Goal: Task Accomplishment & Management: Manage account settings

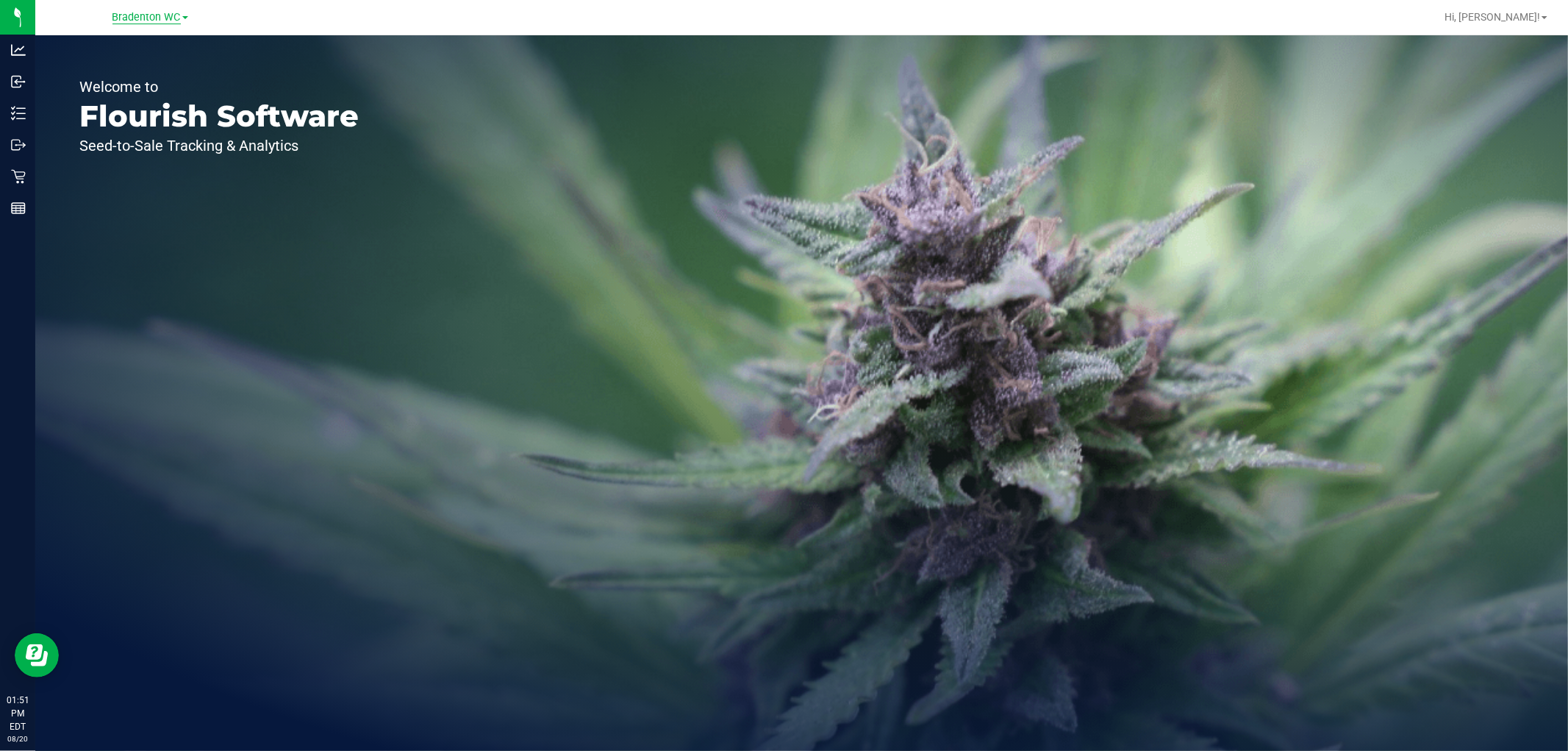
click at [147, 21] on span "Bradenton WC" at bounding box center [146, 17] width 68 height 13
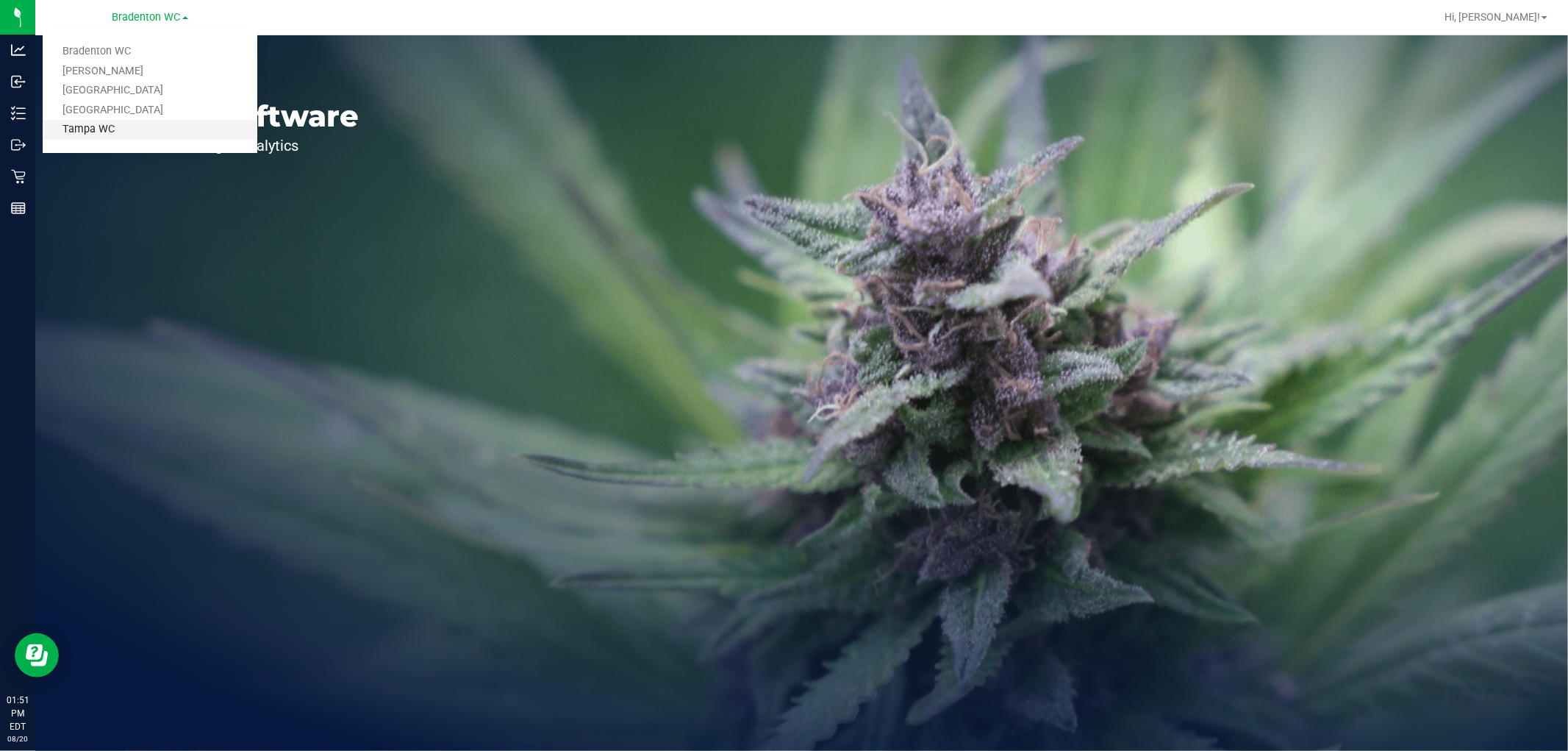
click at [126, 134] on link "Tampa WC" at bounding box center [149, 129] width 215 height 20
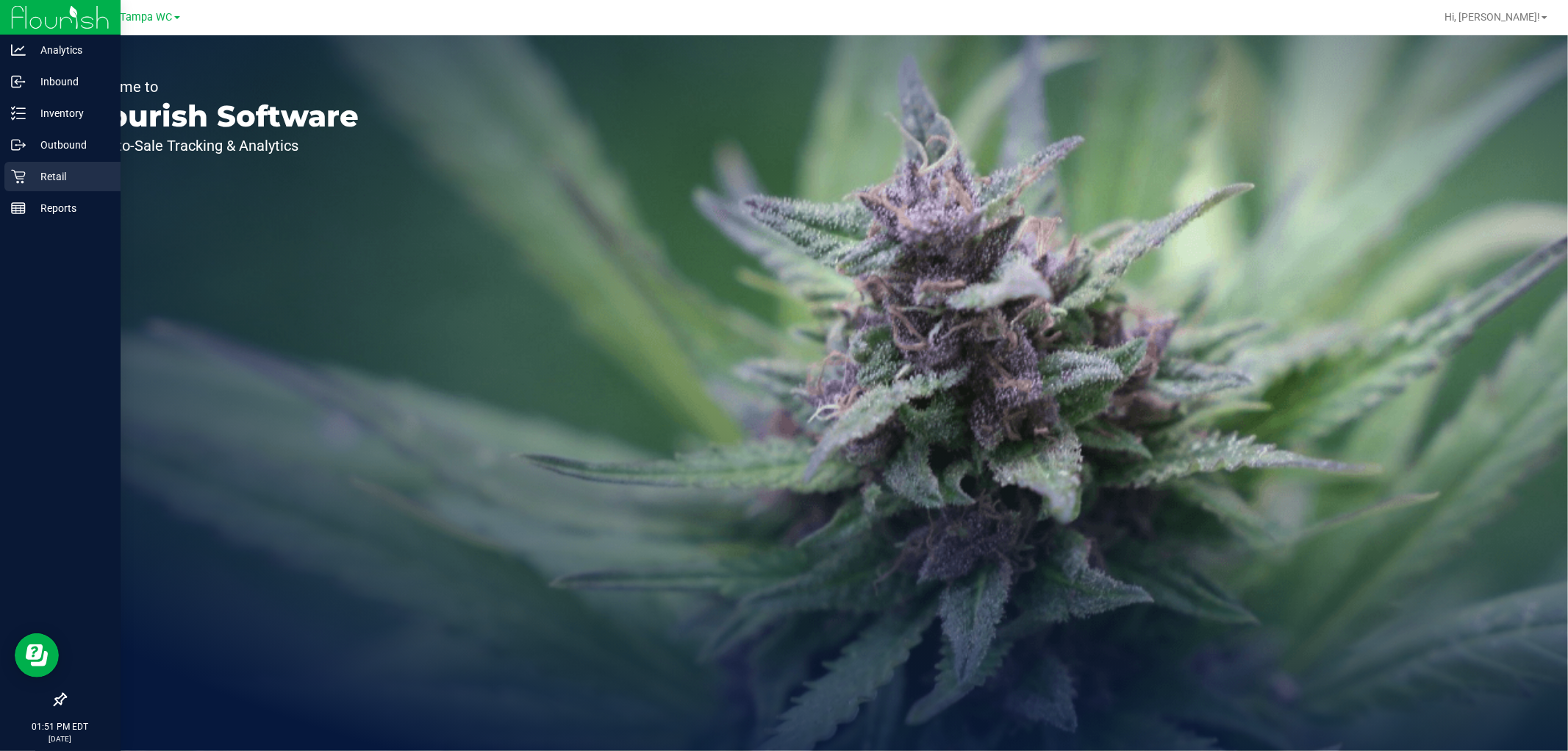
click at [22, 174] on icon at bounding box center [18, 176] width 15 height 15
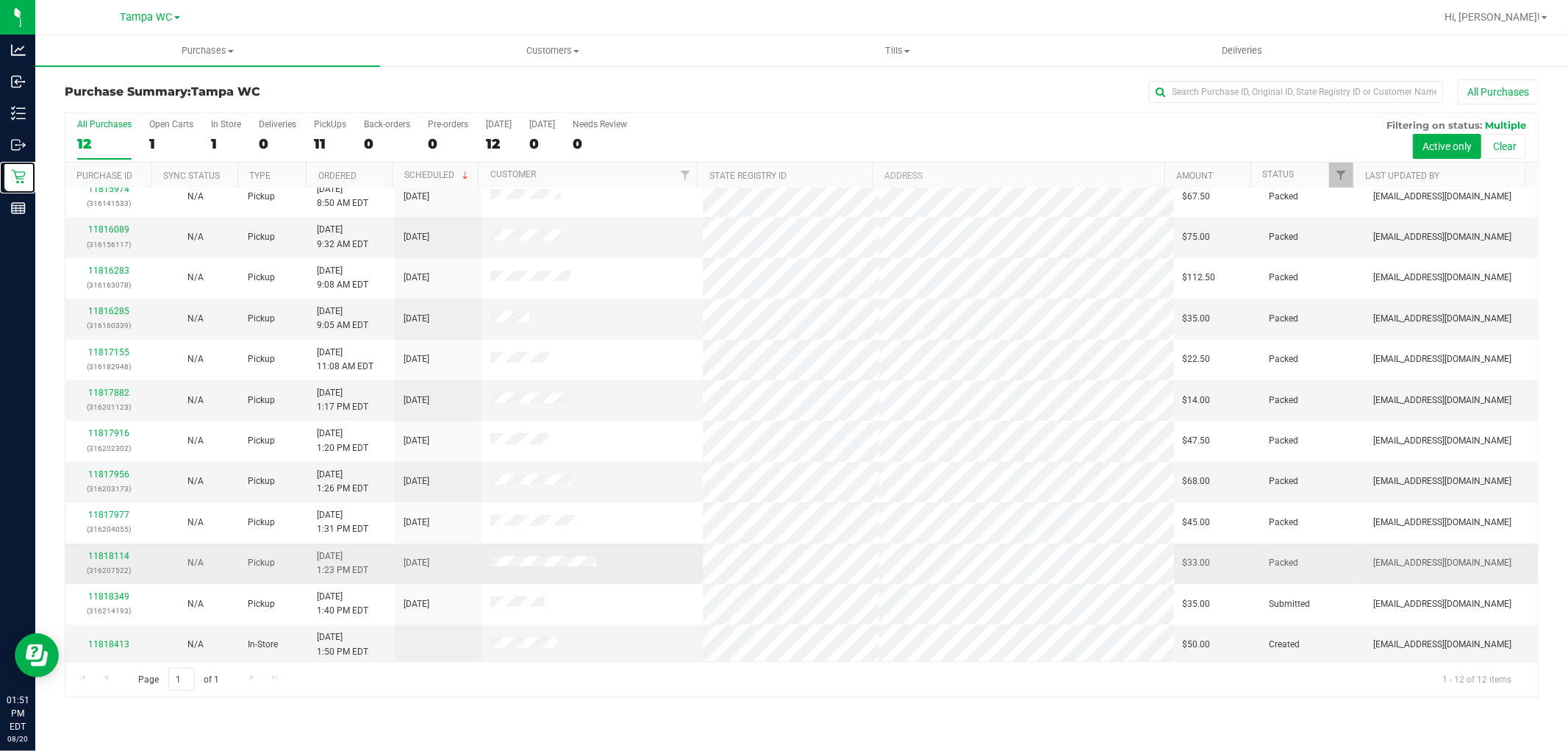
scroll to position [16, 0]
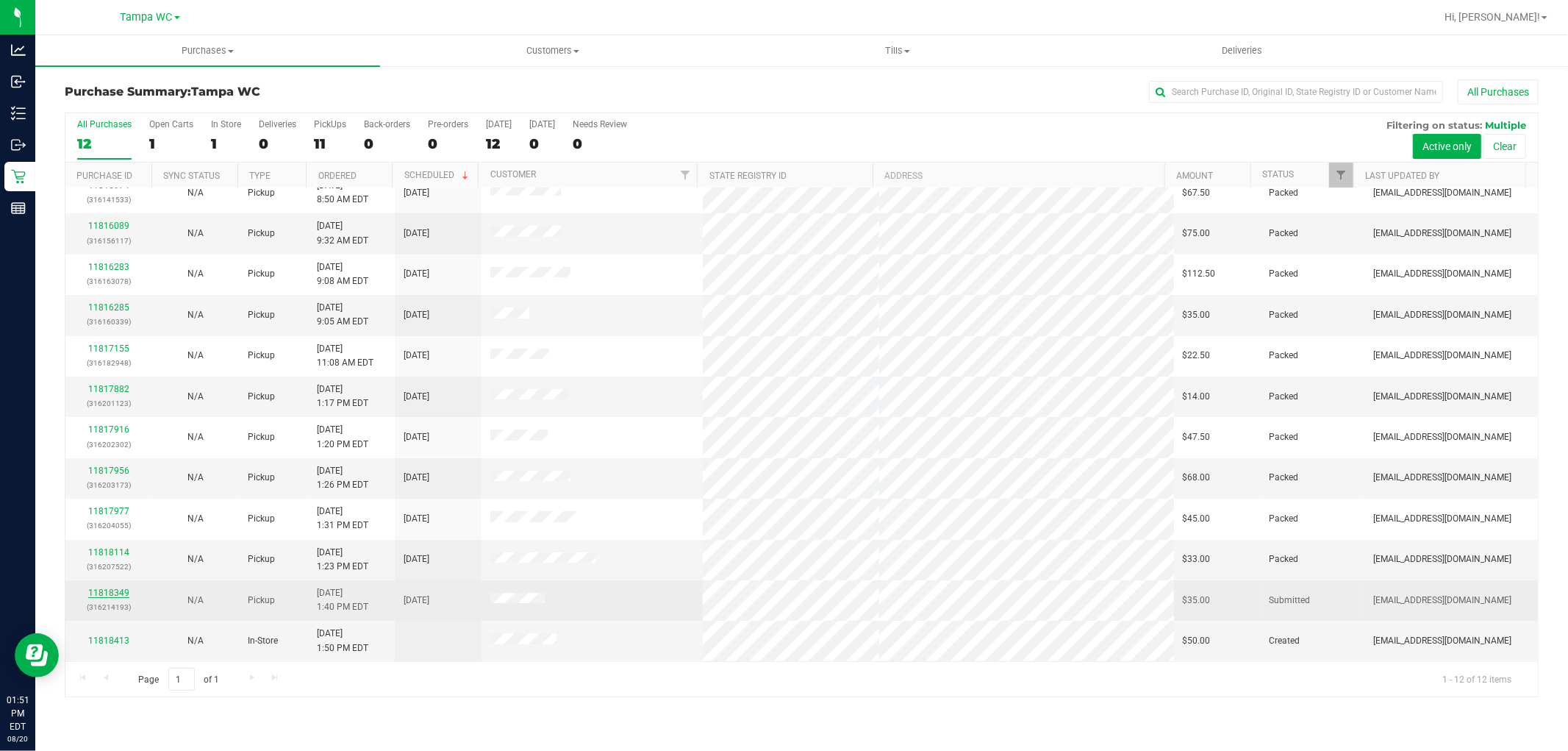
click at [112, 597] on link "11818349" at bounding box center [109, 592] width 41 height 10
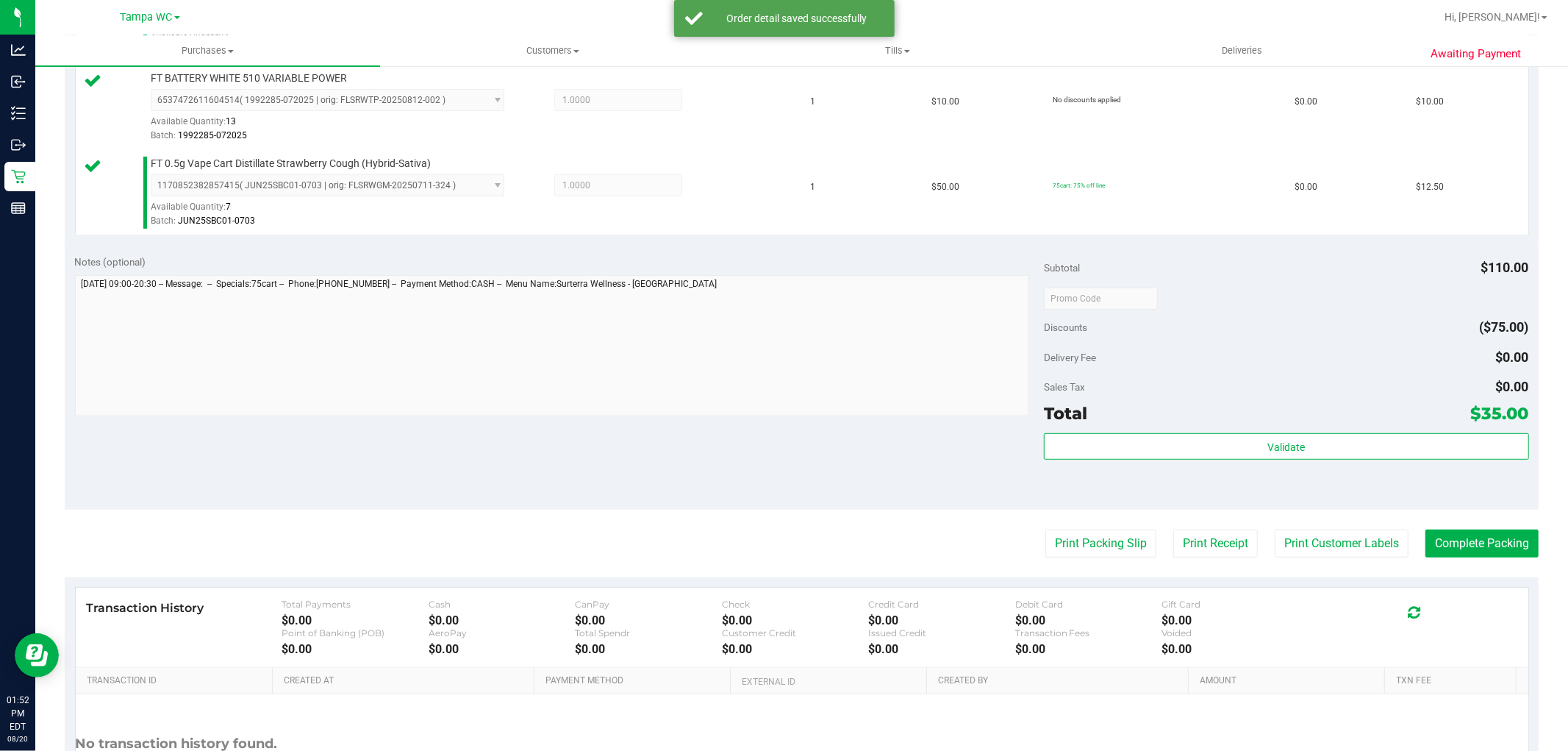
scroll to position [571, 0]
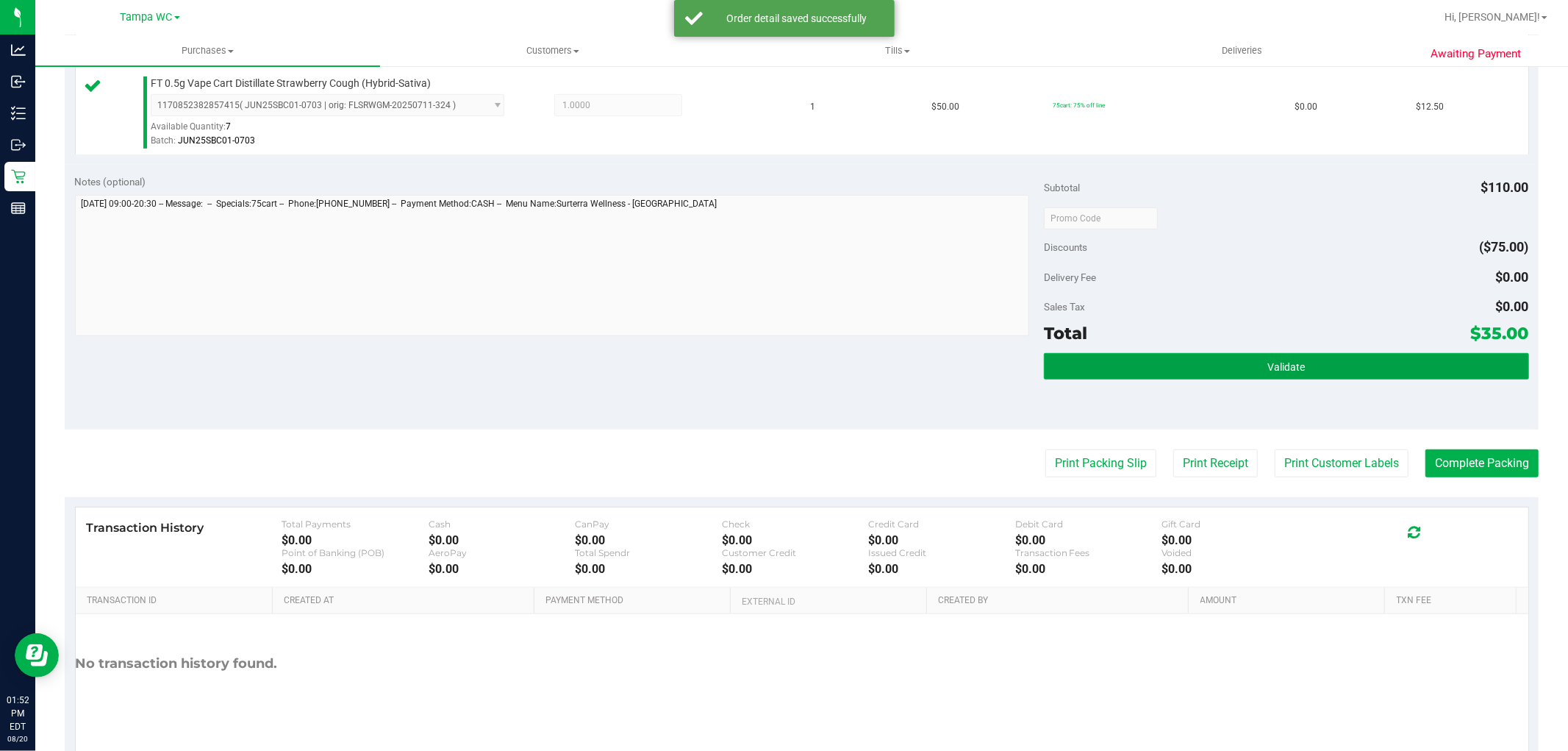
click at [1201, 354] on button "Validate" at bounding box center [1285, 366] width 484 height 27
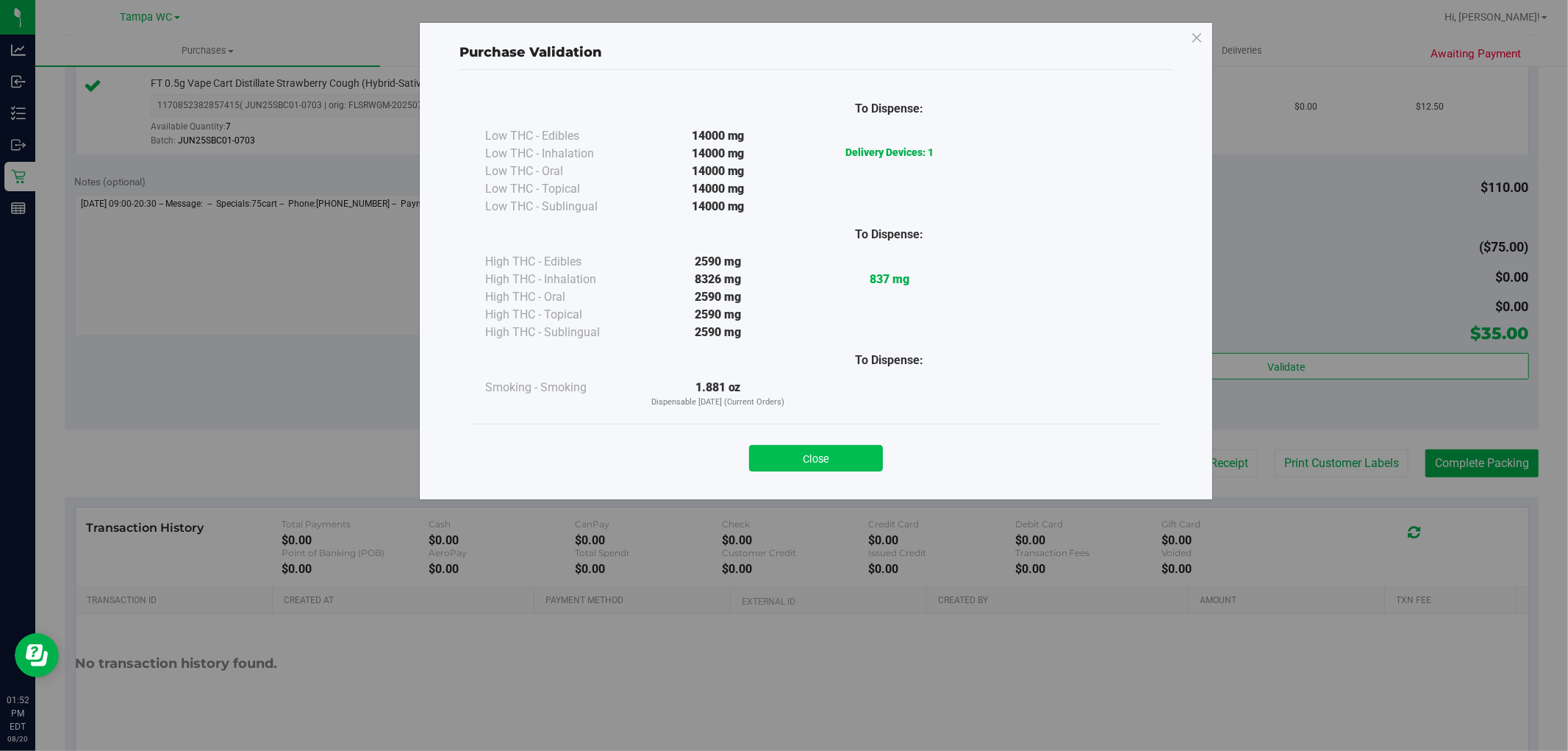
click at [834, 456] on button "Close" at bounding box center [815, 458] width 134 height 27
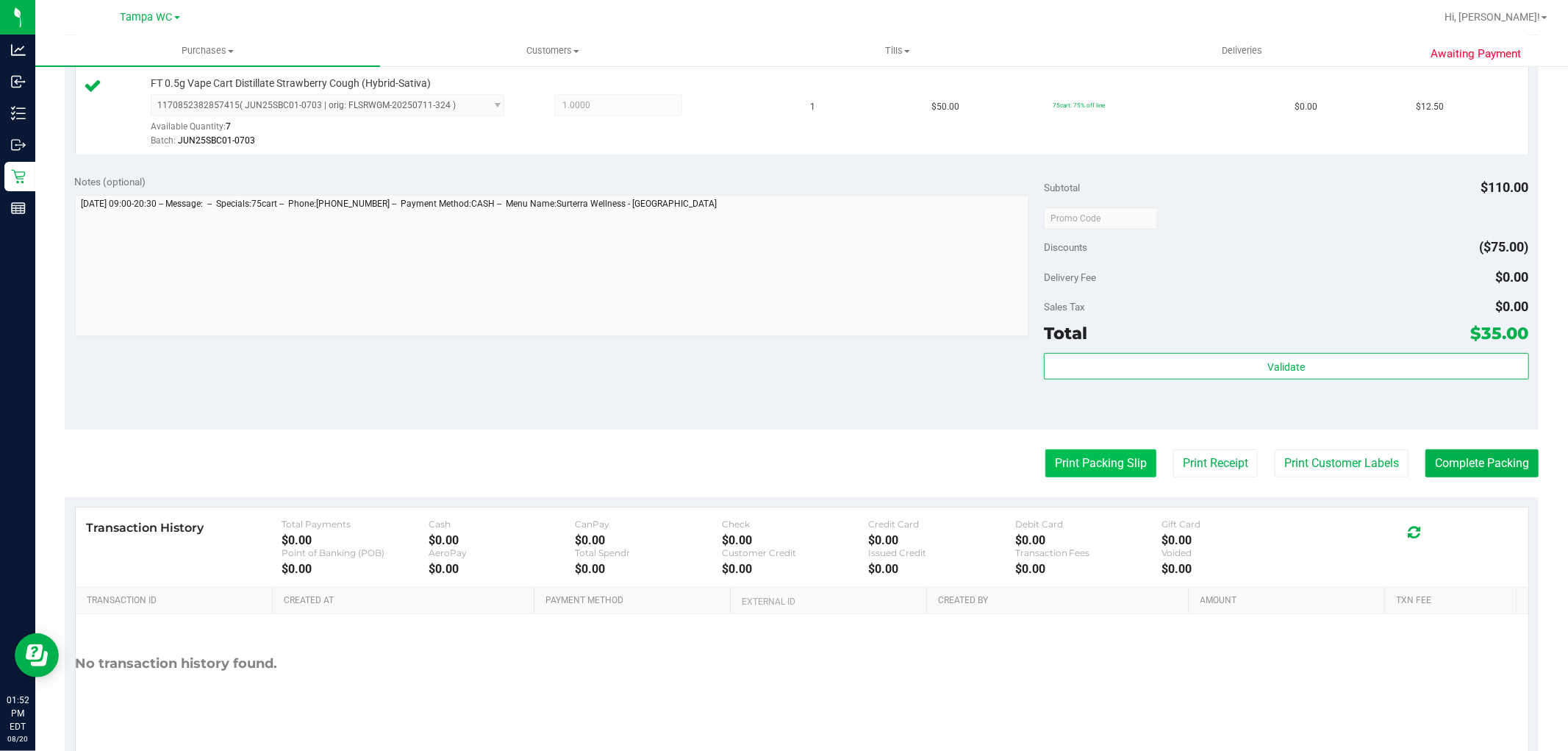
click at [1062, 458] on button "Print Packing Slip" at bounding box center [1100, 463] width 111 height 28
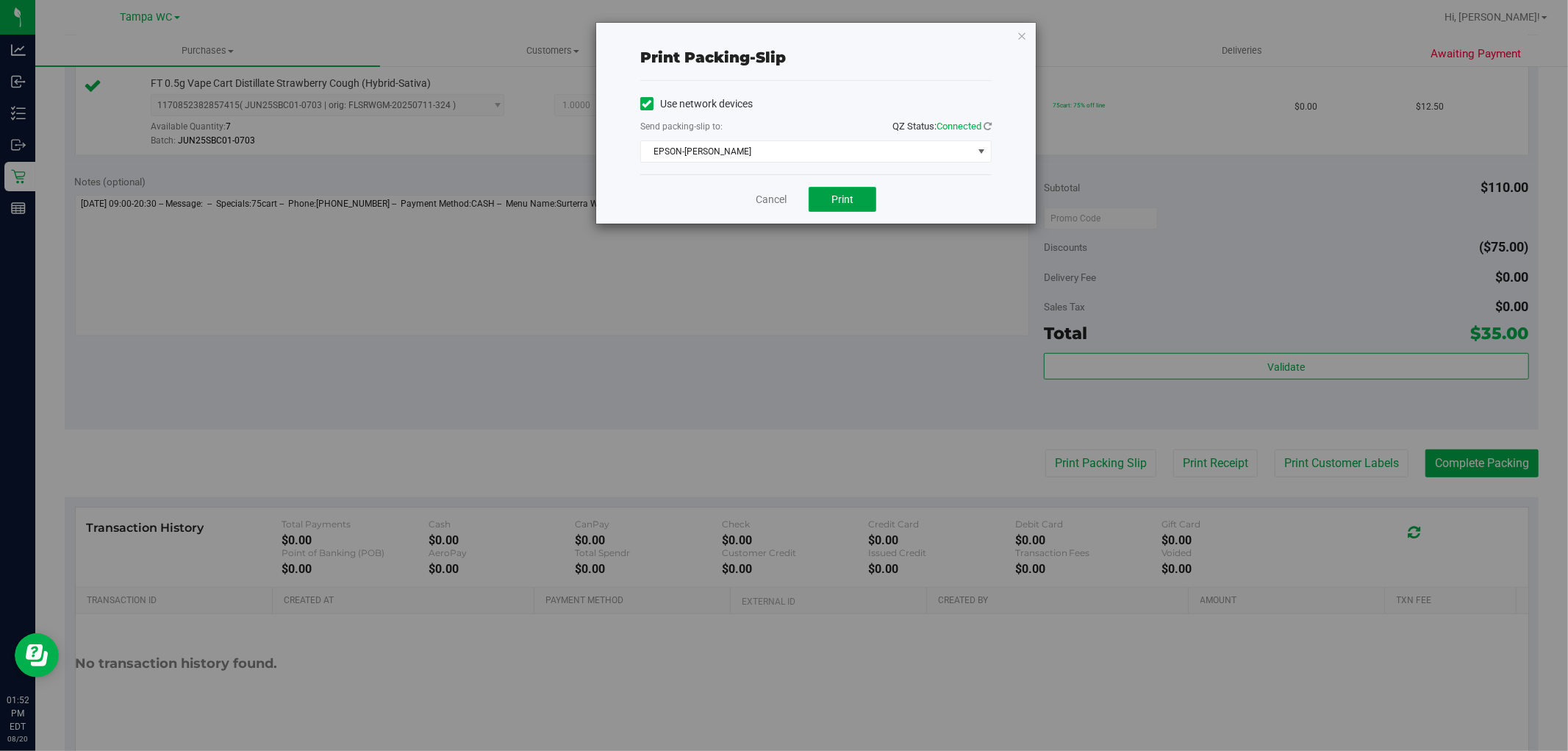
click at [845, 191] on button "Print" at bounding box center [842, 199] width 67 height 25
click at [766, 203] on link "Cancel" at bounding box center [771, 199] width 31 height 16
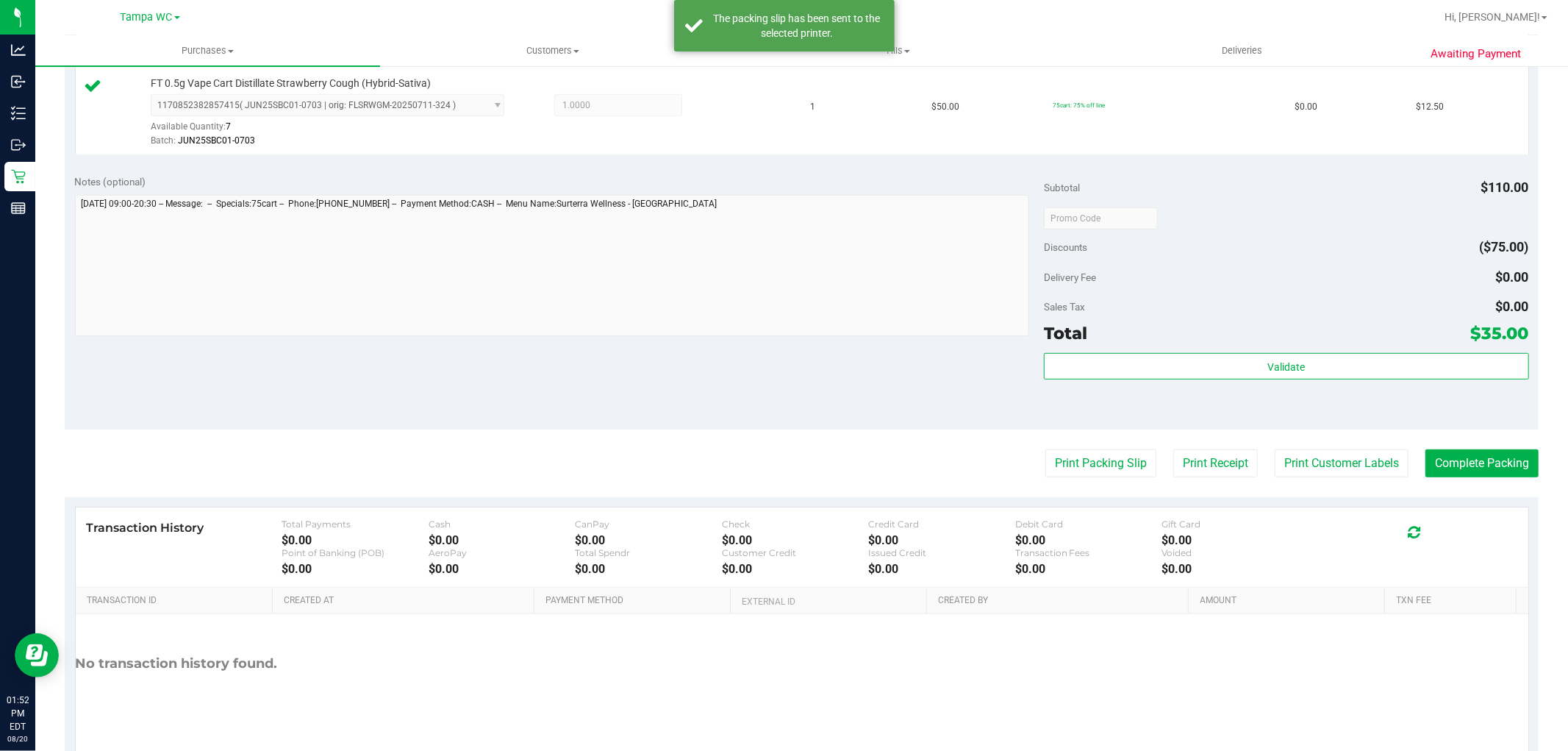
click at [1479, 478] on purchase-details "Back Edit Purchase Cancel Purchase View Profile # 11818349 BioTrack ID: - Submi…" at bounding box center [802, 140] width 1474 height 1264
click at [1474, 461] on button "Complete Packing" at bounding box center [1481, 463] width 113 height 28
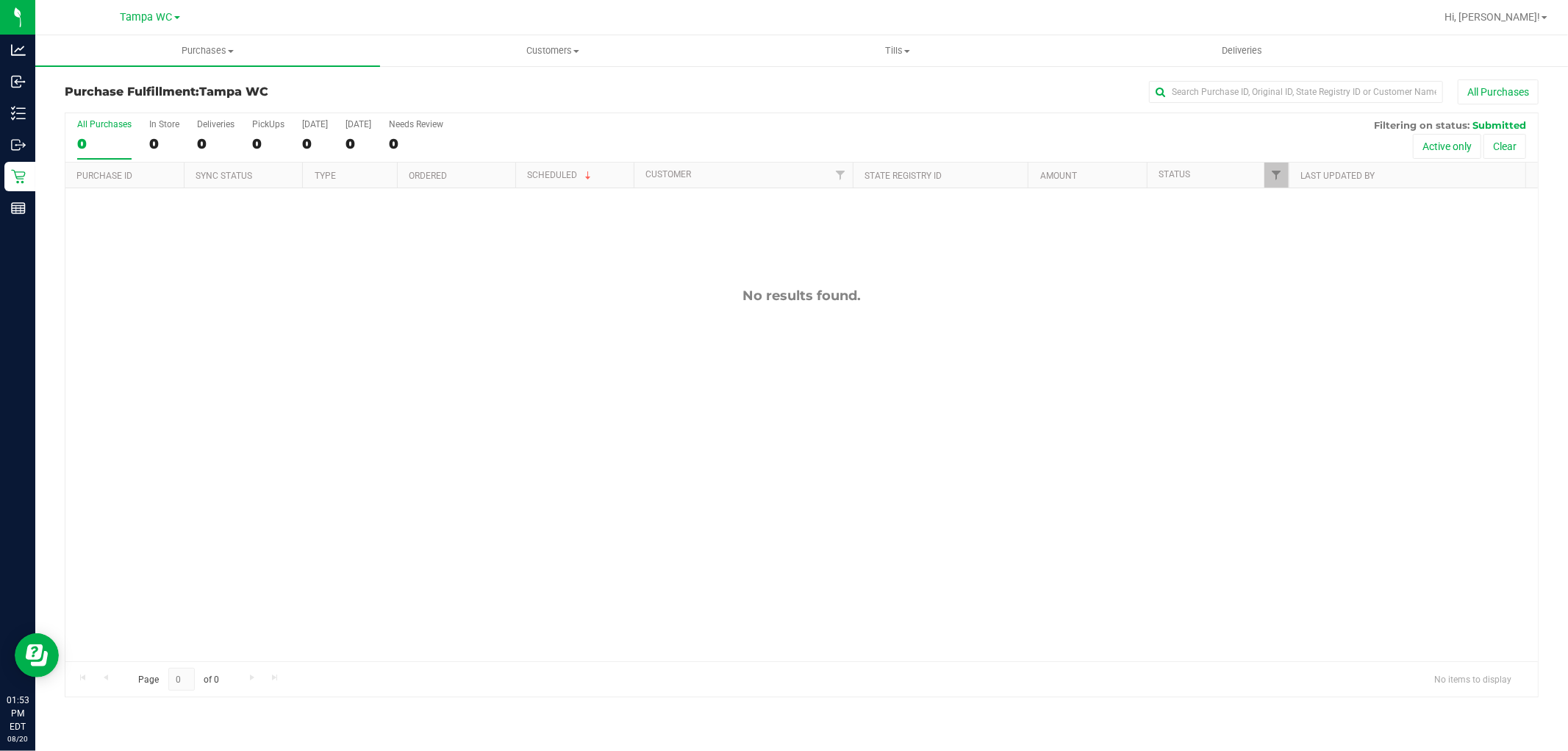
click at [113, 137] on div "0" at bounding box center [104, 144] width 54 height 17
click at [0, 0] on input "All Purchases 0" at bounding box center [0, 0] width 0 height 0
click at [90, 141] on div "0" at bounding box center [104, 144] width 54 height 17
click at [0, 0] on input "All Purchases 0" at bounding box center [0, 0] width 0 height 0
click at [104, 125] on div "All Purchases" at bounding box center [104, 124] width 54 height 10
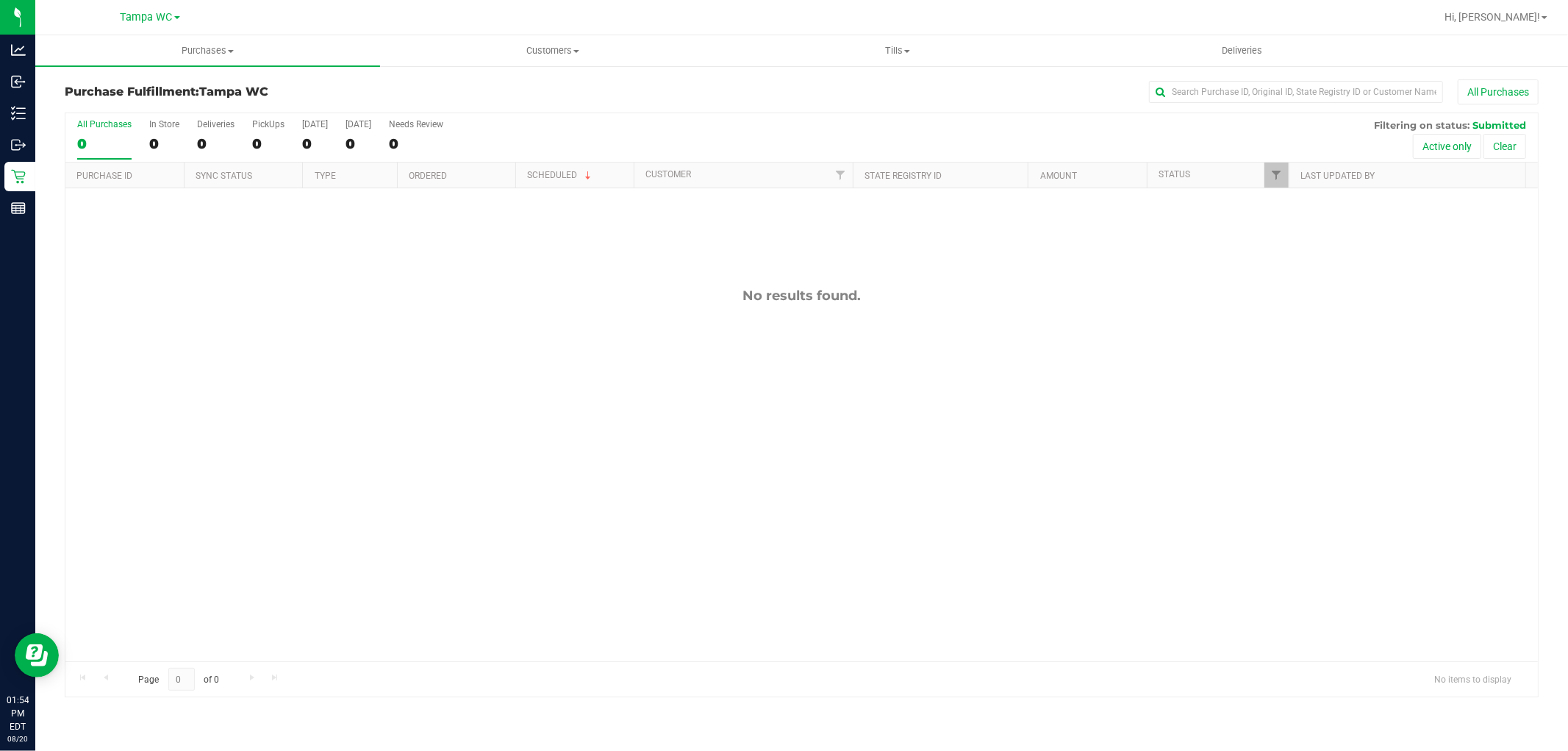
click at [0, 0] on input "All Purchases 0" at bounding box center [0, 0] width 0 height 0
click at [84, 142] on div "0" at bounding box center [104, 144] width 54 height 17
click at [0, 0] on input "All Purchases 0" at bounding box center [0, 0] width 0 height 0
click at [412, 429] on div "No results found." at bounding box center [802, 474] width 1472 height 572
click at [79, 140] on div "0" at bounding box center [104, 144] width 54 height 17
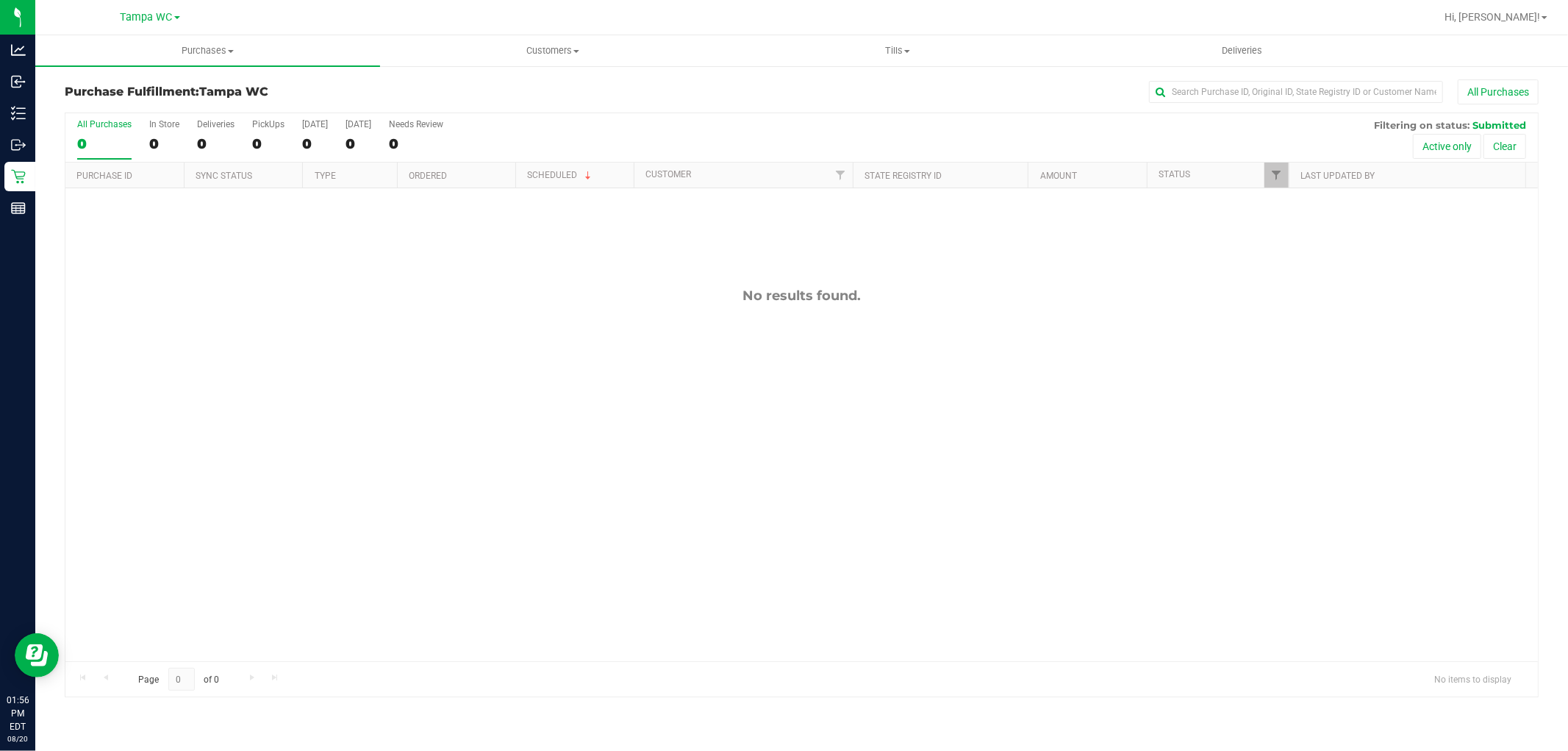
click at [0, 0] on input "All Purchases 0" at bounding box center [0, 0] width 0 height 0
click at [909, 53] on span "Tills" at bounding box center [897, 50] width 343 height 13
click at [870, 84] on li "Manage tills" at bounding box center [897, 89] width 344 height 17
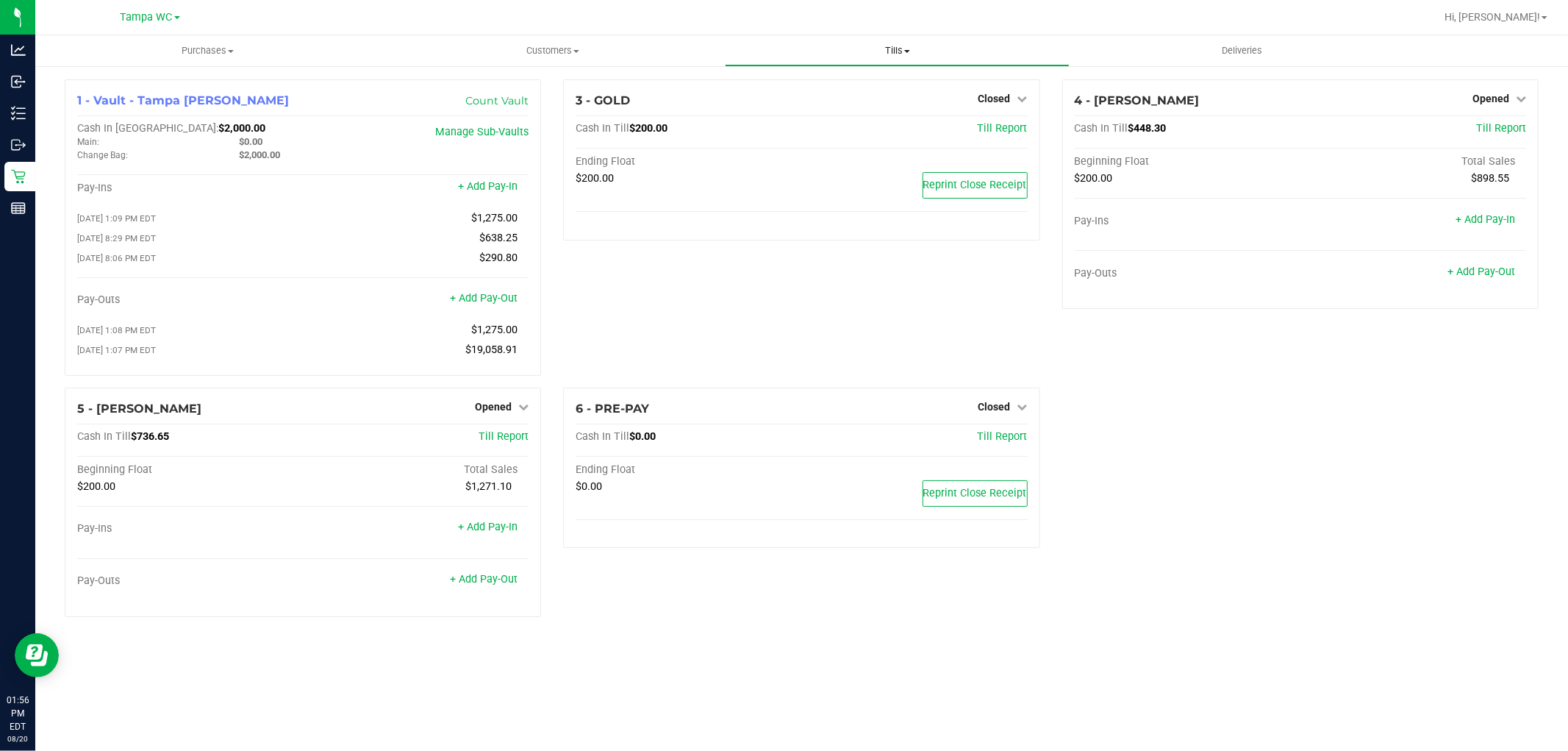
click at [893, 54] on span "Tills" at bounding box center [897, 50] width 343 height 13
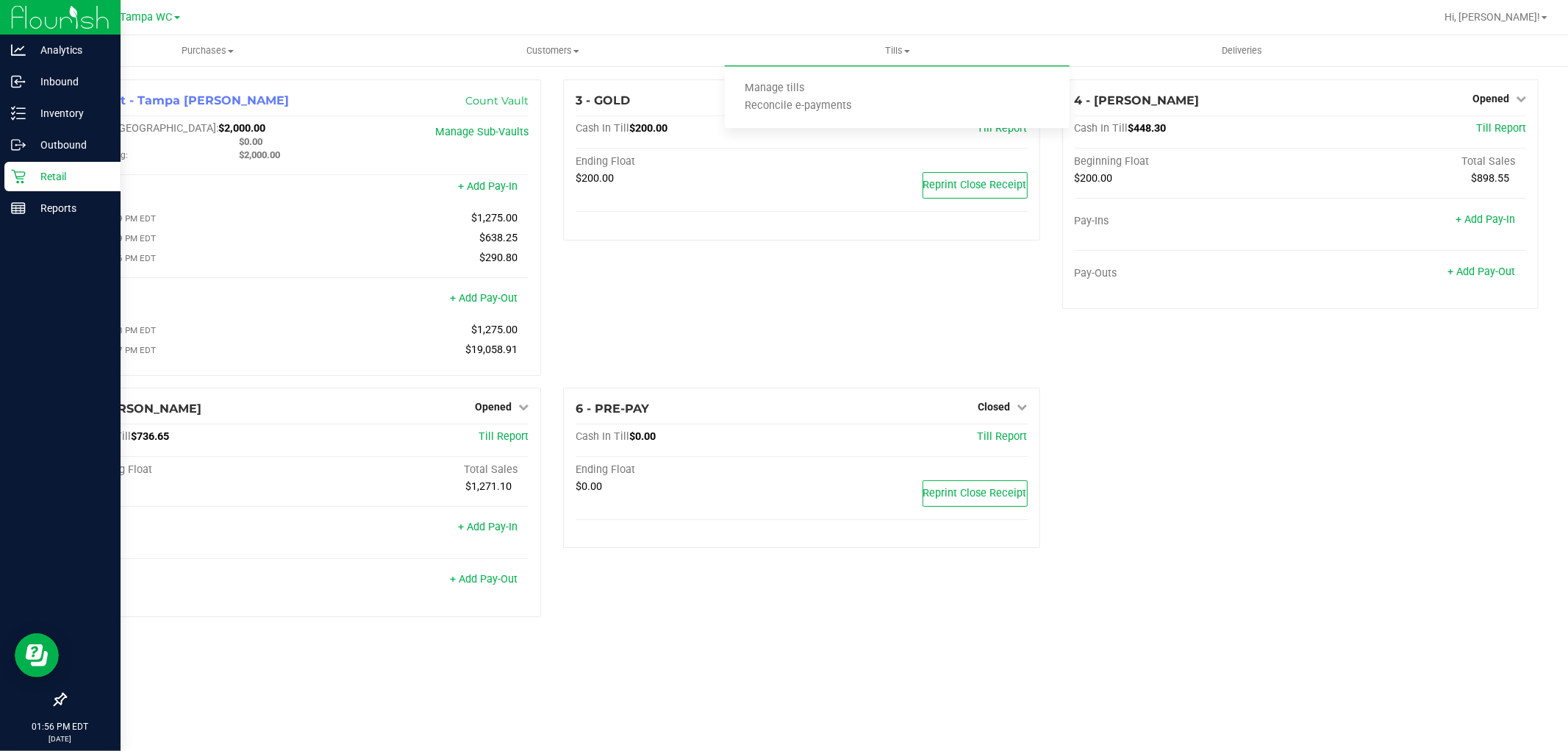
click at [48, 172] on p "Retail" at bounding box center [70, 176] width 88 height 17
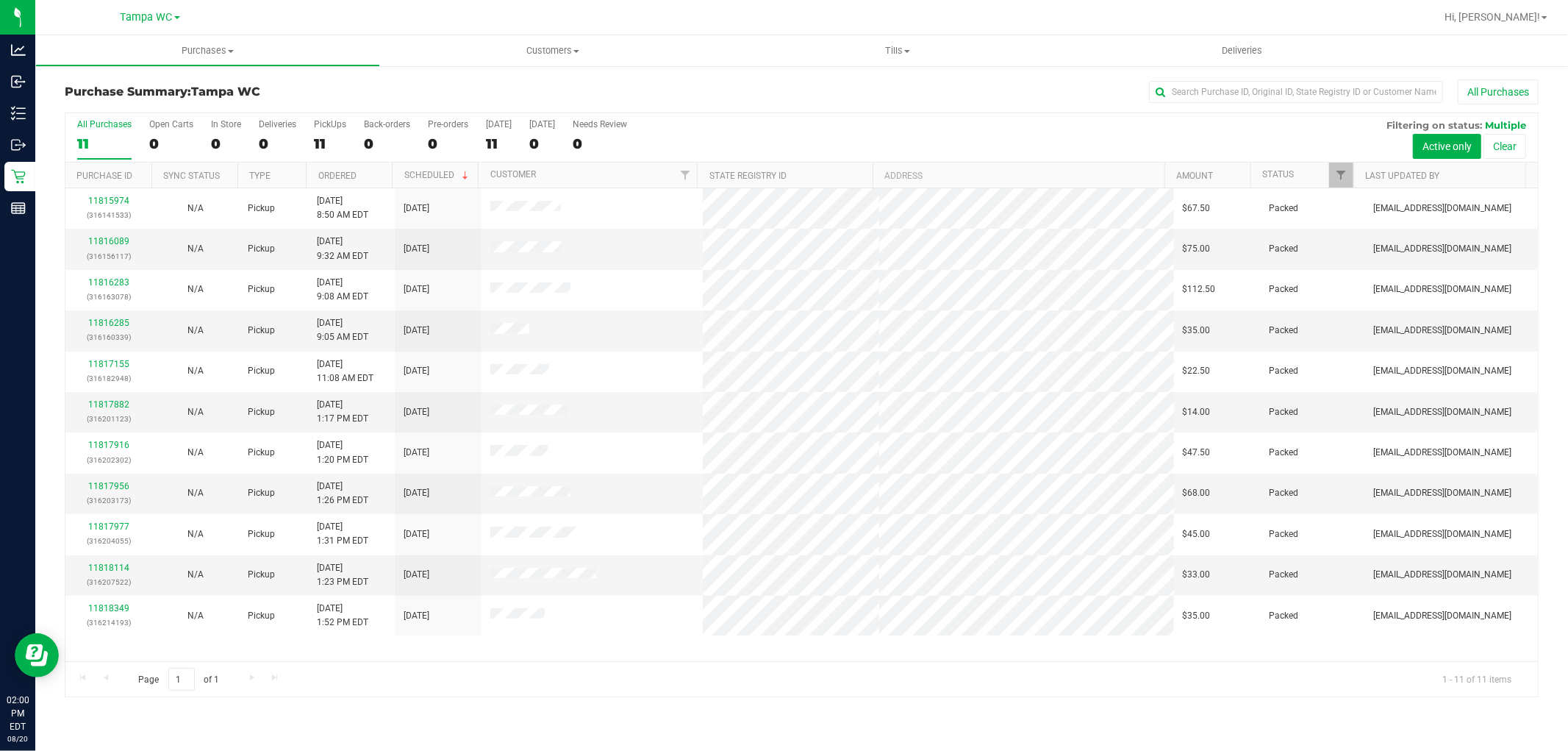
click at [106, 149] on div "11" at bounding box center [104, 144] width 54 height 17
click at [0, 0] on input "All Purchases 11" at bounding box center [0, 0] width 0 height 0
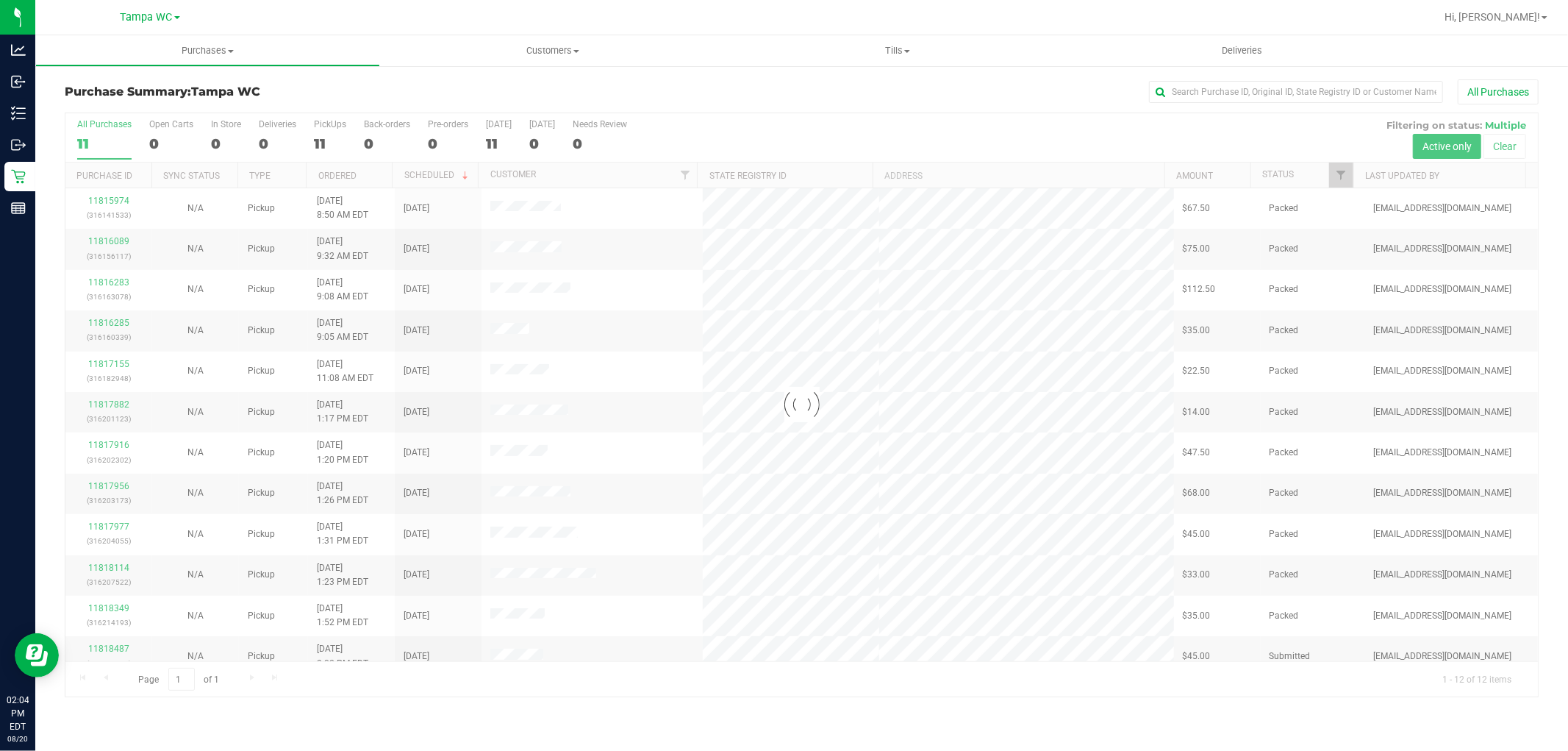
click at [102, 141] on div at bounding box center [802, 404] width 1472 height 583
click at [102, 141] on div "11" at bounding box center [104, 144] width 54 height 17
click at [0, 0] on input "All Purchases 11" at bounding box center [0, 0] width 0 height 0
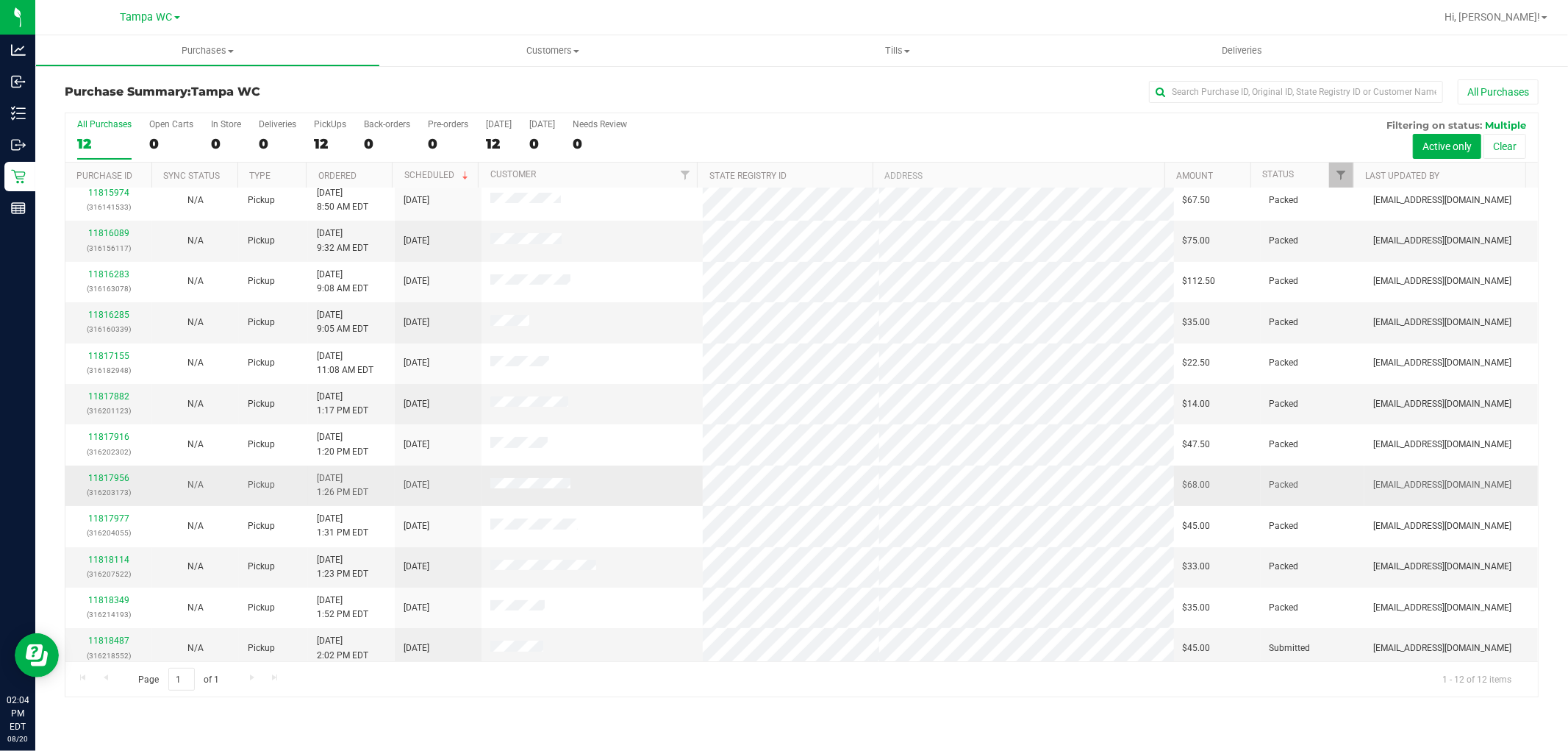
scroll to position [16, 0]
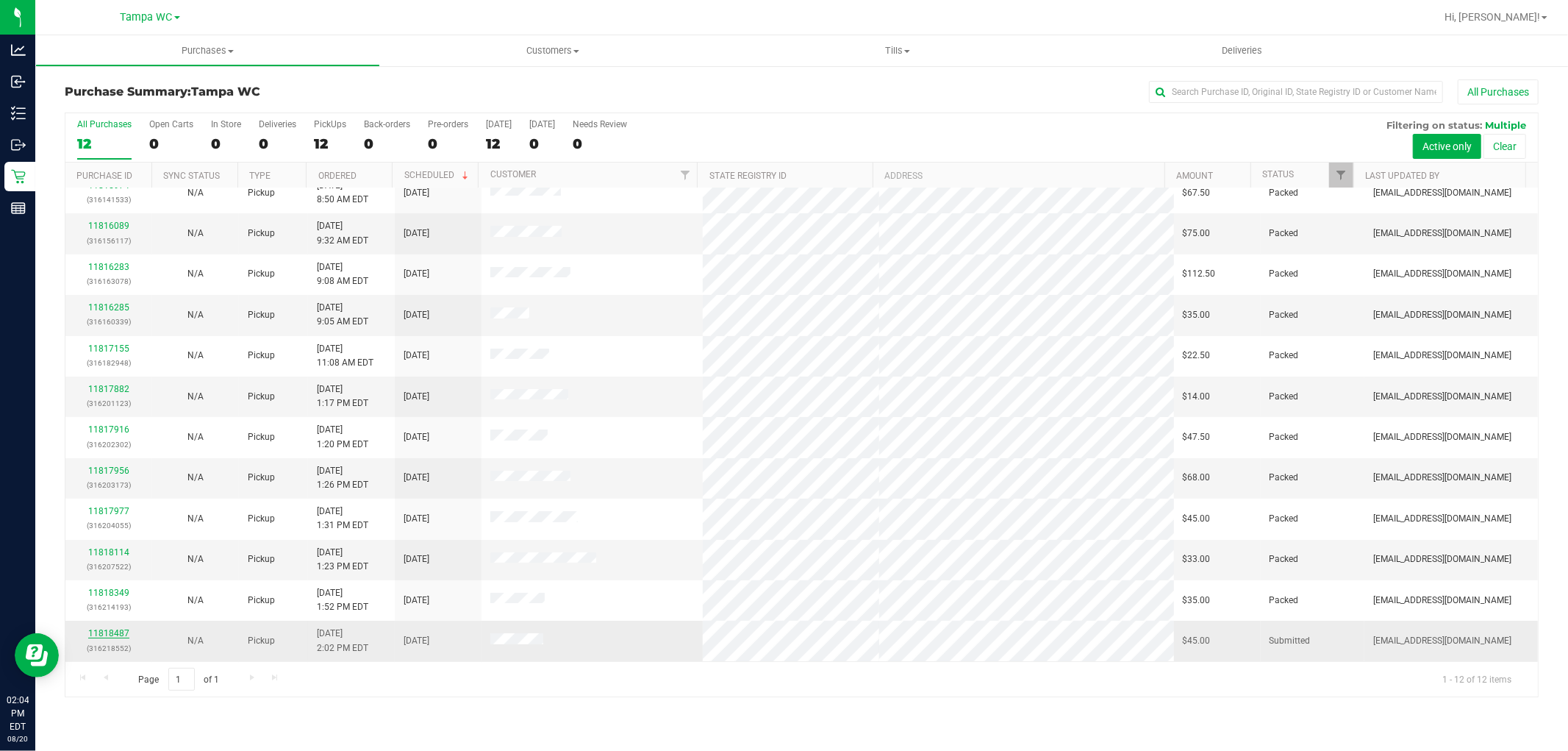
click at [120, 636] on link "11818487" at bounding box center [109, 633] width 41 height 10
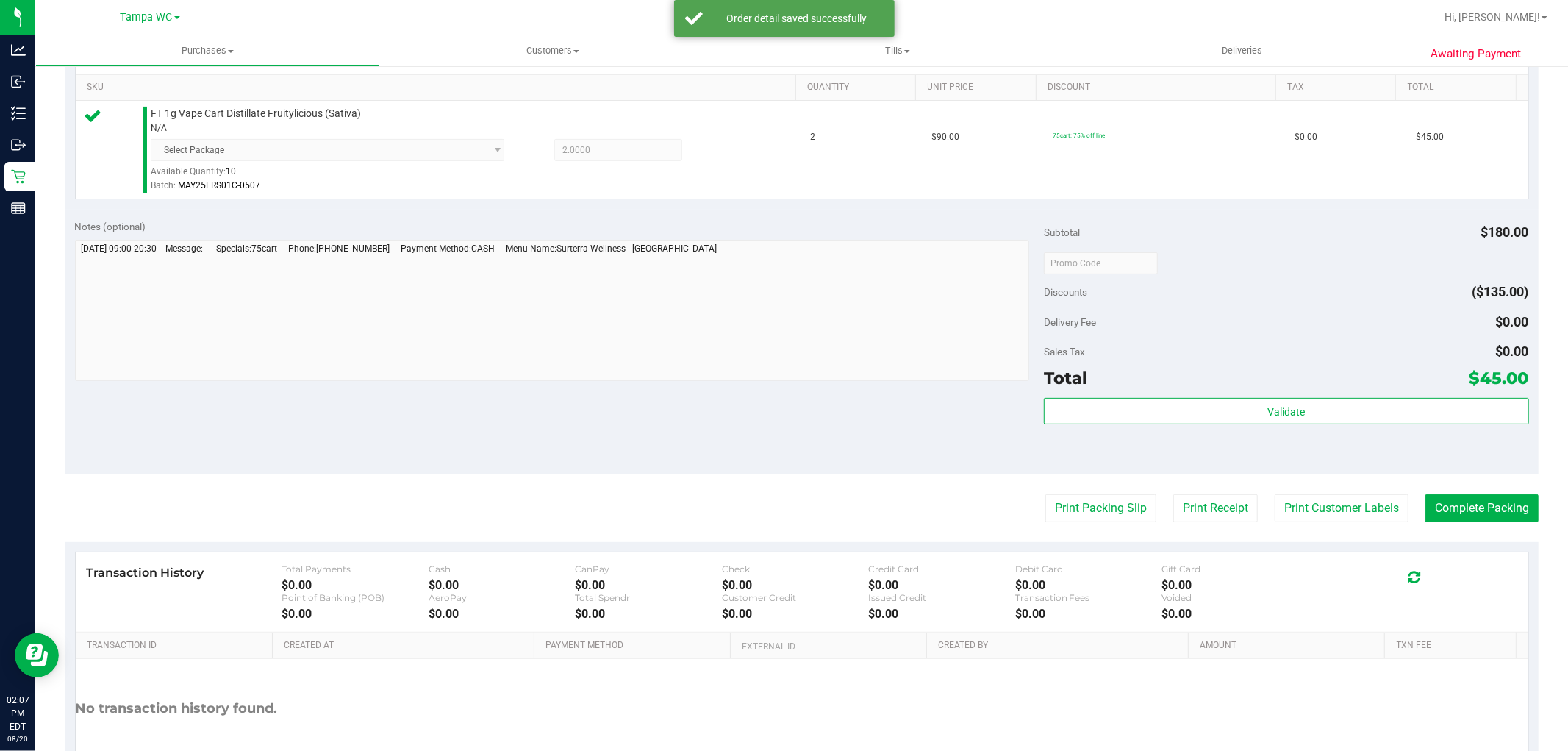
scroll to position [467, 0]
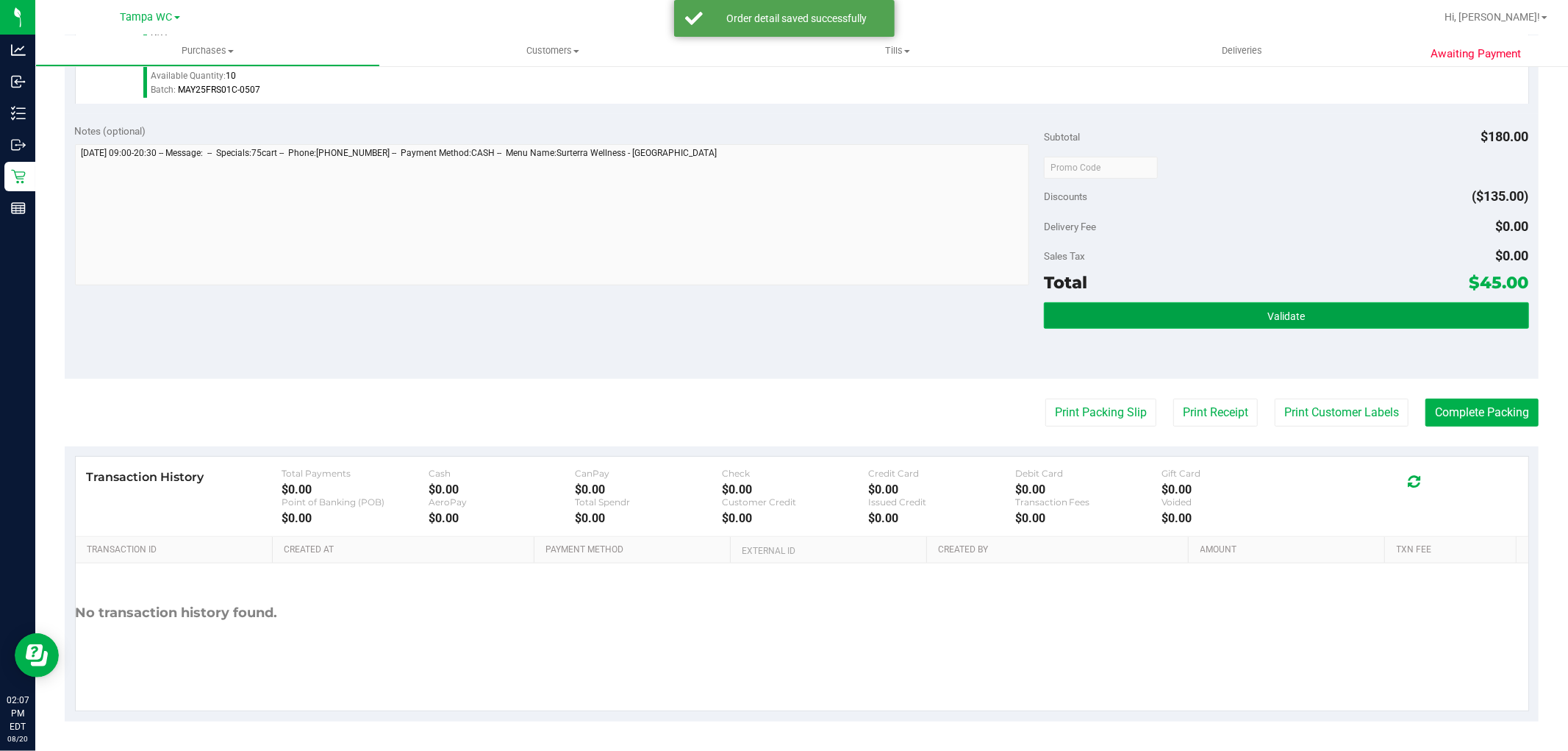
click at [1267, 316] on span "Validate" at bounding box center [1285, 316] width 37 height 12
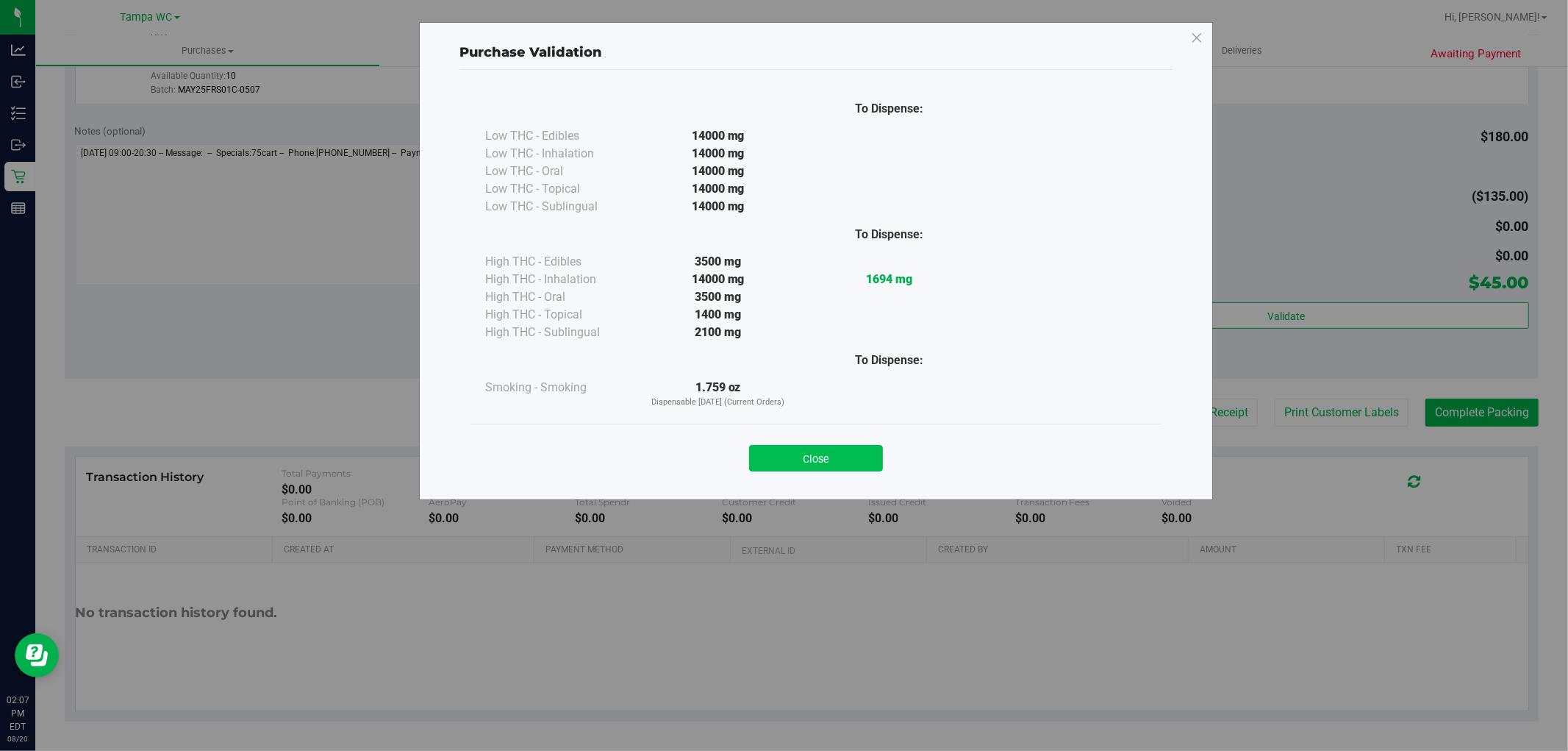
click at [855, 450] on button "Close" at bounding box center [815, 458] width 134 height 27
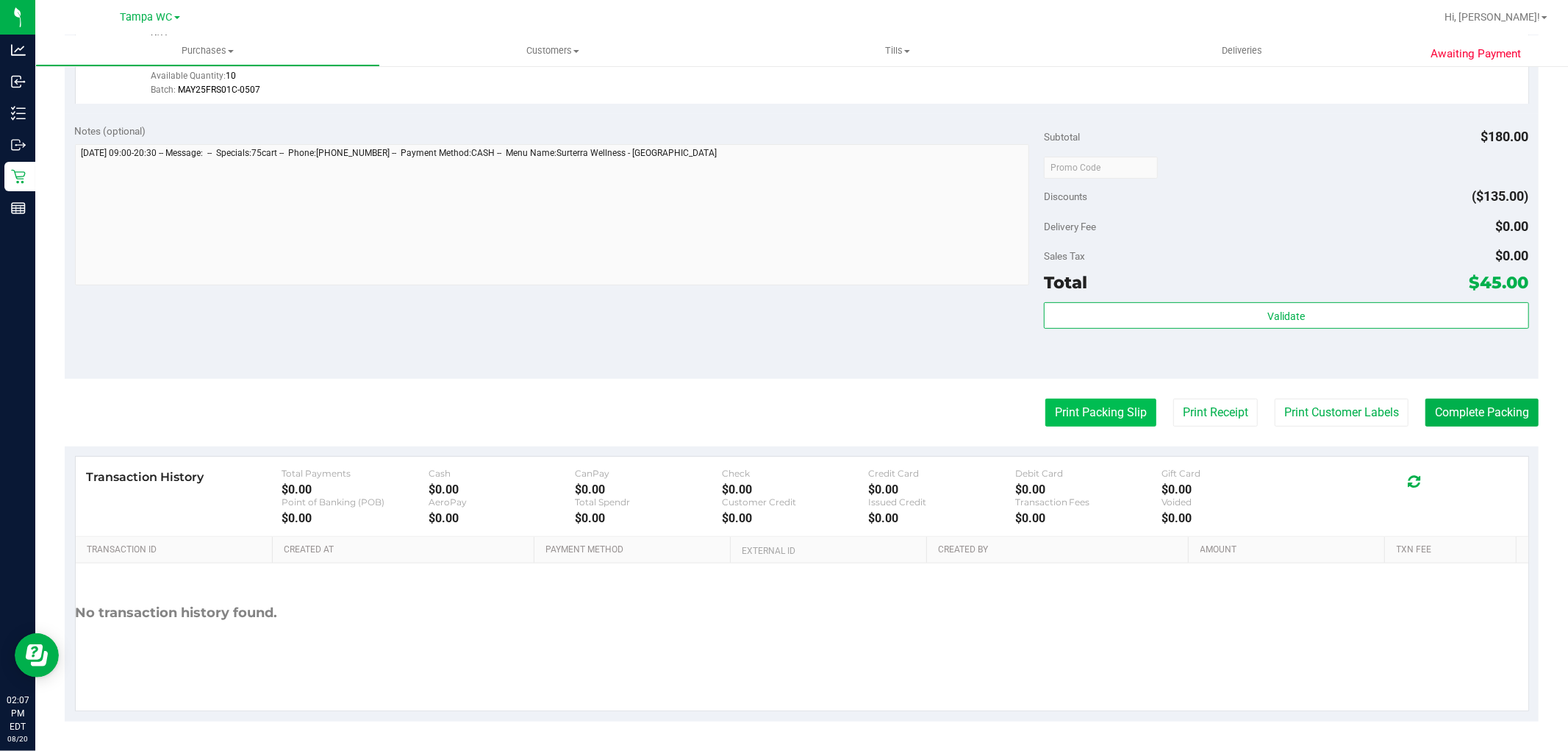
click at [1073, 416] on button "Print Packing Slip" at bounding box center [1100, 413] width 111 height 28
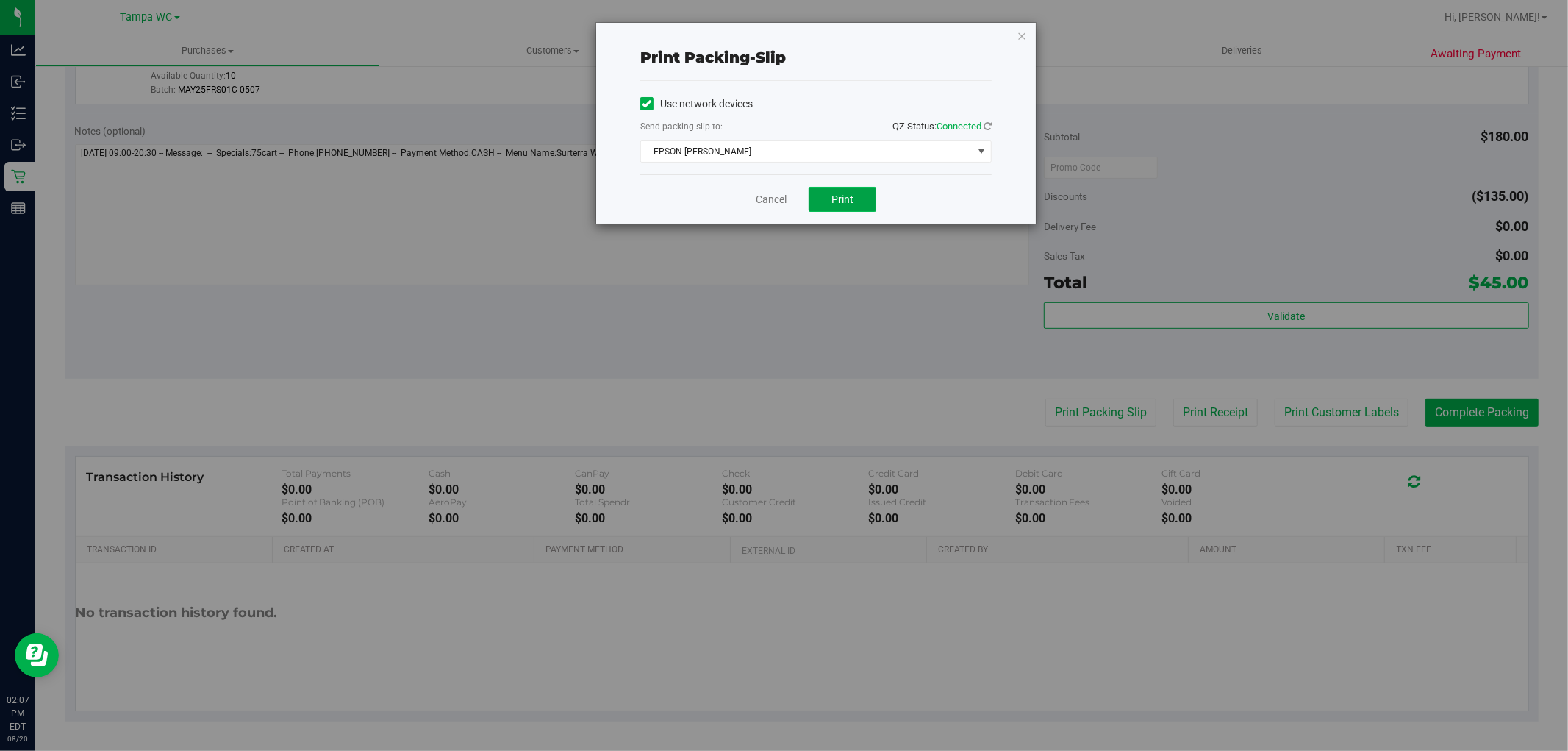
click at [819, 205] on button "Print" at bounding box center [842, 199] width 67 height 25
click at [766, 192] on link "Cancel" at bounding box center [771, 199] width 31 height 16
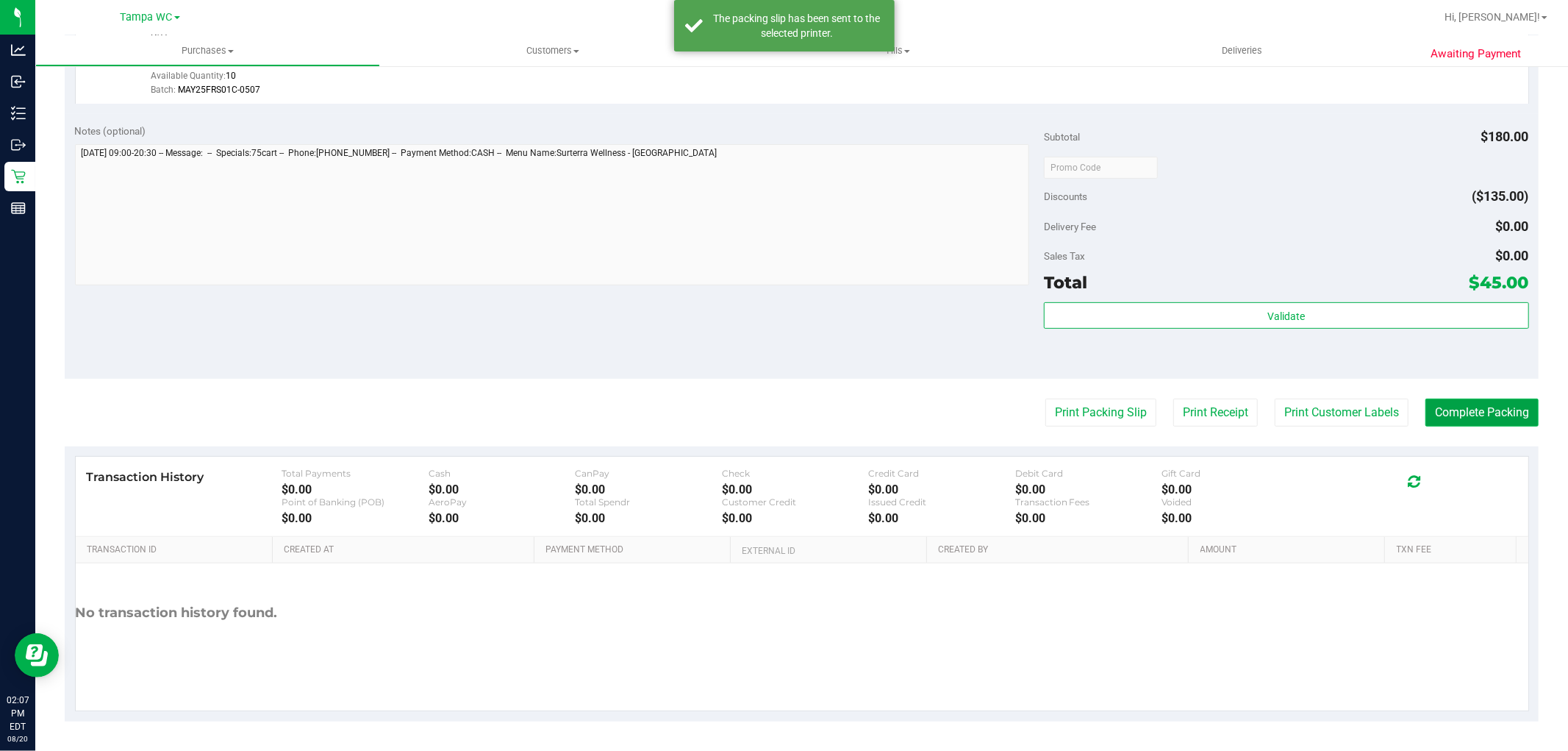
click at [1503, 415] on button "Complete Packing" at bounding box center [1481, 413] width 113 height 28
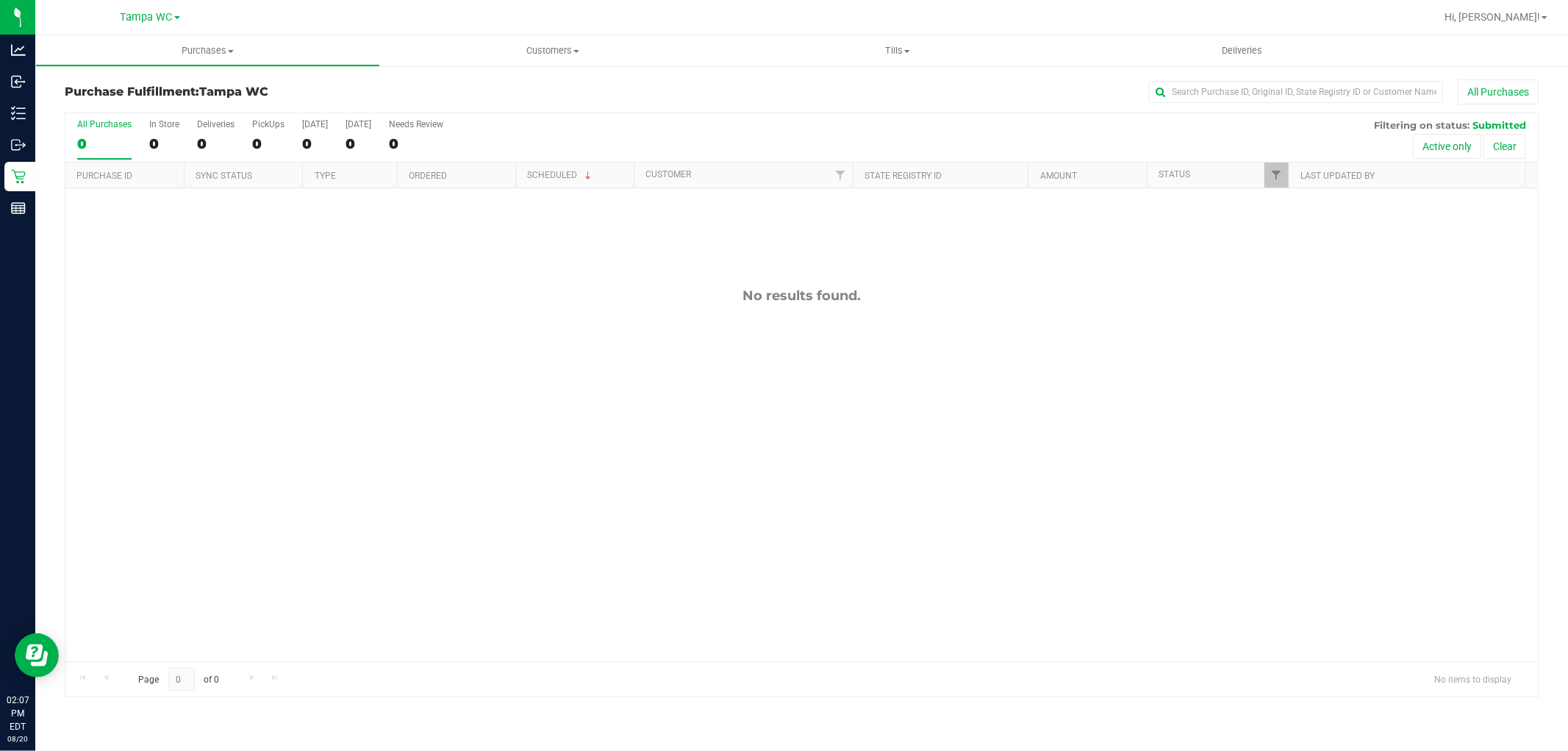
click at [82, 132] on label "All Purchases 0" at bounding box center [104, 139] width 54 height 41
click at [0, 0] on input "All Purchases 0" at bounding box center [0, 0] width 0 height 0
click at [91, 126] on div "All Purchases" at bounding box center [104, 124] width 54 height 10
click at [0, 0] on input "All Purchases 0" at bounding box center [0, 0] width 0 height 0
click at [78, 108] on div "Purchase Fulfillment: Tampa WC All Purchases" at bounding box center [802, 95] width 1474 height 32
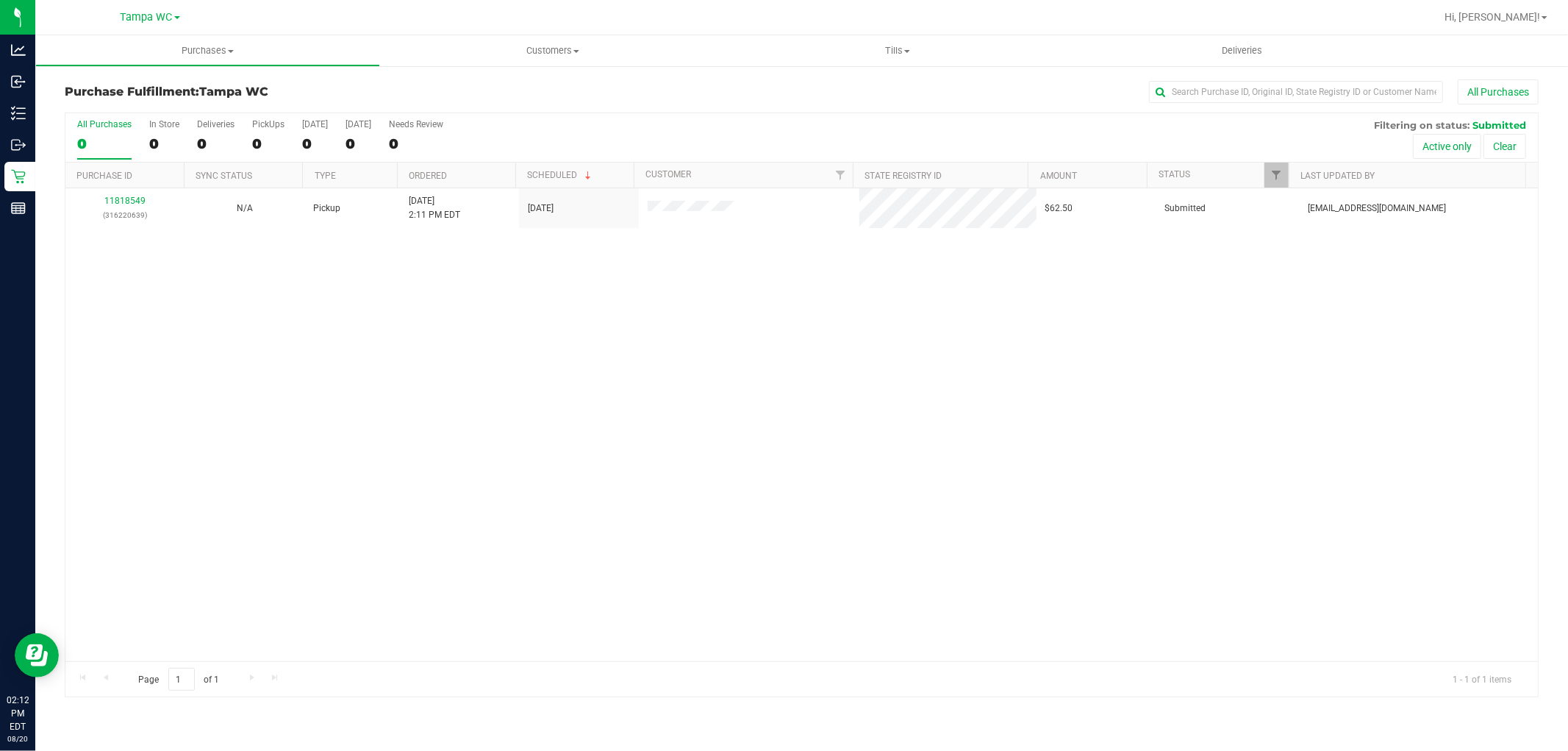
click at [92, 136] on div "0" at bounding box center [104, 144] width 54 height 17
click at [0, 0] on input "All Purchases 0" at bounding box center [0, 0] width 0 height 0
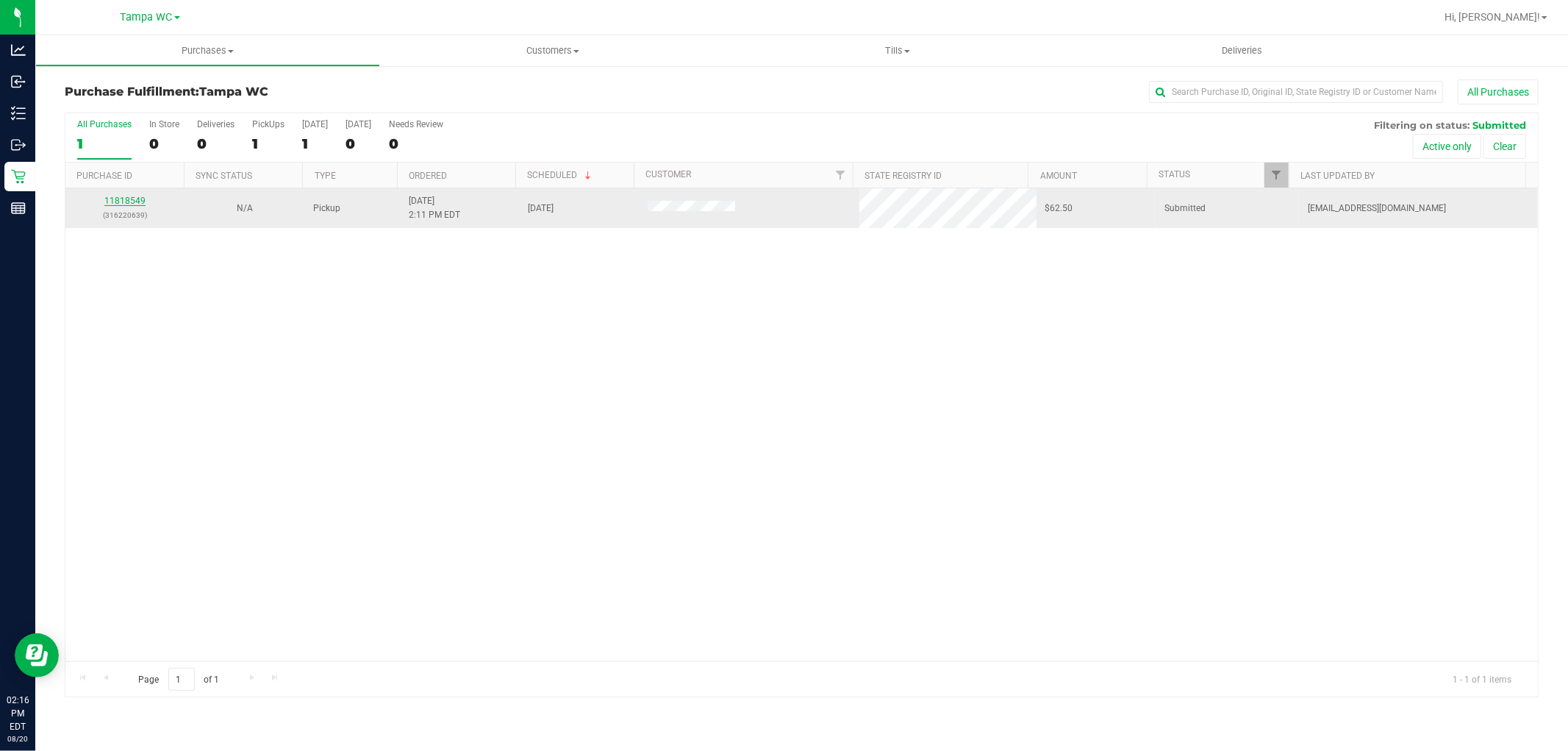
click at [126, 201] on link "11818549" at bounding box center [125, 201] width 41 height 10
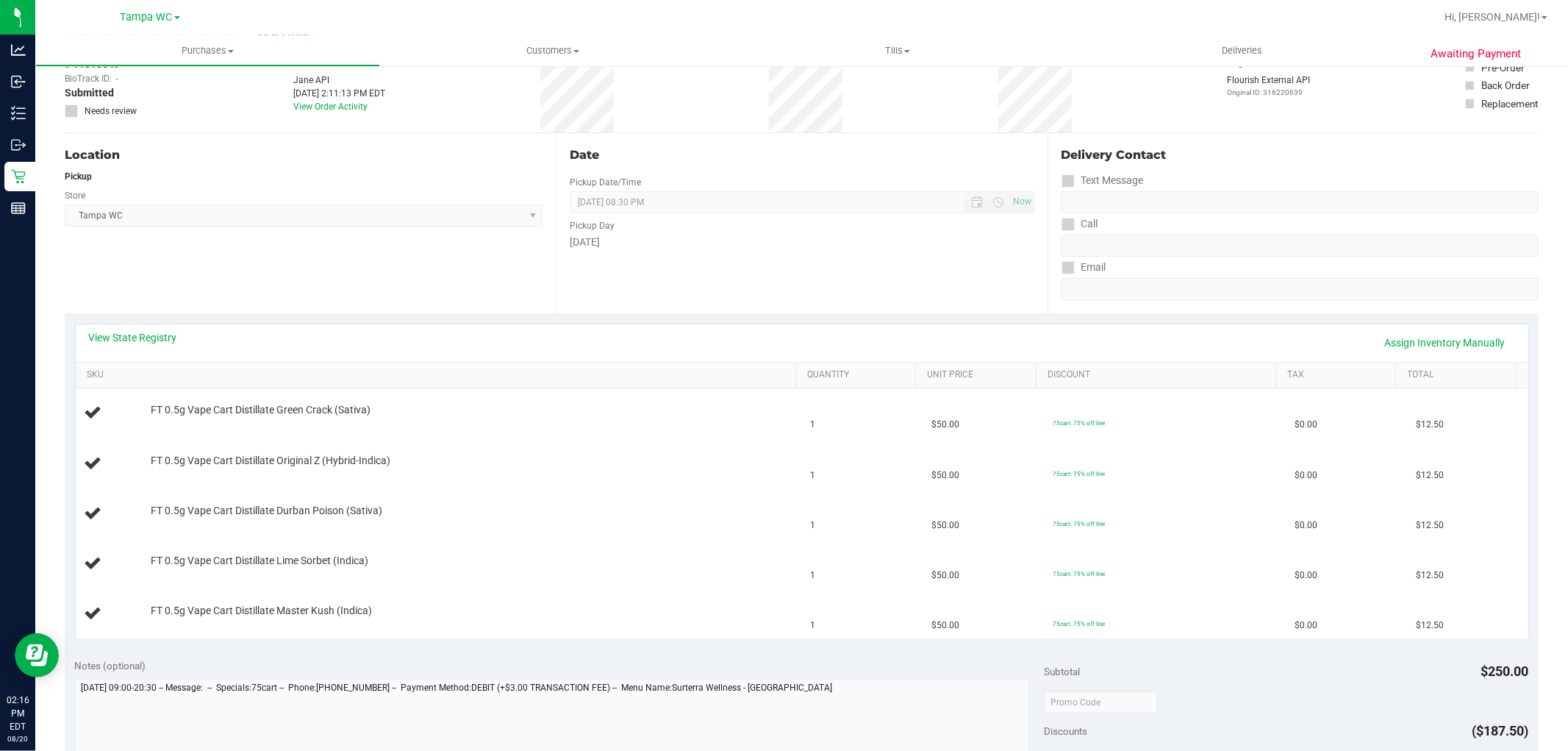
scroll to position [82, 0]
click at [666, 343] on div "View State Registry Assign Inventory Manually" at bounding box center [802, 344] width 1426 height 25
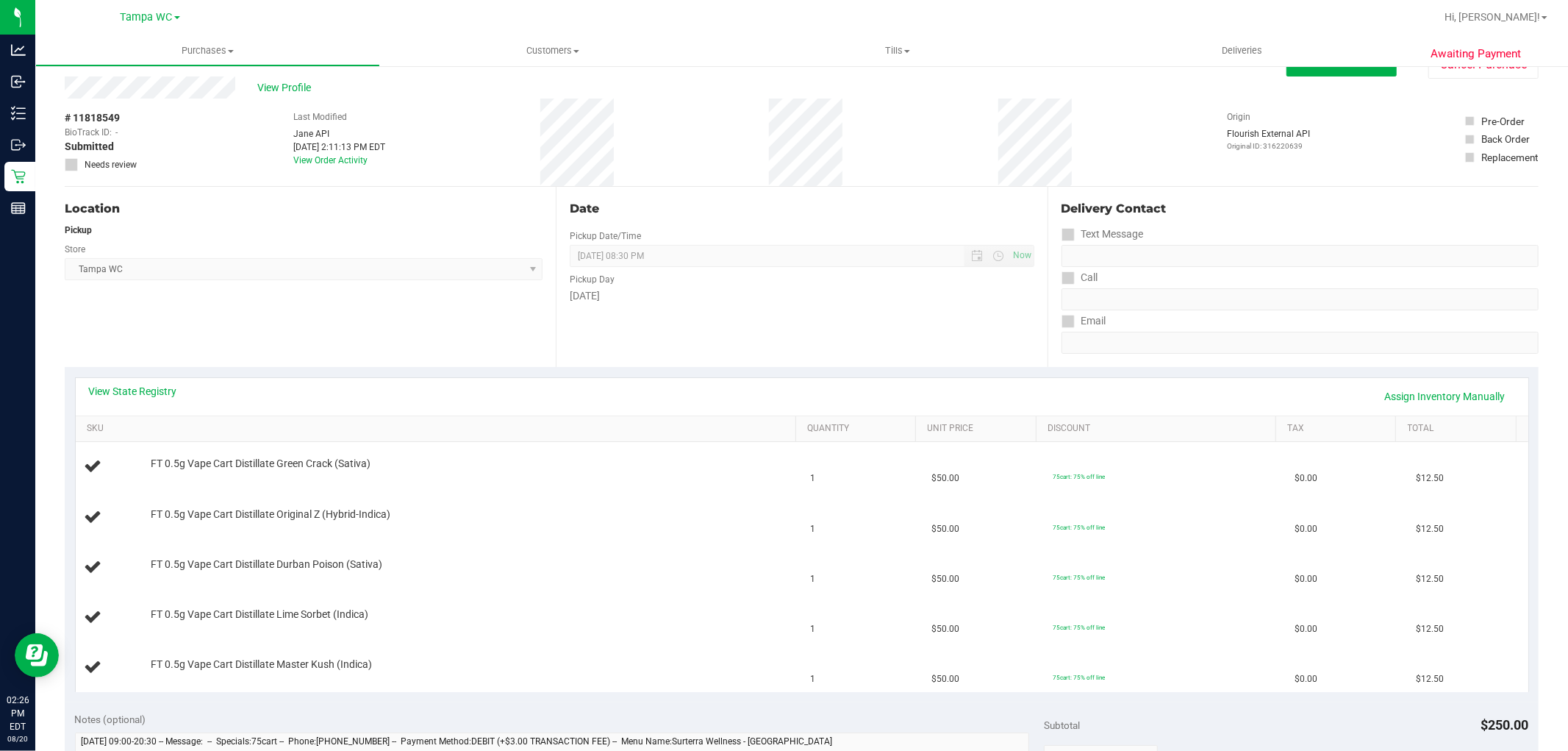
scroll to position [0, 0]
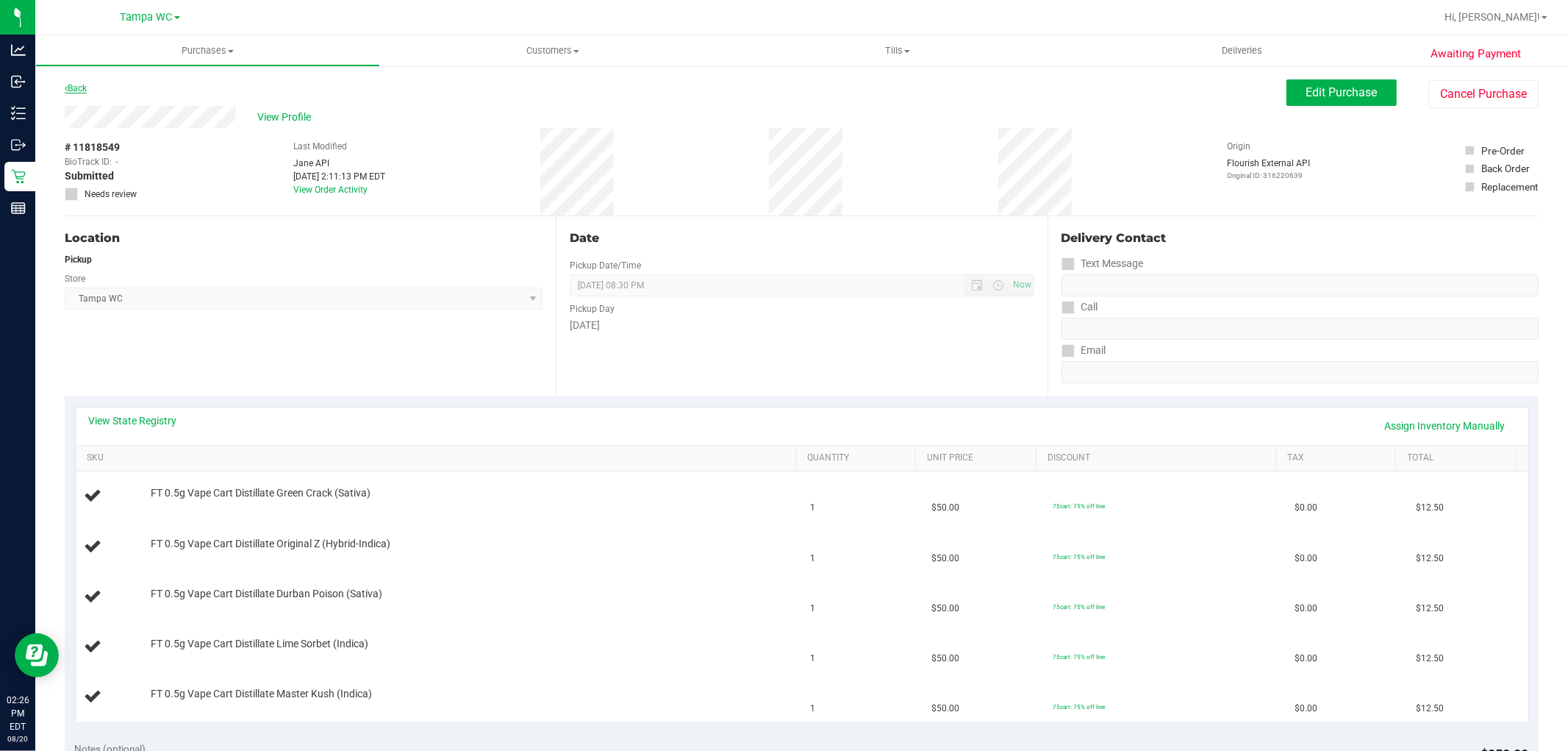
click at [79, 89] on link "Back" at bounding box center [76, 88] width 22 height 10
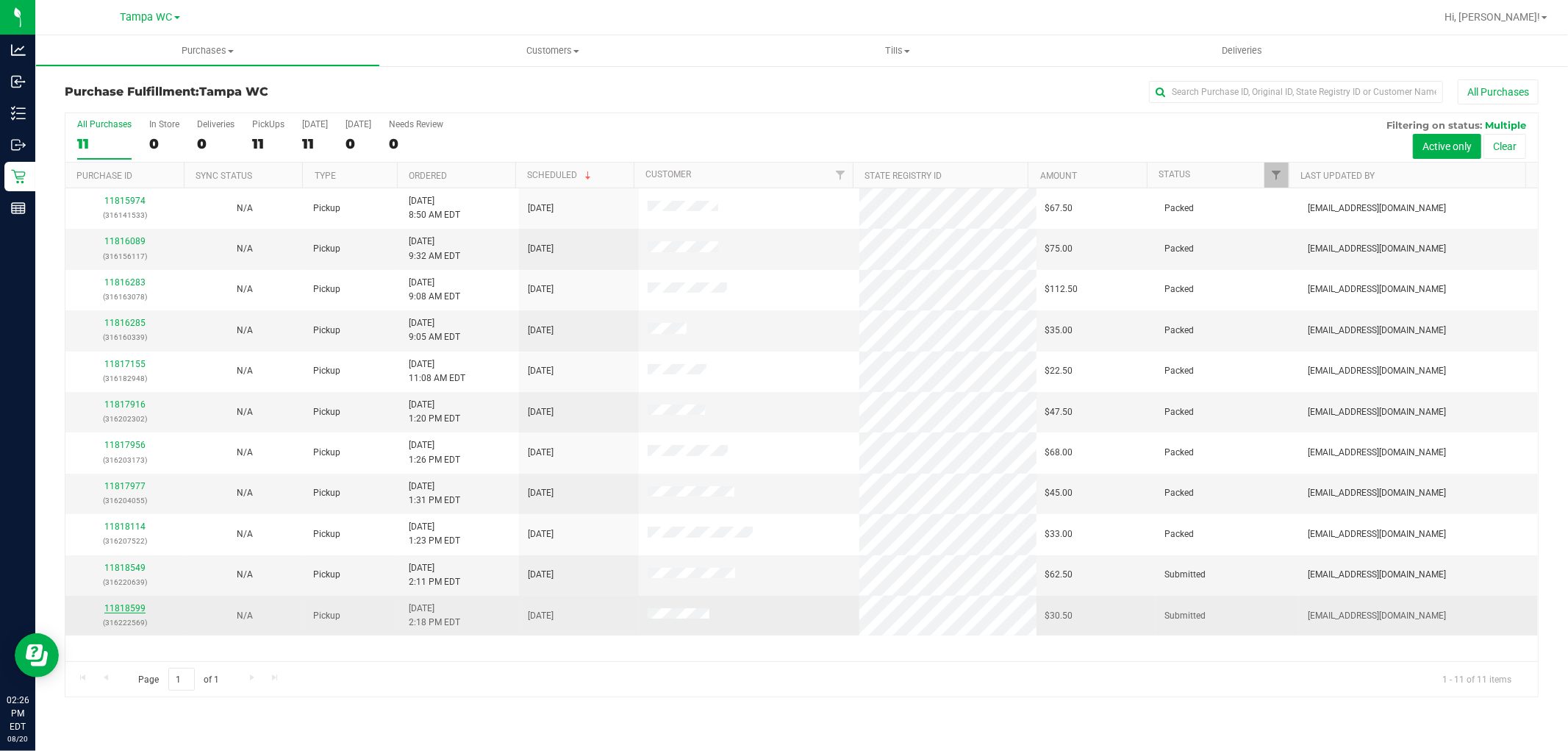
click at [129, 605] on link "11818599" at bounding box center [125, 608] width 41 height 10
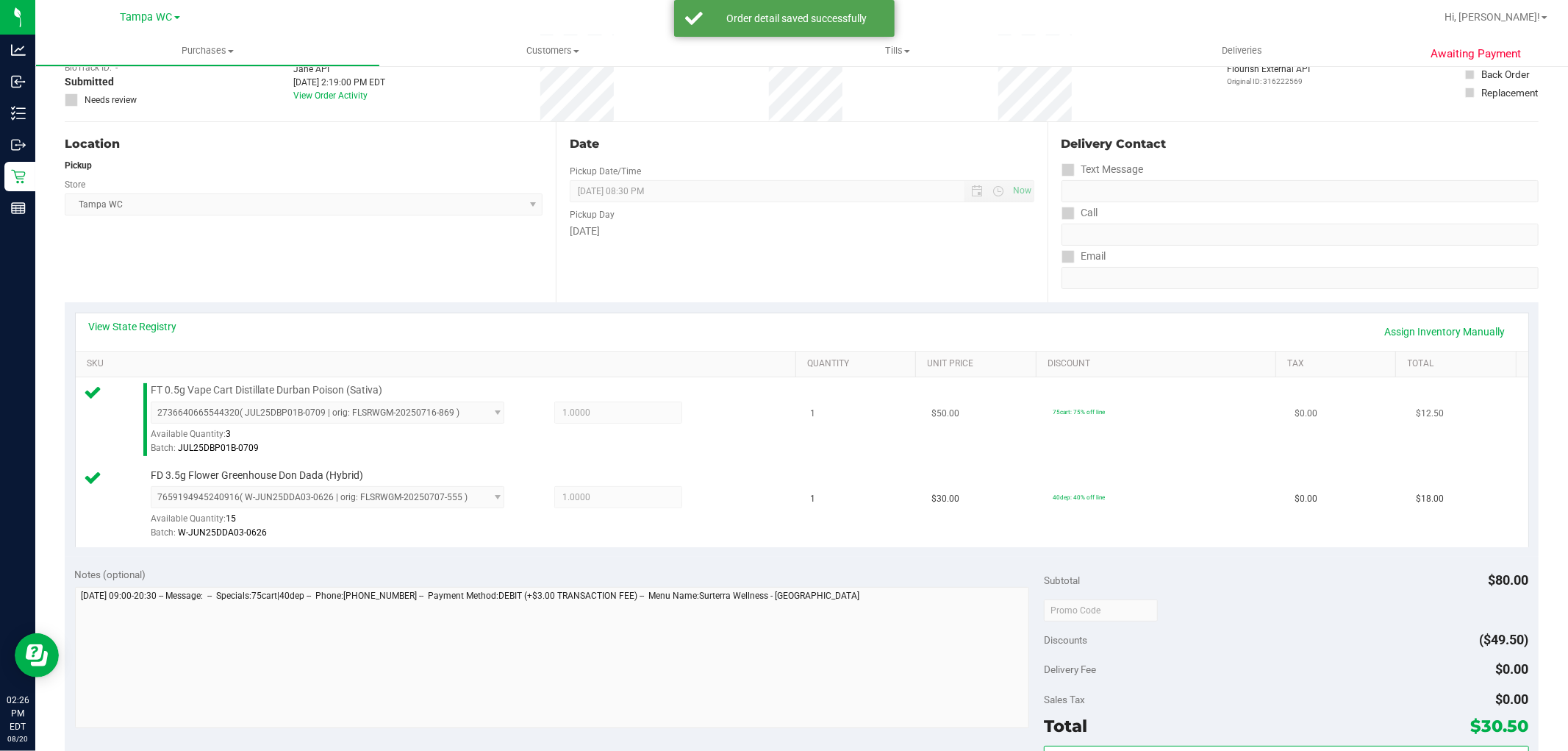
scroll to position [326, 0]
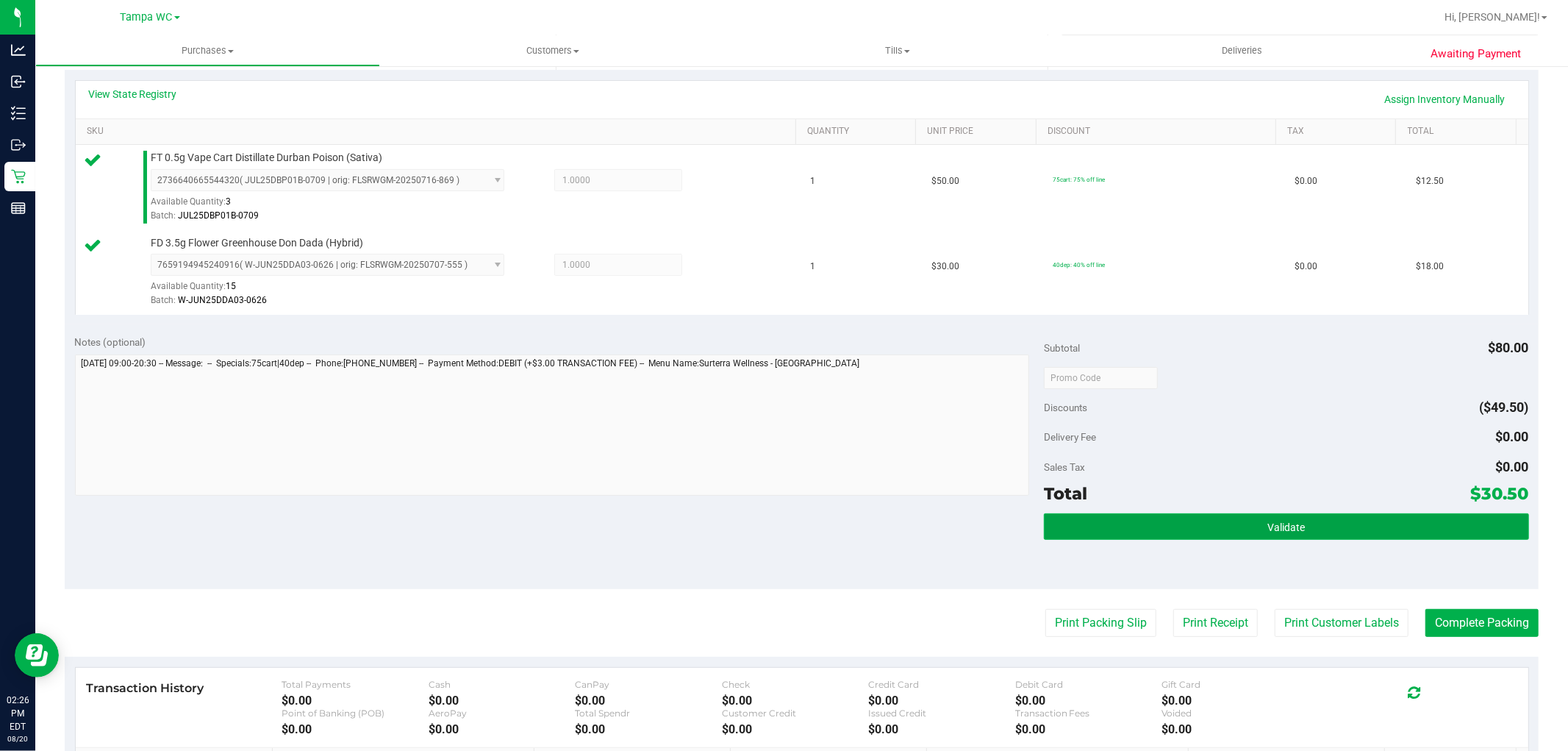
click at [1255, 526] on button "Validate" at bounding box center [1285, 526] width 484 height 27
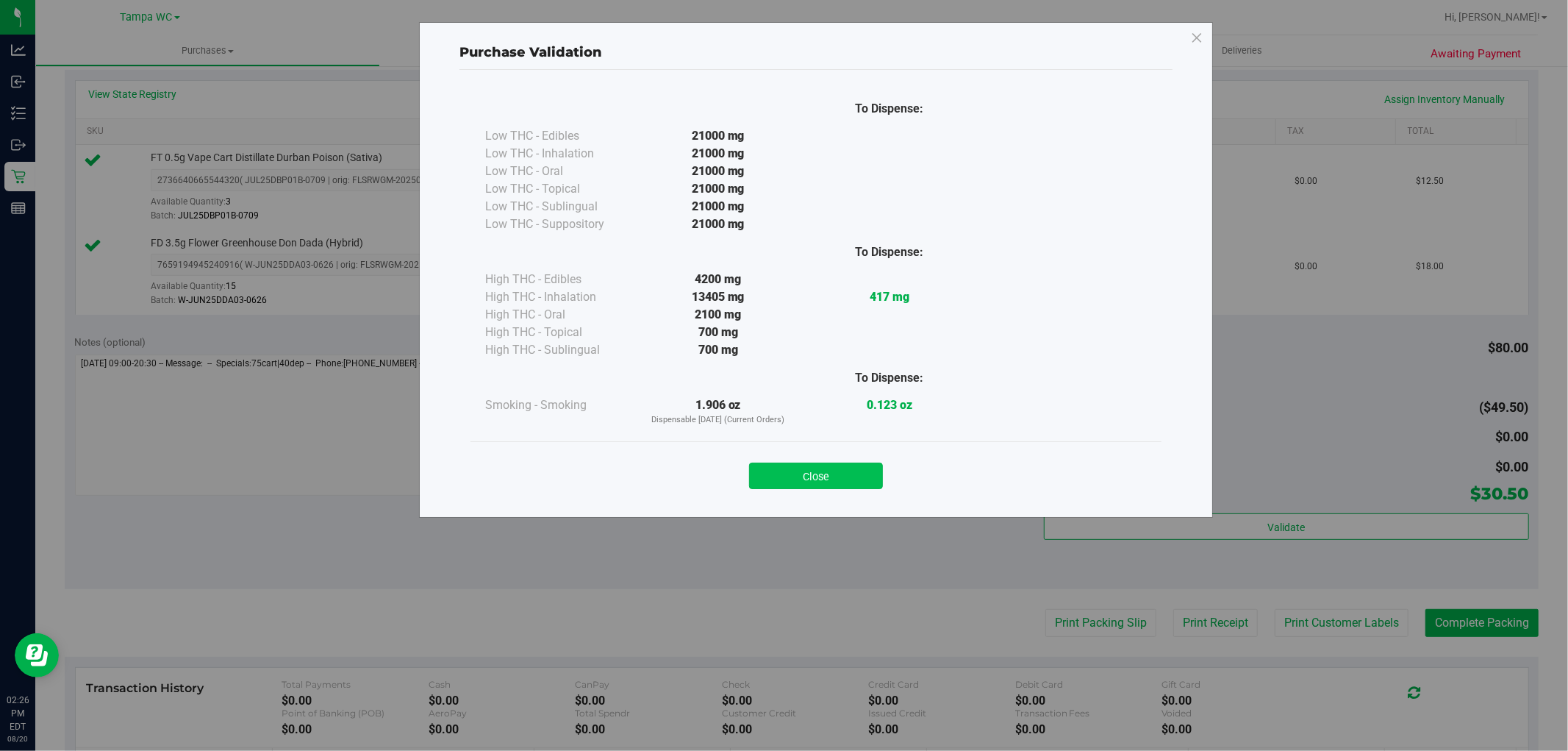
click at [862, 475] on button "Close" at bounding box center [815, 476] width 134 height 27
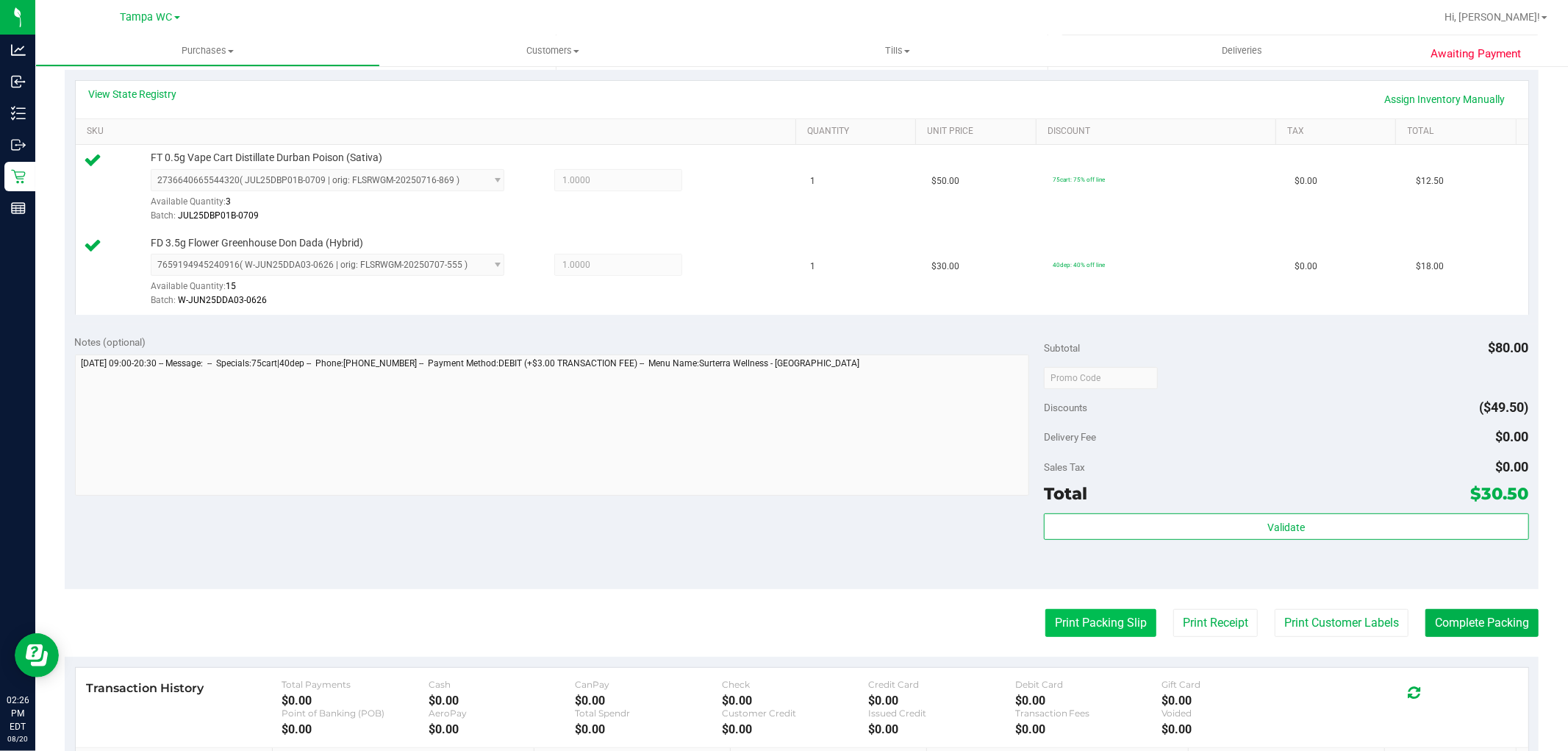
click at [1107, 617] on button "Print Packing Slip" at bounding box center [1100, 622] width 111 height 28
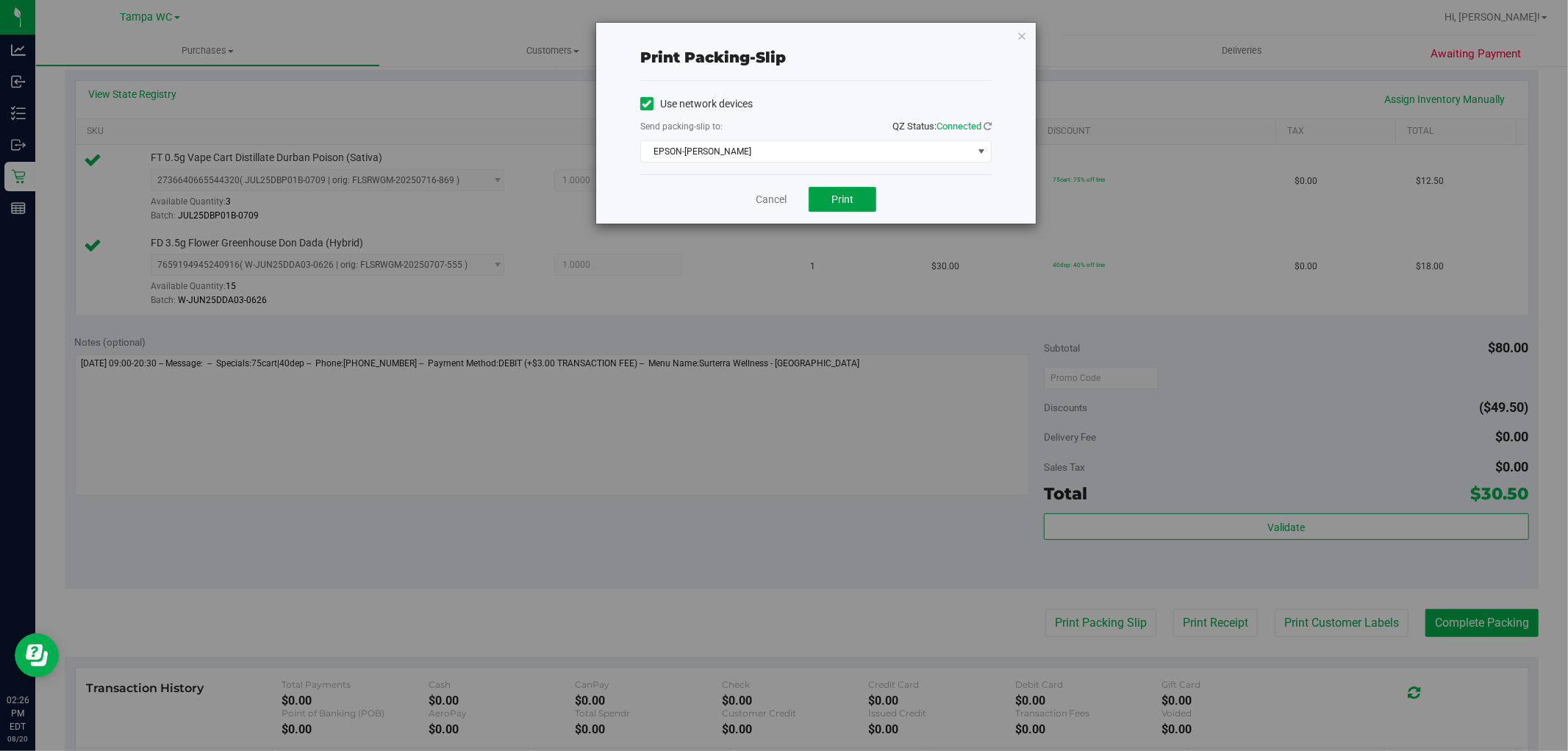
click at [840, 197] on span "Print" at bounding box center [842, 199] width 22 height 12
click at [771, 193] on link "Cancel" at bounding box center [771, 199] width 31 height 16
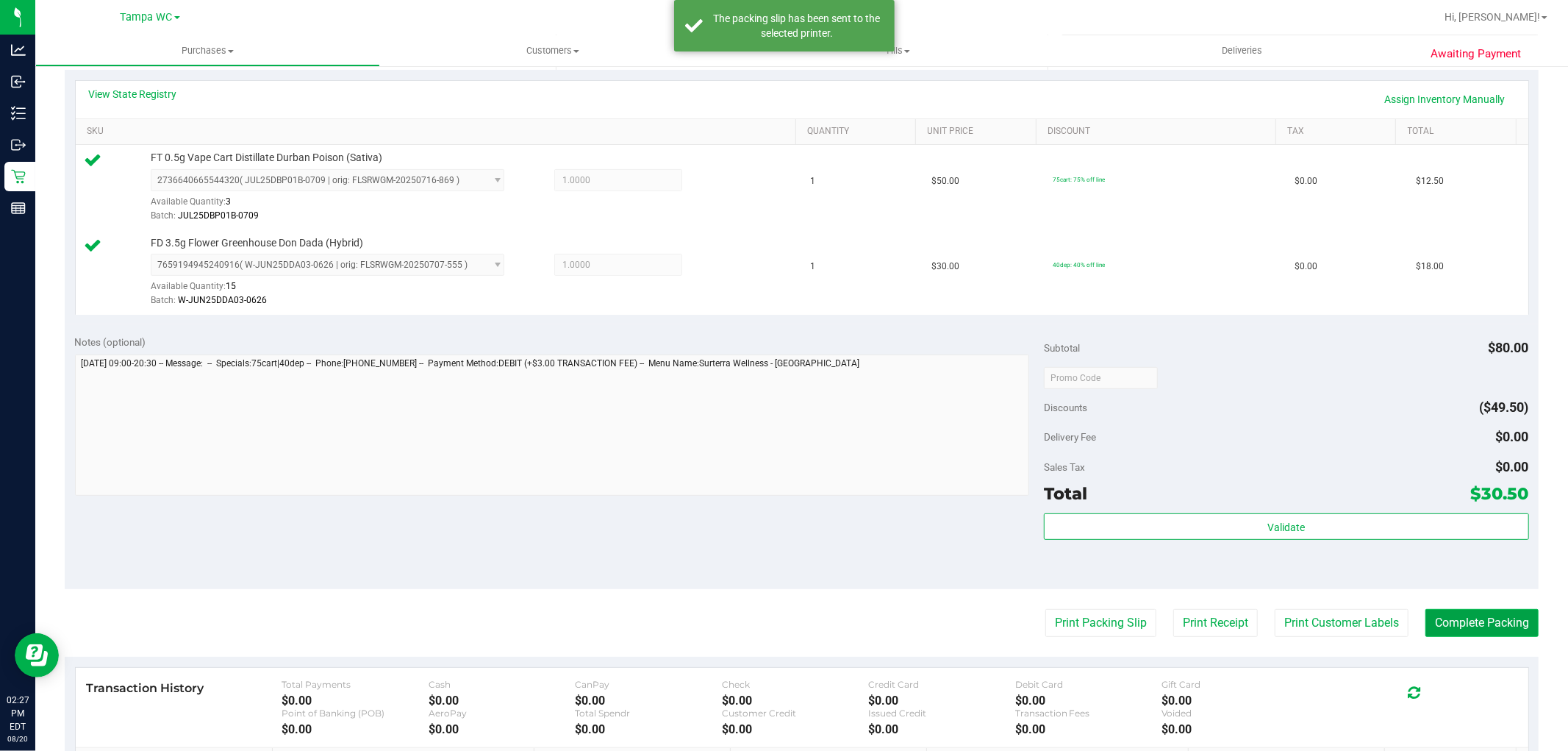
click at [1464, 632] on button "Complete Packing" at bounding box center [1481, 622] width 113 height 28
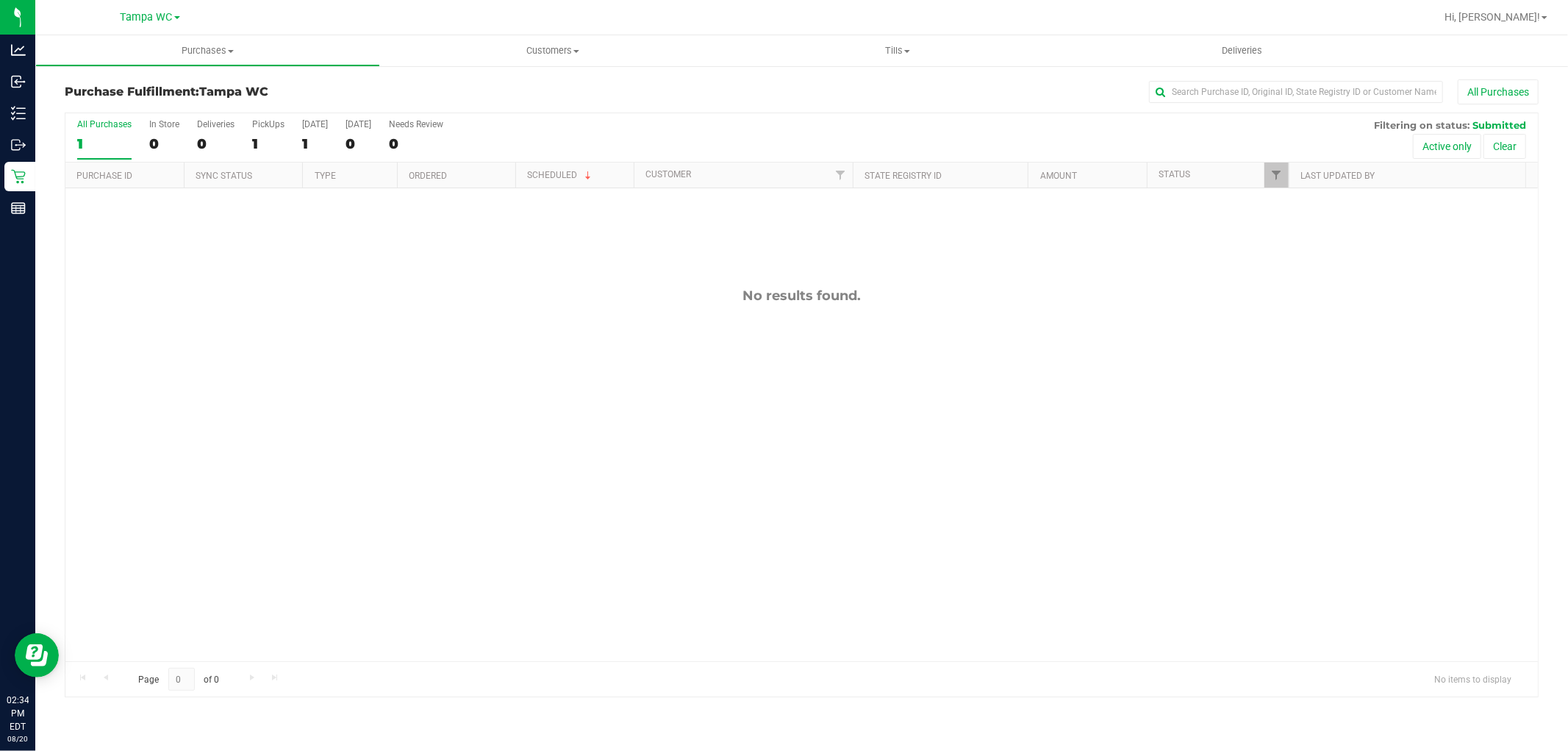
click at [97, 127] on div "All Purchases" at bounding box center [104, 124] width 54 height 10
click at [0, 0] on input "All Purchases 1" at bounding box center [0, 0] width 0 height 0
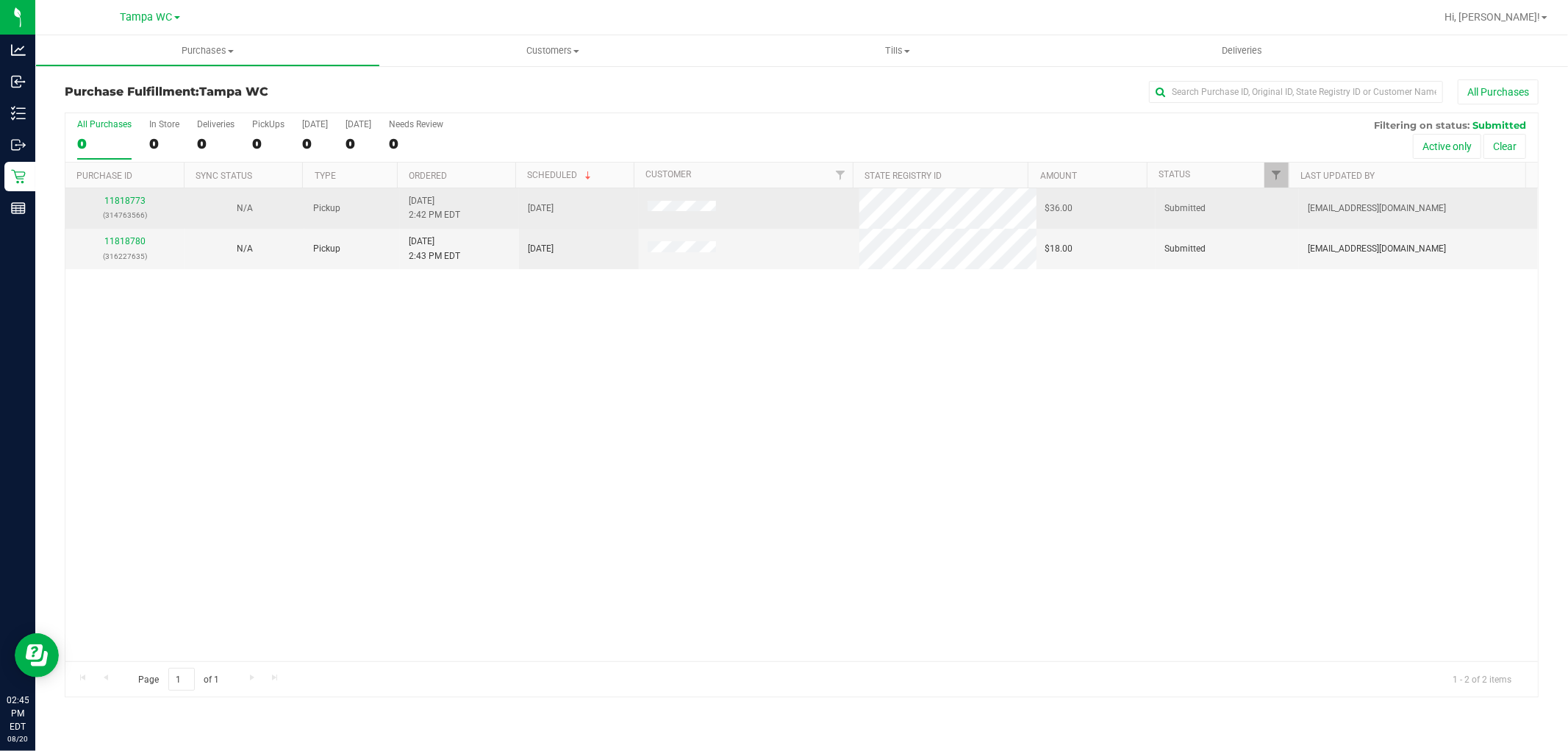
click at [131, 195] on div "11818773 (314763566)" at bounding box center [125, 208] width 102 height 28
click at [129, 195] on div "11818773 (314763566)" at bounding box center [125, 208] width 102 height 28
click at [129, 196] on link "11818773" at bounding box center [125, 201] width 41 height 10
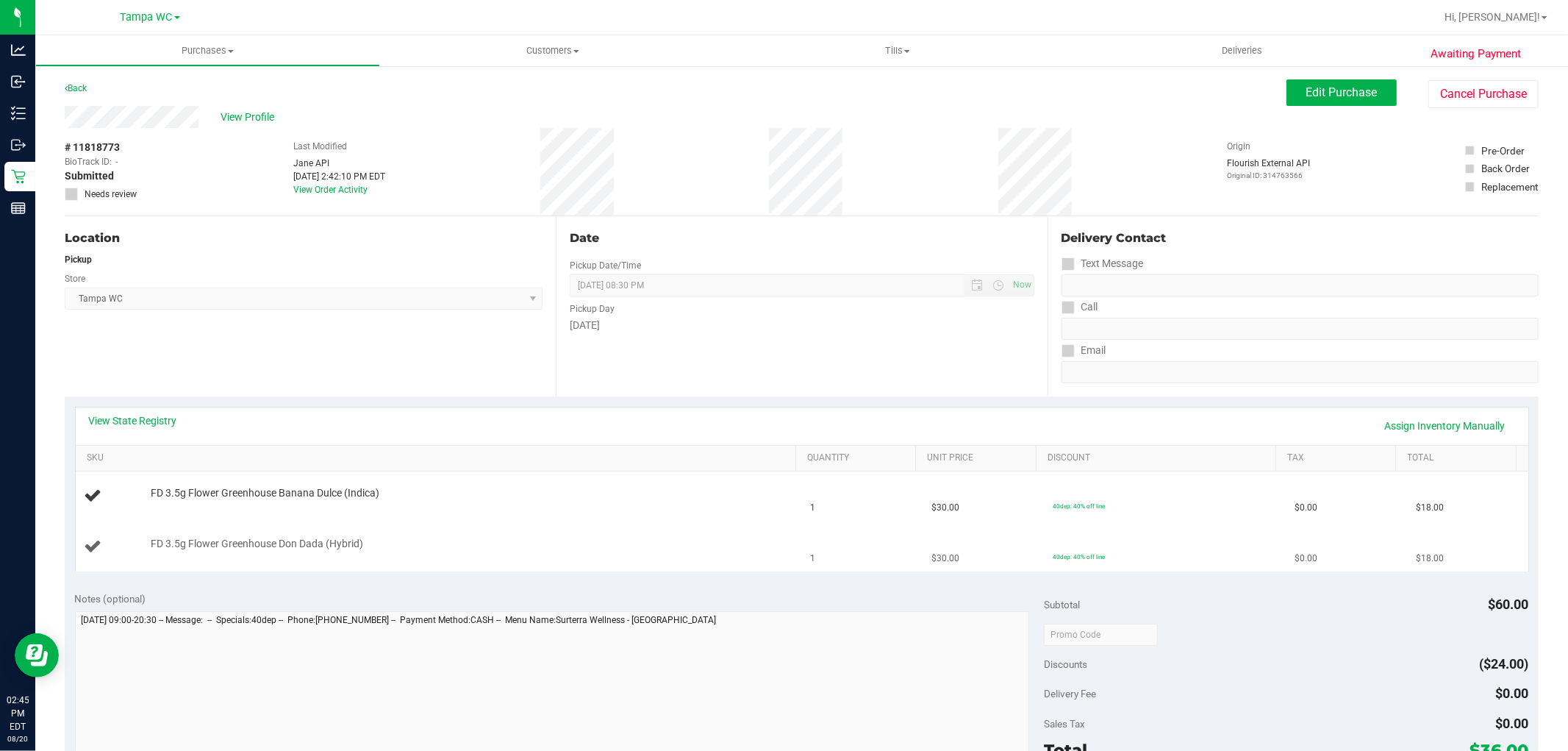
click at [379, 567] on td "FD 3.5g Flower Greenhouse Don Dada (Hybrid)" at bounding box center [438, 546] width 726 height 49
click at [301, 319] on div "Location Pickup Store Tampa WC Select Store Bonita Springs WC Boynton Beach WC …" at bounding box center [310, 306] width 491 height 180
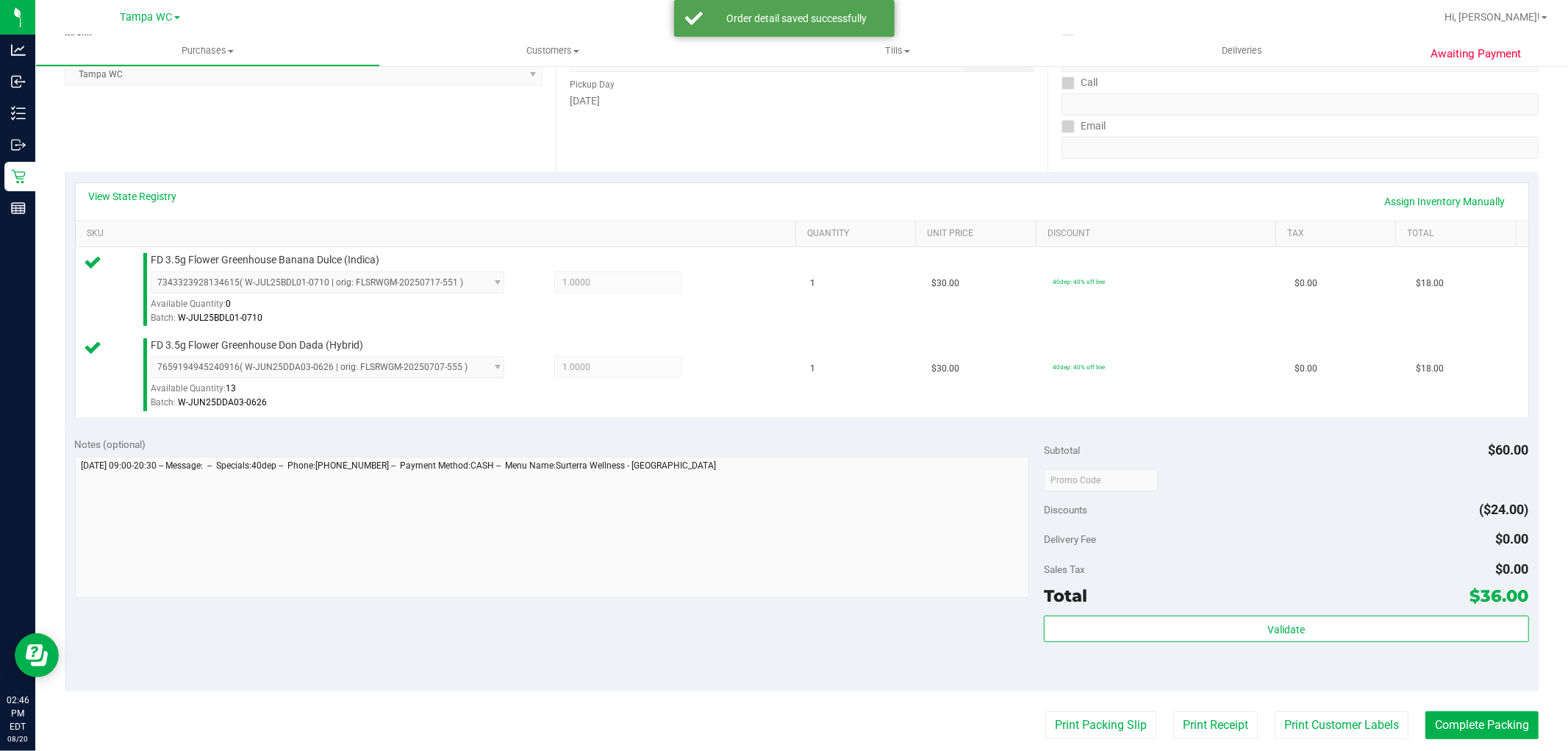
scroll to position [408, 0]
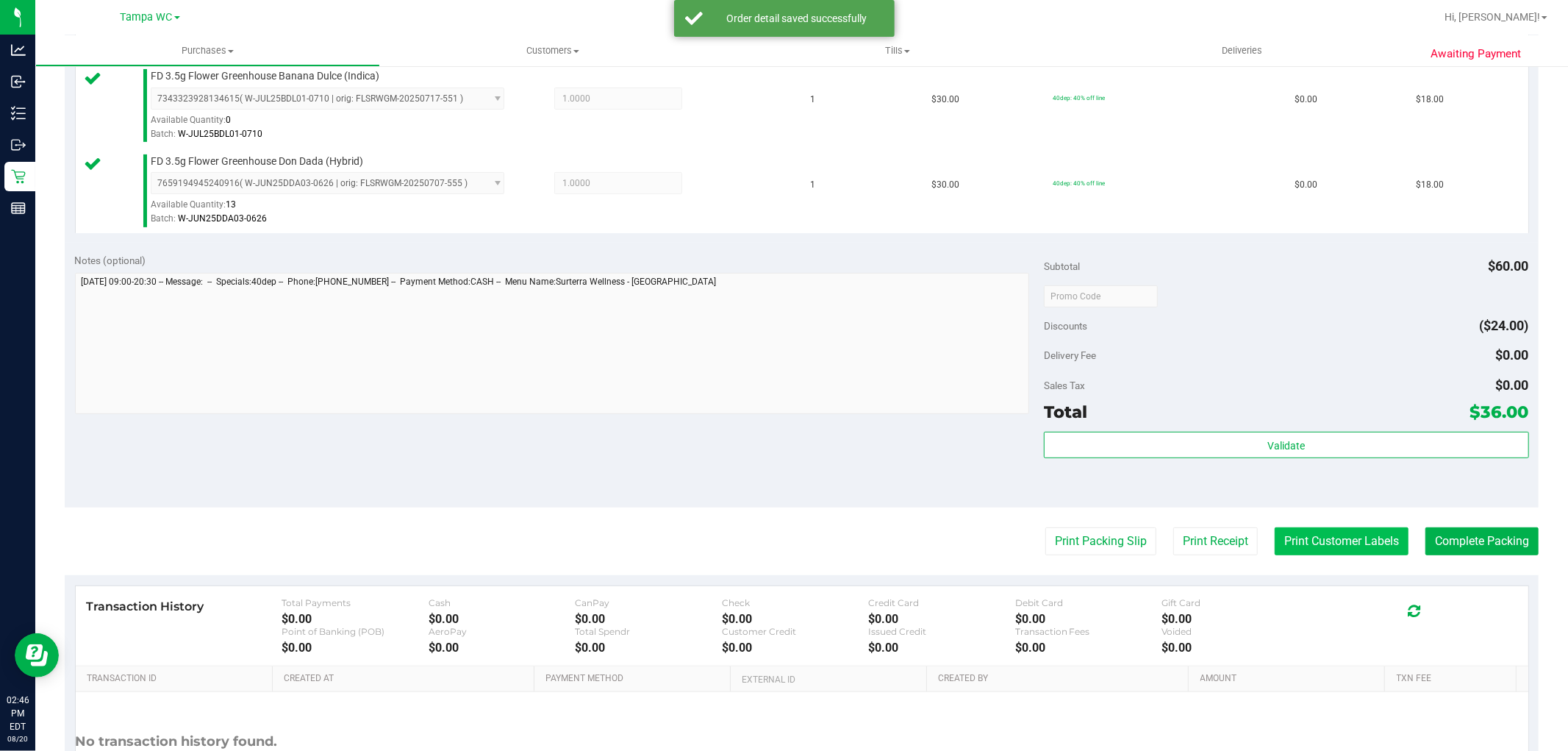
click at [1350, 534] on button "Print Customer Labels" at bounding box center [1341, 541] width 134 height 28
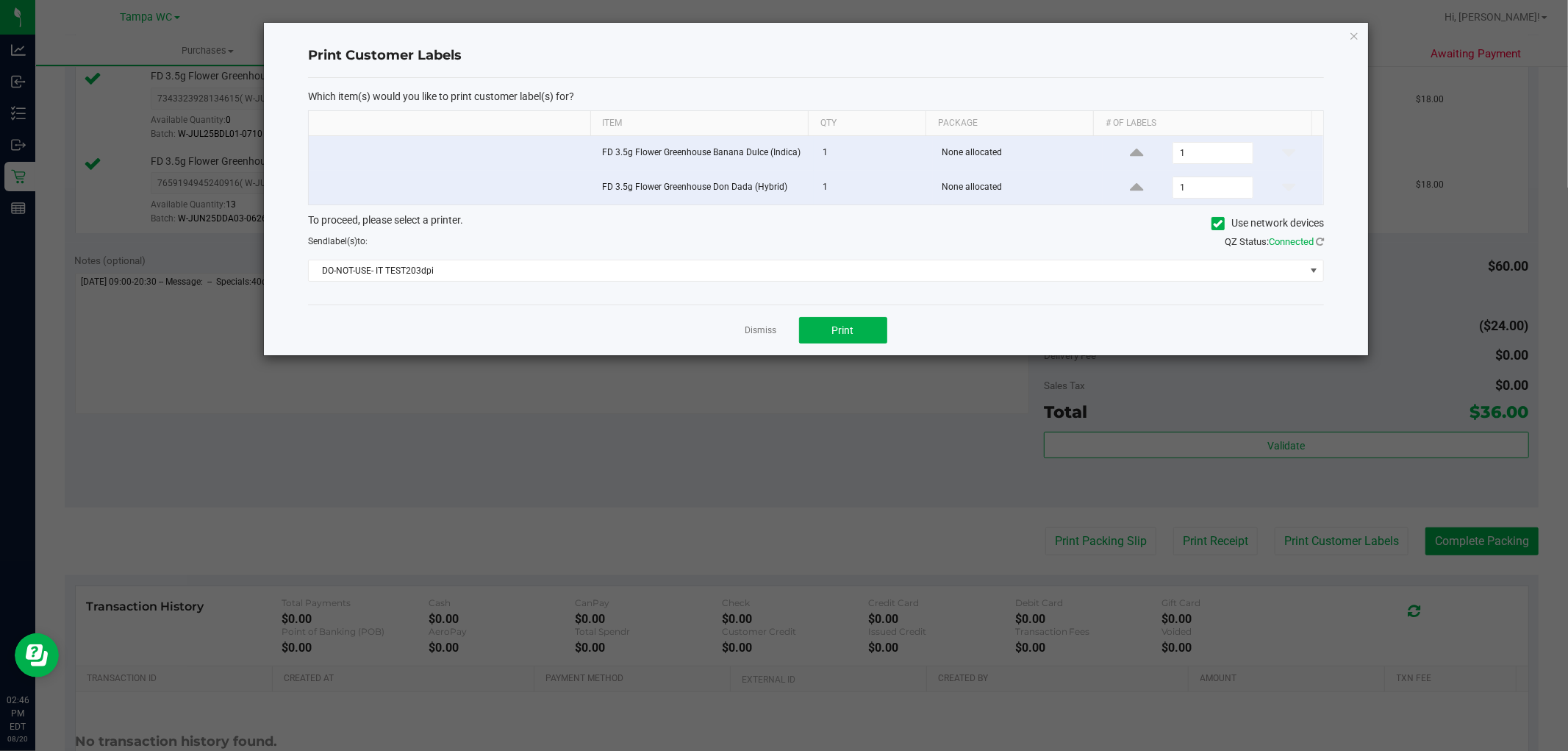
click at [798, 251] on div "To proceed, please select a printer. Use network devices Send label(s) to: QZ S…" at bounding box center [815, 247] width 1016 height 70
click at [795, 268] on span "DO-NOT-USE- IT TEST203dpi" at bounding box center [807, 270] width 996 height 21
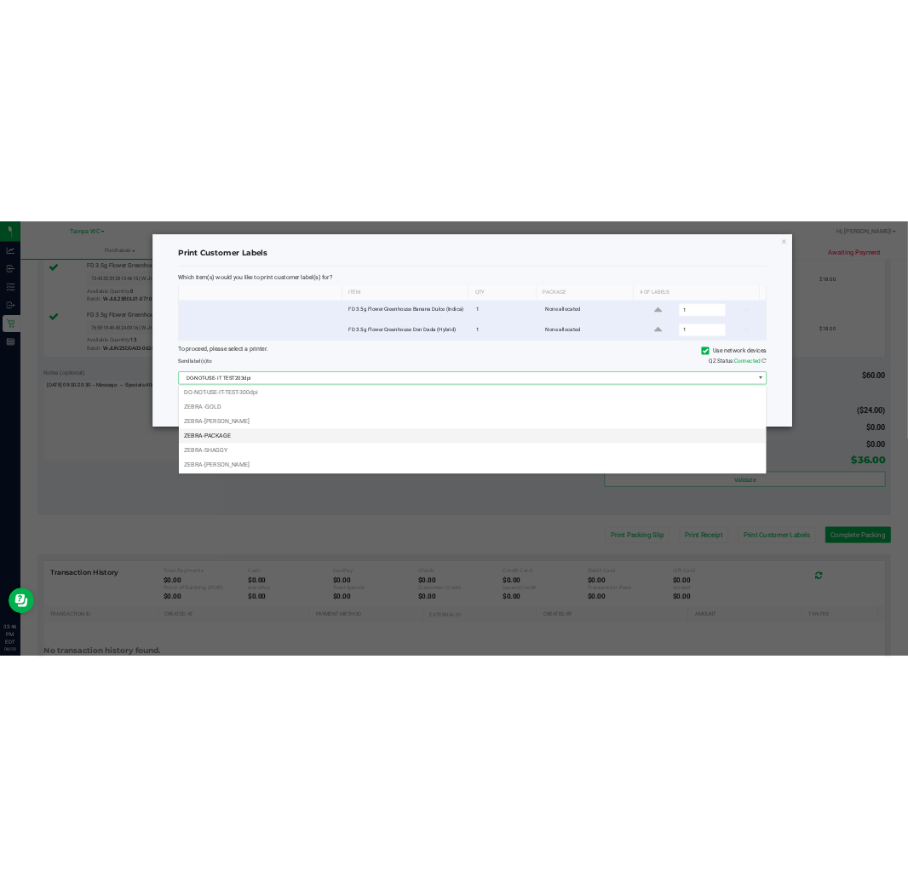
scroll to position [62, 0]
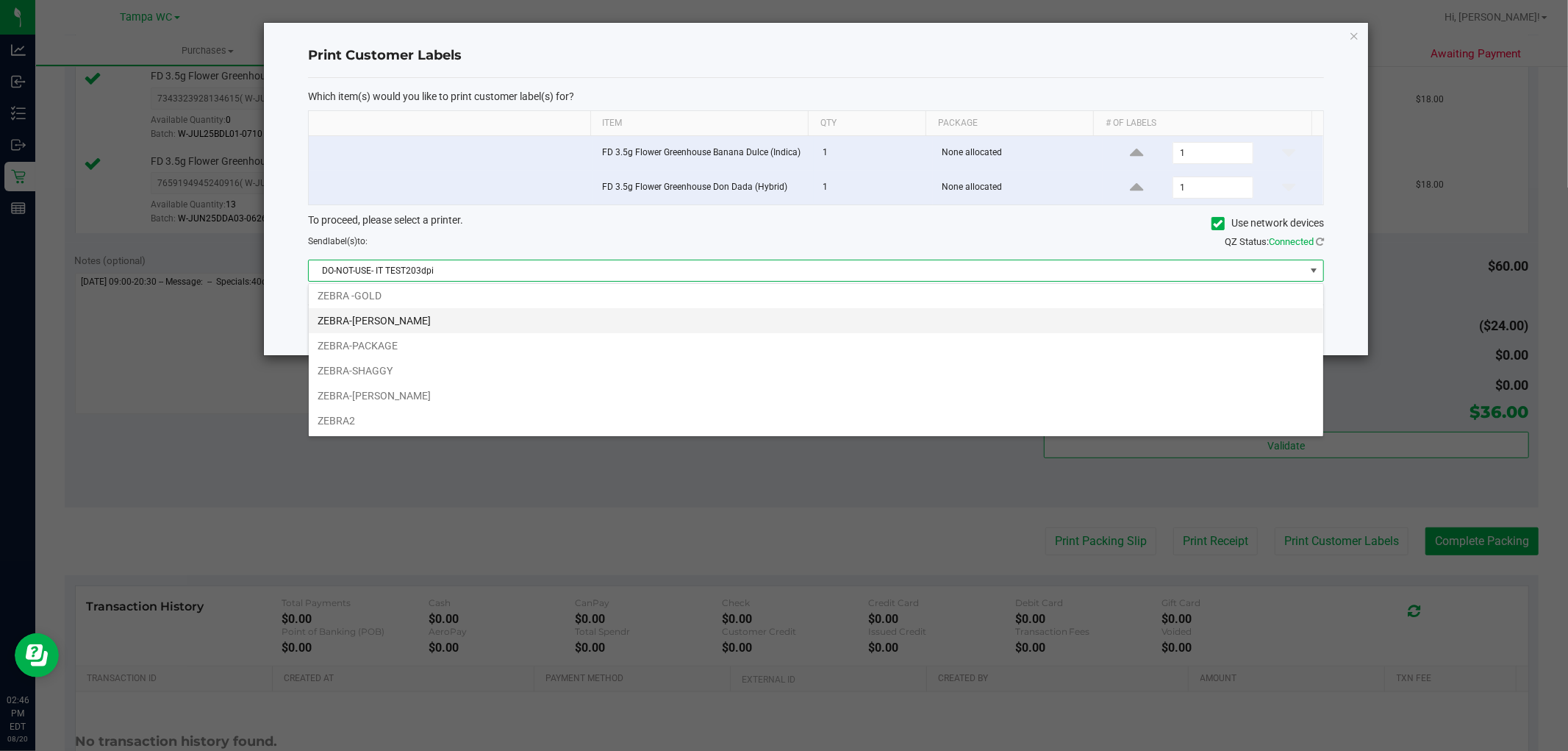
click at [463, 322] on li "ZEBRA-DAVID-BISBAL" at bounding box center [815, 320] width 1014 height 25
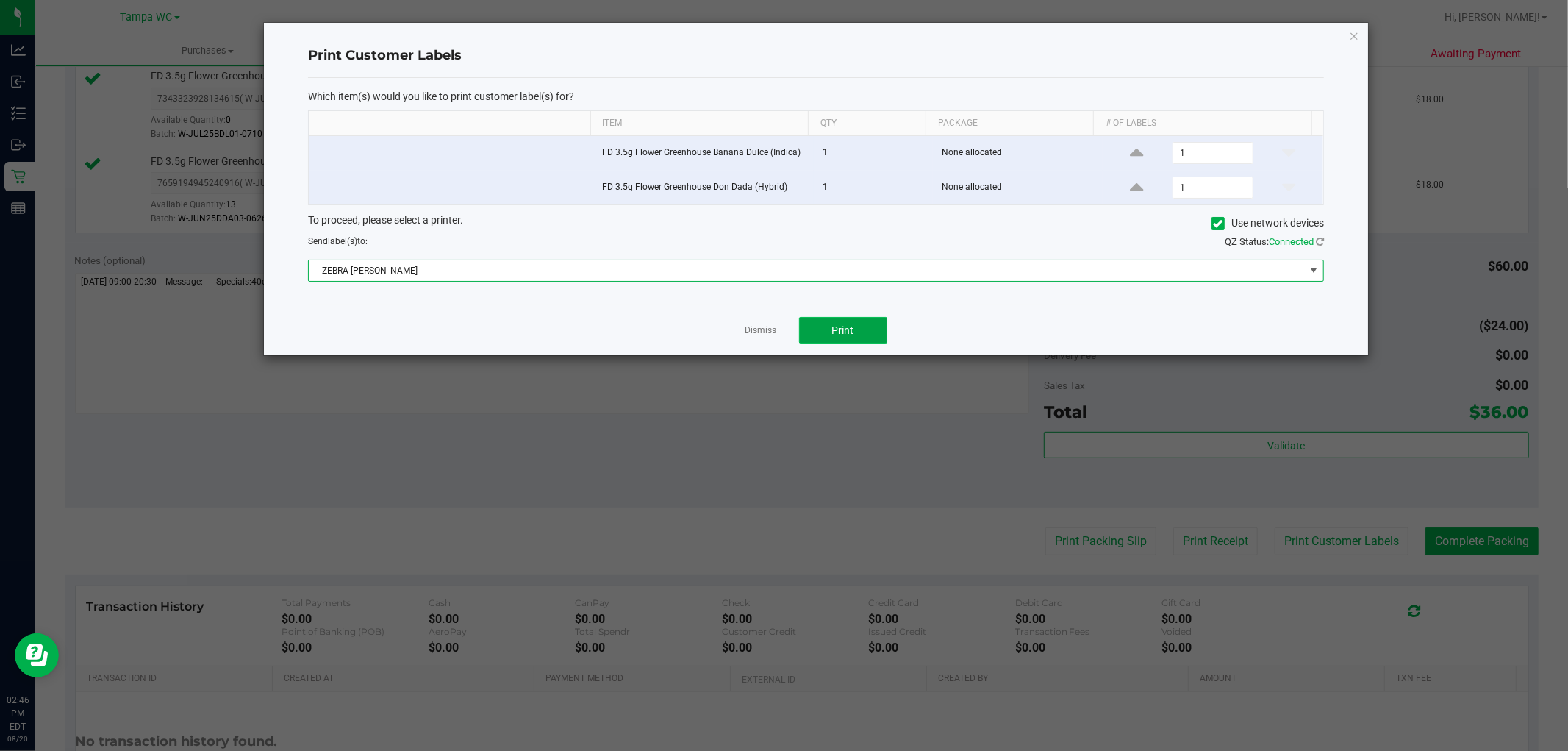
click at [834, 325] on span "Print" at bounding box center [843, 331] width 22 height 12
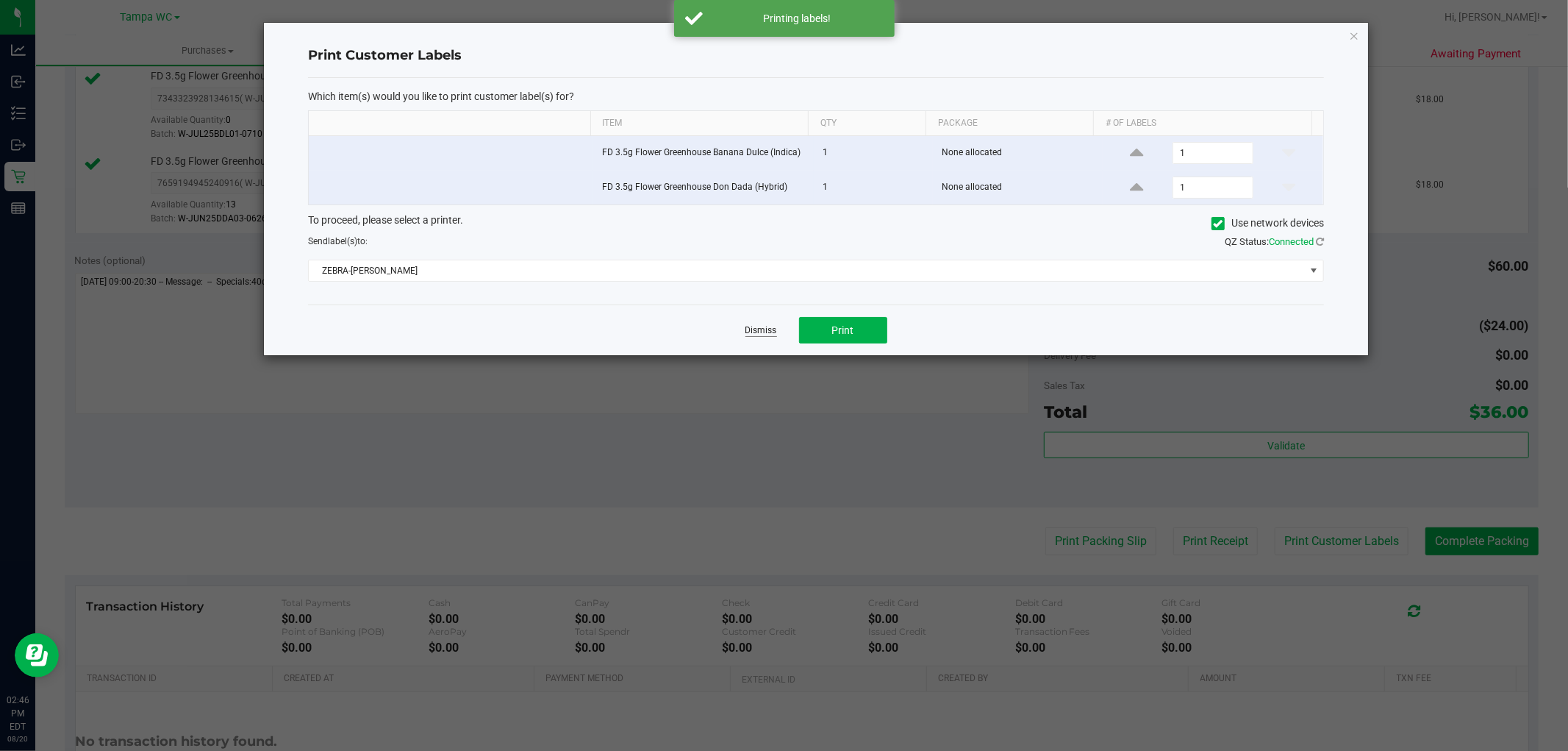
click at [758, 334] on link "Dismiss" at bounding box center [761, 331] width 32 height 12
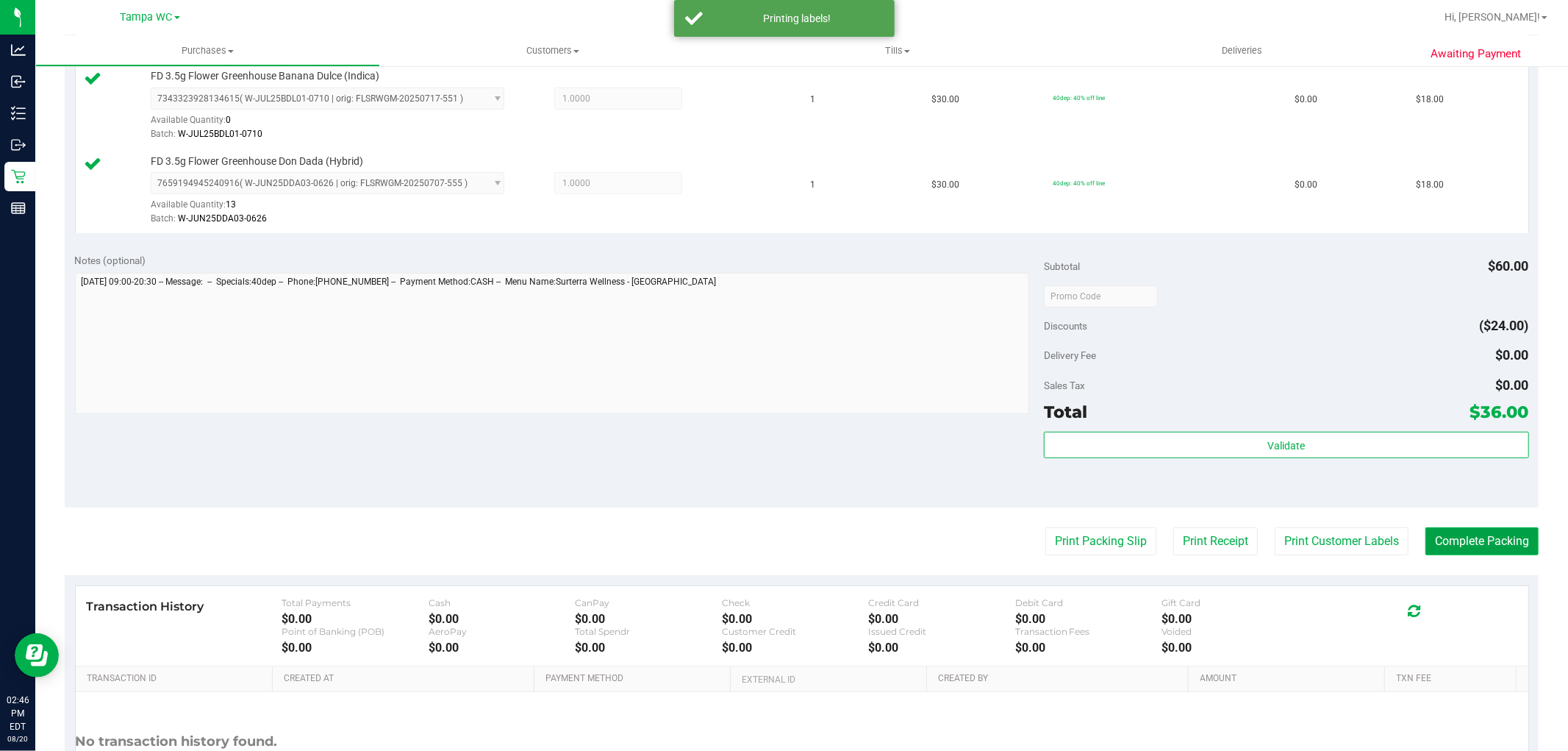
click at [1474, 544] on button "Complete Packing" at bounding box center [1481, 541] width 113 height 28
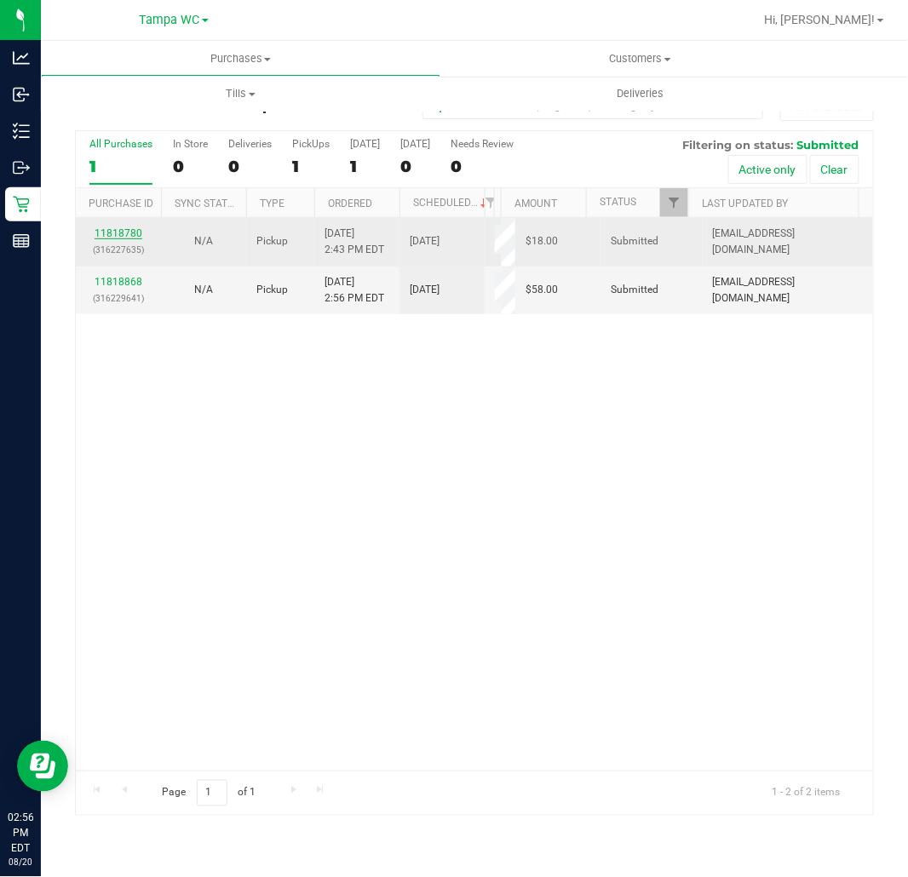
click at [129, 232] on link "11818780" at bounding box center [119, 233] width 48 height 12
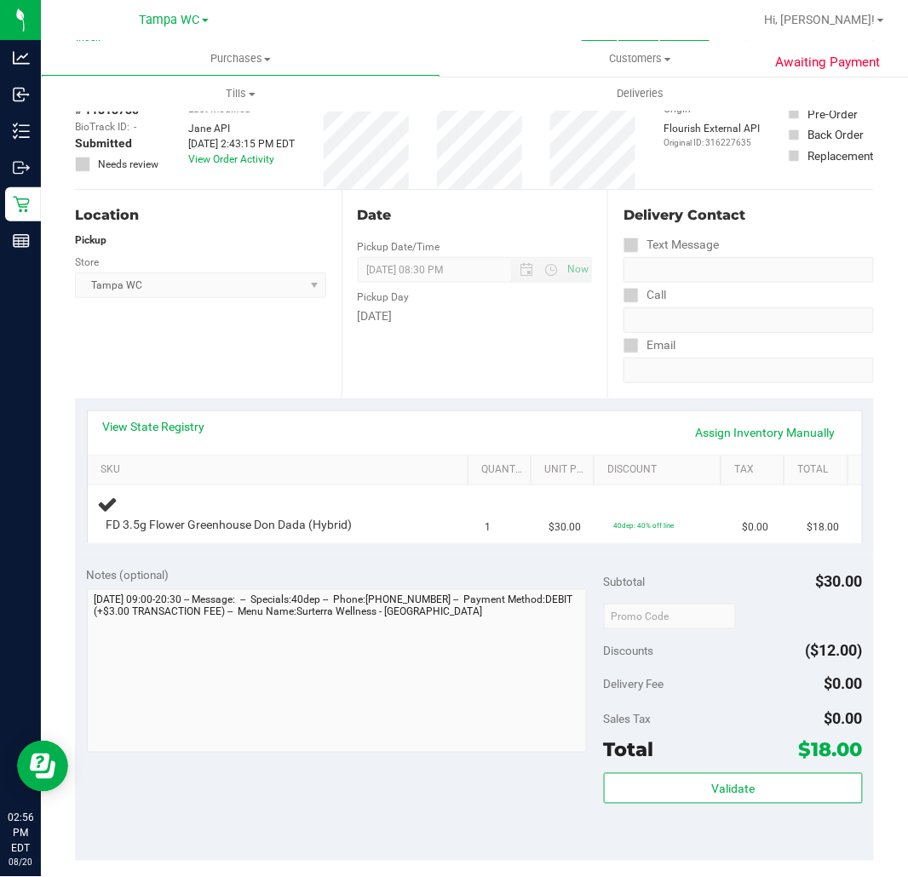
scroll to position [95, 0]
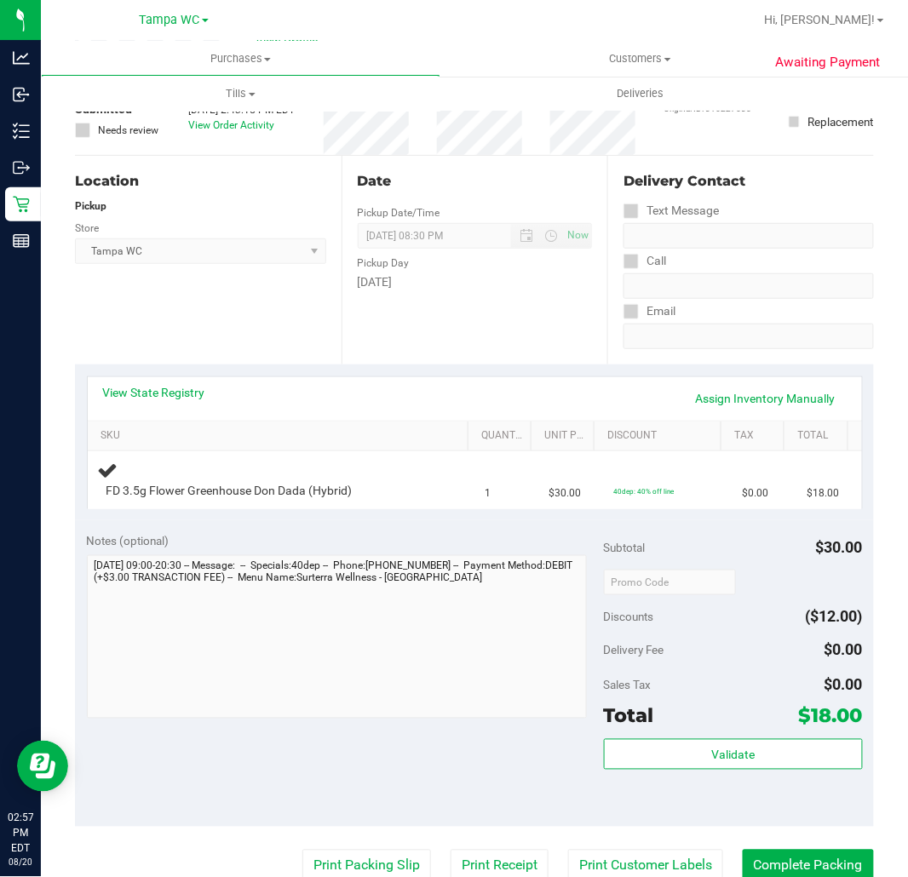
click at [295, 517] on div "View State Registry Assign Inventory Manually SKU Quantity Unit Price Discount …" at bounding box center [474, 443] width 799 height 156
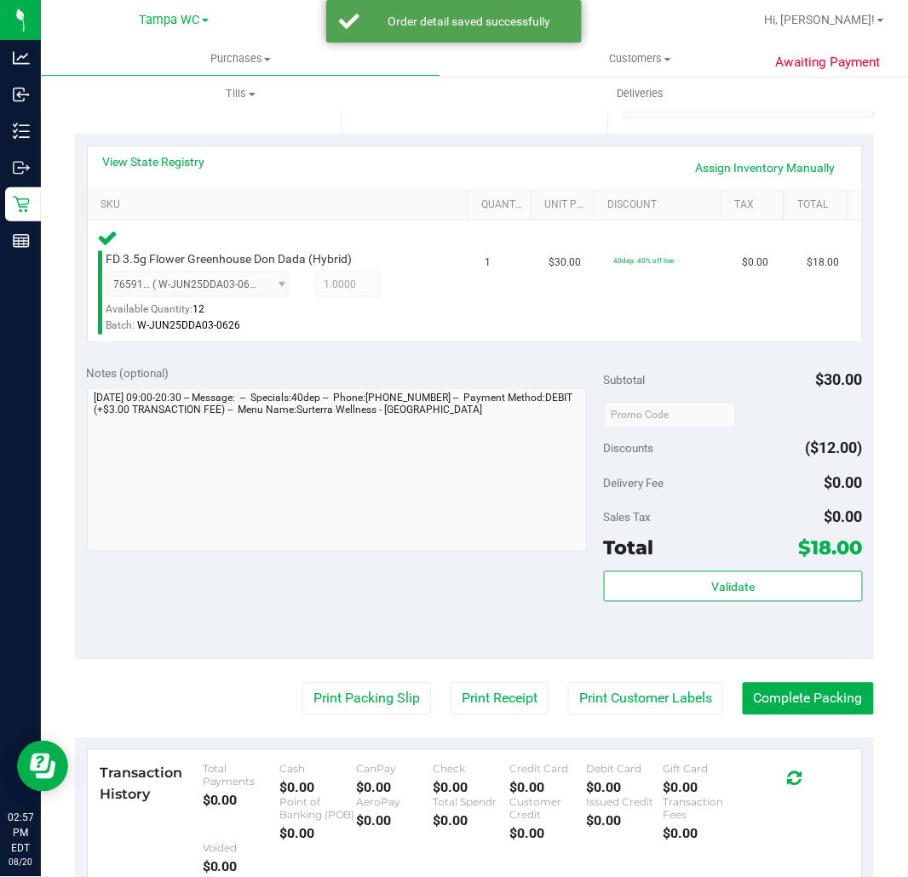
scroll to position [473, 0]
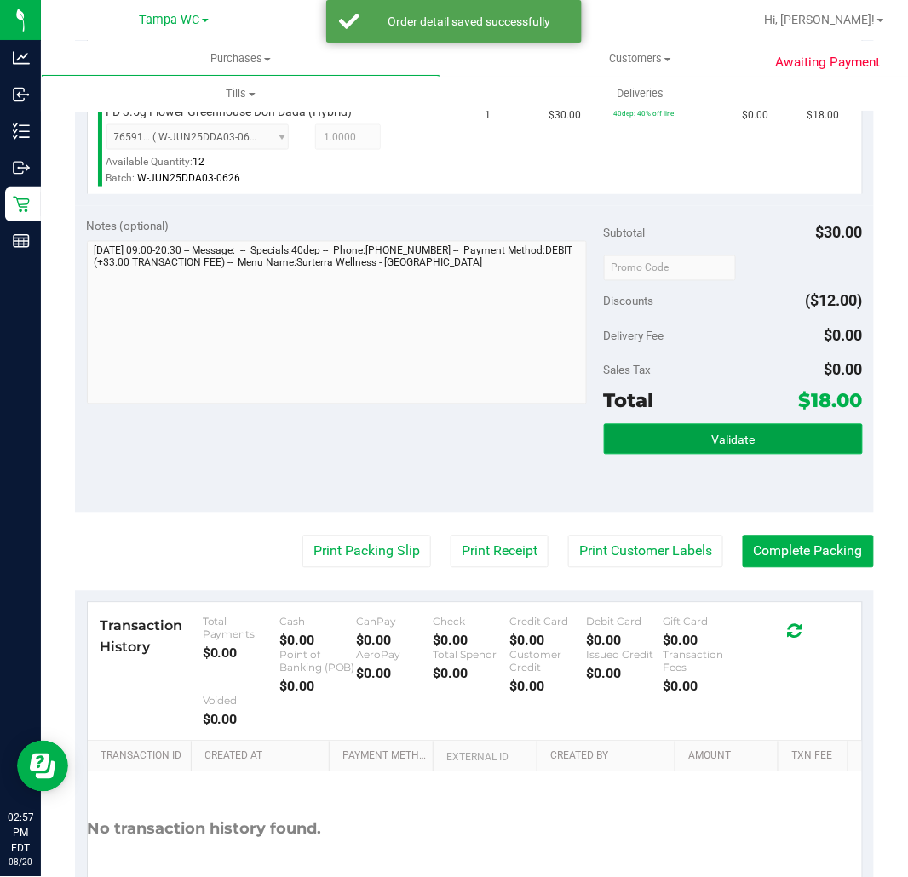
click at [642, 440] on button "Validate" at bounding box center [733, 439] width 259 height 31
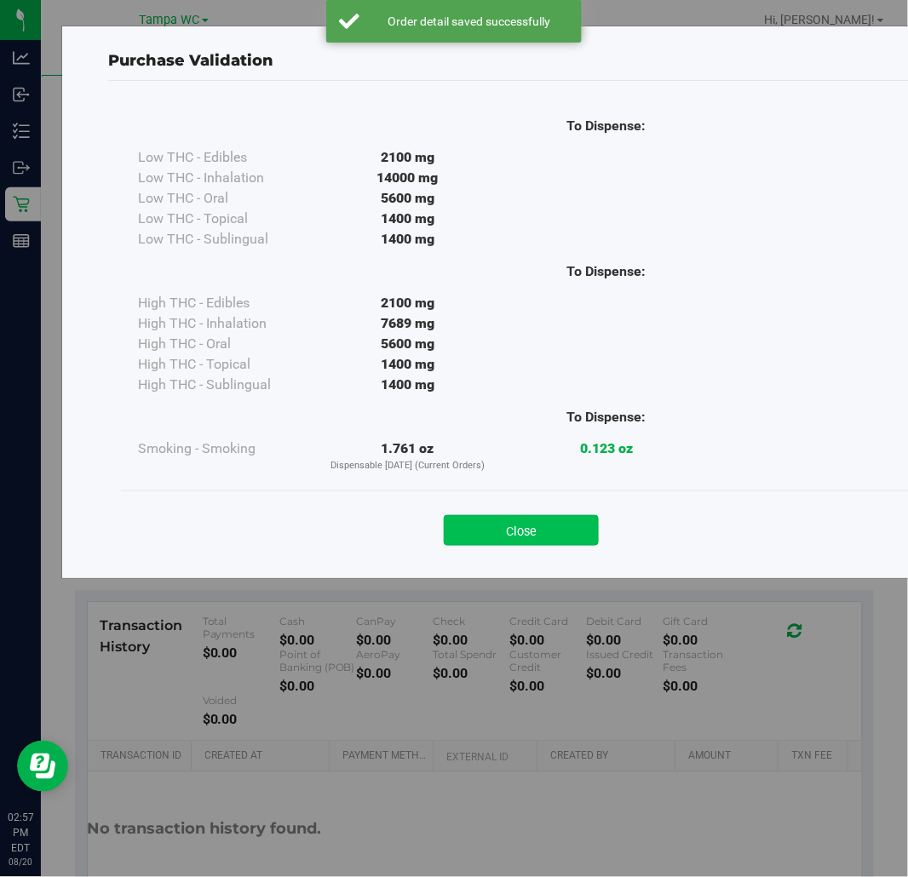
click at [506, 540] on button "Close" at bounding box center [521, 530] width 155 height 31
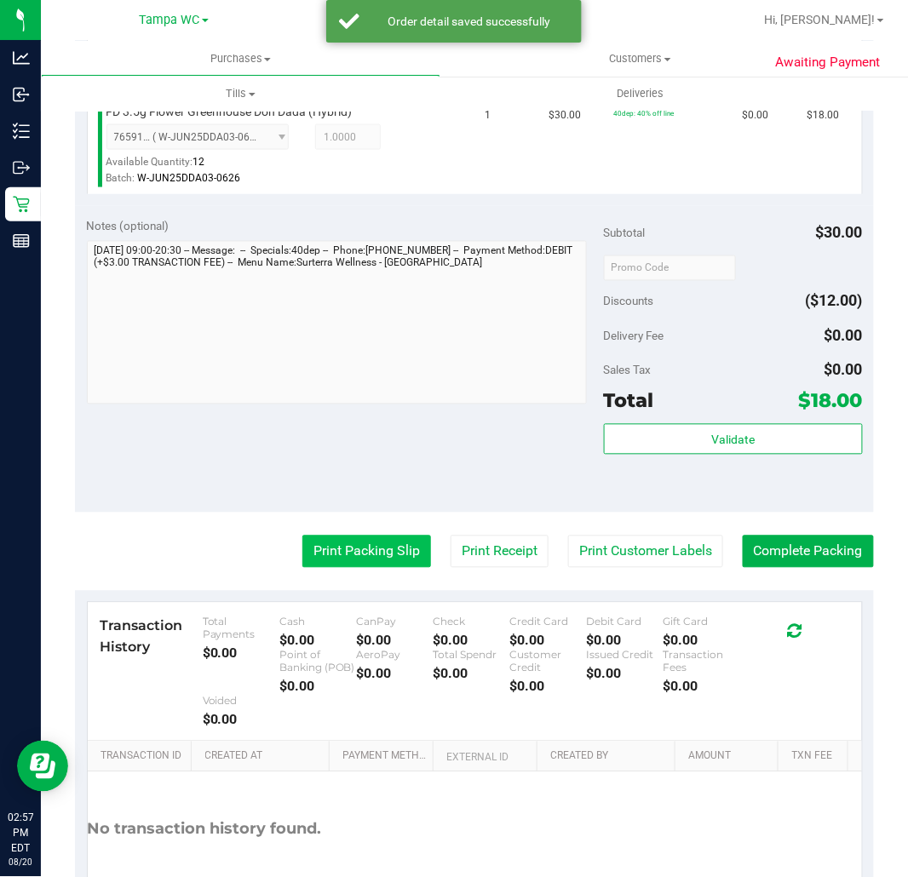
click at [335, 543] on button "Print Packing Slip" at bounding box center [366, 552] width 129 height 32
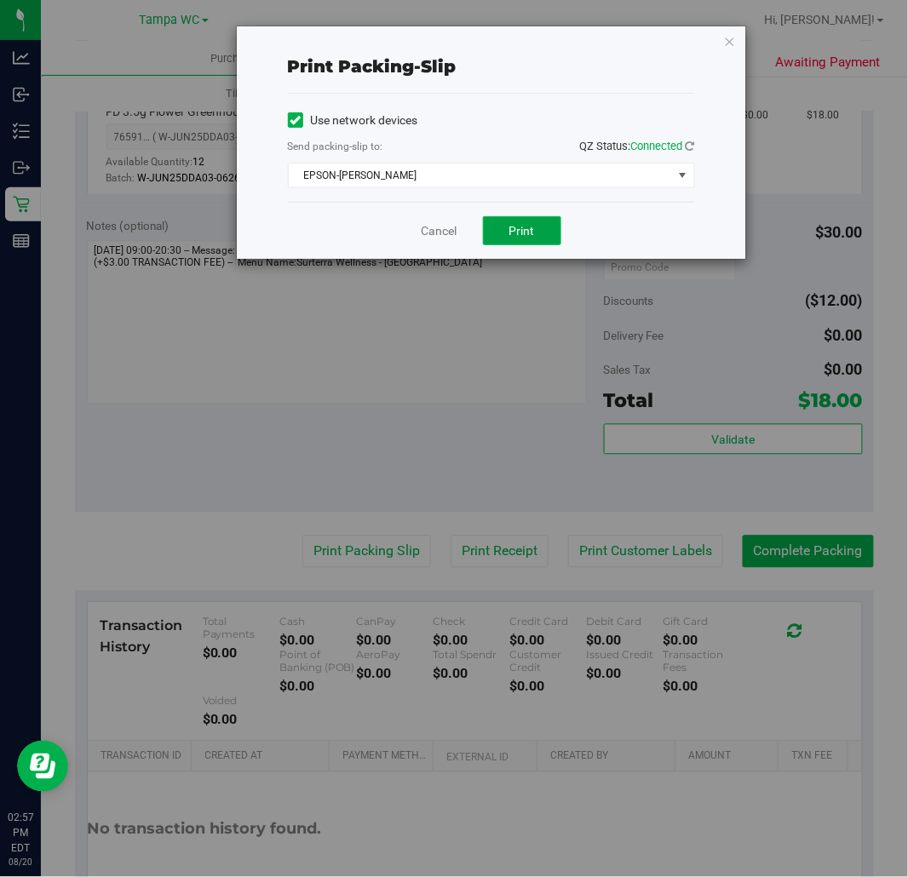
click at [548, 224] on button "Print" at bounding box center [522, 230] width 78 height 29
click at [455, 230] on link "Cancel" at bounding box center [440, 231] width 36 height 18
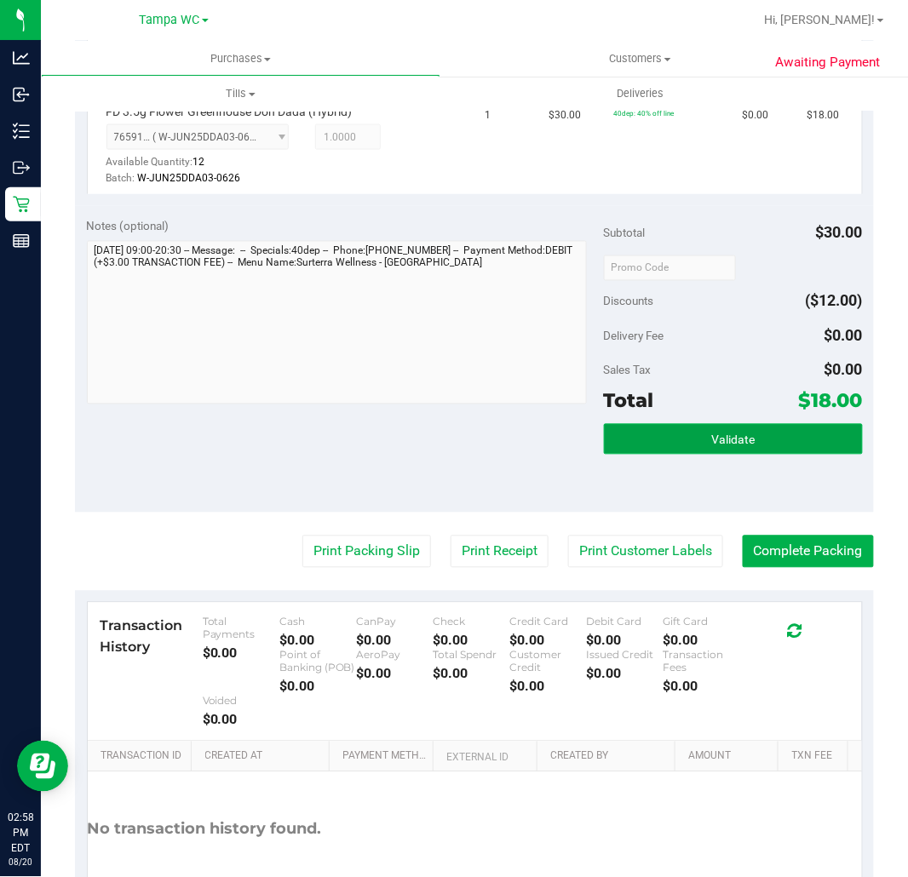
click at [741, 440] on span "Validate" at bounding box center [732, 440] width 43 height 14
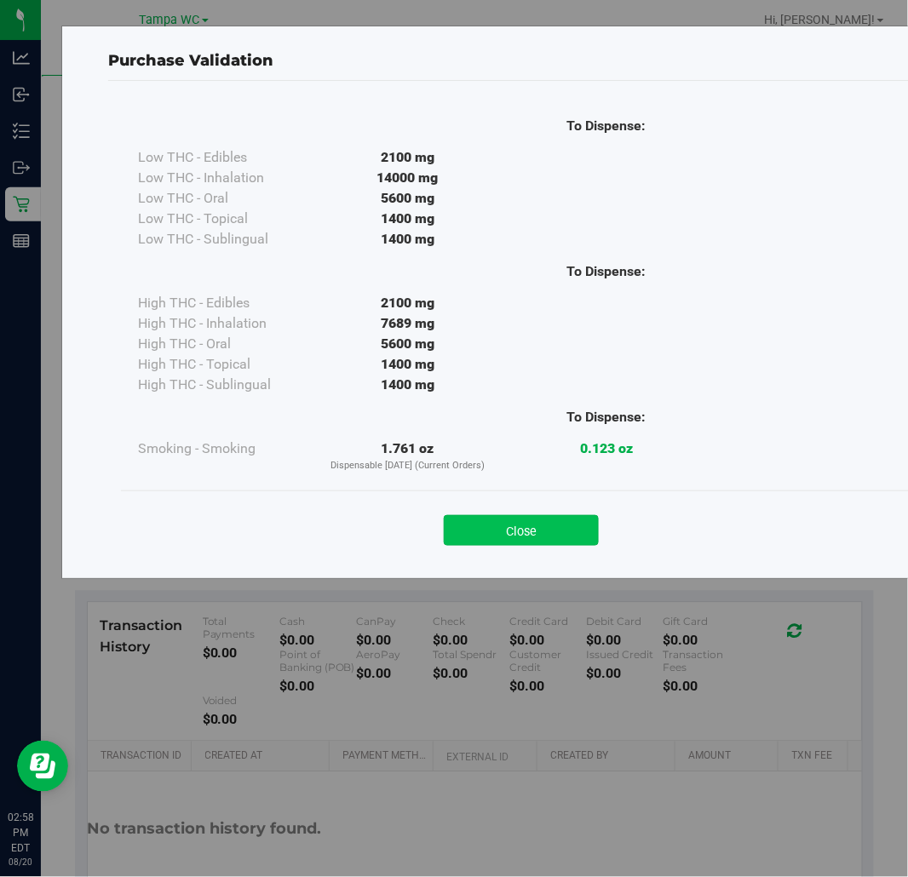
click at [596, 534] on button "Close" at bounding box center [521, 530] width 155 height 31
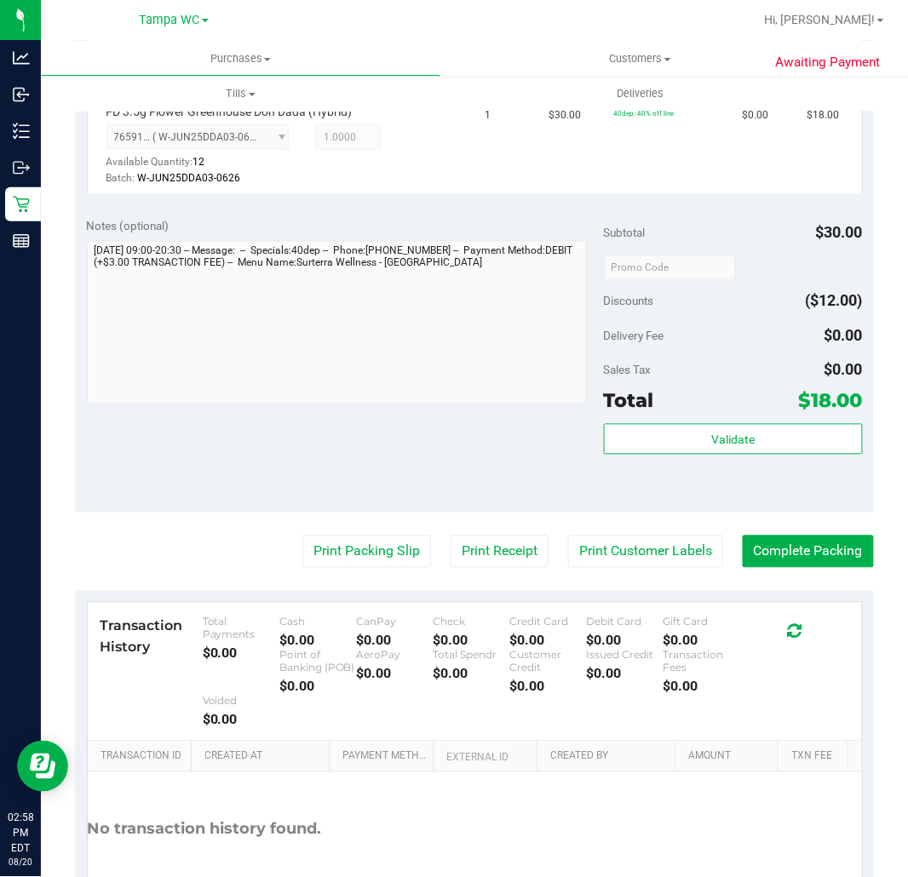
click at [771, 569] on purchase-details "Back Edit Purchase Cancel Purchase View Profile # 11818780 BioTrack ID: - Submi…" at bounding box center [474, 287] width 799 height 1336
click at [771, 563] on button "Complete Packing" at bounding box center [808, 552] width 131 height 32
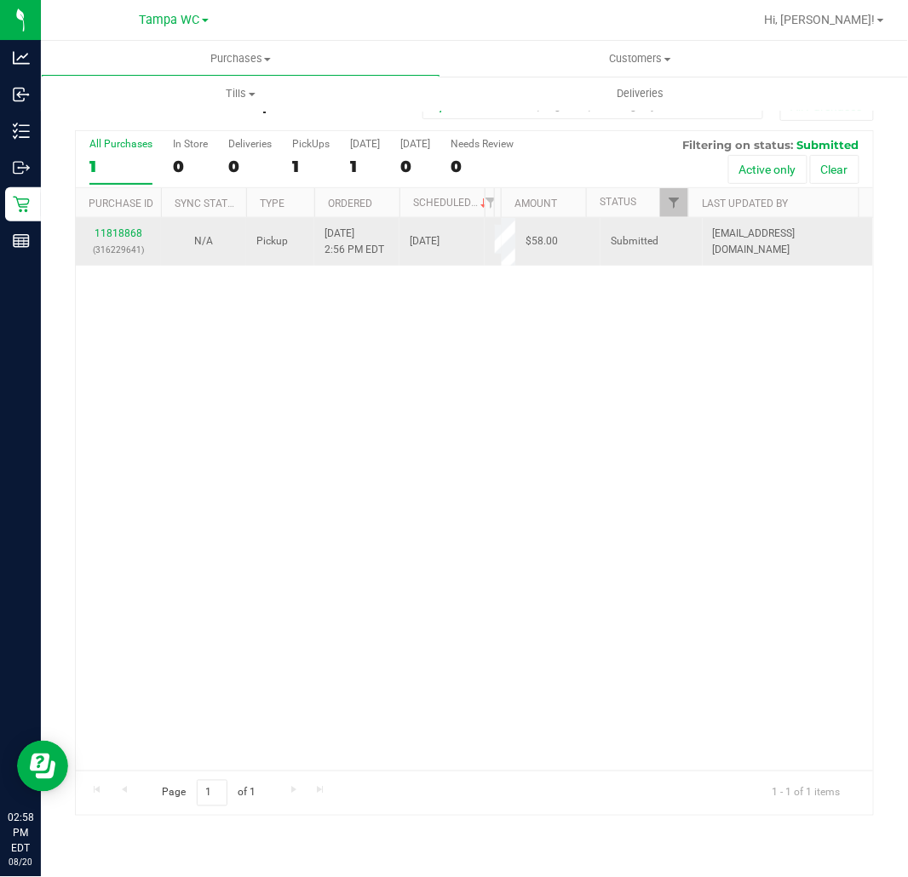
click at [128, 242] on p "(316229641)" at bounding box center [118, 250] width 65 height 16
click at [128, 237] on link "11818868" at bounding box center [119, 233] width 48 height 12
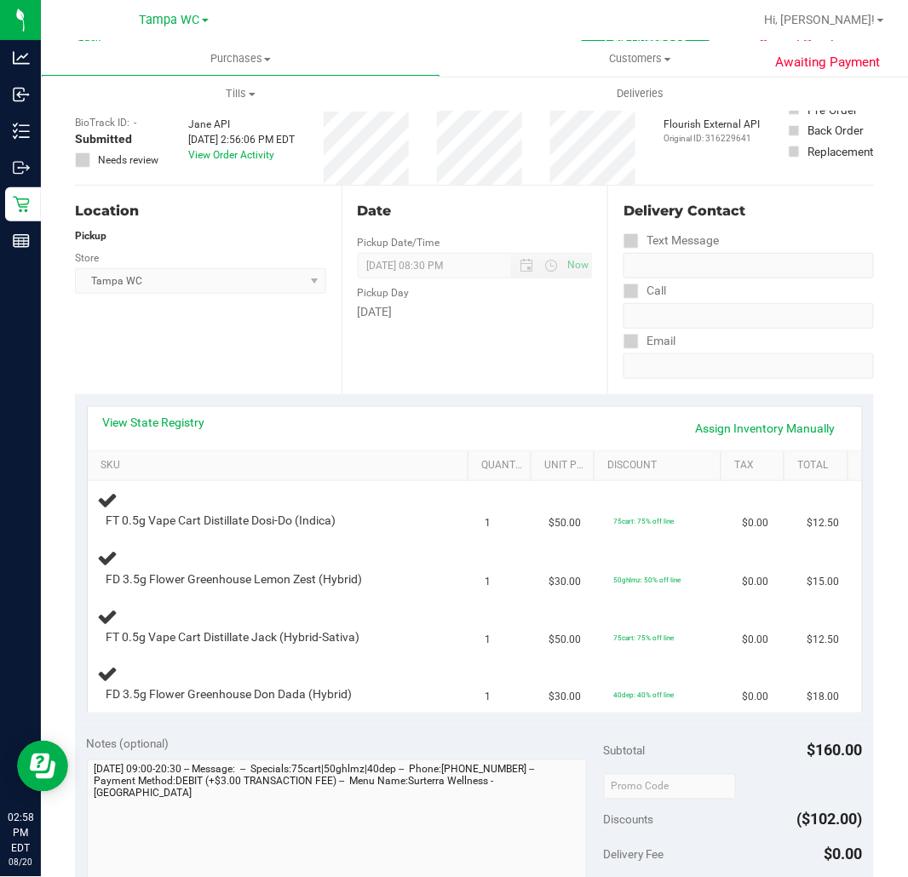
scroll to position [95, 0]
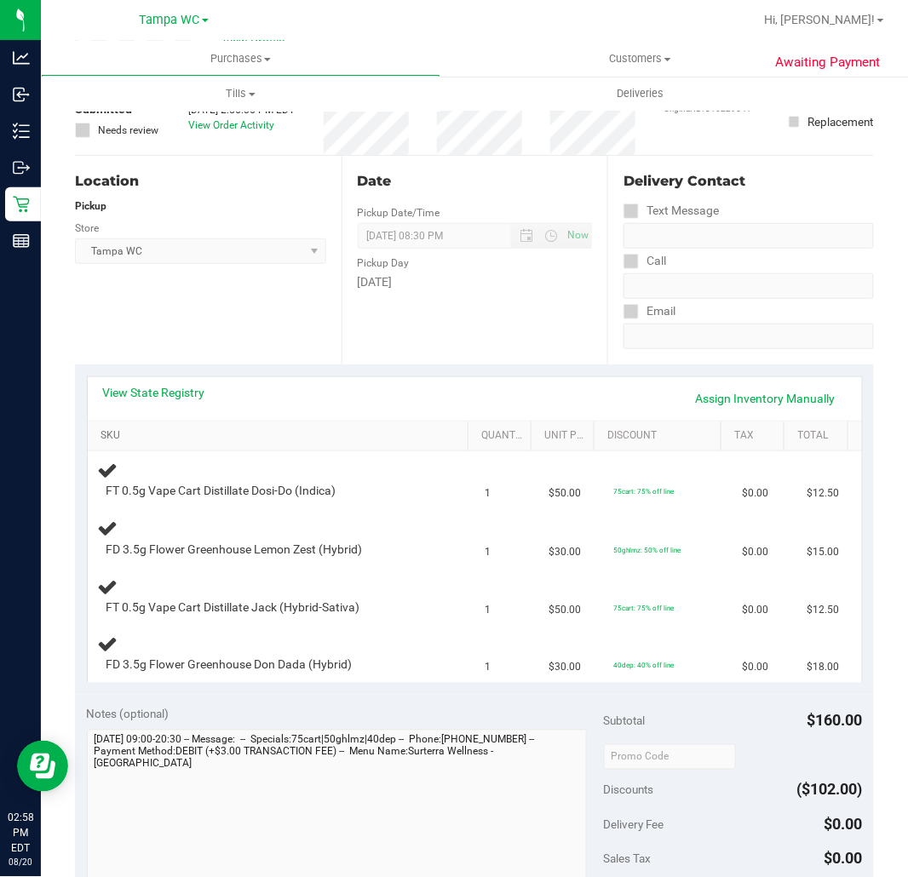
click at [257, 437] on link "SKU" at bounding box center [280, 436] width 360 height 14
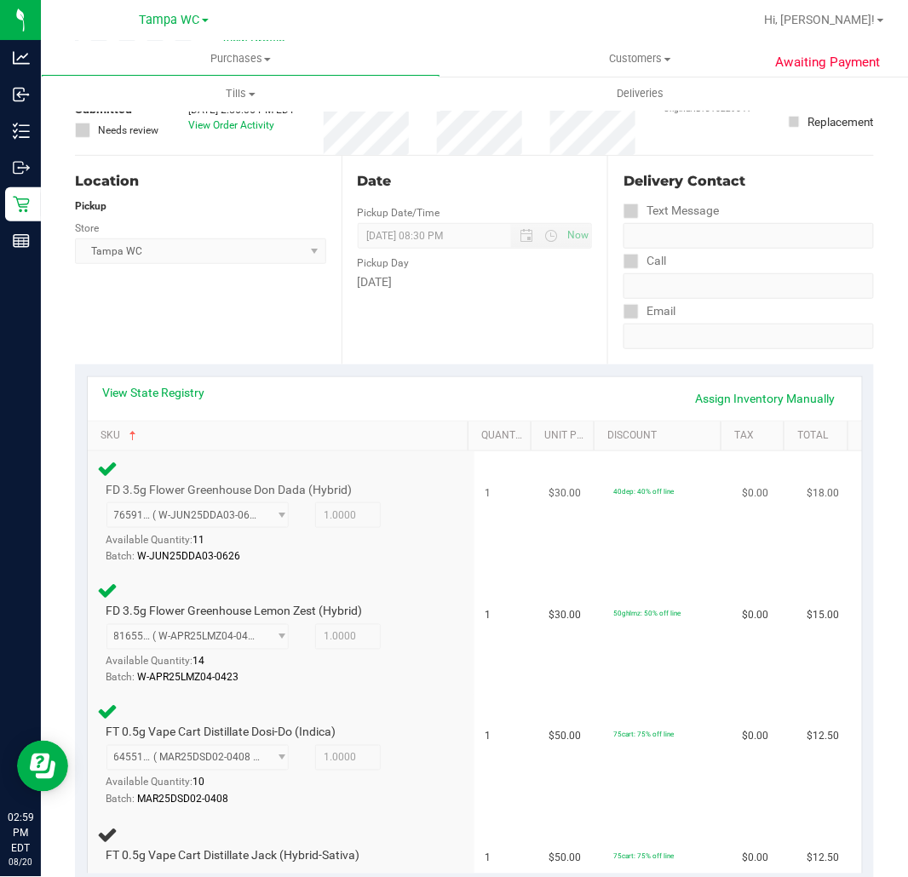
click at [572, 543] on td "$30.00" at bounding box center [571, 512] width 65 height 122
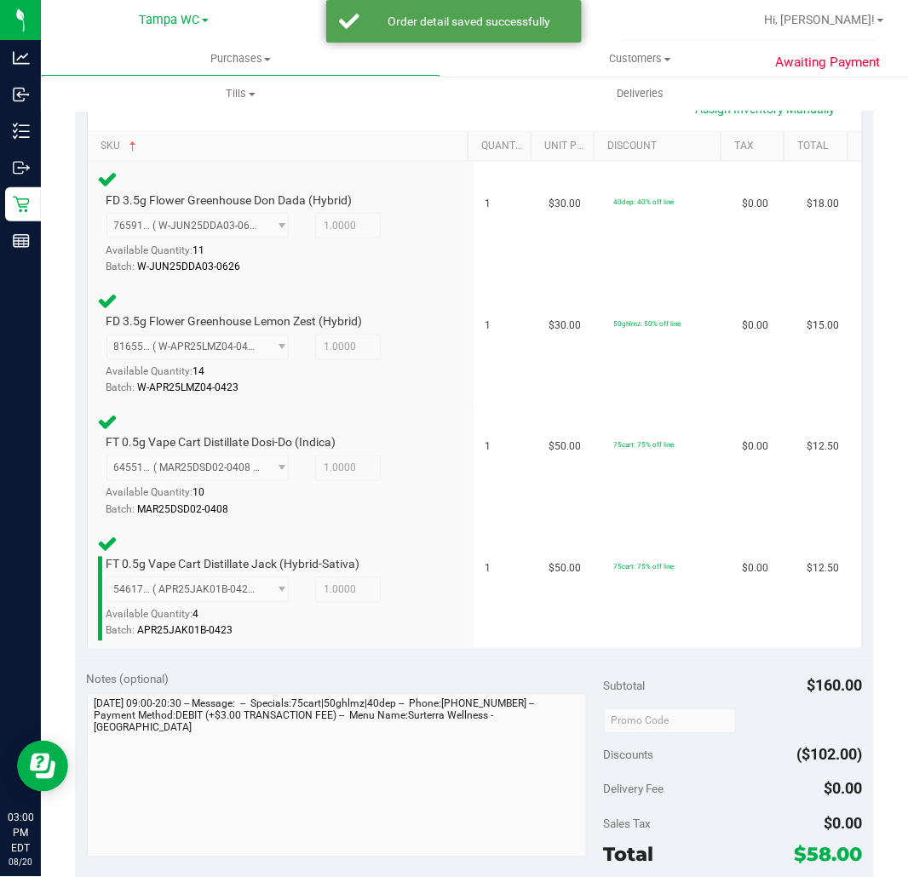
scroll to position [567, 0]
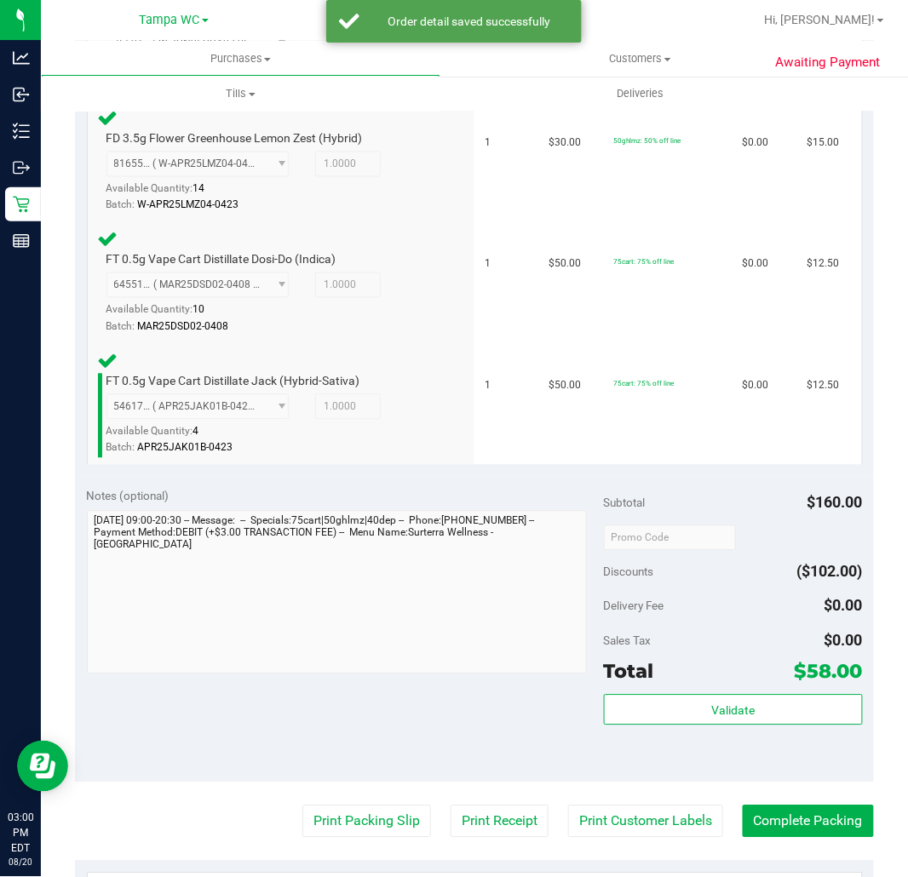
click at [637, 669] on span "Total" at bounding box center [629, 672] width 50 height 24
click at [636, 685] on div "Subtotal $160.00 Discounts ($102.00) Delivery Fee $0.00 Sales Tax $0.00 Total $…" at bounding box center [733, 630] width 259 height 284
click at [635, 699] on button "Validate" at bounding box center [733, 710] width 259 height 31
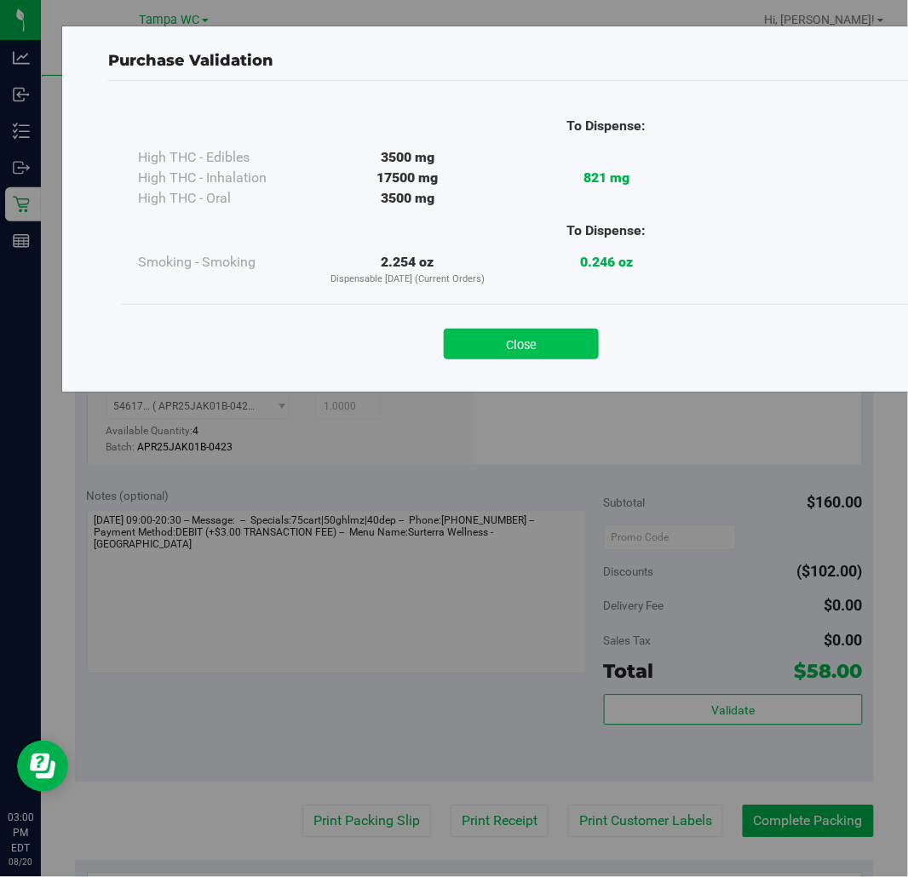
click at [585, 345] on button "Close" at bounding box center [521, 344] width 155 height 31
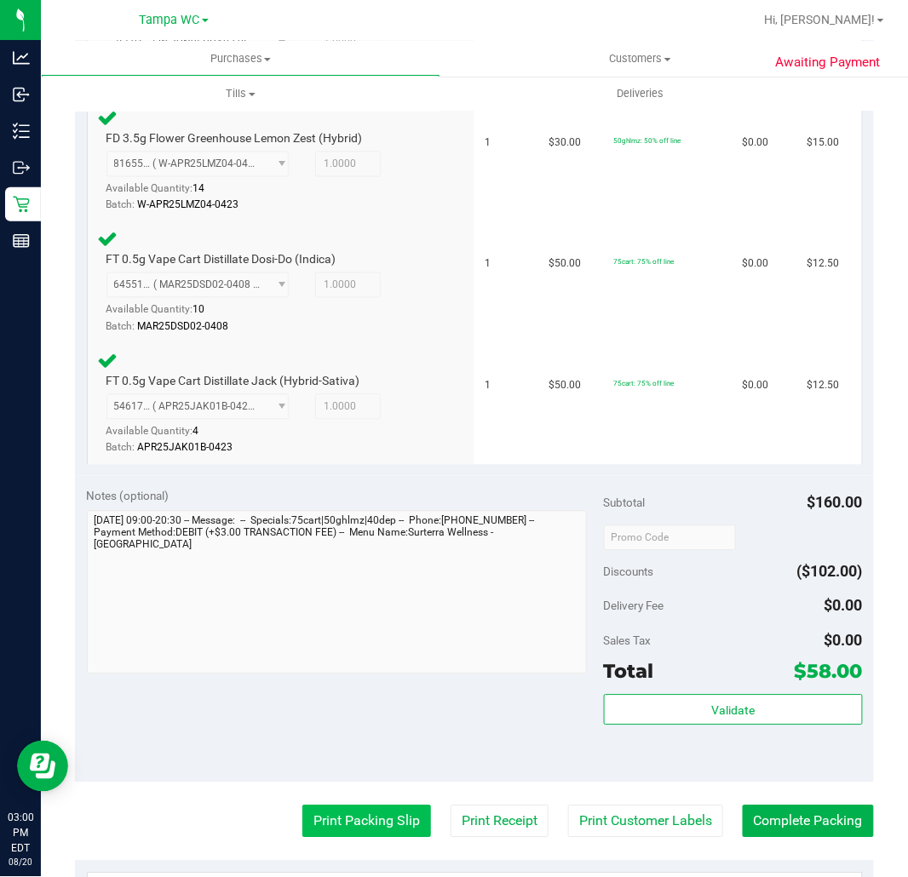
click at [389, 806] on button "Print Packing Slip" at bounding box center [366, 822] width 129 height 32
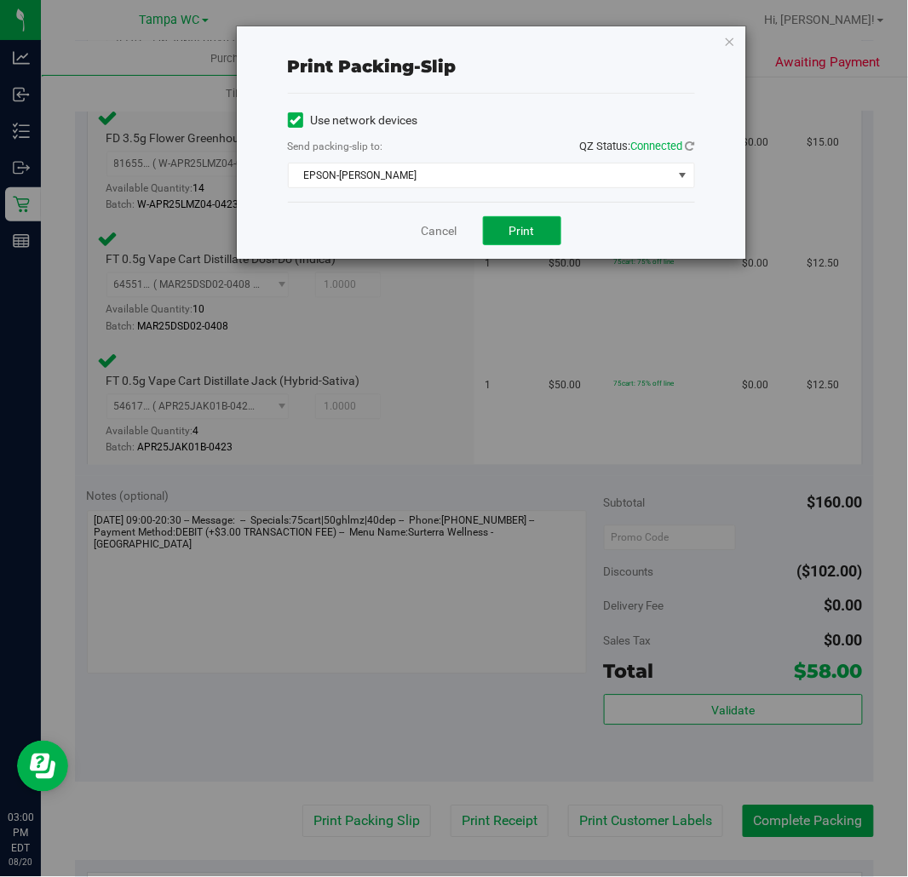
click at [531, 231] on span "Print" at bounding box center [522, 231] width 26 height 14
click at [456, 224] on link "Cancel" at bounding box center [440, 231] width 36 height 18
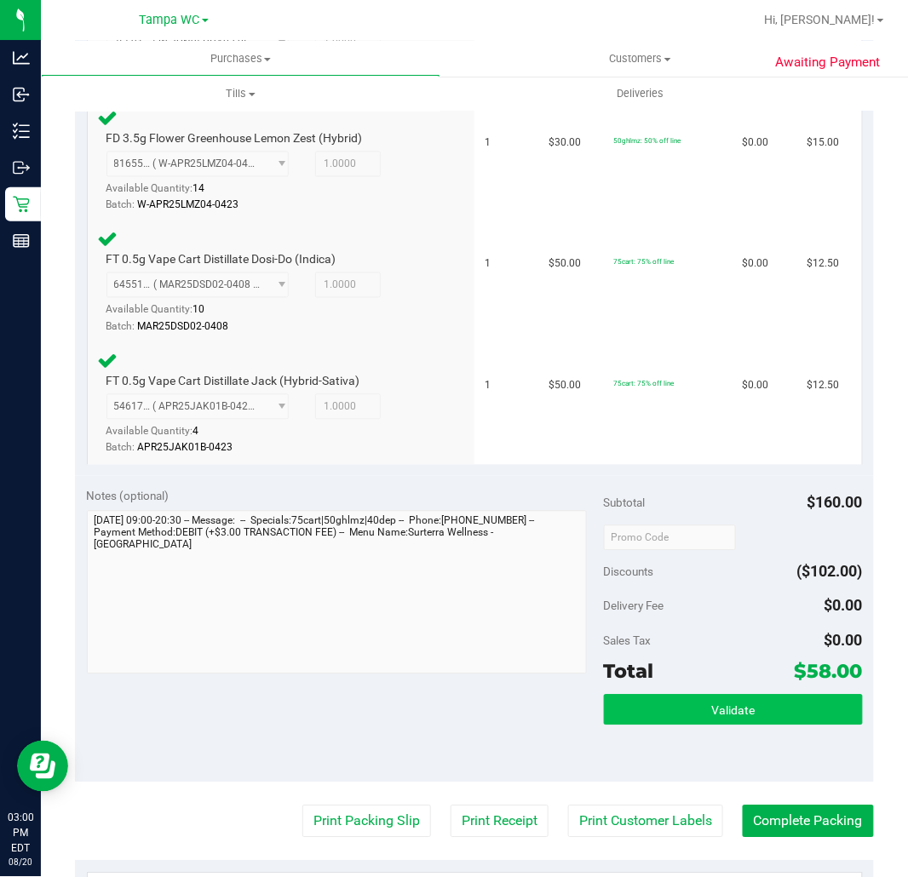
click at [770, 686] on div "Subtotal $160.00 Discounts ($102.00) Delivery Fee $0.00 Sales Tax $0.00 Total $…" at bounding box center [733, 630] width 259 height 284
click at [770, 695] on button "Validate" at bounding box center [733, 710] width 259 height 31
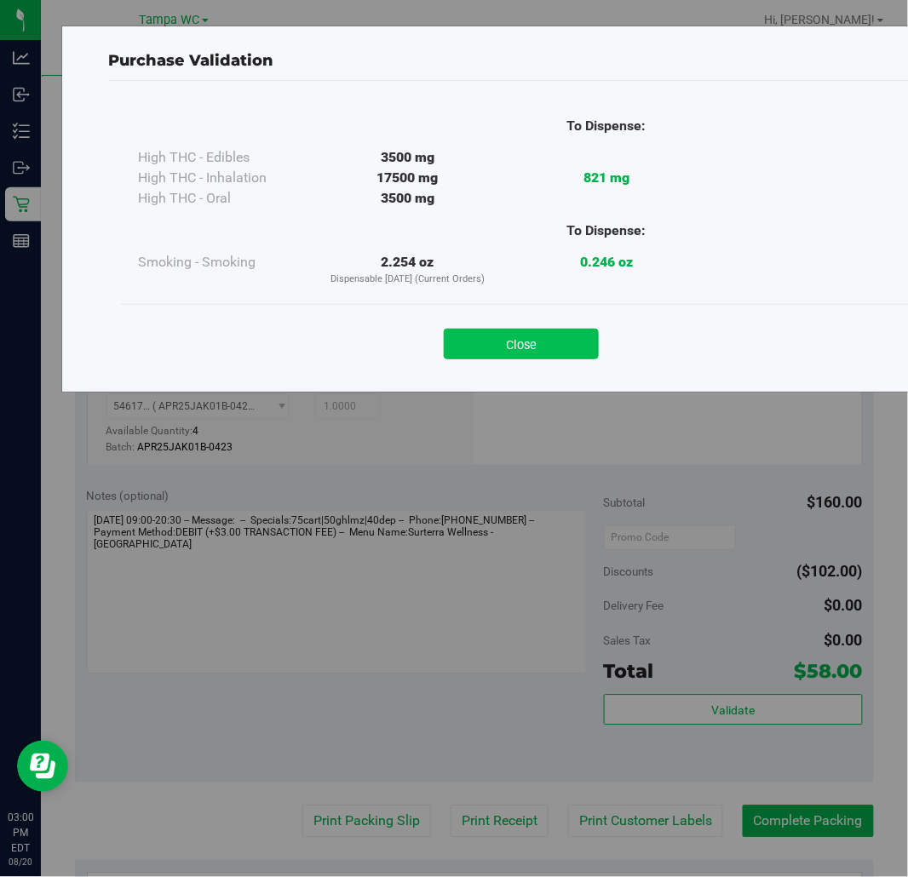
click at [516, 342] on button "Close" at bounding box center [521, 344] width 155 height 31
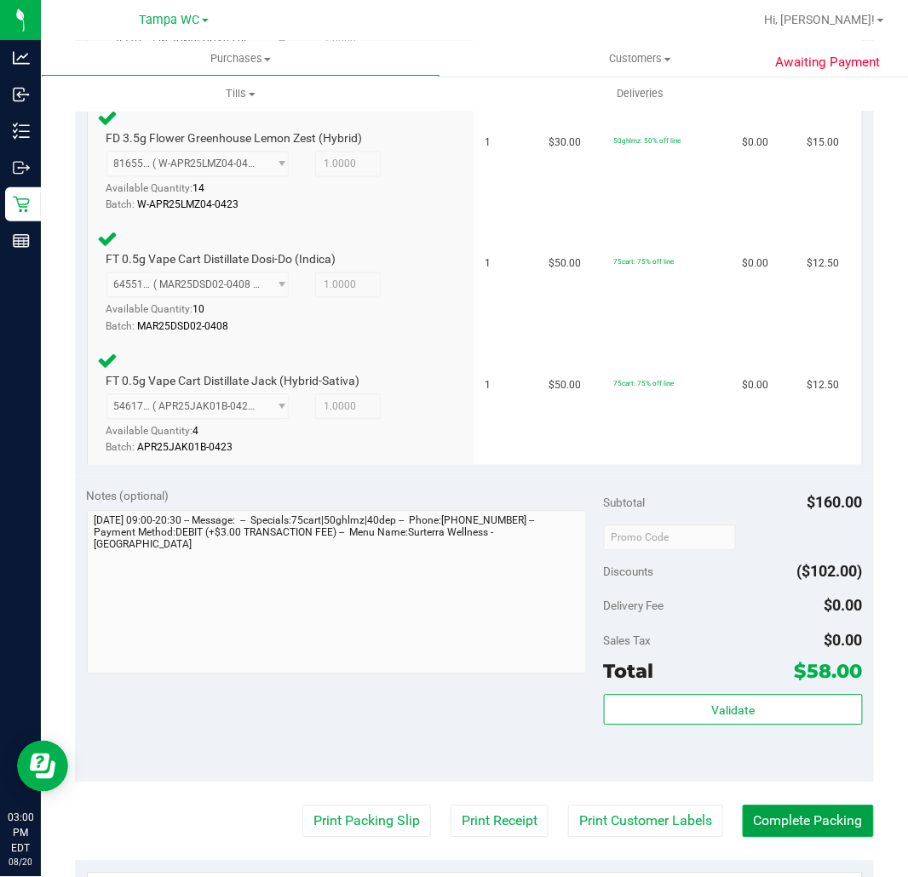
click at [761, 827] on button "Complete Packing" at bounding box center [808, 822] width 131 height 32
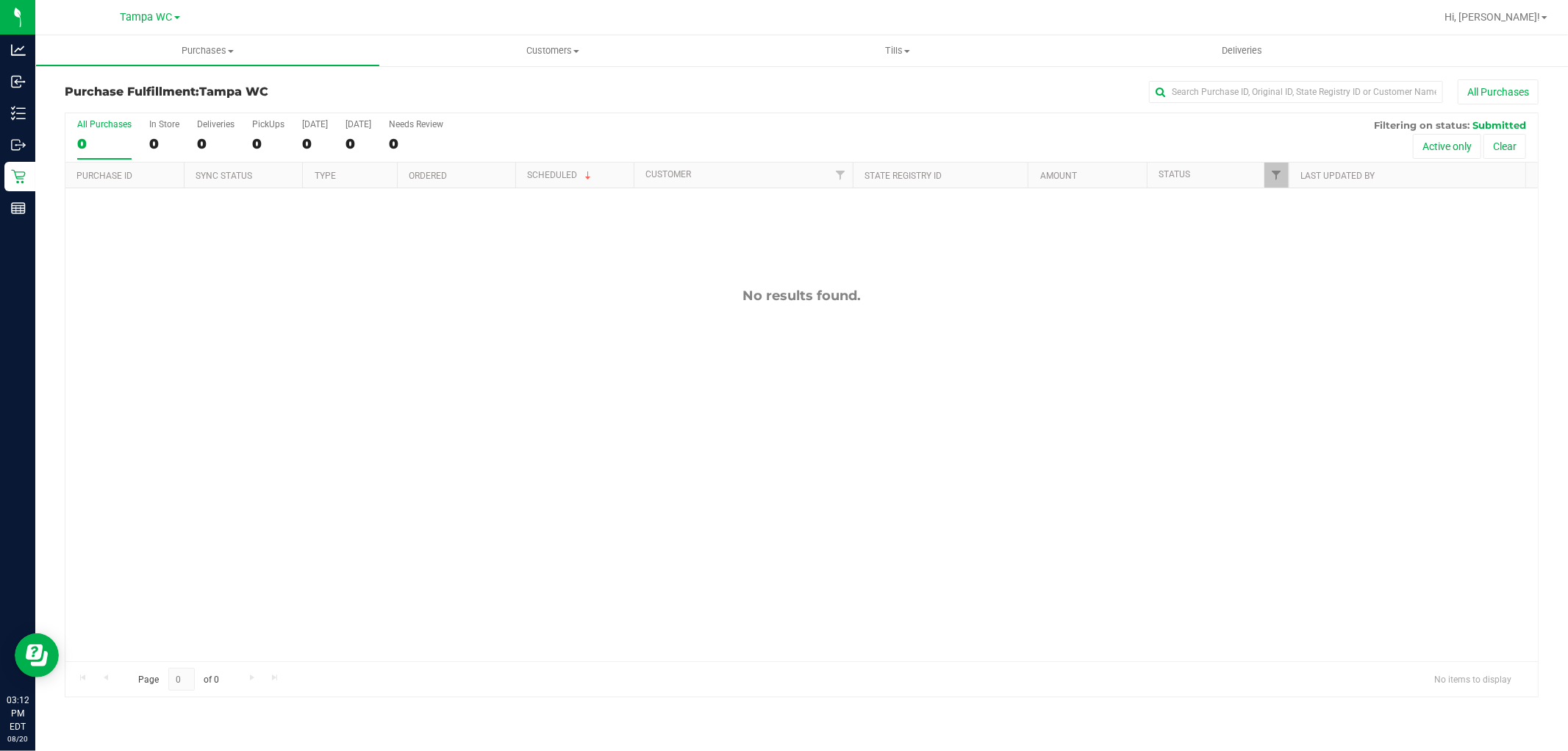
click at [108, 142] on div "0" at bounding box center [104, 144] width 54 height 17
click at [0, 0] on input "All Purchases 0" at bounding box center [0, 0] width 0 height 0
click at [116, 130] on label "All Purchases 0" at bounding box center [104, 139] width 54 height 41
click at [0, 0] on input "All Purchases 0" at bounding box center [0, 0] width 0 height 0
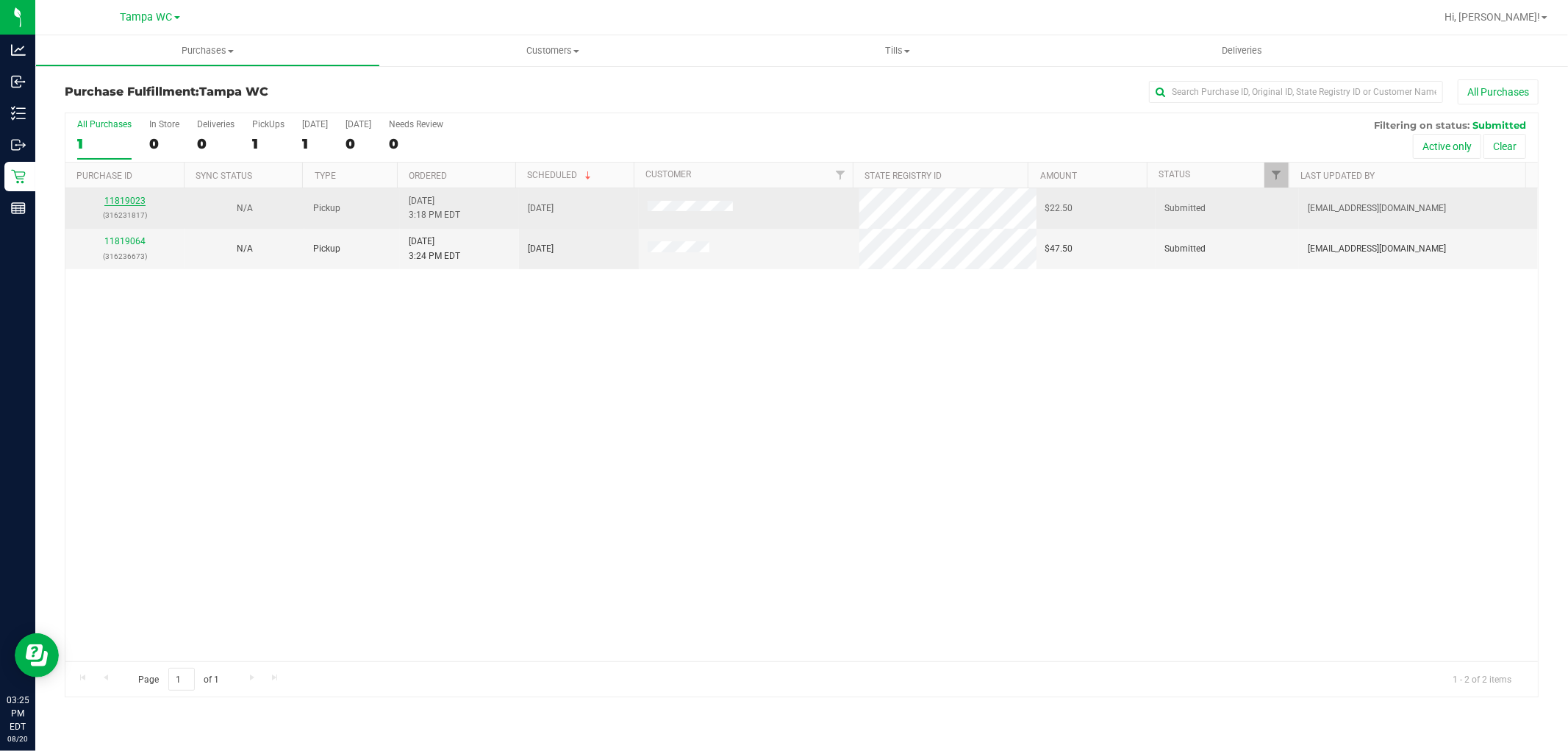
click at [120, 200] on link "11819023" at bounding box center [125, 201] width 41 height 10
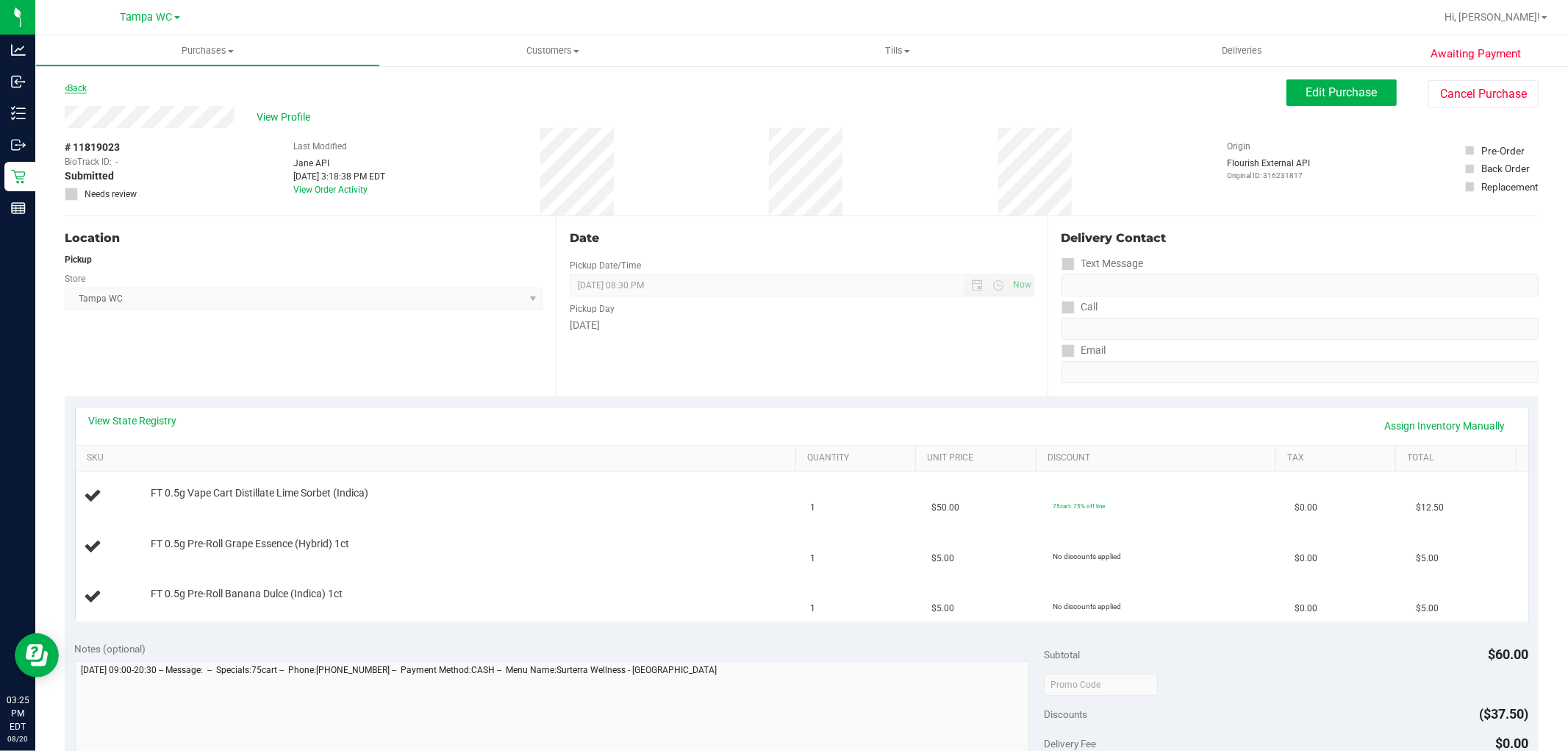
click at [78, 83] on link "Back" at bounding box center [76, 88] width 22 height 10
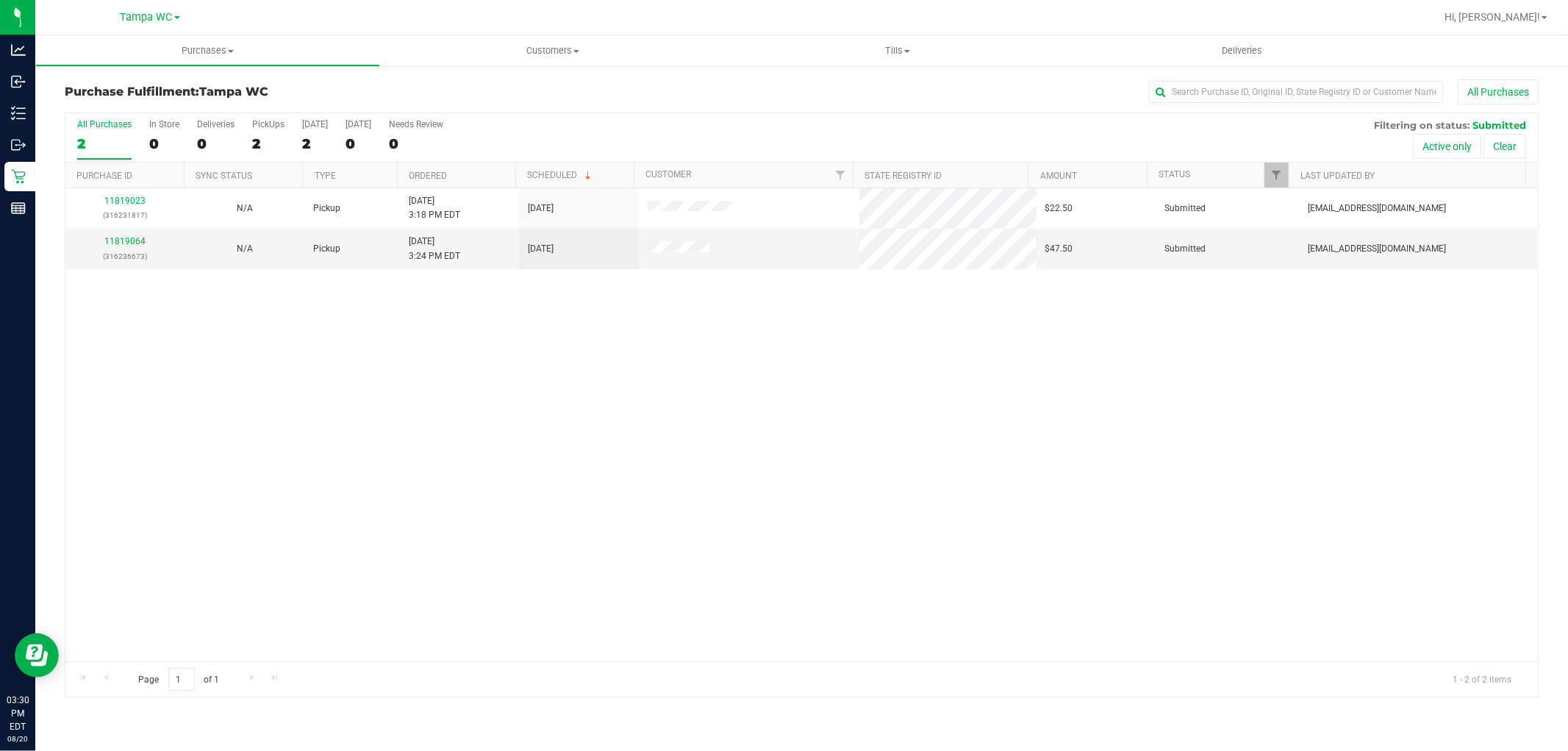
click at [116, 129] on label "All Purchases 2" at bounding box center [104, 139] width 54 height 41
click at [0, 0] on input "All Purchases 2" at bounding box center [0, 0] width 0 height 0
click at [116, 138] on div "2" at bounding box center [104, 144] width 54 height 17
click at [0, 0] on input "All Purchases 2" at bounding box center [0, 0] width 0 height 0
click at [98, 143] on div "2" at bounding box center [104, 144] width 54 height 17
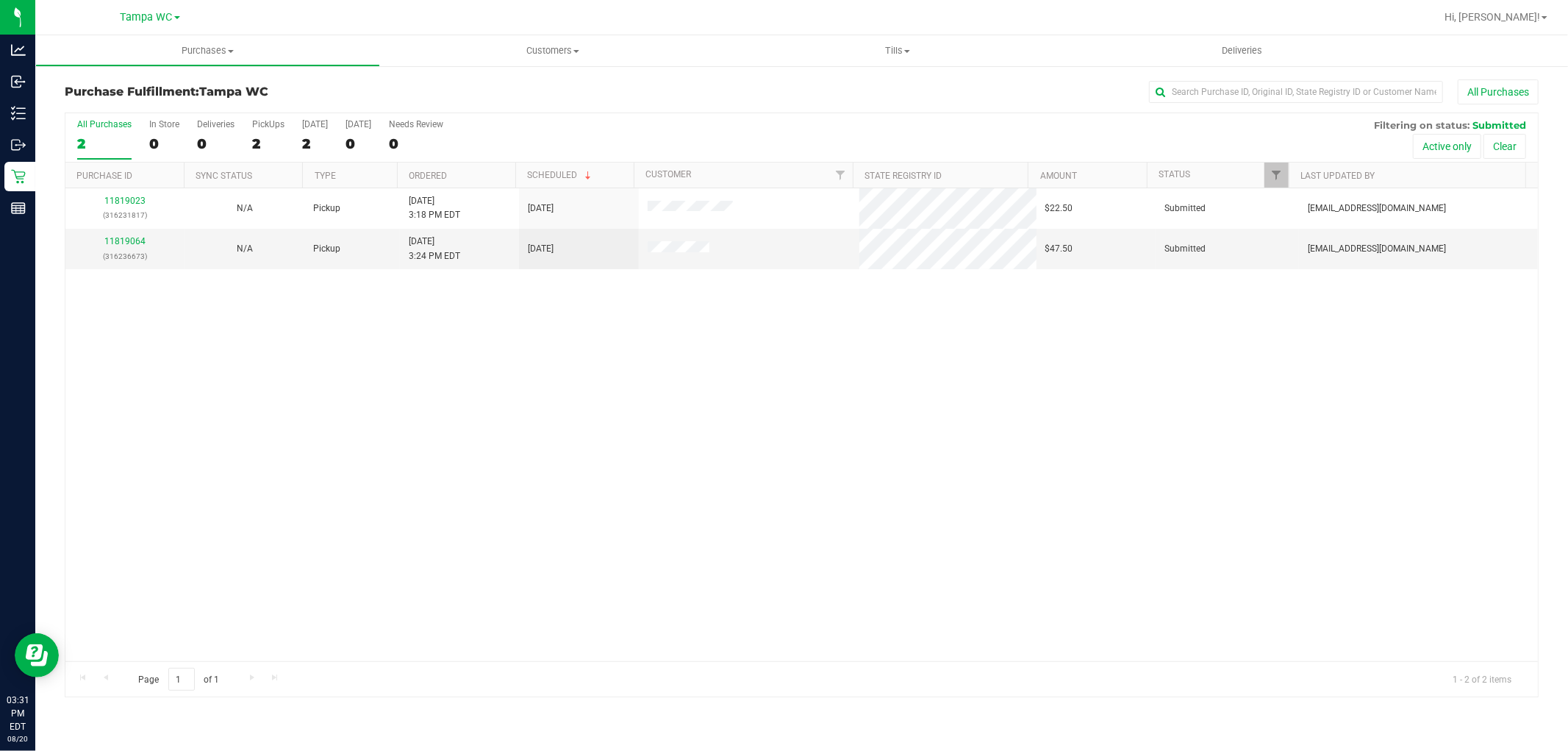
click at [0, 0] on input "All Purchases 2" at bounding box center [0, 0] width 0 height 0
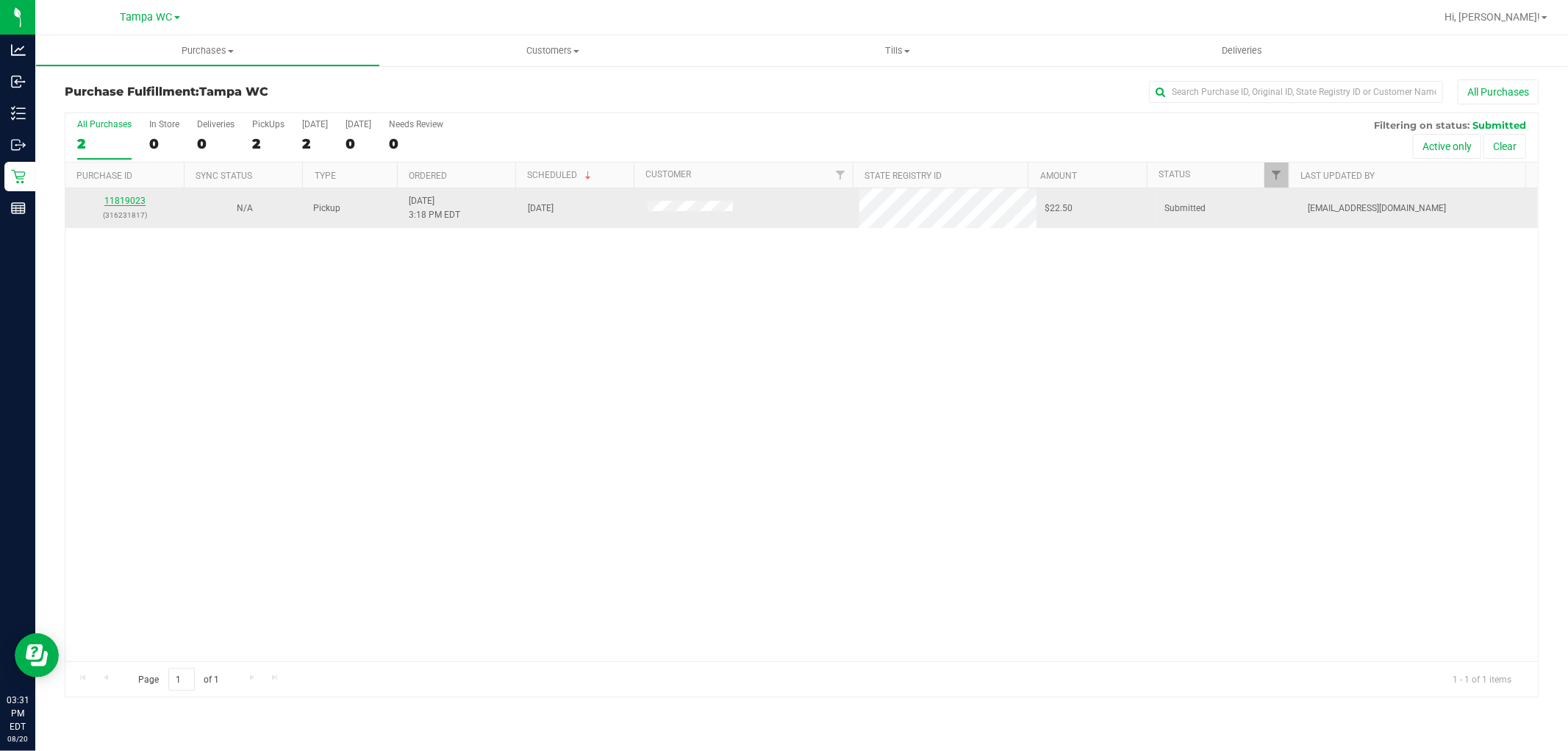
click at [132, 196] on div "11819023 (316231817)" at bounding box center [125, 208] width 102 height 28
click at [128, 199] on link "11819023" at bounding box center [125, 201] width 41 height 10
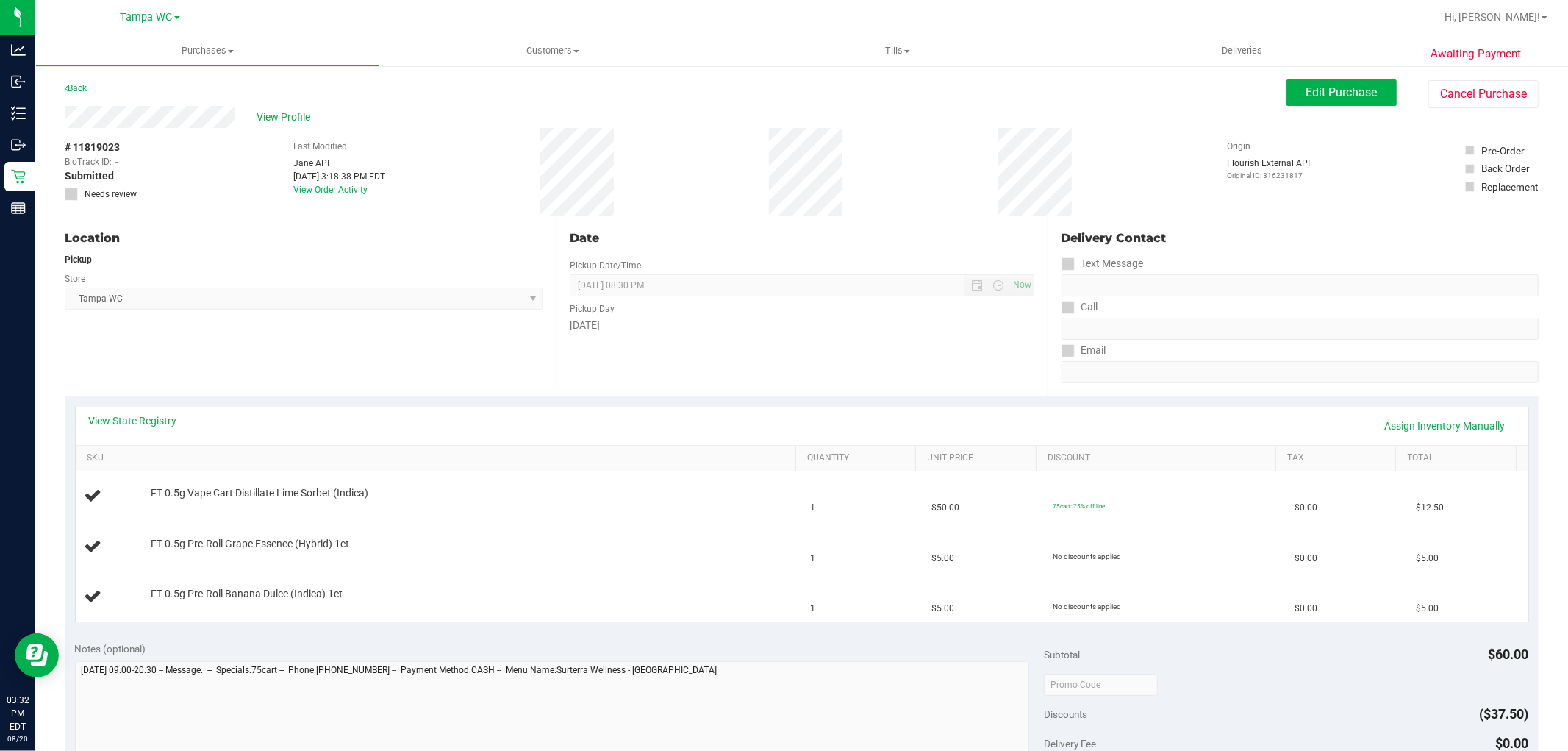
click at [238, 390] on div "Location Pickup Store Tampa WC Select Store Bonita Springs WC Boynton Beach WC …" at bounding box center [310, 306] width 491 height 180
click at [86, 91] on link "Back" at bounding box center [76, 88] width 22 height 10
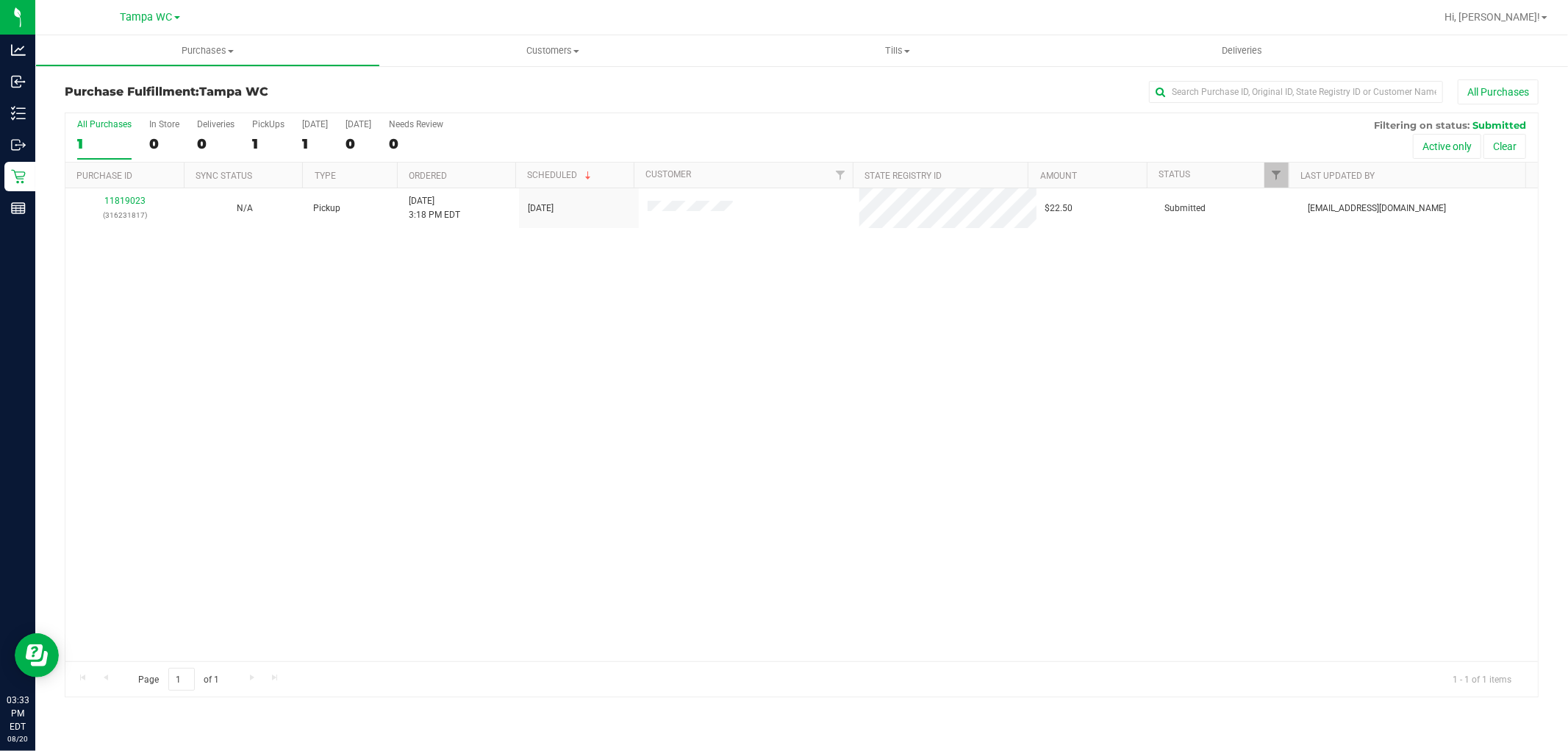
click at [84, 123] on div "All Purchases" at bounding box center [104, 124] width 54 height 10
click at [0, 0] on input "All Purchases 1" at bounding box center [0, 0] width 0 height 0
click at [98, 146] on div "1" at bounding box center [104, 144] width 54 height 17
click at [0, 0] on input "All Purchases 1" at bounding box center [0, 0] width 0 height 0
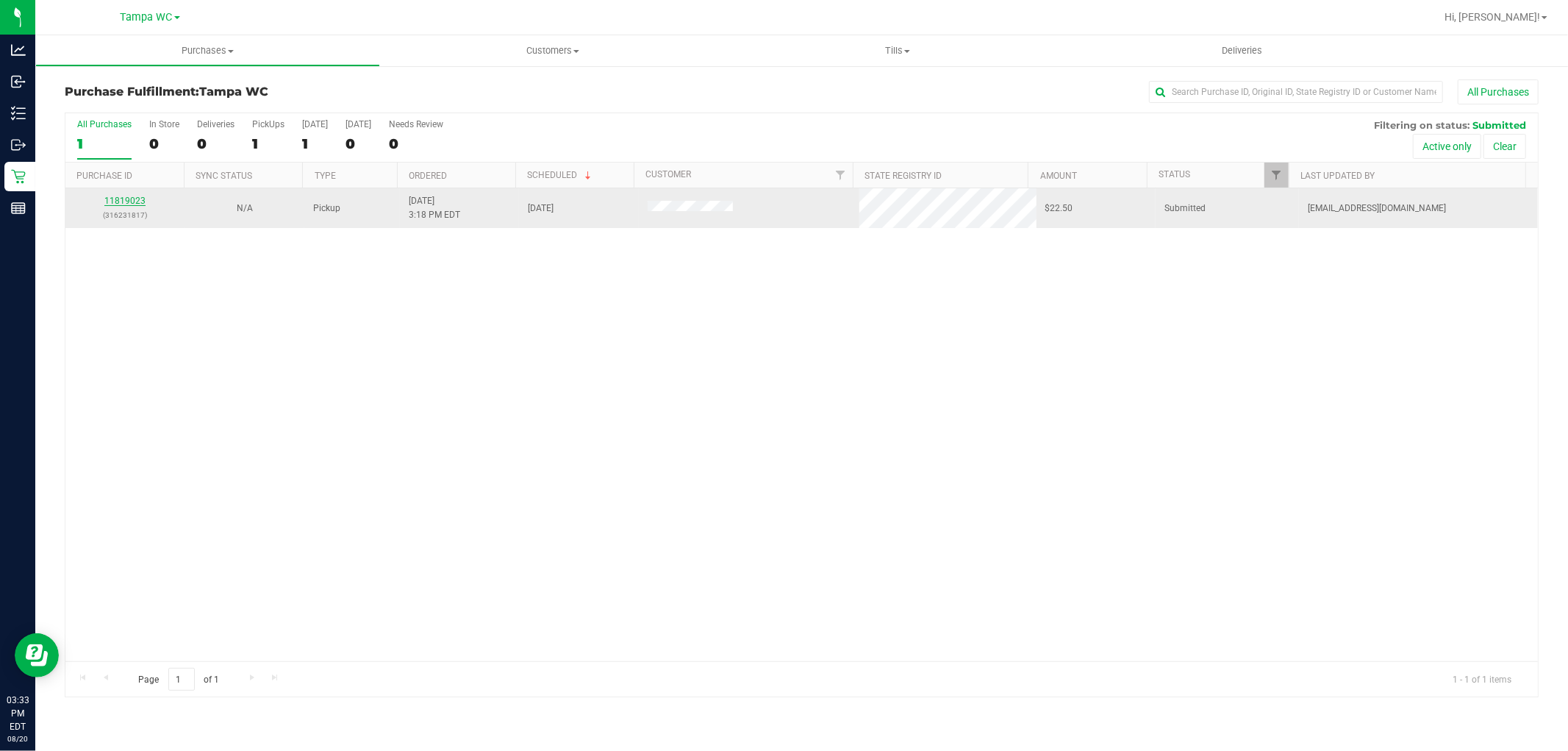
click at [133, 199] on link "11819023" at bounding box center [125, 201] width 41 height 10
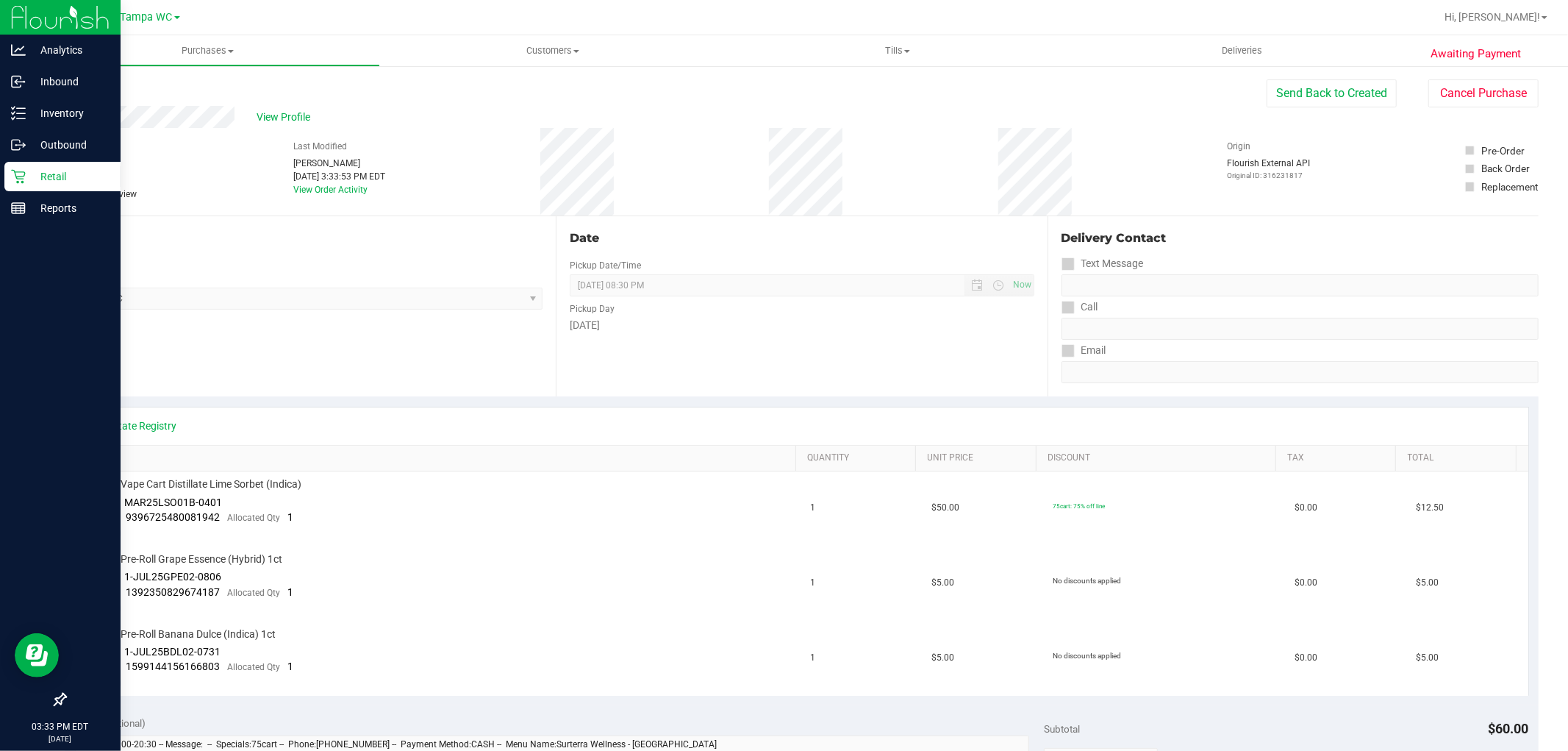
click at [21, 166] on div "Retail" at bounding box center [62, 176] width 116 height 29
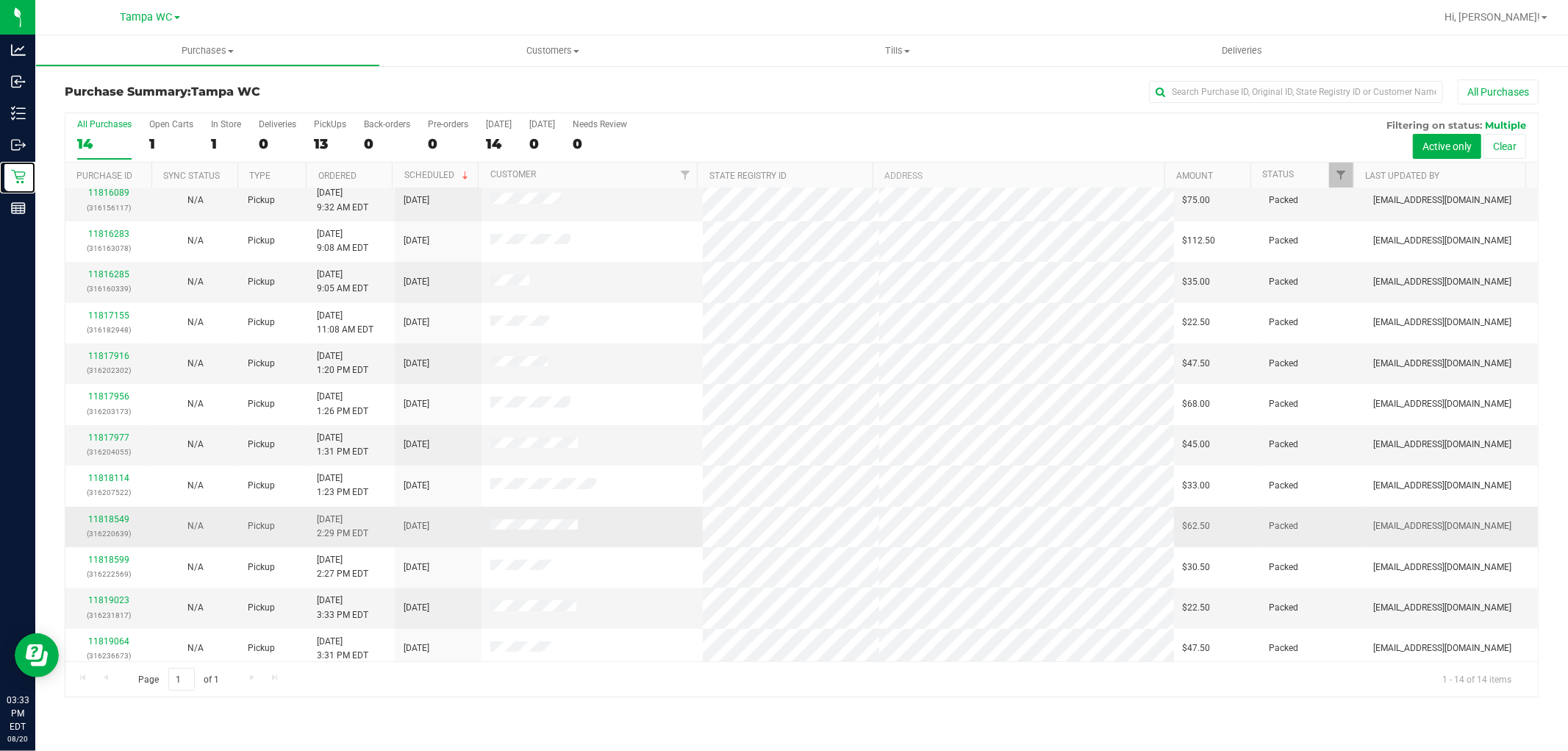
scroll to position [97, 0]
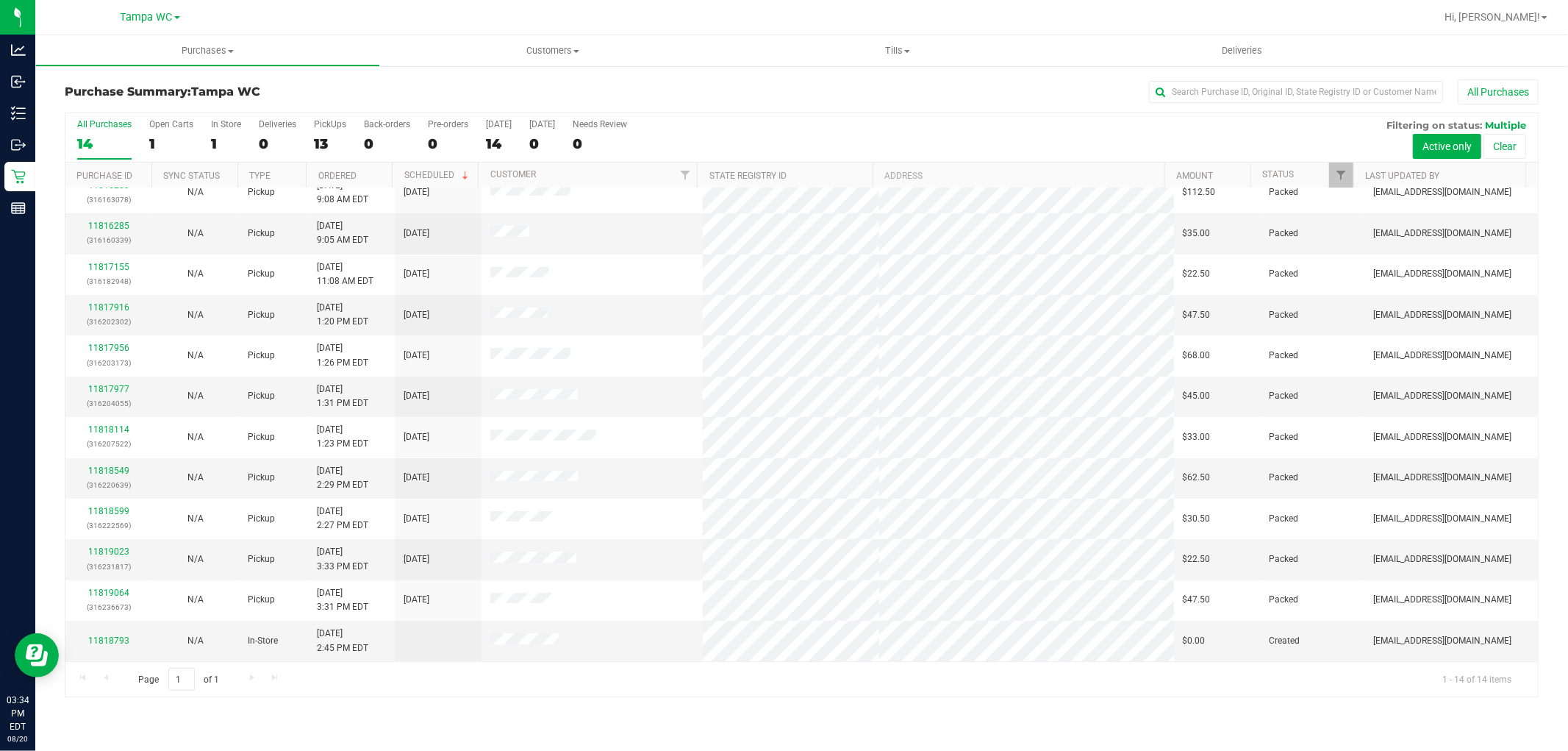
click at [91, 136] on div "14" at bounding box center [104, 144] width 54 height 17
click at [0, 0] on input "All Purchases 14" at bounding box center [0, 0] width 0 height 0
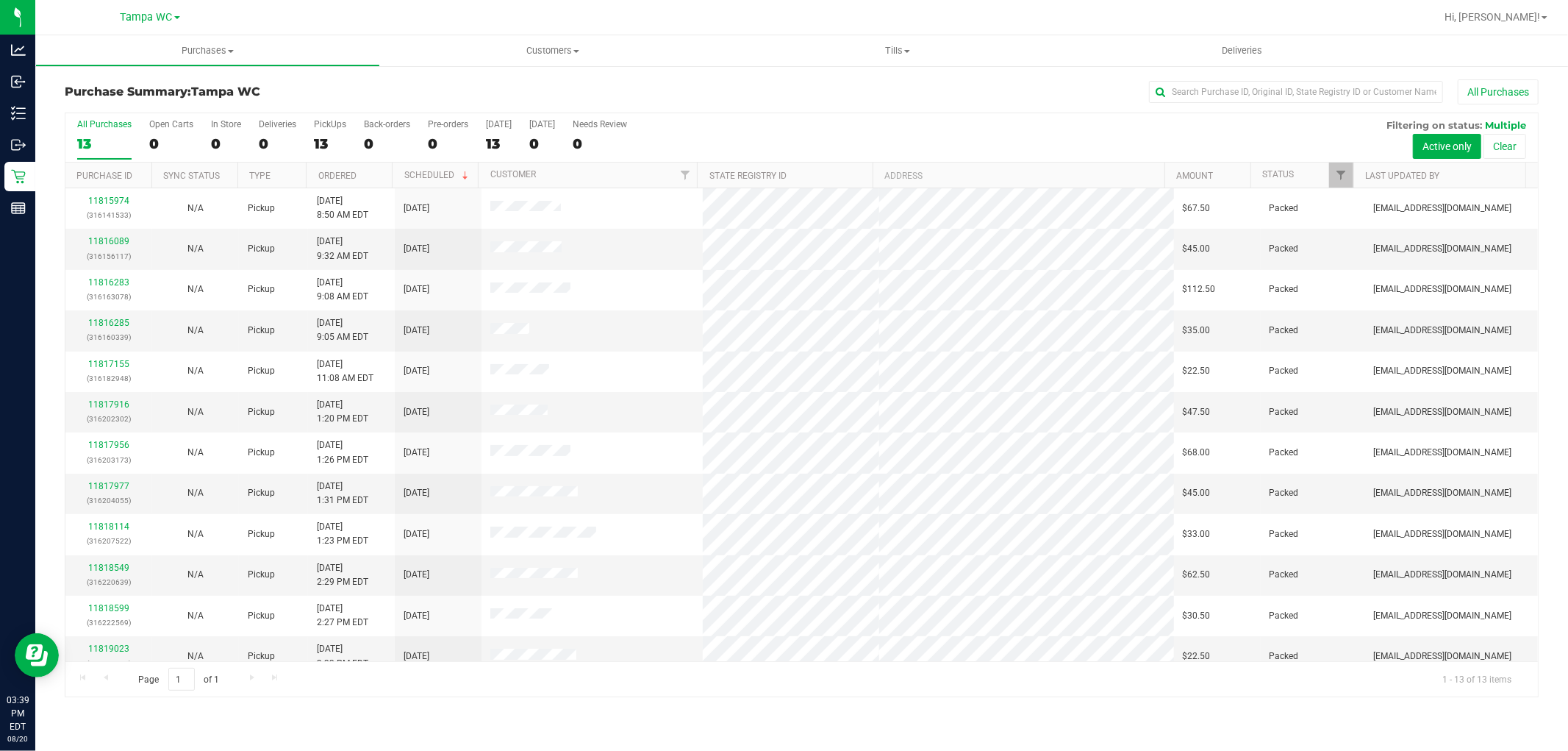
click at [90, 132] on label "All Purchases 13" at bounding box center [104, 139] width 54 height 41
click at [0, 0] on input "All Purchases 13" at bounding box center [0, 0] width 0 height 0
click at [85, 144] on div "12" at bounding box center [104, 144] width 54 height 17
click at [0, 0] on input "All Purchases 12" at bounding box center [0, 0] width 0 height 0
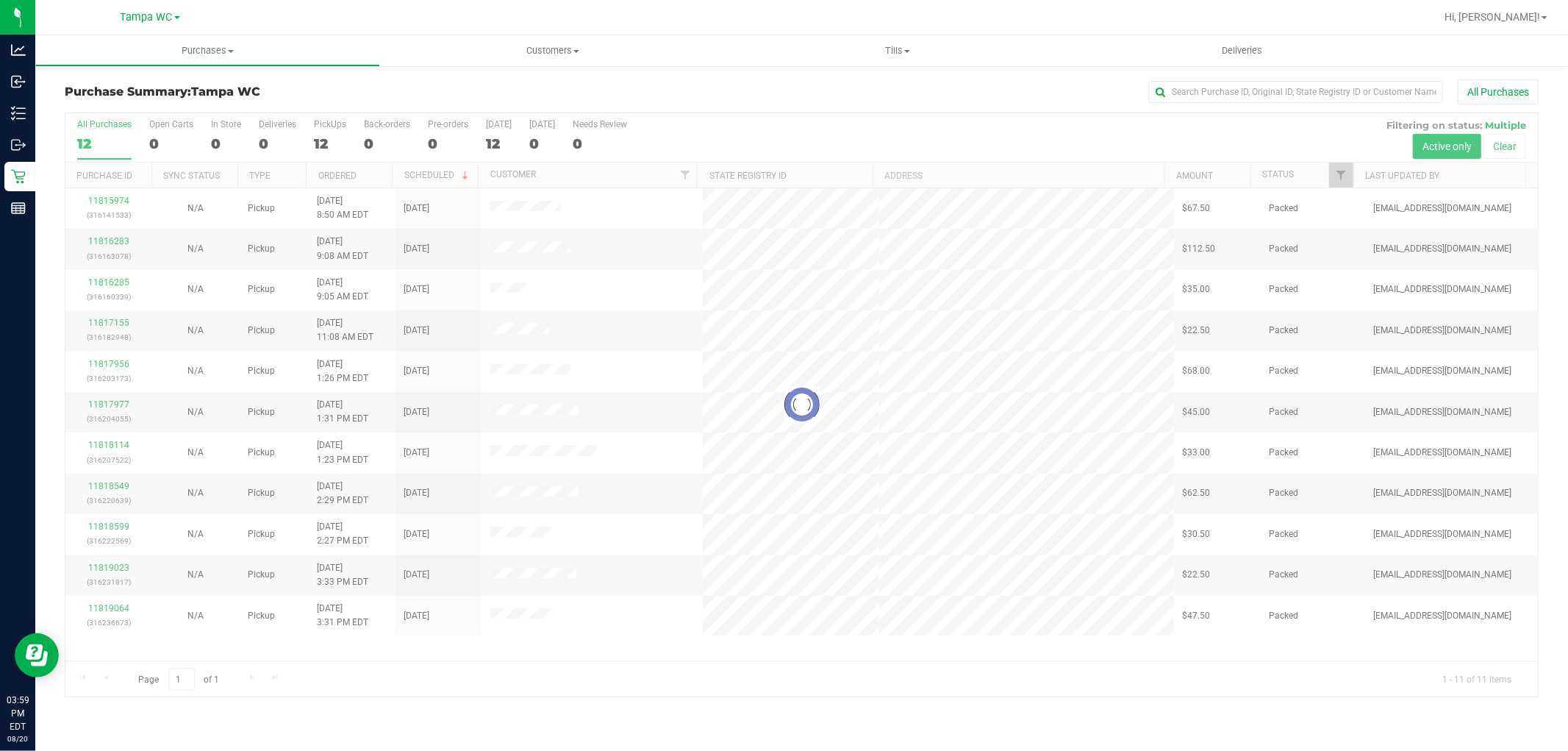
click at [105, 135] on div at bounding box center [802, 404] width 1472 height 583
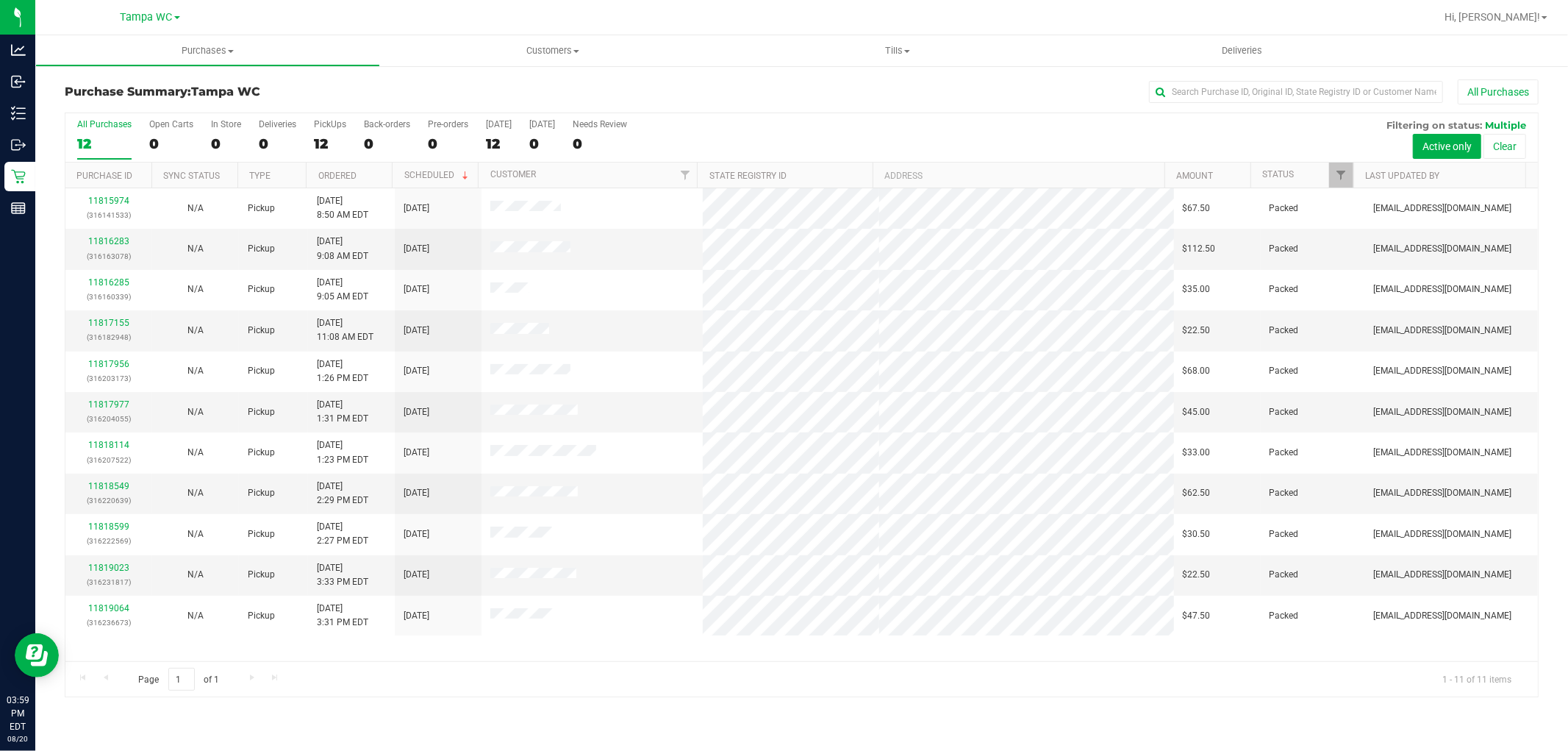
click at [110, 134] on label "All Purchases 12" at bounding box center [104, 139] width 54 height 41
click at [0, 0] on input "All Purchases 12" at bounding box center [0, 0] width 0 height 0
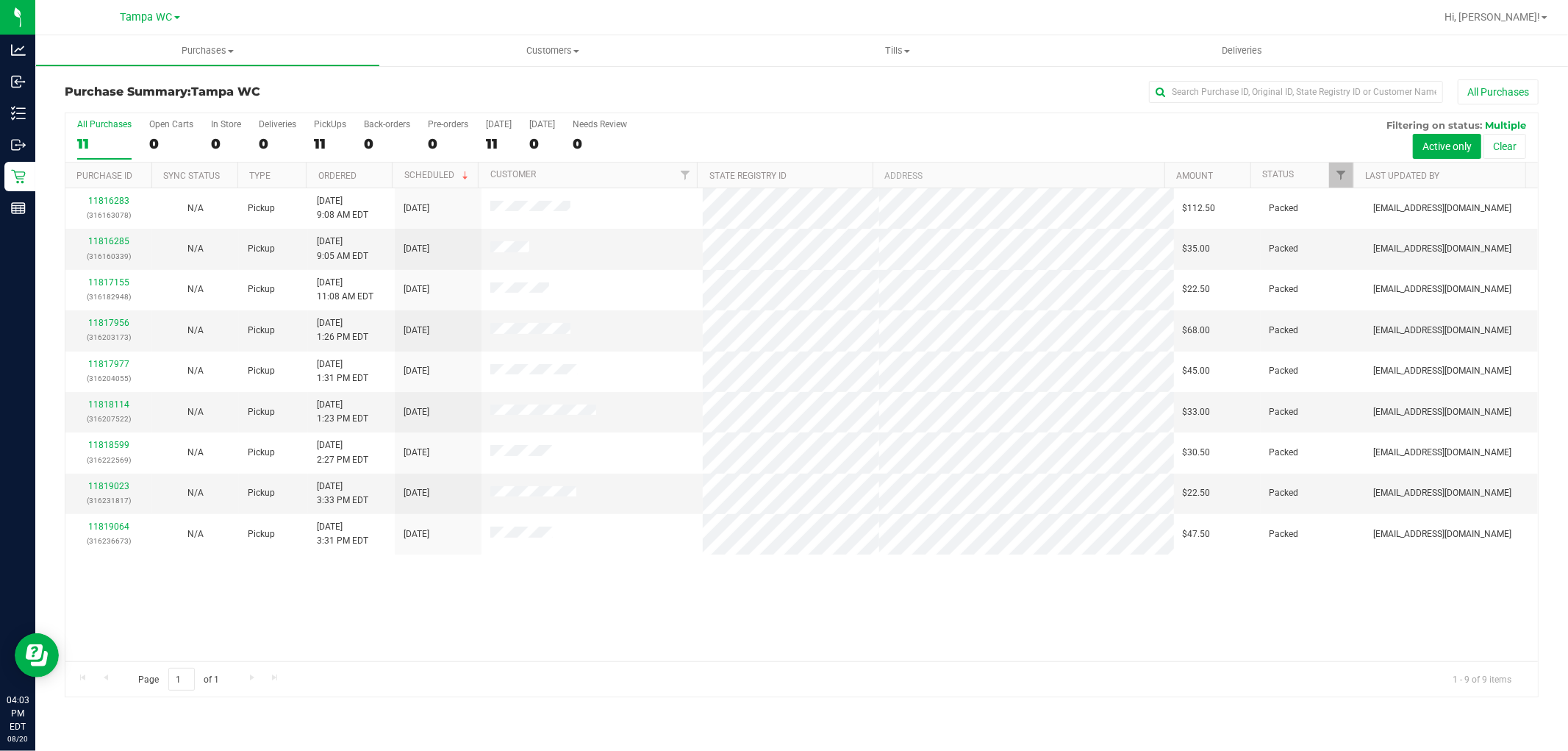
click at [122, 132] on label "All Purchases 11" at bounding box center [104, 139] width 54 height 41
click at [0, 0] on input "All Purchases 11" at bounding box center [0, 0] width 0 height 0
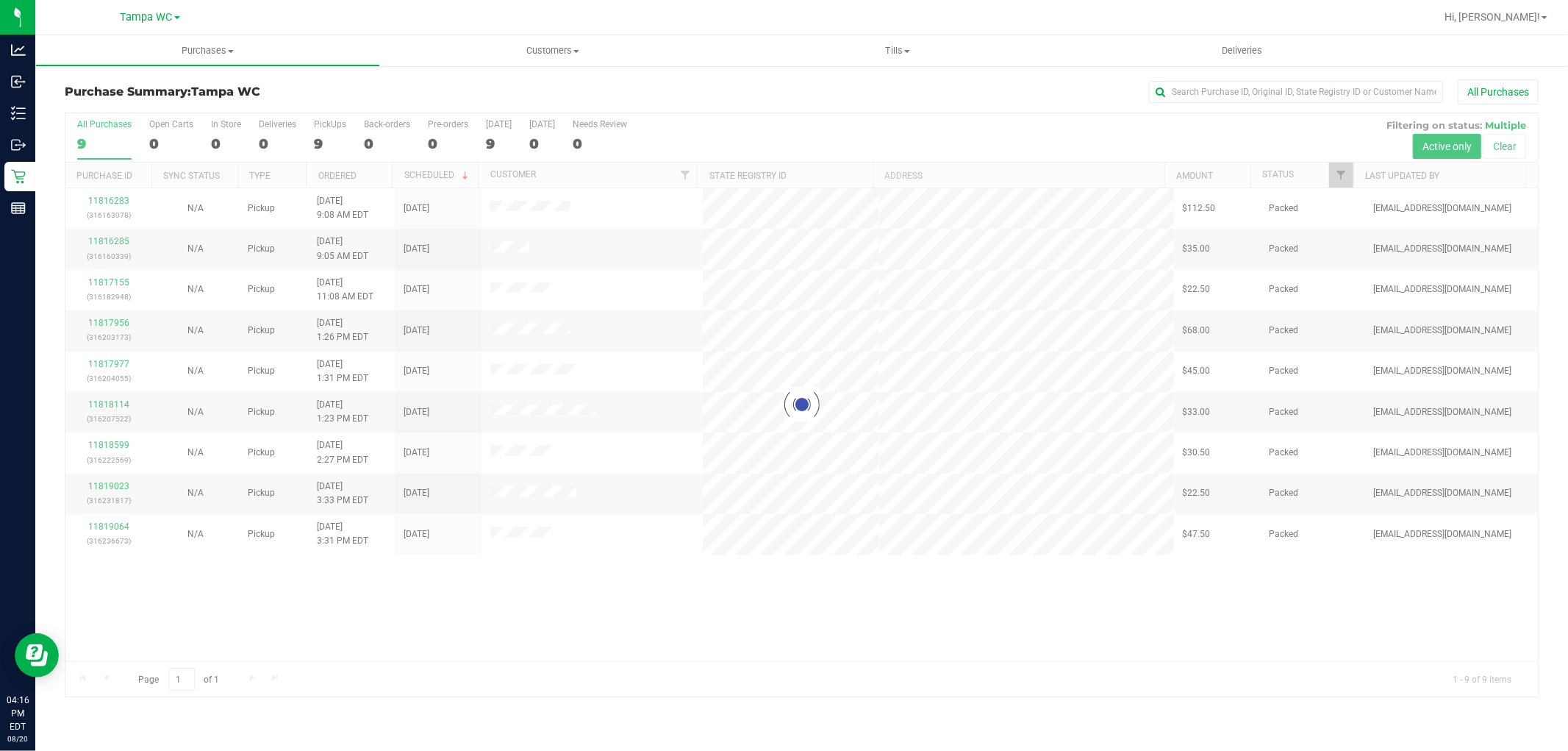
click at [103, 146] on div "9" at bounding box center [104, 144] width 54 height 17
click at [0, 0] on input "All Purchases 9" at bounding box center [0, 0] width 0 height 0
click at [85, 136] on div at bounding box center [802, 404] width 1472 height 583
click at [86, 136] on div "8" at bounding box center [104, 144] width 54 height 17
click at [0, 0] on input "All Purchases 8" at bounding box center [0, 0] width 0 height 0
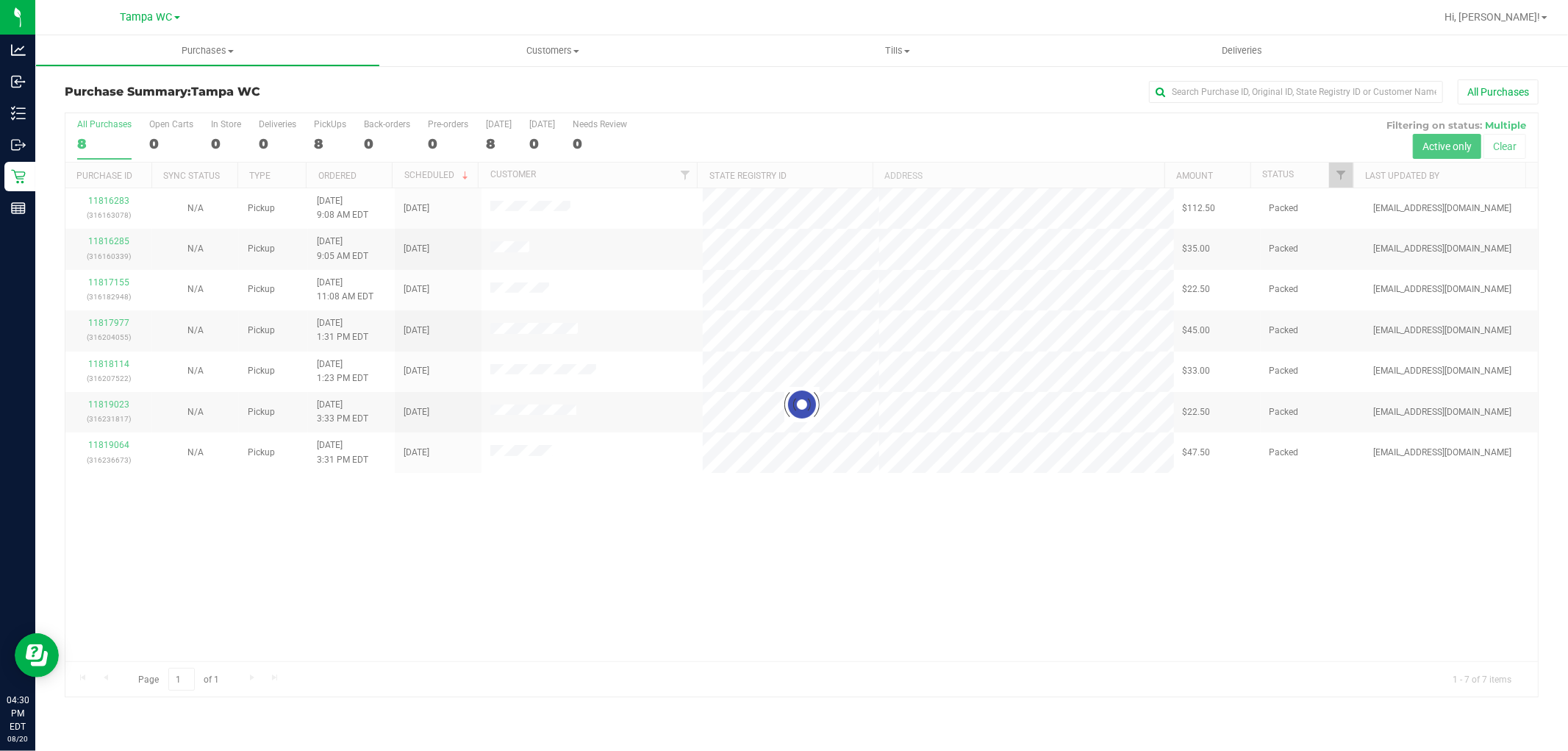
click at [86, 136] on div at bounding box center [802, 404] width 1472 height 583
click at [82, 129] on div at bounding box center [802, 404] width 1472 height 583
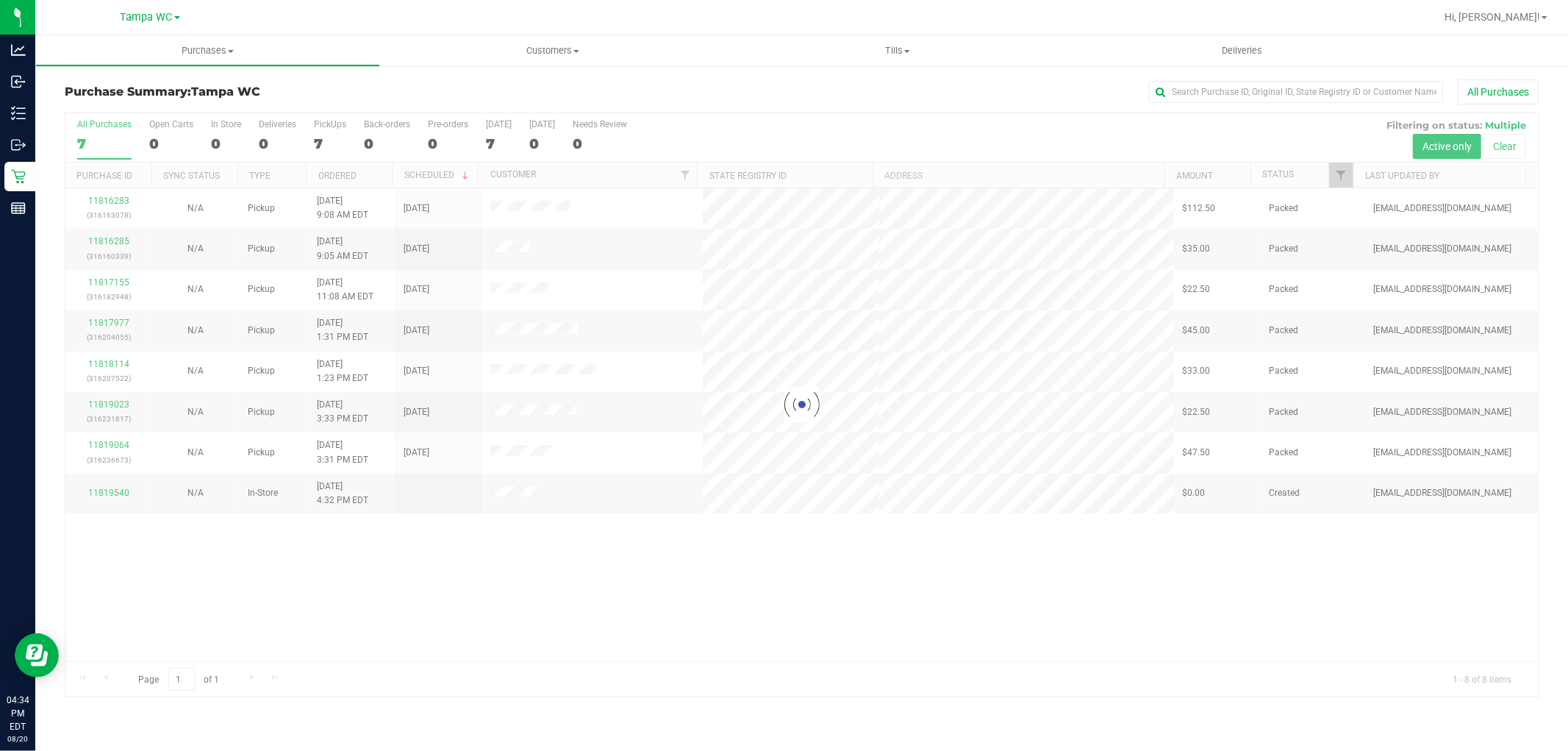
click at [97, 136] on div at bounding box center [802, 404] width 1472 height 583
click at [97, 136] on div "7" at bounding box center [104, 144] width 54 height 17
click at [0, 0] on input "All Purchases 7" at bounding box center [0, 0] width 0 height 0
click at [97, 136] on div at bounding box center [802, 404] width 1472 height 583
click at [93, 137] on div at bounding box center [802, 404] width 1472 height 583
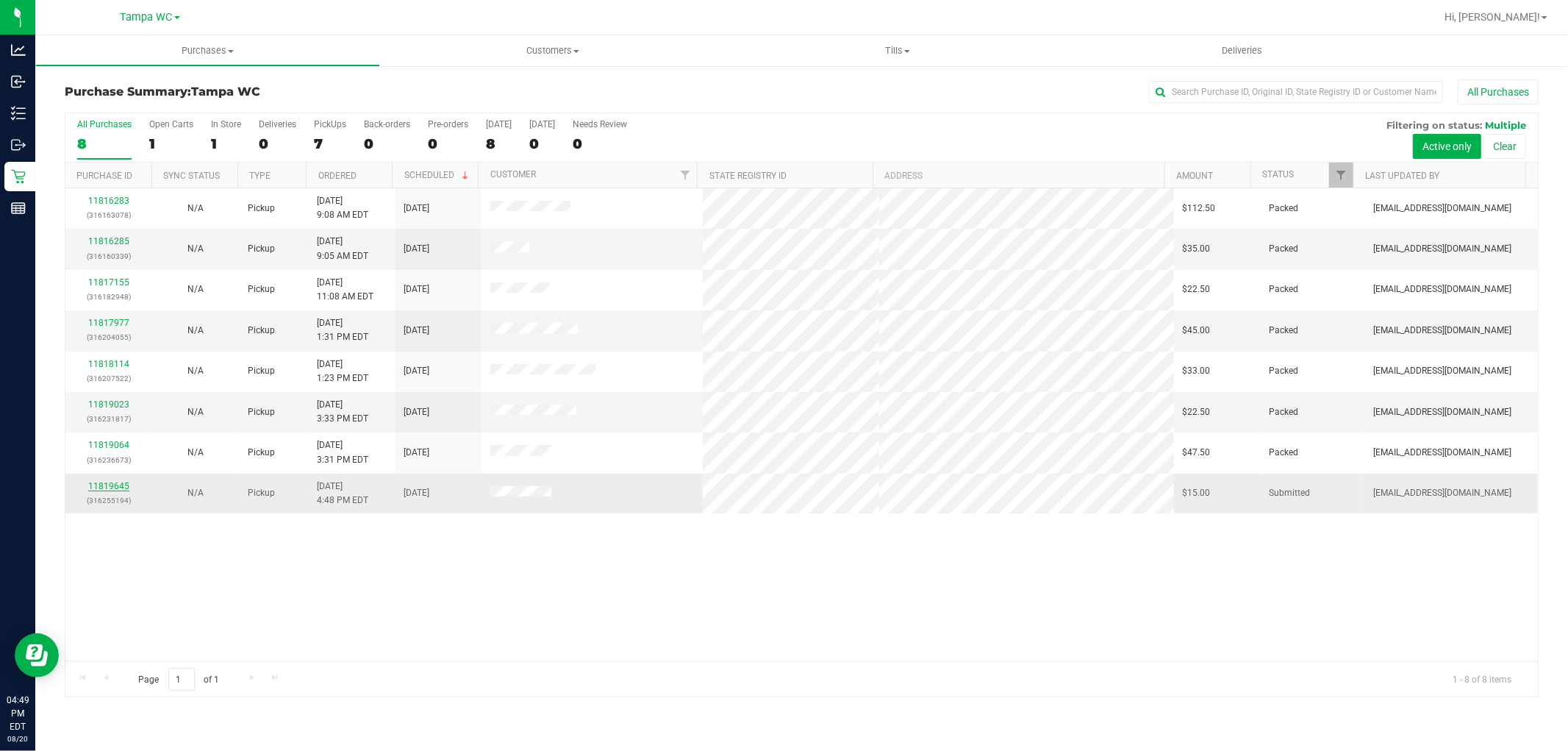
click at [98, 488] on link "11819645" at bounding box center [109, 486] width 41 height 10
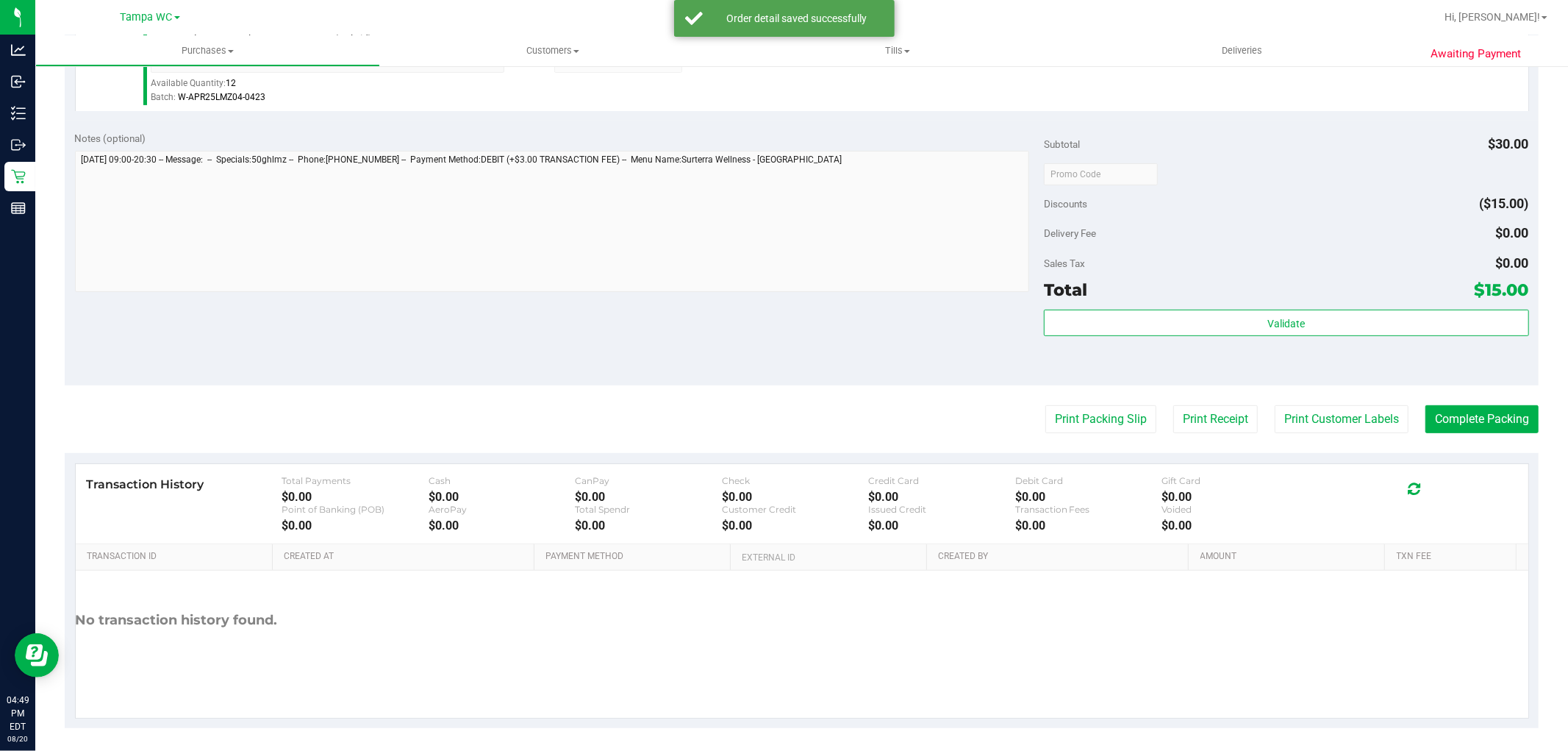
scroll to position [452, 0]
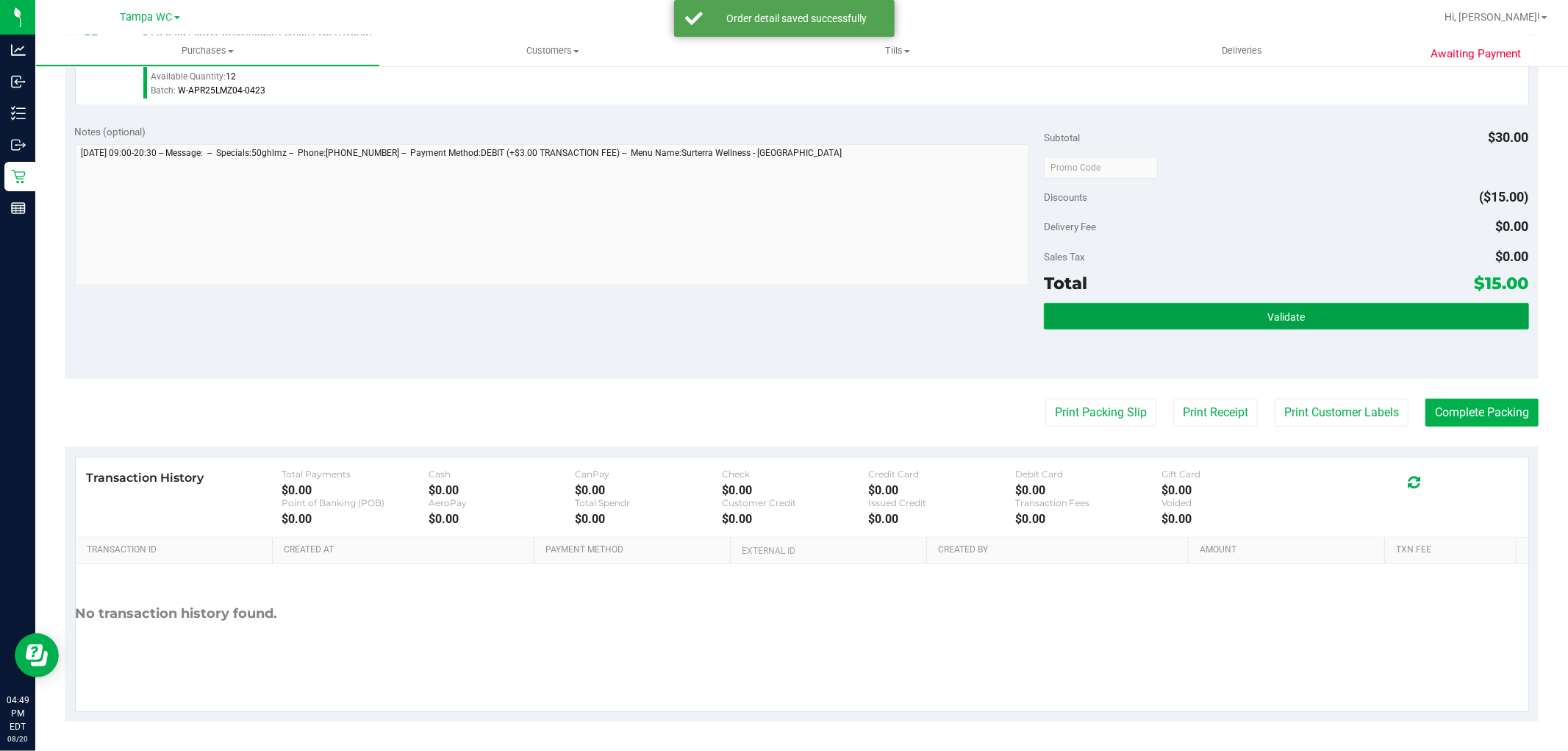
click at [1301, 311] on button "Validate" at bounding box center [1285, 316] width 484 height 27
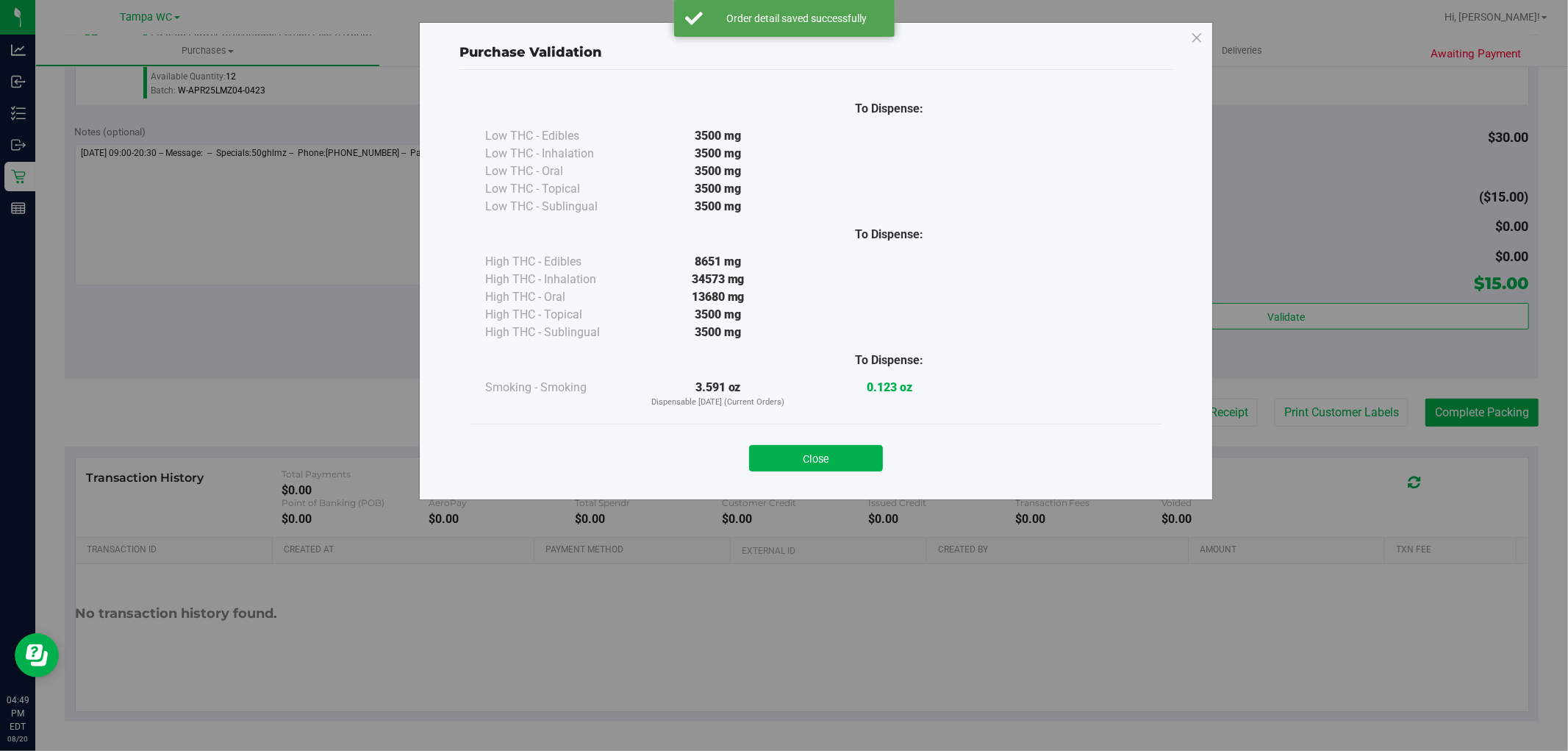
drag, startPoint x: 864, startPoint y: 456, endPoint x: 1414, endPoint y: 379, distance: 555.4
click at [864, 457] on button "Close" at bounding box center [815, 458] width 134 height 27
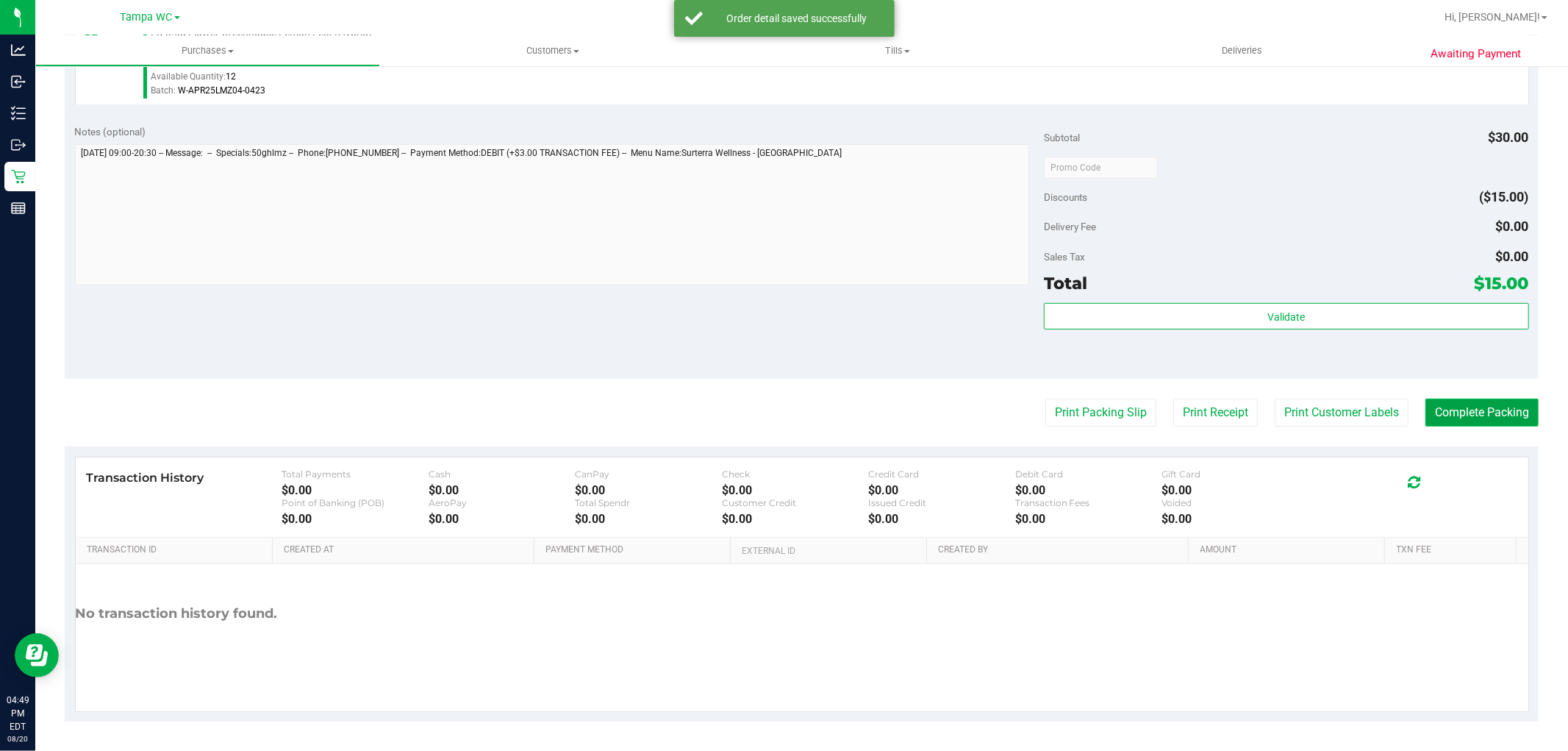
click at [1502, 399] on button "Complete Packing" at bounding box center [1481, 413] width 113 height 28
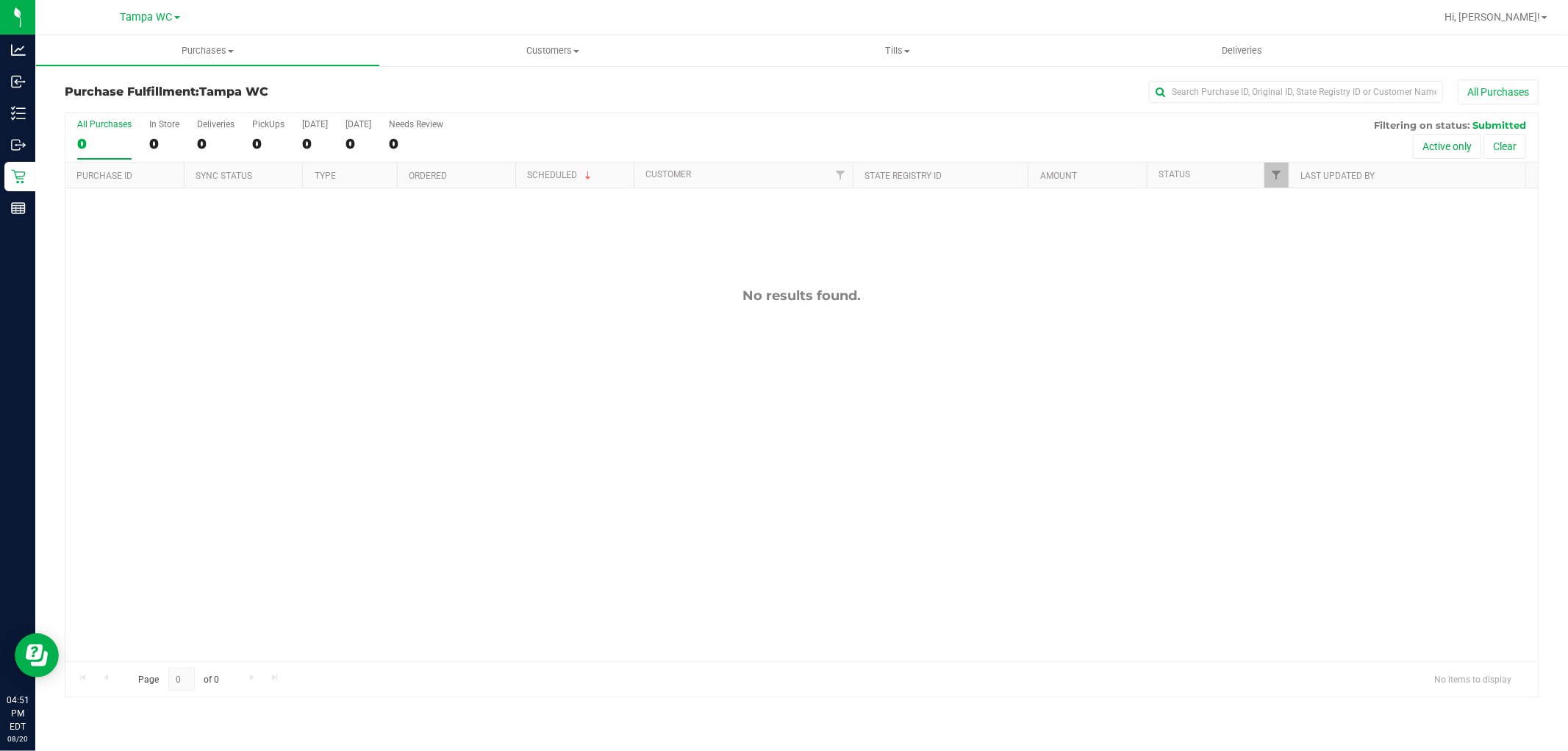
click at [123, 129] on label "All Purchases 0" at bounding box center [104, 139] width 54 height 41
click at [0, 0] on input "All Purchases 0" at bounding box center [0, 0] width 0 height 0
click at [99, 136] on div "0" at bounding box center [104, 144] width 54 height 17
click at [0, 0] on input "All Purchases 0" at bounding box center [0, 0] width 0 height 0
click at [107, 126] on div "All Purchases" at bounding box center [104, 124] width 54 height 10
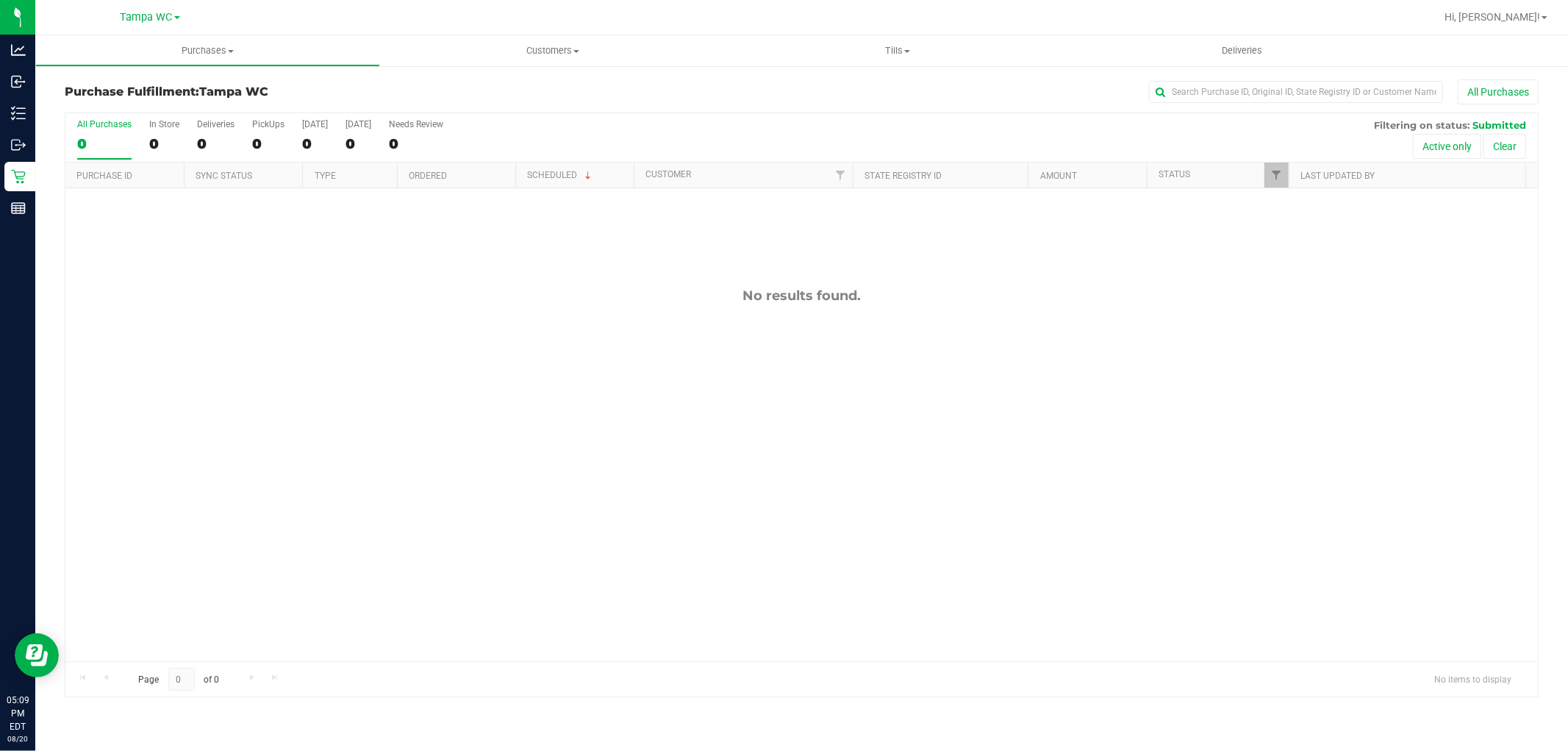
click at [0, 0] on input "All Purchases 0" at bounding box center [0, 0] width 0 height 0
click at [99, 136] on div "0" at bounding box center [104, 144] width 54 height 17
click at [0, 0] on input "All Purchases 0" at bounding box center [0, 0] width 0 height 0
click at [98, 133] on label "All Purchases 0" at bounding box center [104, 139] width 54 height 41
click at [0, 0] on input "All Purchases 0" at bounding box center [0, 0] width 0 height 0
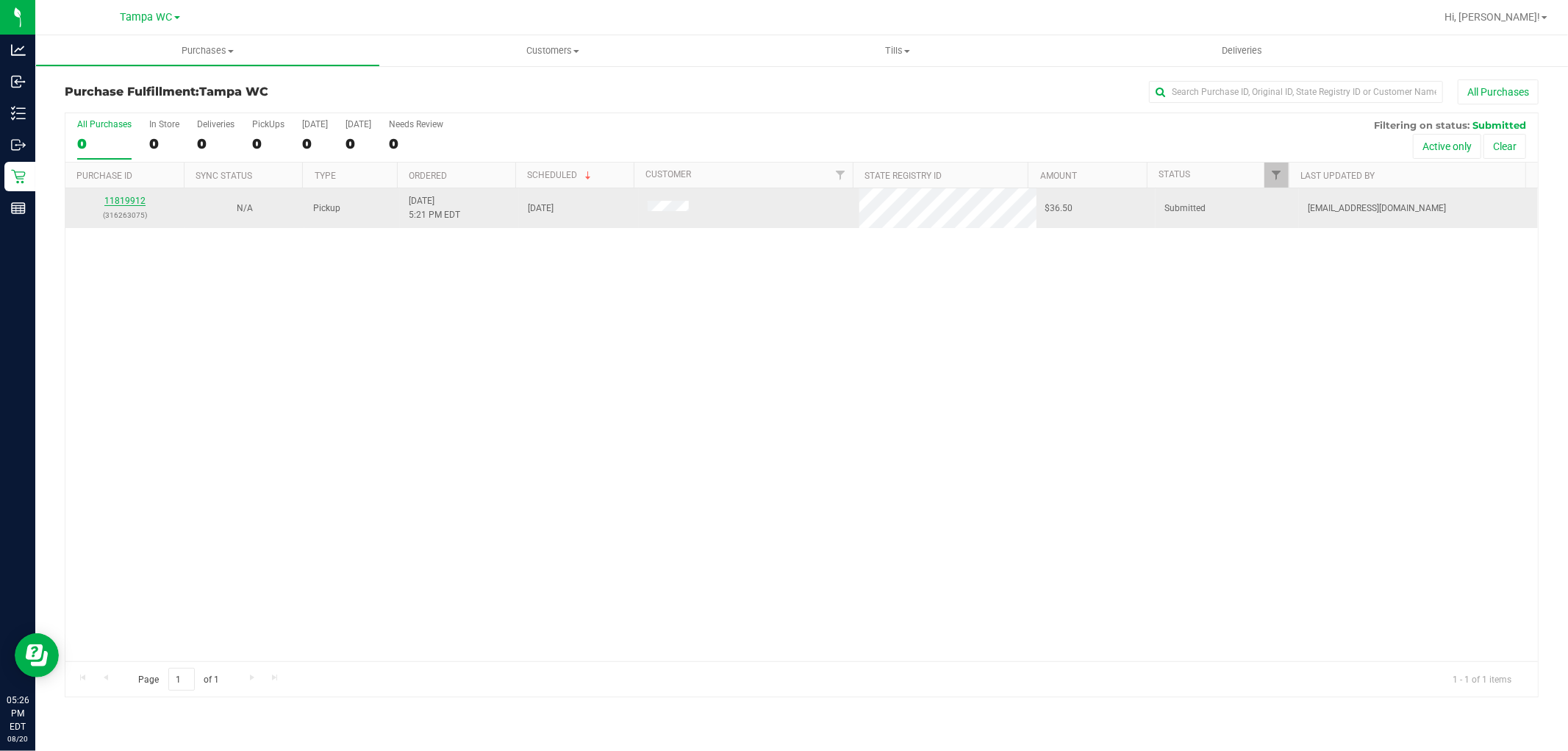
click at [118, 199] on link "11819912" at bounding box center [125, 201] width 41 height 10
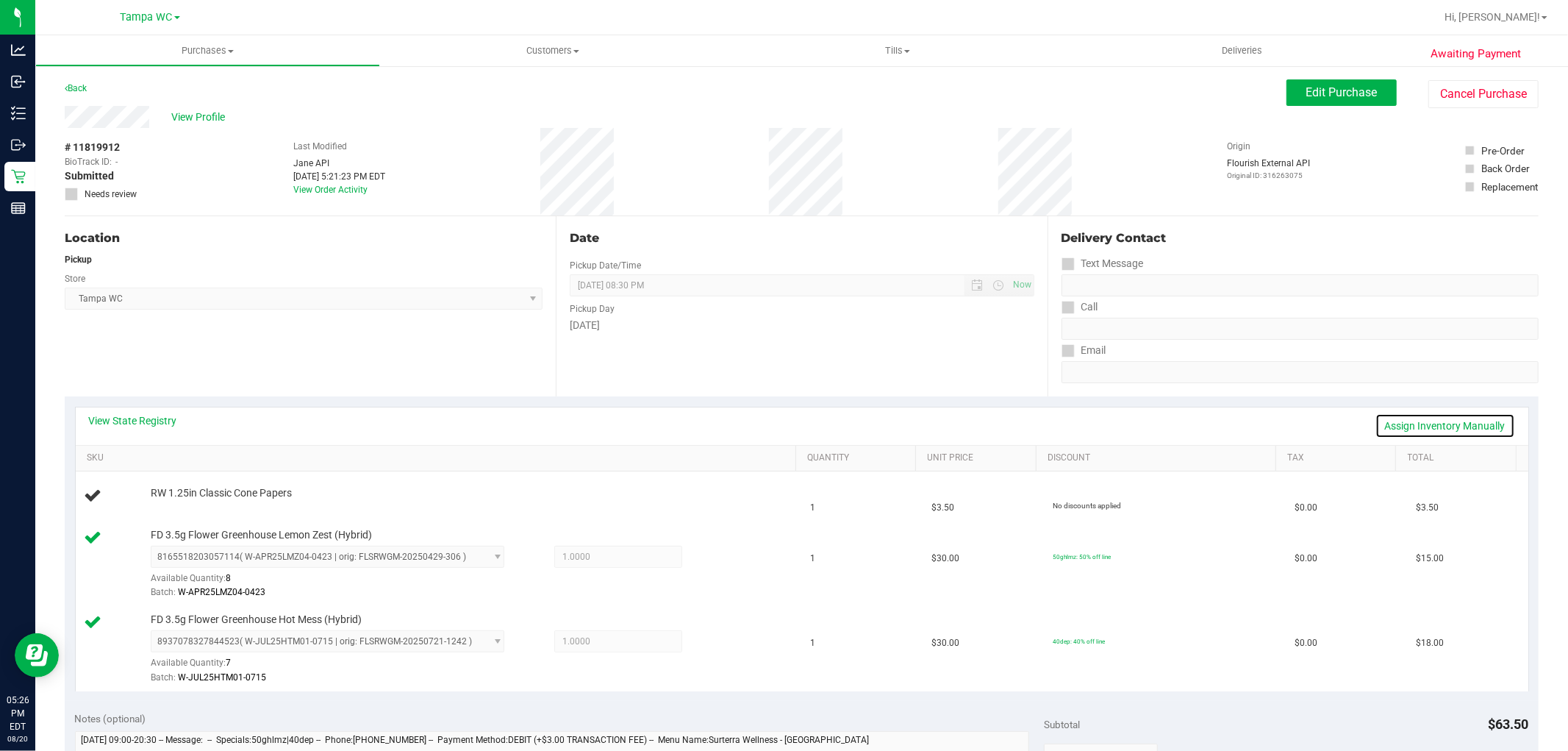
click at [1386, 428] on link "Assign Inventory Manually" at bounding box center [1445, 426] width 140 height 25
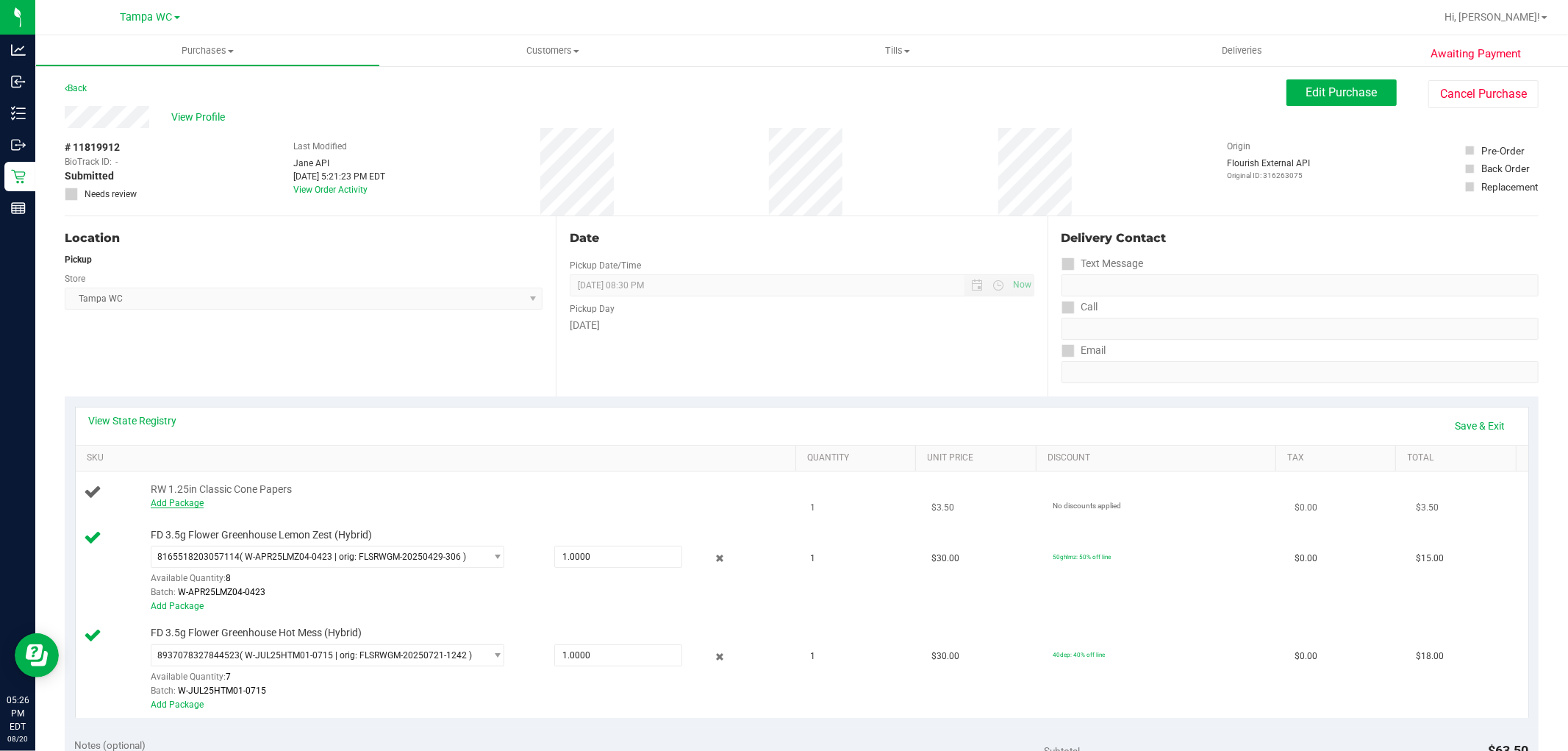
click at [180, 502] on link "Add Package" at bounding box center [177, 503] width 53 height 10
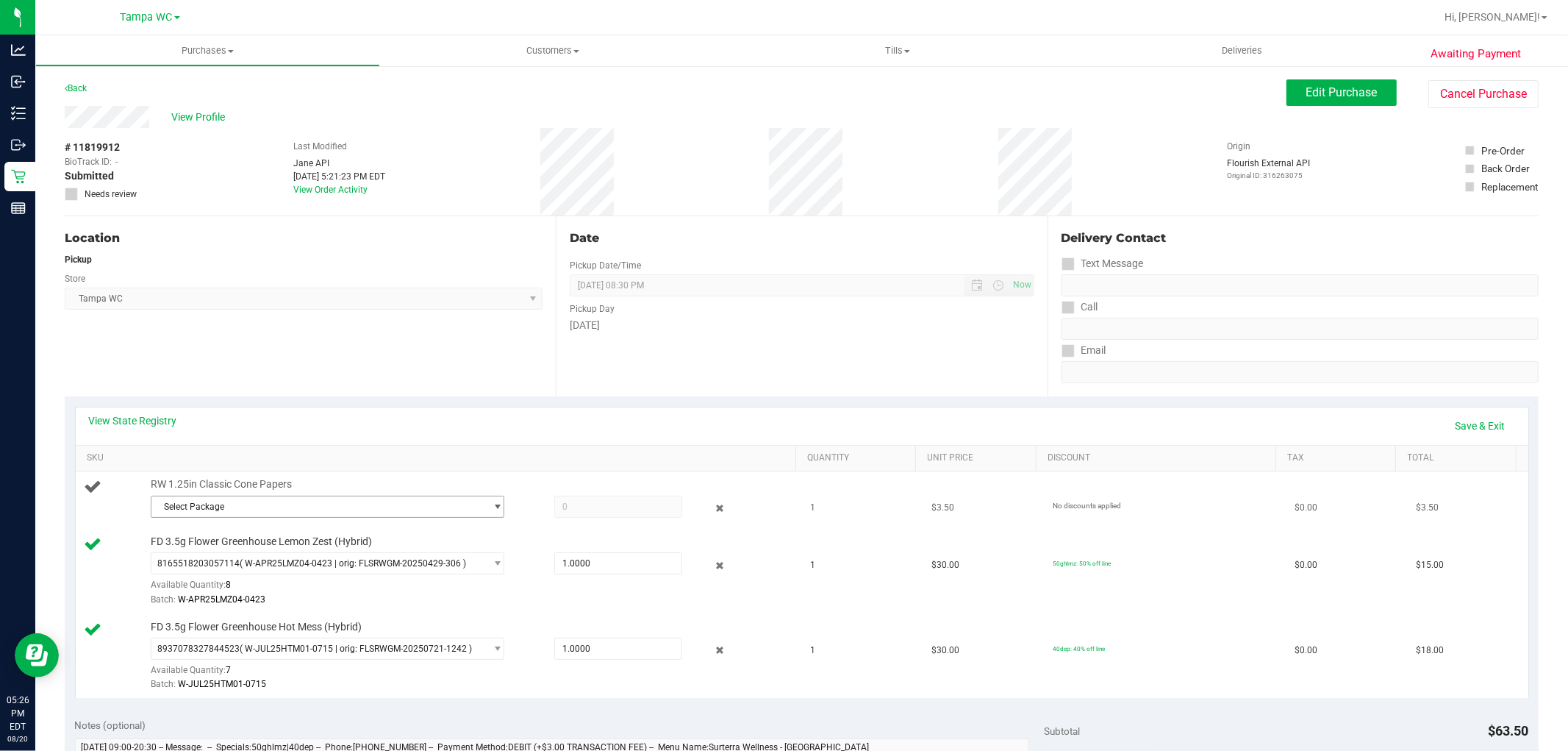
click at [369, 513] on span "Select Package" at bounding box center [318, 507] width 334 height 21
click at [368, 575] on li "4476638287886393 ( 1992498-062025 | orig: FLTW-20250620-018 )" at bounding box center [323, 567] width 346 height 21
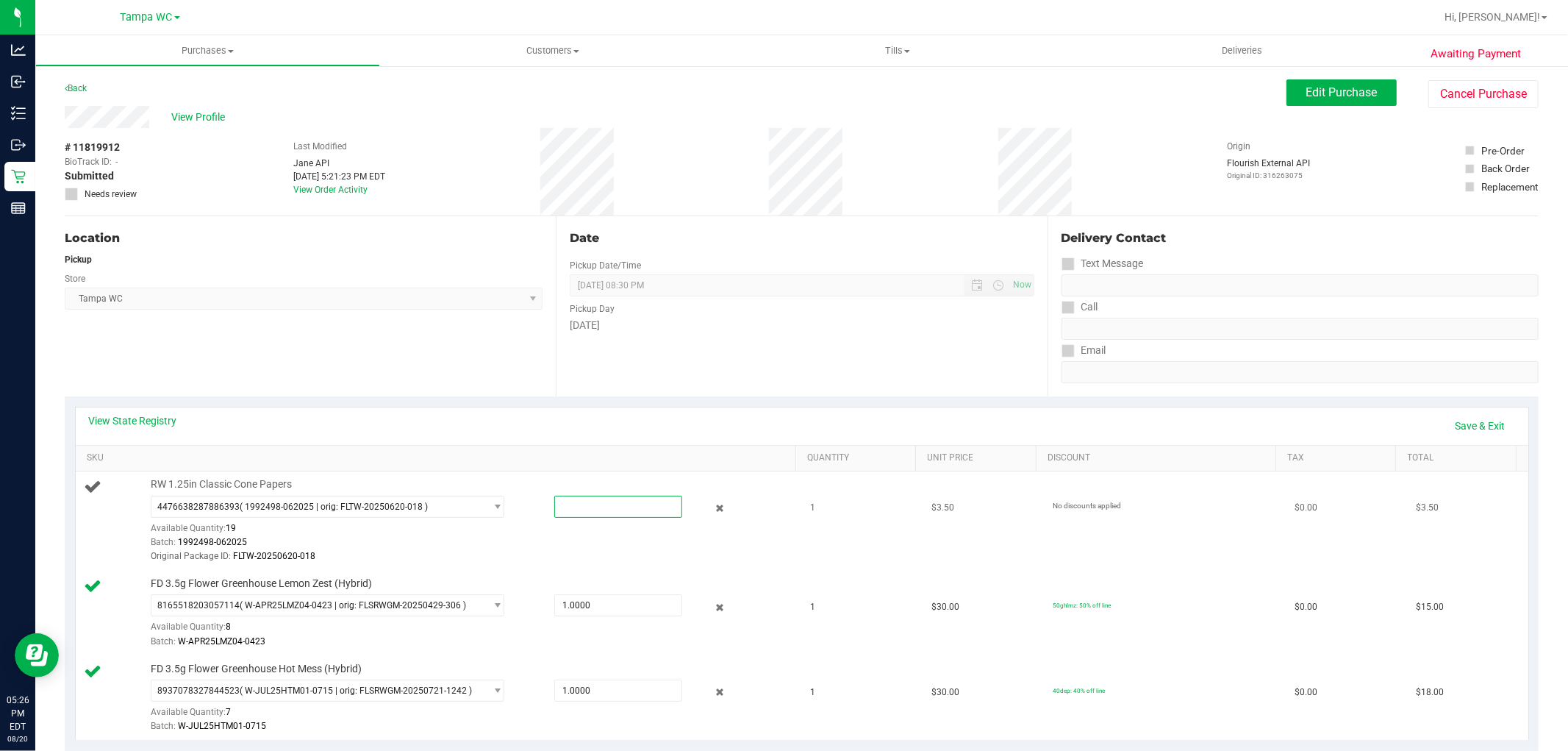
click at [627, 506] on span at bounding box center [618, 507] width 128 height 22
type input "1"
type input "1.0000"
click at [1461, 429] on link "Save & Exit" at bounding box center [1480, 426] width 69 height 25
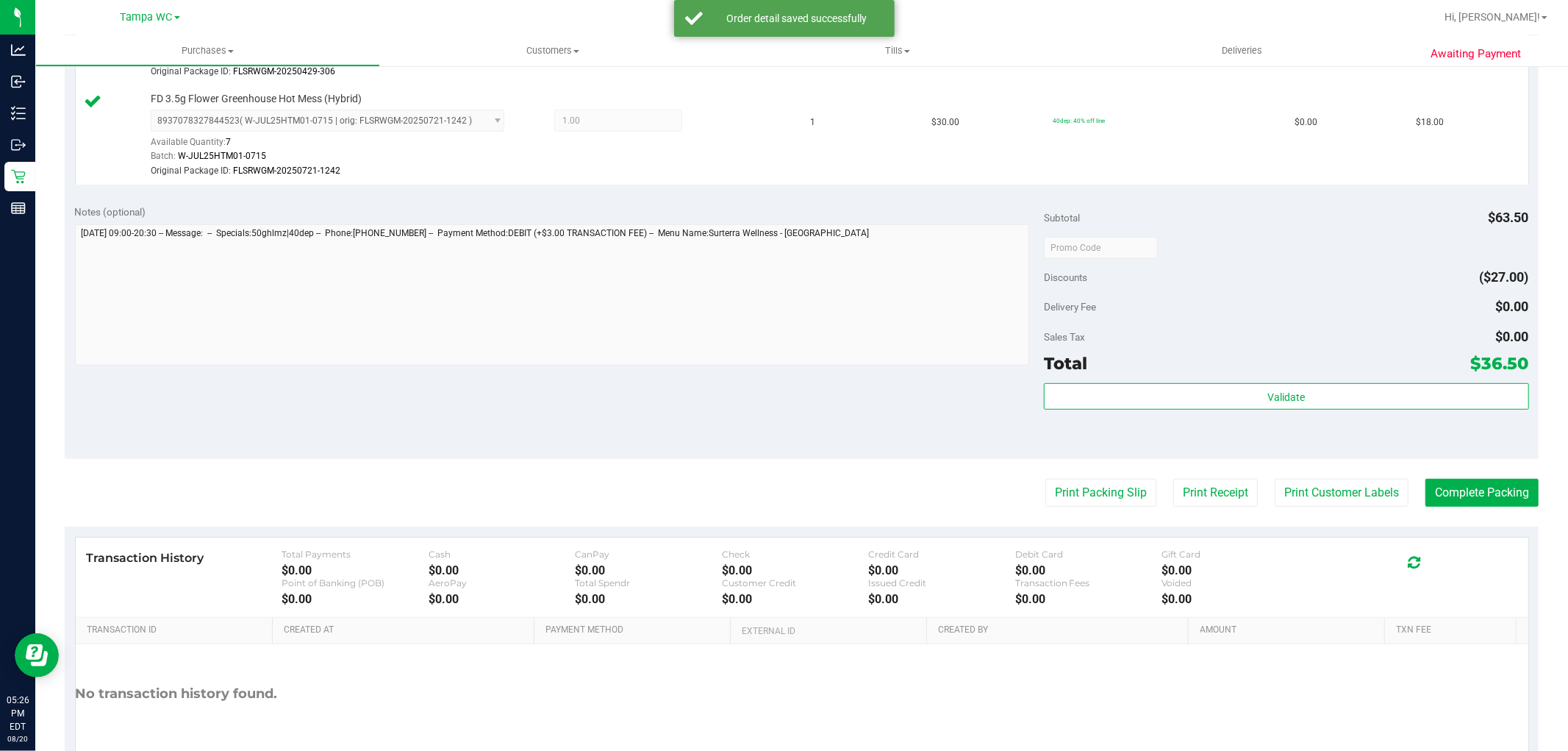
scroll to position [653, 0]
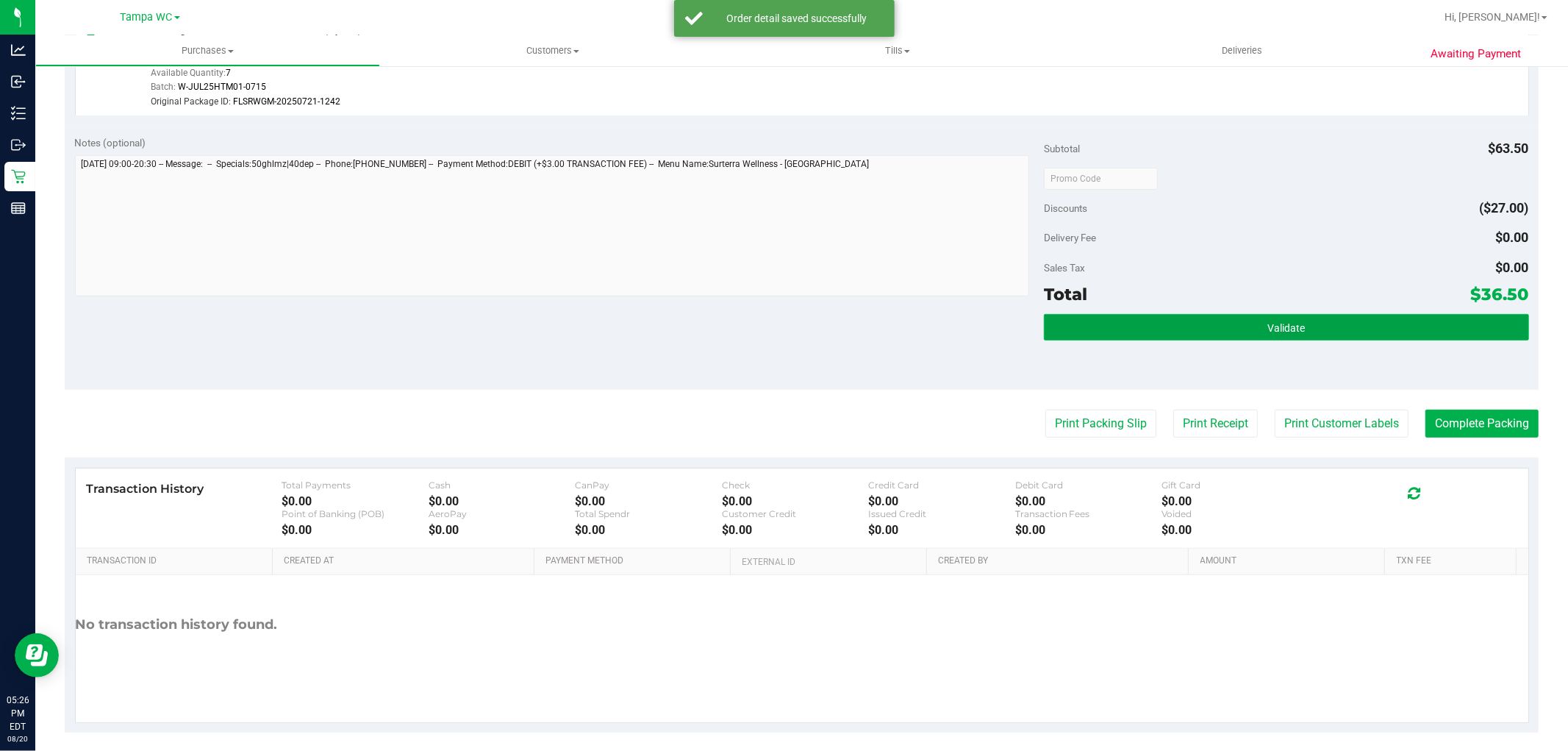
click at [1202, 334] on button "Validate" at bounding box center [1285, 327] width 484 height 27
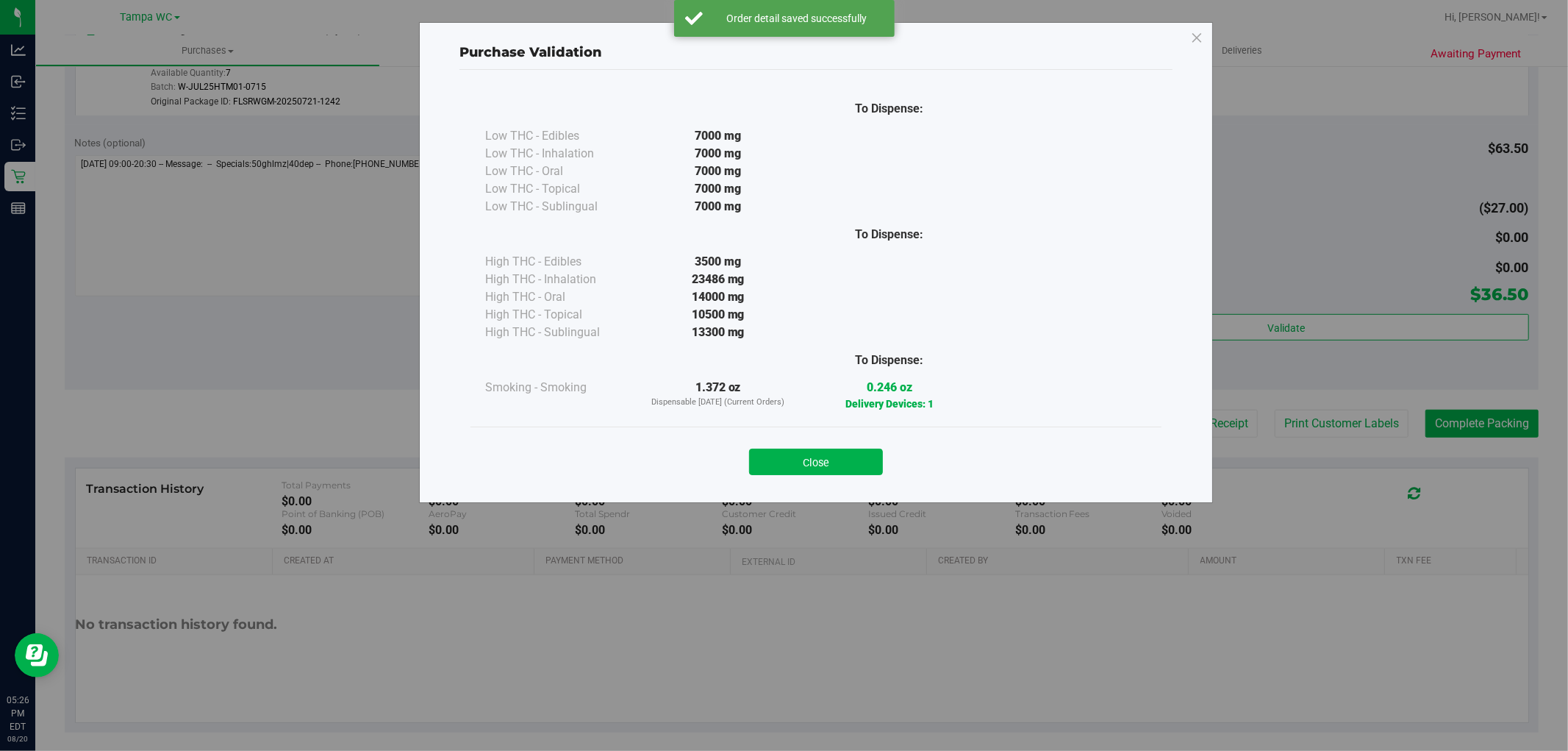
drag, startPoint x: 819, startPoint y: 464, endPoint x: 987, endPoint y: 432, distance: 171.0
click at [820, 464] on button "Close" at bounding box center [815, 462] width 134 height 27
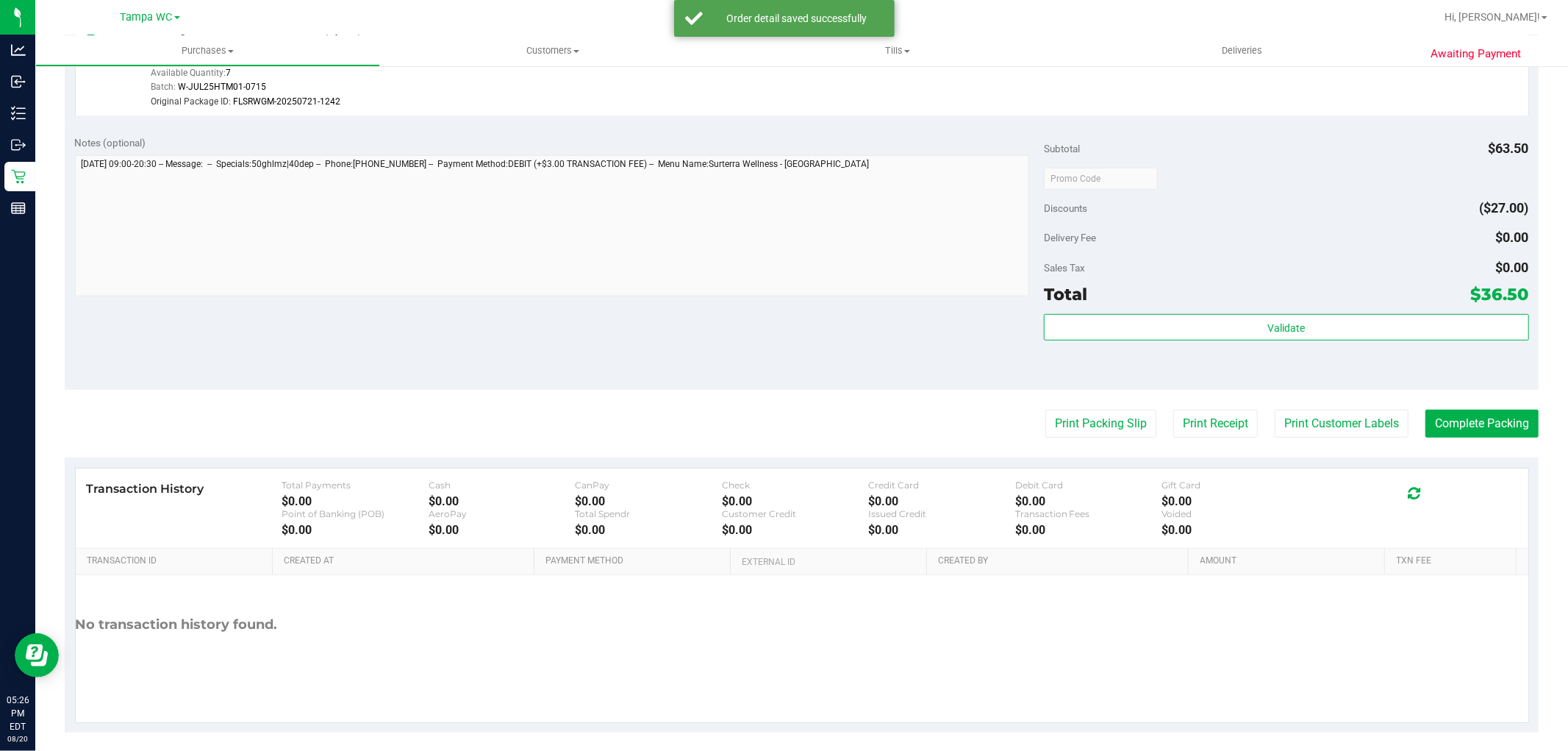
drag, startPoint x: 1005, startPoint y: 426, endPoint x: 1246, endPoint y: 420, distance: 241.1
click at [1011, 424] on div "Print Packing Slip Print Receipt Print Customer Labels Complete Packing" at bounding box center [802, 423] width 1474 height 28
click at [1132, 429] on button "Print Packing Slip" at bounding box center [1100, 423] width 111 height 28
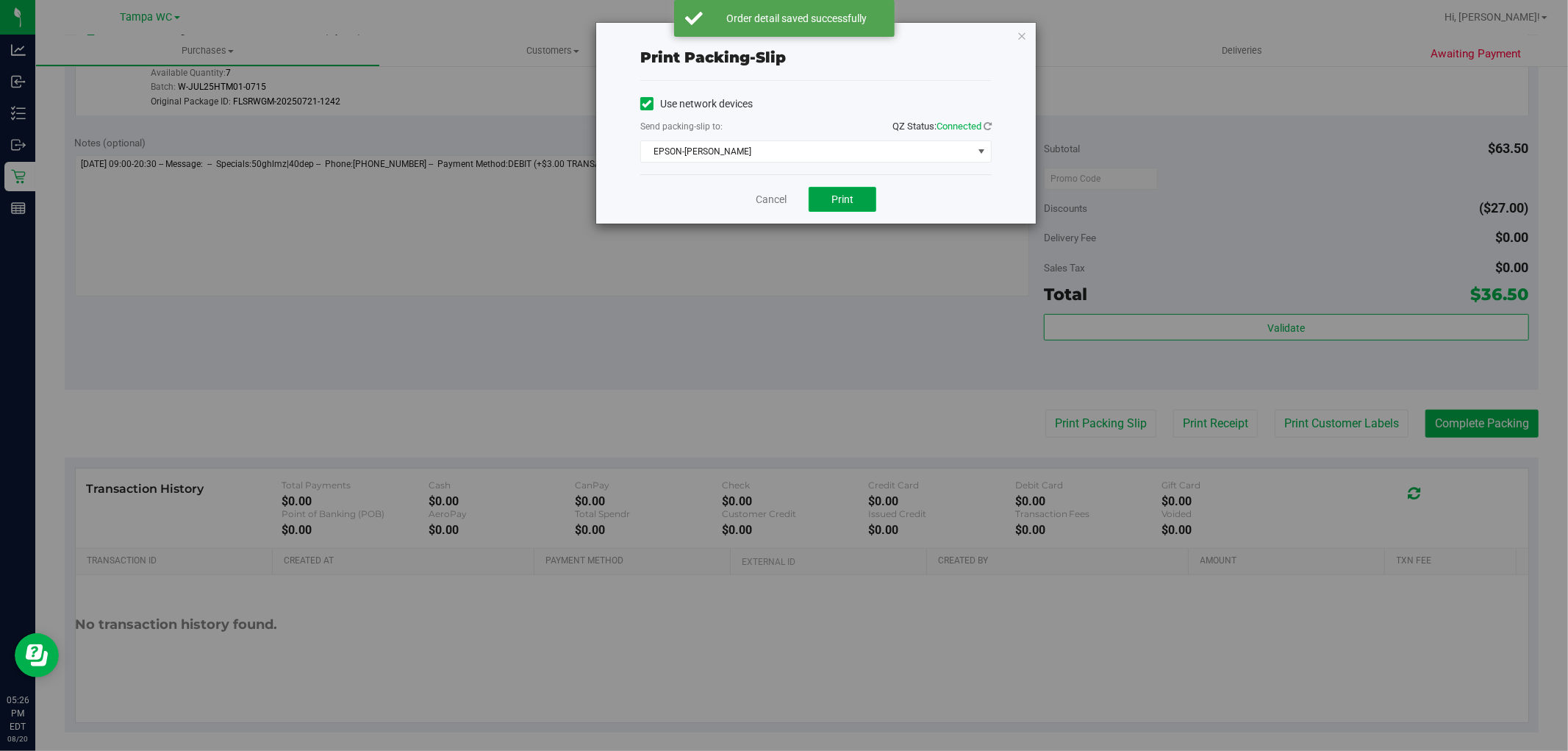
click at [862, 201] on button "Print" at bounding box center [842, 199] width 67 height 25
click at [765, 193] on link "Cancel" at bounding box center [771, 199] width 31 height 16
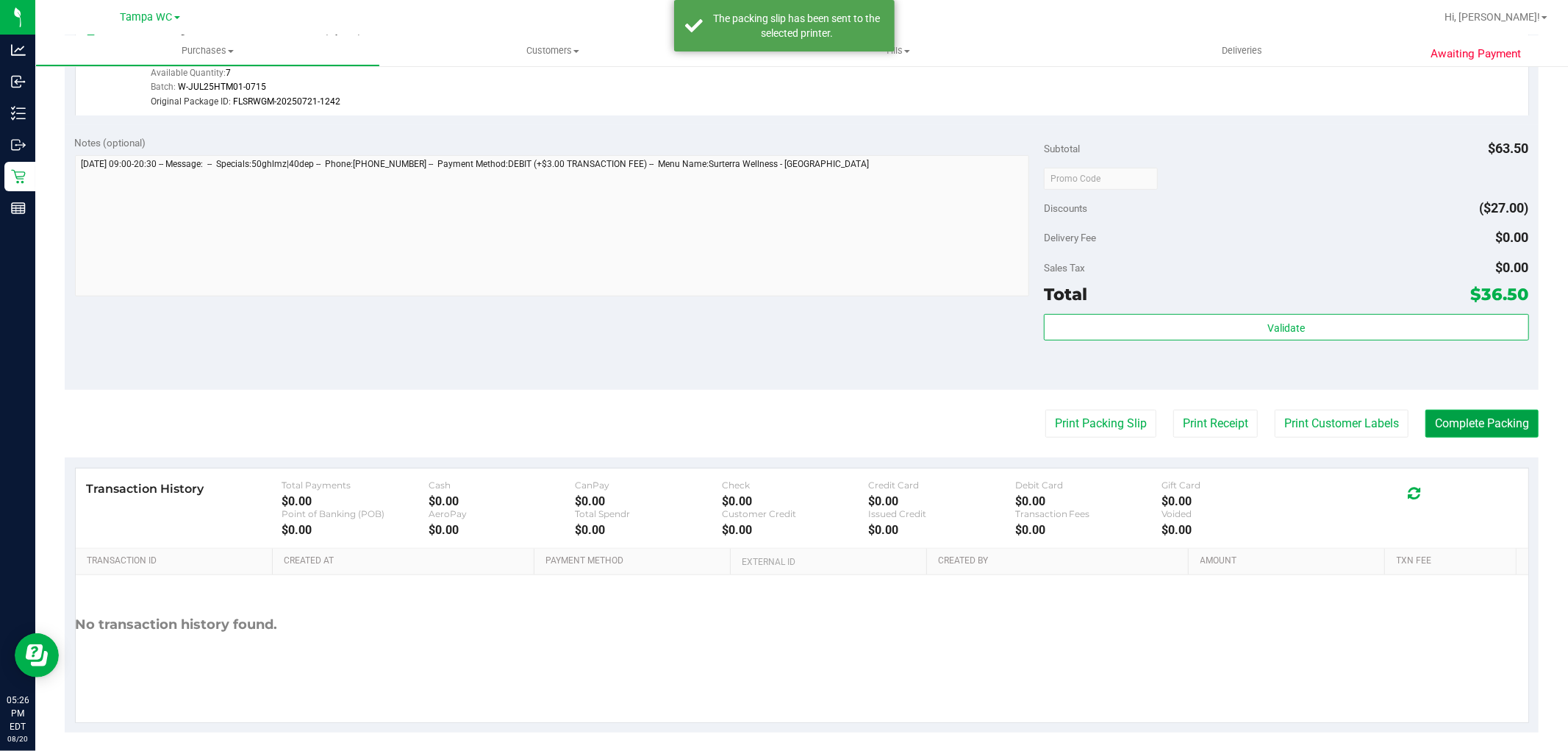
click at [1474, 420] on button "Complete Packing" at bounding box center [1481, 423] width 113 height 28
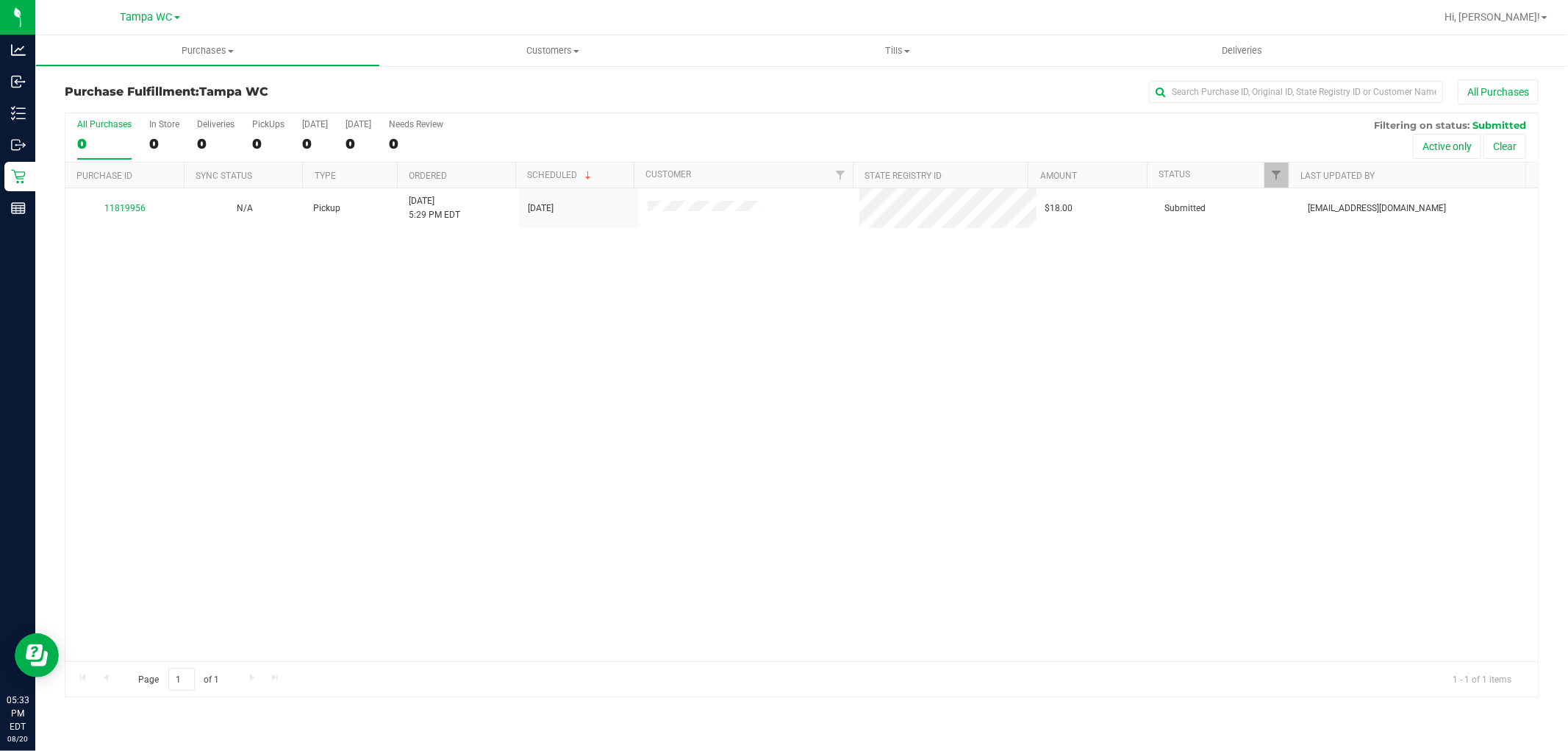
click at [108, 128] on div "All Purchases" at bounding box center [104, 124] width 54 height 10
click at [0, 0] on input "All Purchases 0" at bounding box center [0, 0] width 0 height 0
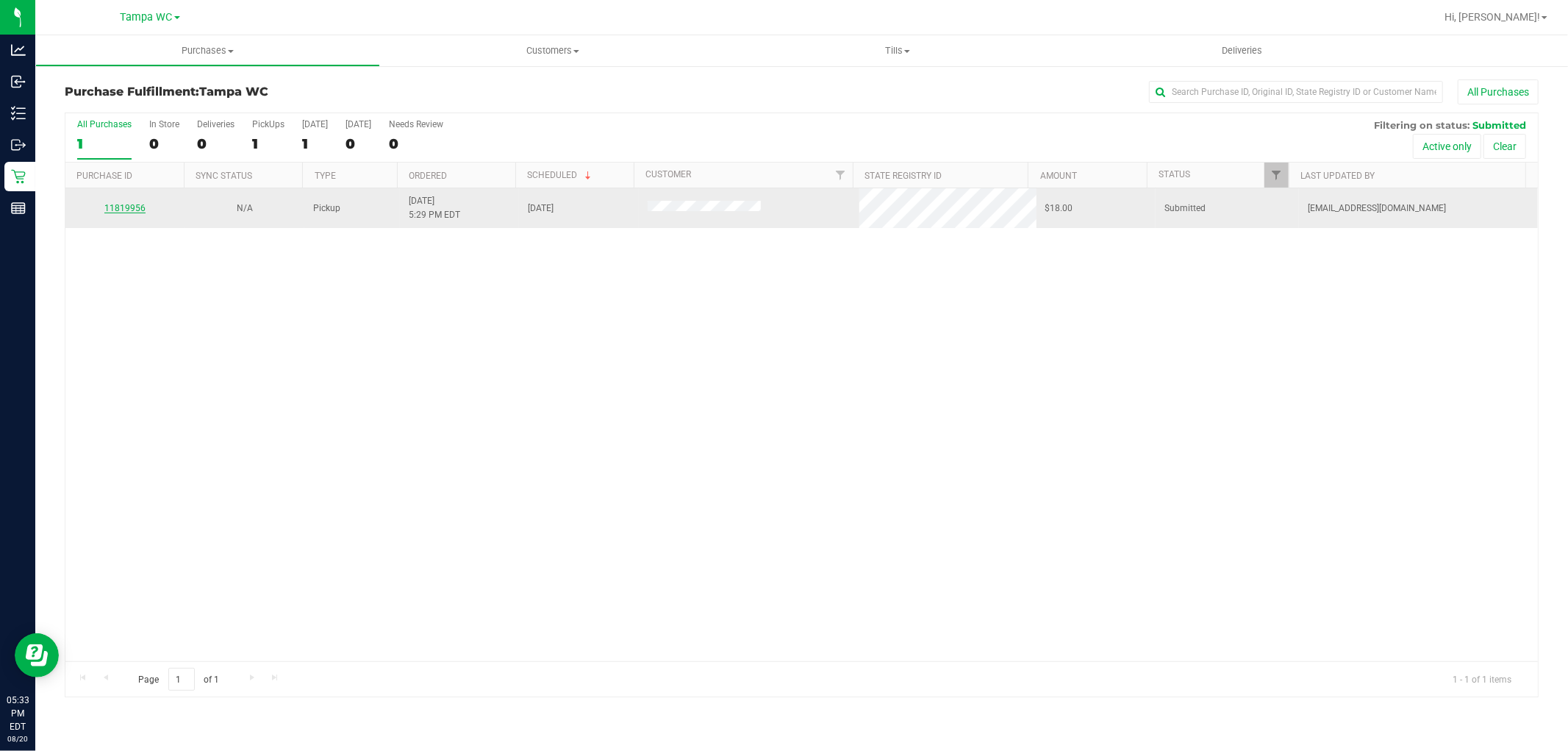
click at [120, 206] on link "11819956" at bounding box center [125, 208] width 41 height 10
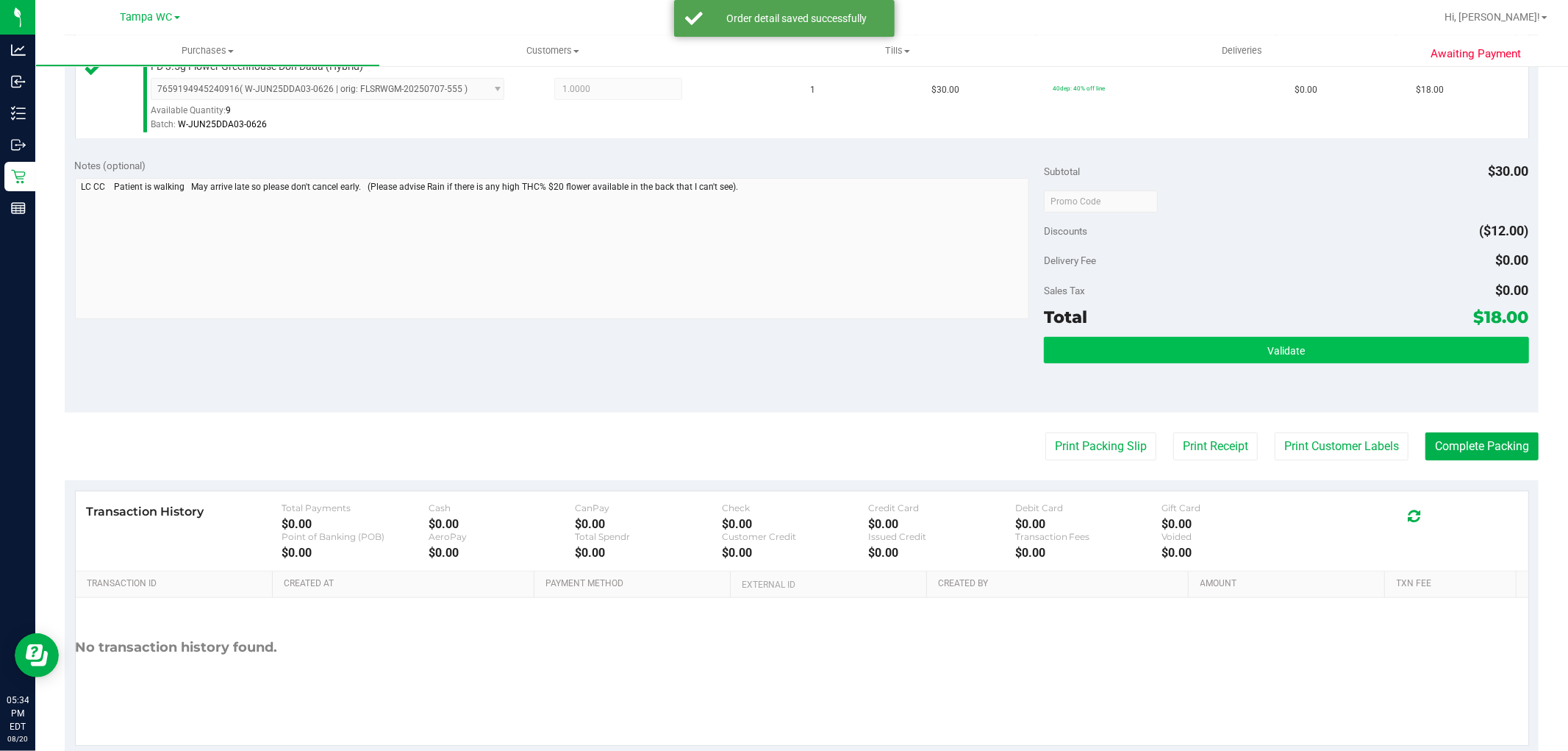
scroll to position [452, 0]
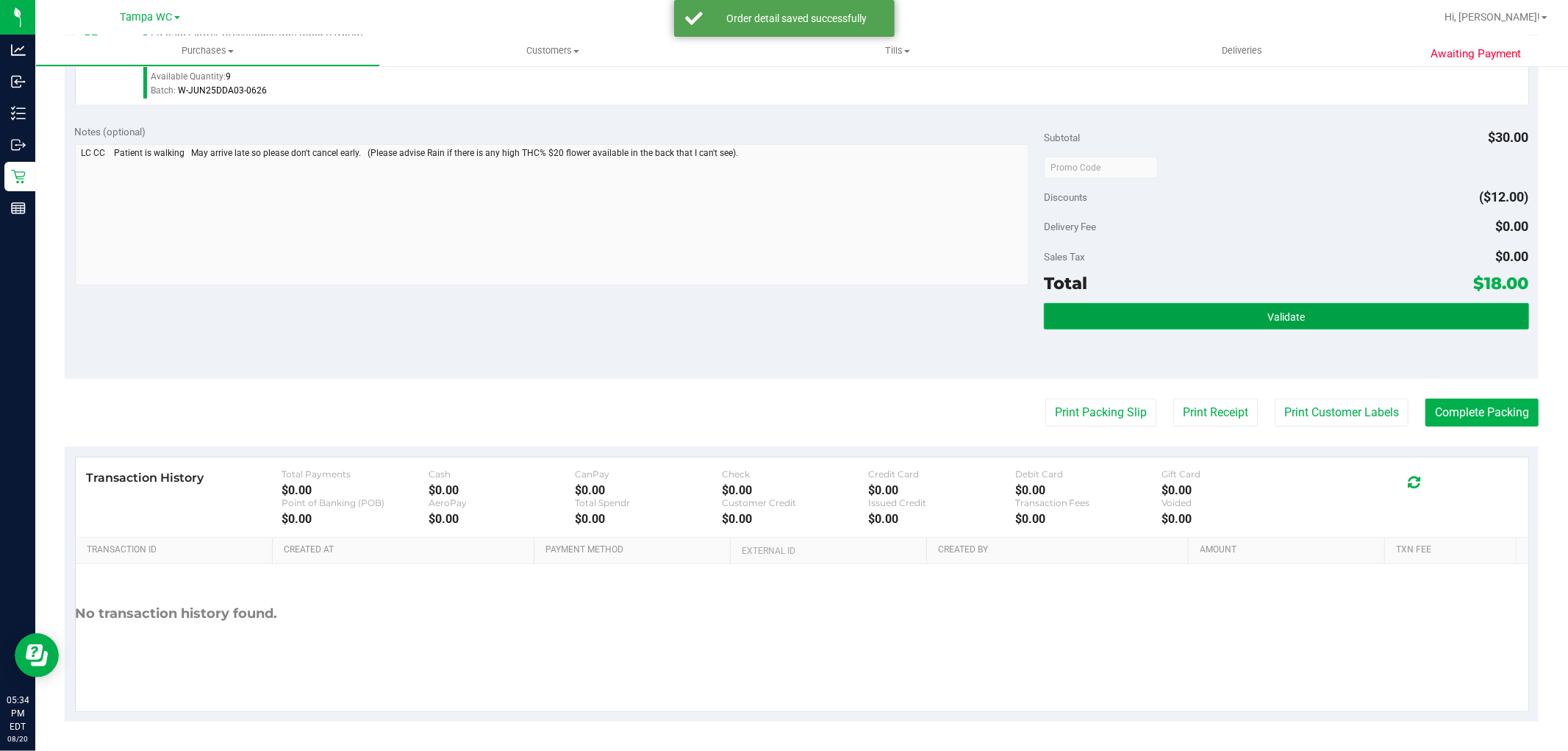
click at [1269, 312] on span "Validate" at bounding box center [1285, 317] width 37 height 12
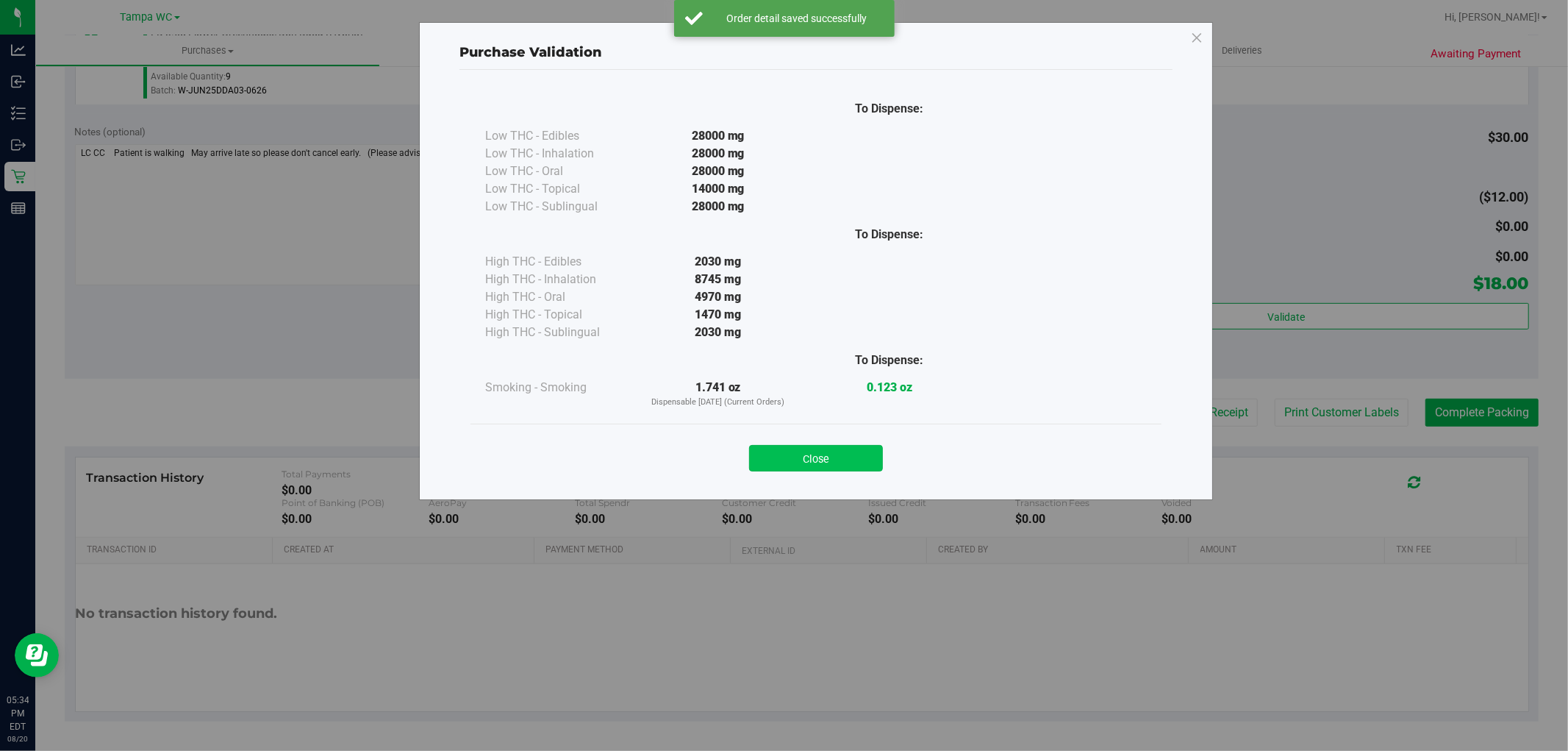
click at [850, 450] on button "Close" at bounding box center [815, 458] width 134 height 27
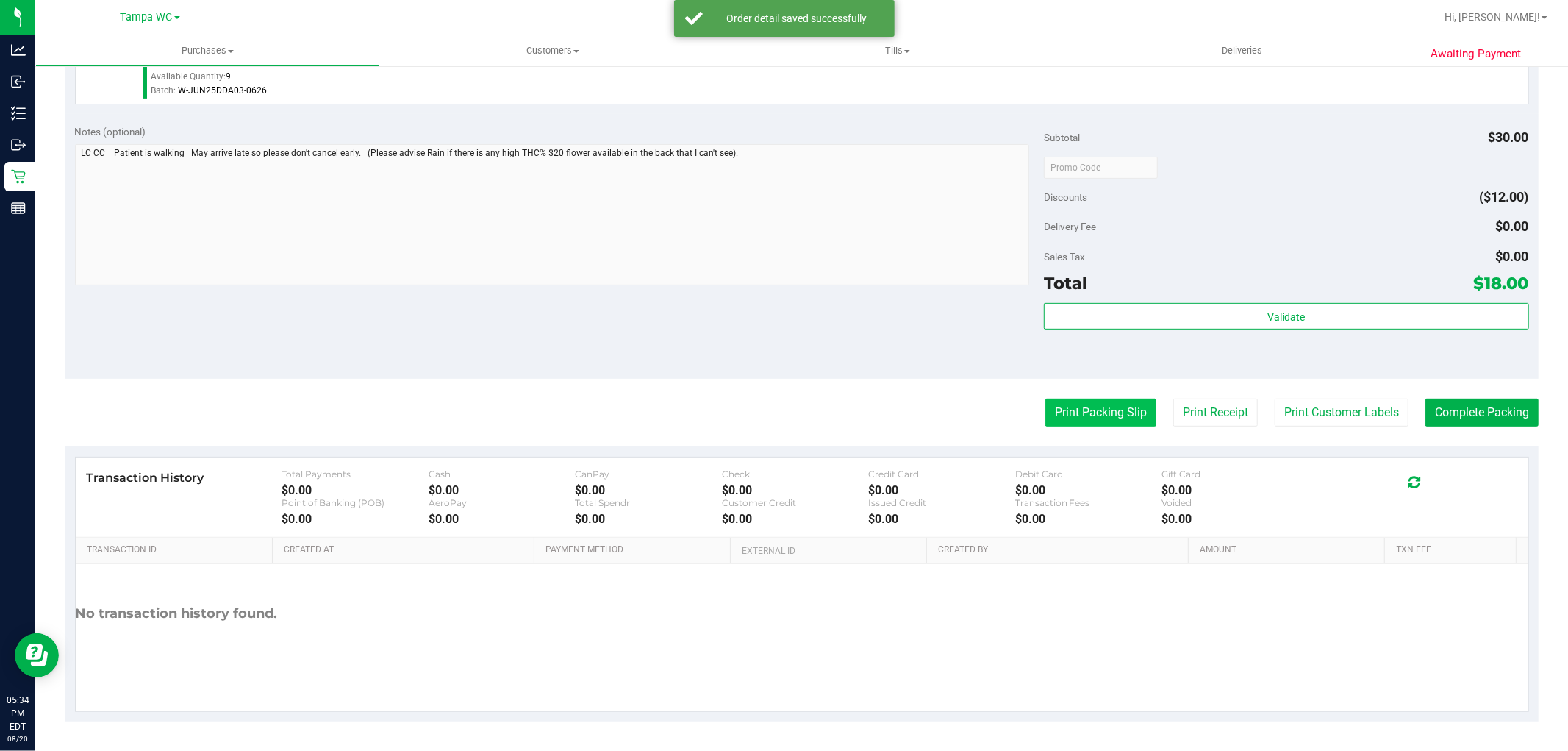
click at [1095, 410] on button "Print Packing Slip" at bounding box center [1100, 413] width 111 height 28
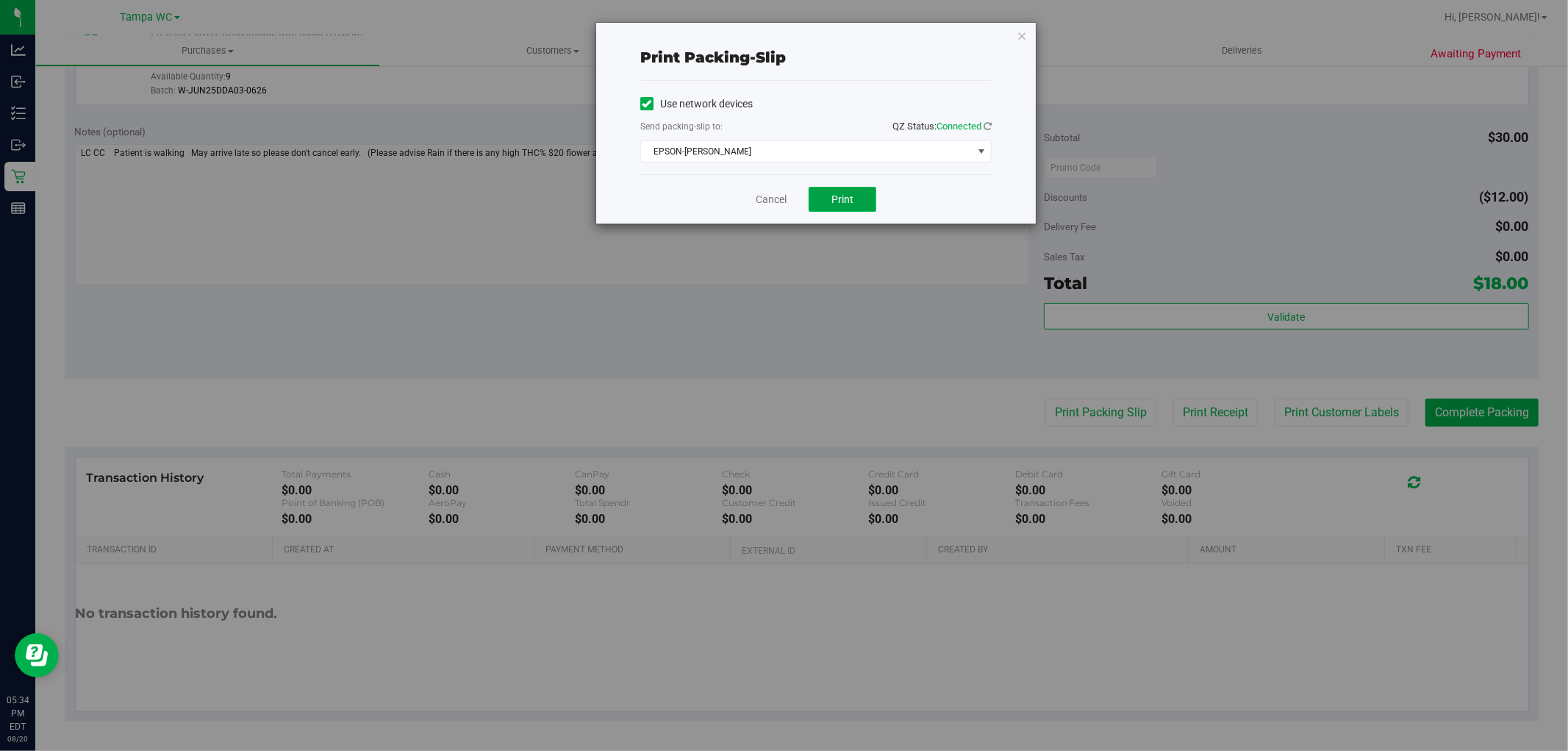
click at [854, 195] on button "Print" at bounding box center [842, 199] width 67 height 25
click at [765, 196] on link "Cancel" at bounding box center [771, 199] width 31 height 16
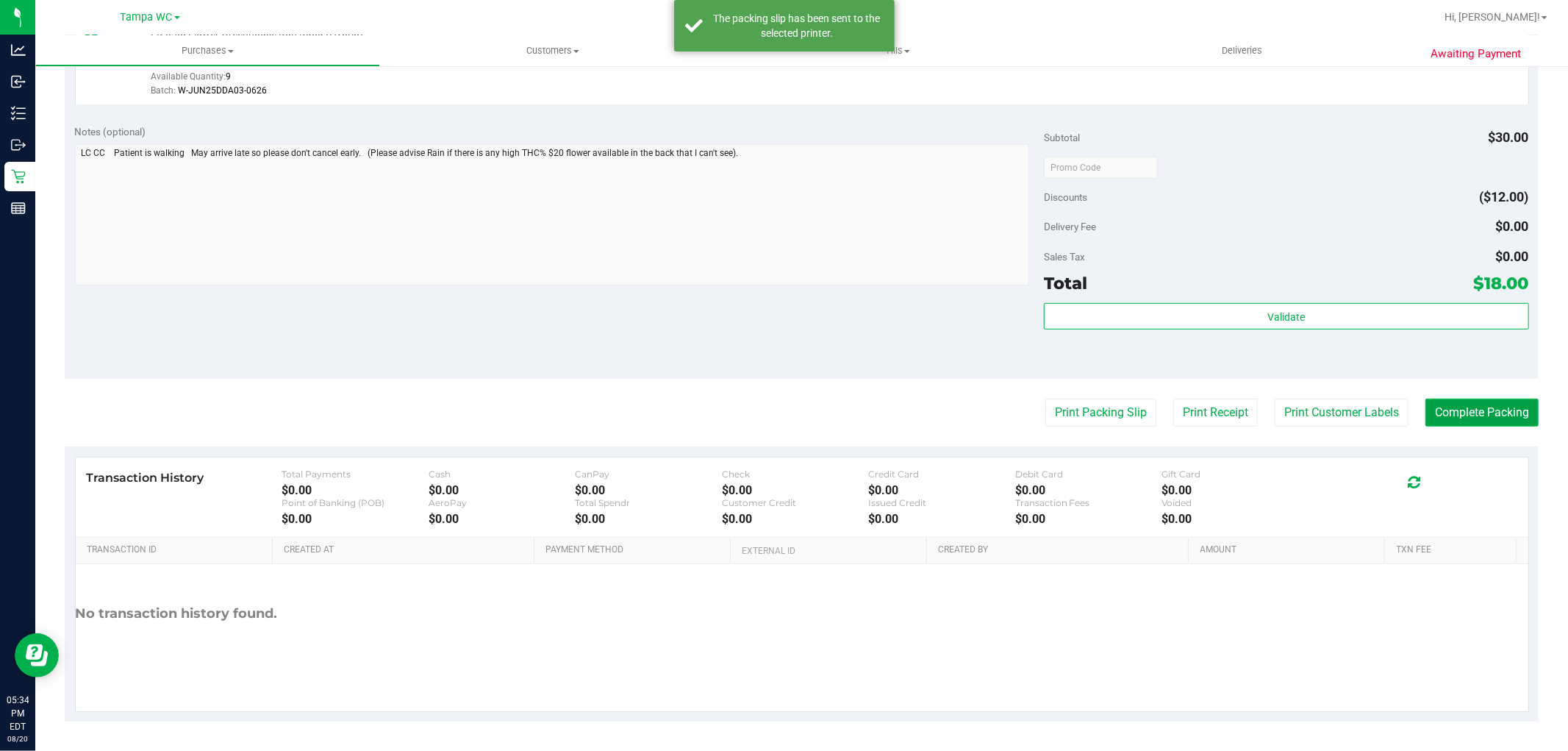
click at [1459, 408] on button "Complete Packing" at bounding box center [1481, 413] width 113 height 28
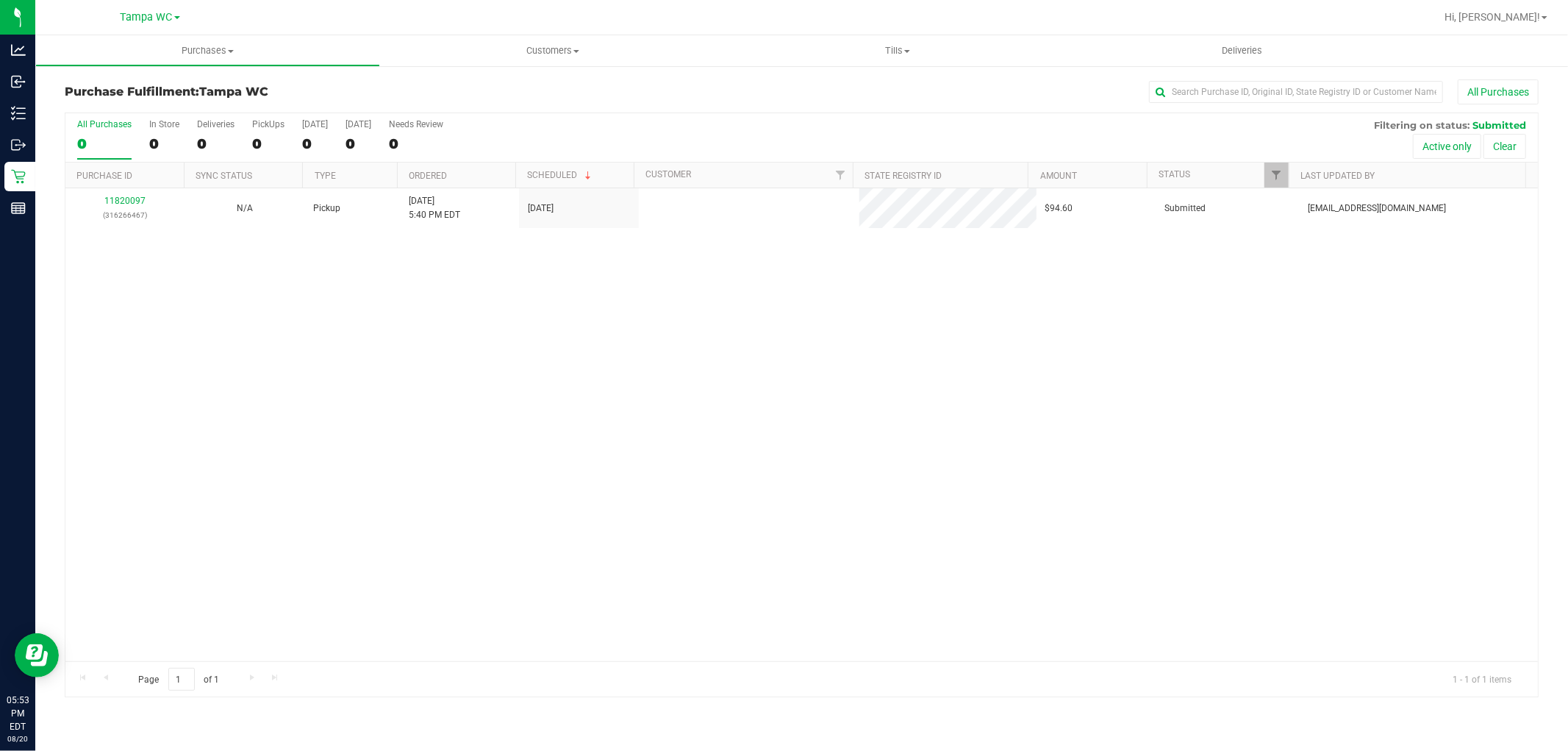
click at [105, 136] on div "0" at bounding box center [104, 144] width 54 height 17
click at [0, 0] on input "All Purchases 0" at bounding box center [0, 0] width 0 height 0
click at [115, 132] on label "All Purchases 1" at bounding box center [104, 139] width 54 height 41
click at [0, 0] on input "All Purchases 1" at bounding box center [0, 0] width 0 height 0
click at [112, 147] on div "1" at bounding box center [104, 144] width 54 height 17
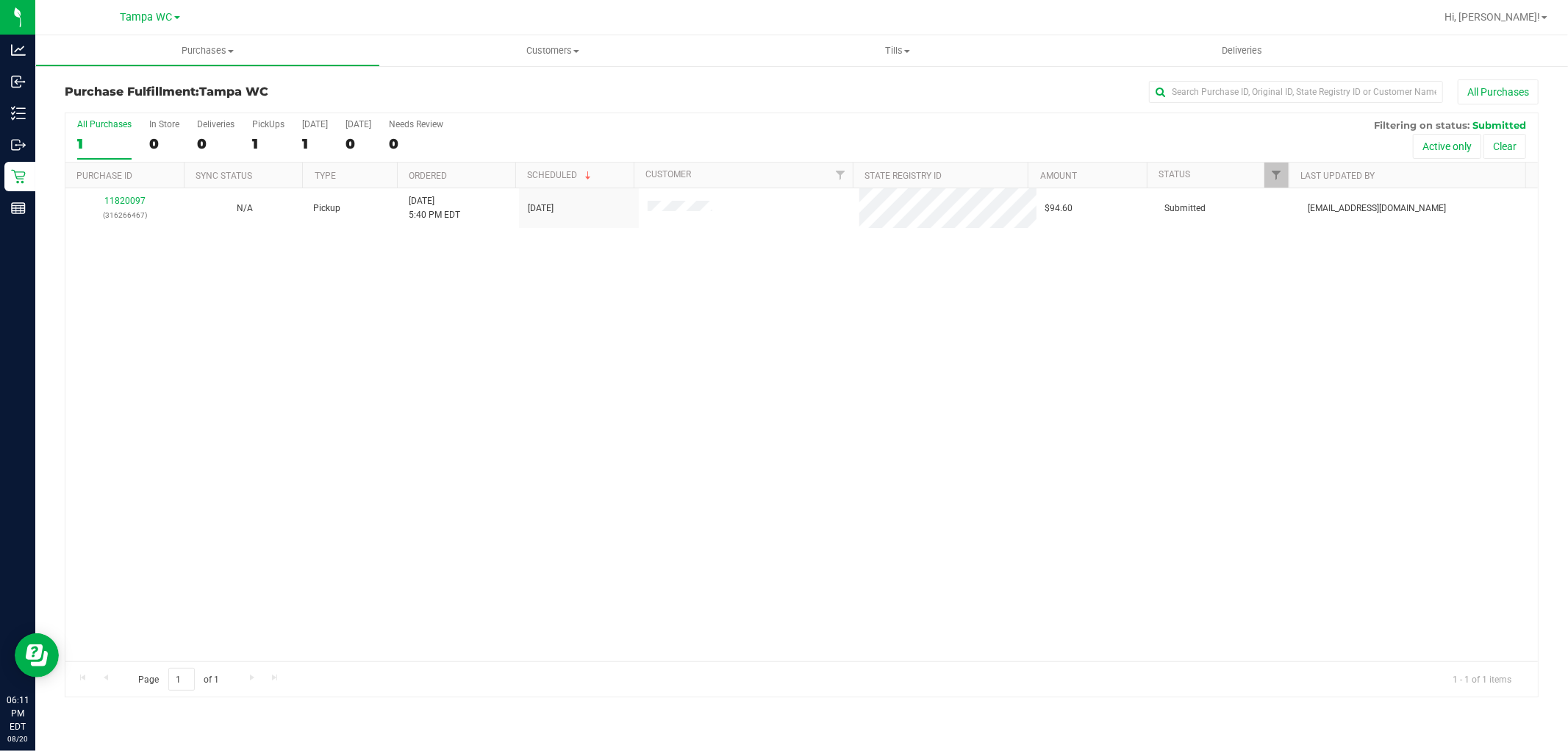
click at [0, 0] on input "All Purchases 1" at bounding box center [0, 0] width 0 height 0
click at [77, 148] on div "1" at bounding box center [104, 144] width 54 height 17
click at [0, 0] on input "All Purchases 1" at bounding box center [0, 0] width 0 height 0
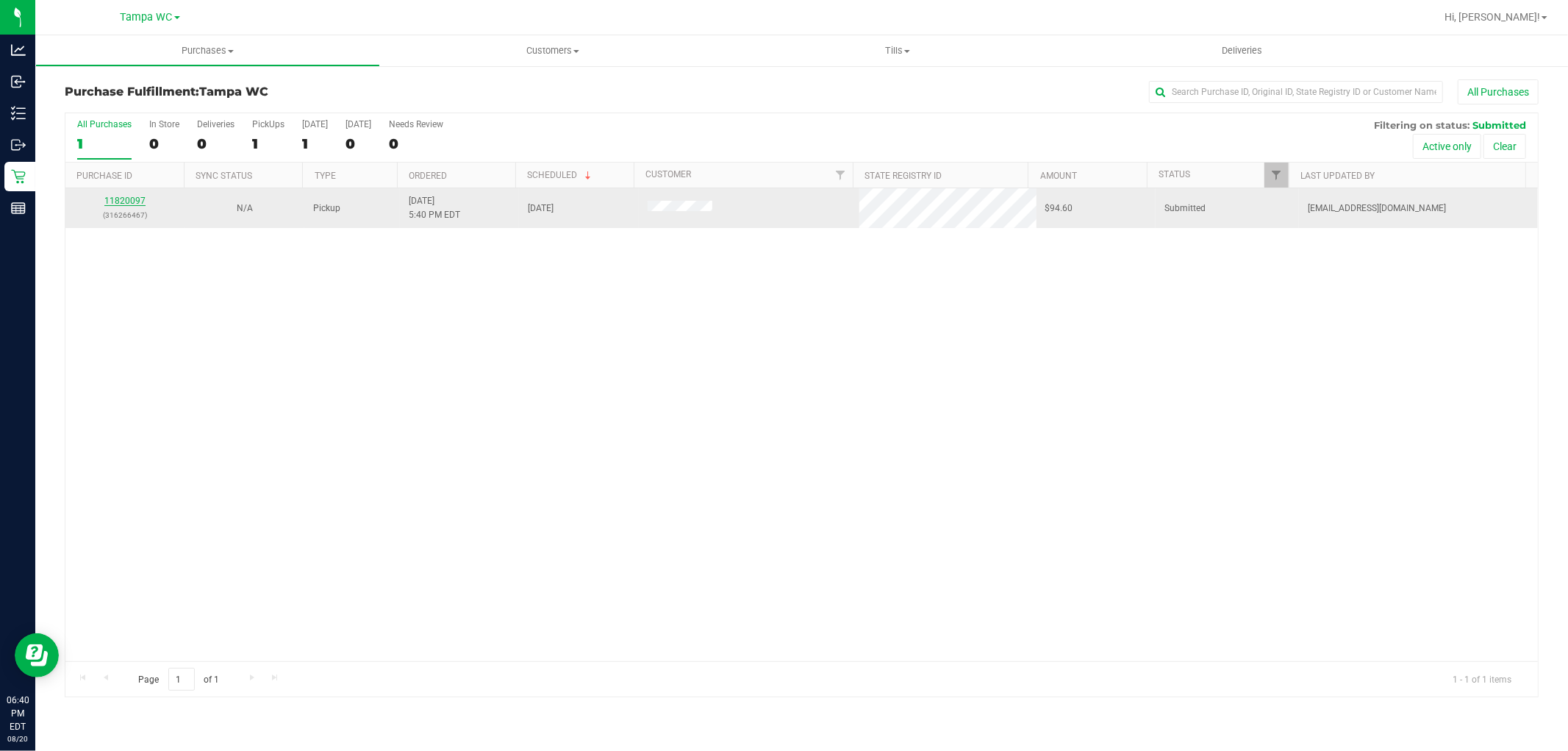
click at [129, 199] on link "11820097" at bounding box center [125, 201] width 41 height 10
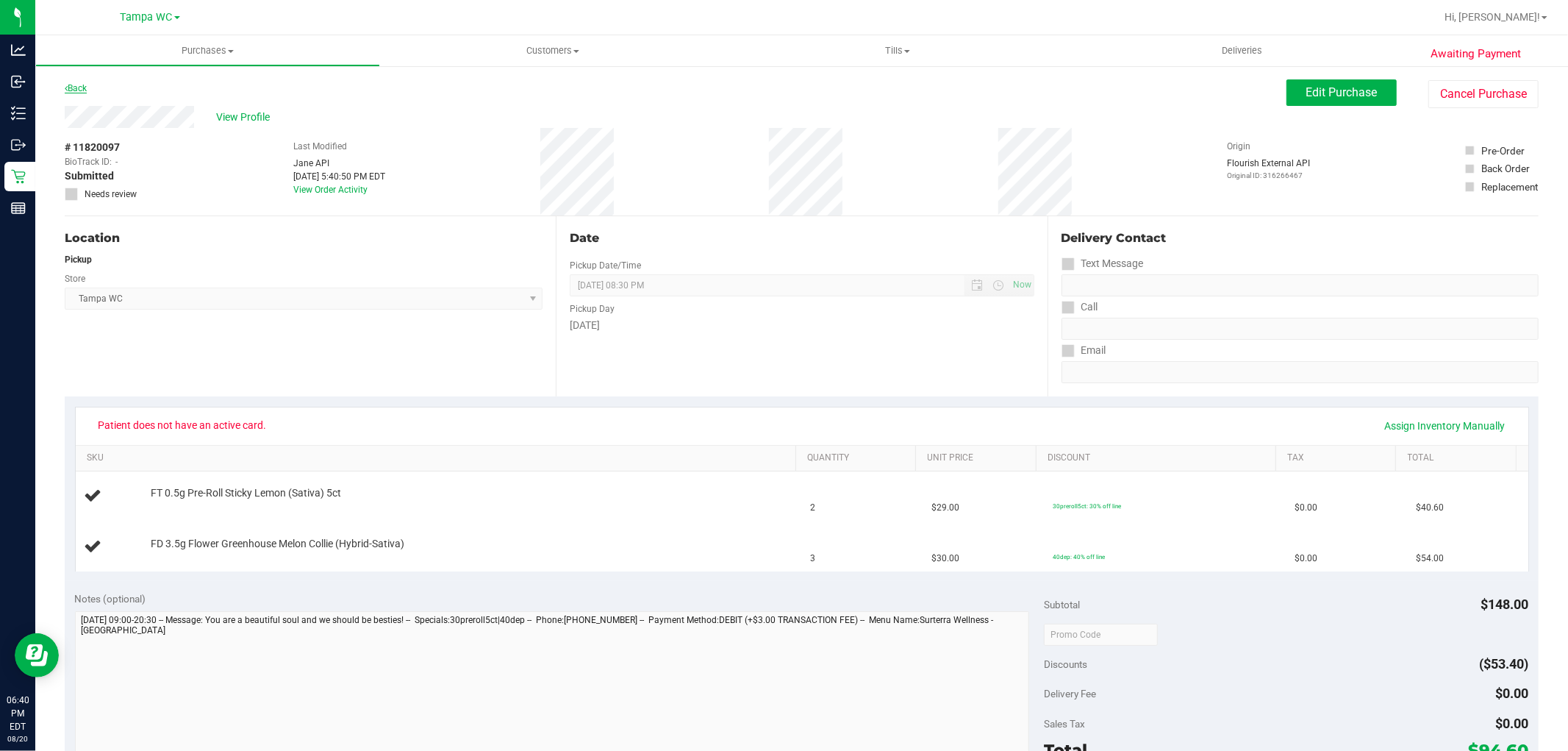
click at [83, 85] on link "Back" at bounding box center [76, 88] width 22 height 10
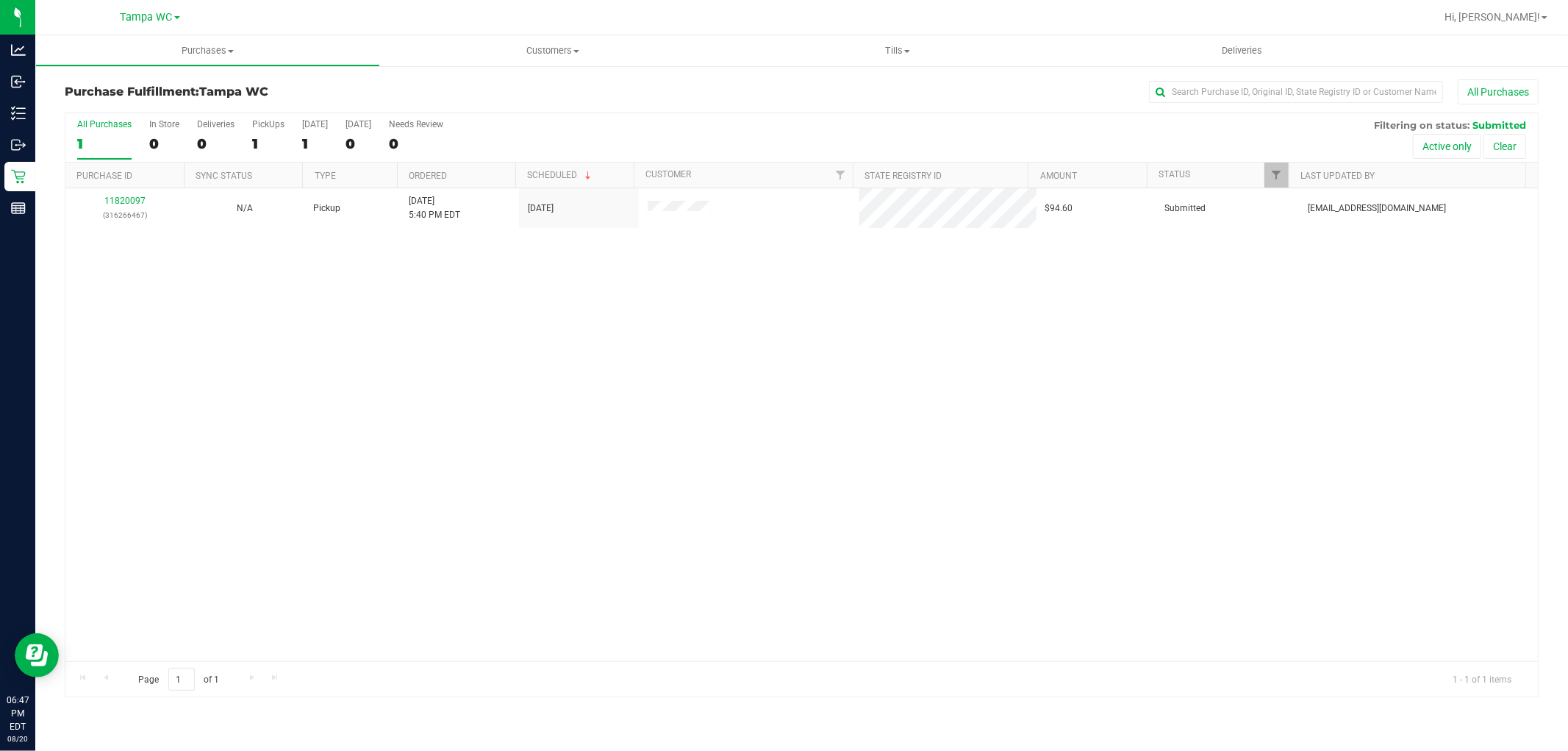
click at [111, 146] on div "1" at bounding box center [104, 144] width 54 height 17
click at [0, 0] on input "All Purchases 1" at bounding box center [0, 0] width 0 height 0
click at [104, 135] on label "All Purchases 1" at bounding box center [104, 139] width 54 height 41
click at [0, 0] on input "All Purchases 1" at bounding box center [0, 0] width 0 height 0
click at [99, 129] on label "All Purchases 1" at bounding box center [104, 139] width 54 height 41
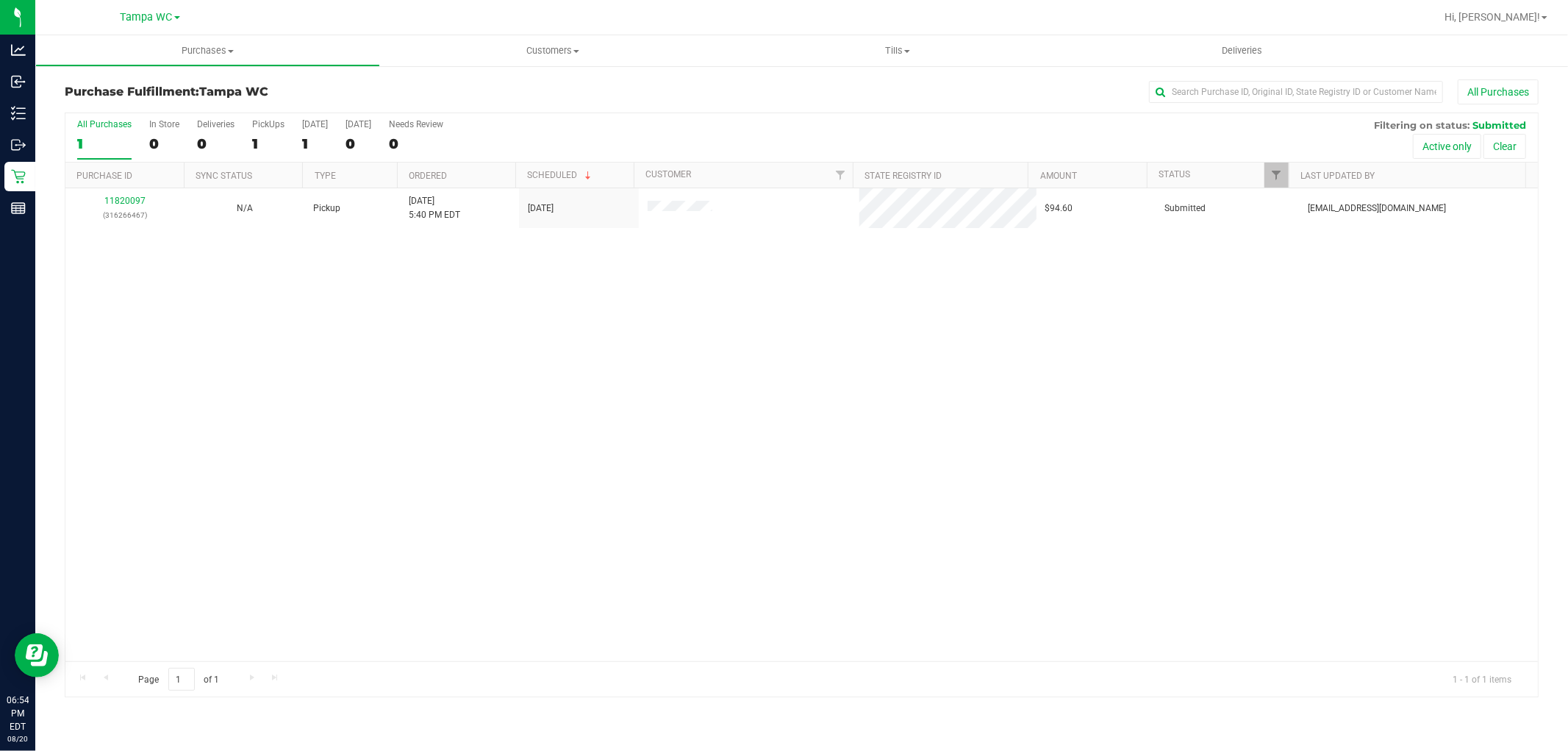
click at [0, 0] on input "All Purchases 1" at bounding box center [0, 0] width 0 height 0
click at [742, 126] on div "All Purchases 1 In Store 0 Deliveries 0 PickUps 1 Today 1 Tomorrow 0 Needs Revi…" at bounding box center [802, 137] width 1472 height 49
click at [102, 131] on label "All Purchases 1" at bounding box center [104, 139] width 54 height 41
click at [0, 0] on input "All Purchases 1" at bounding box center [0, 0] width 0 height 0
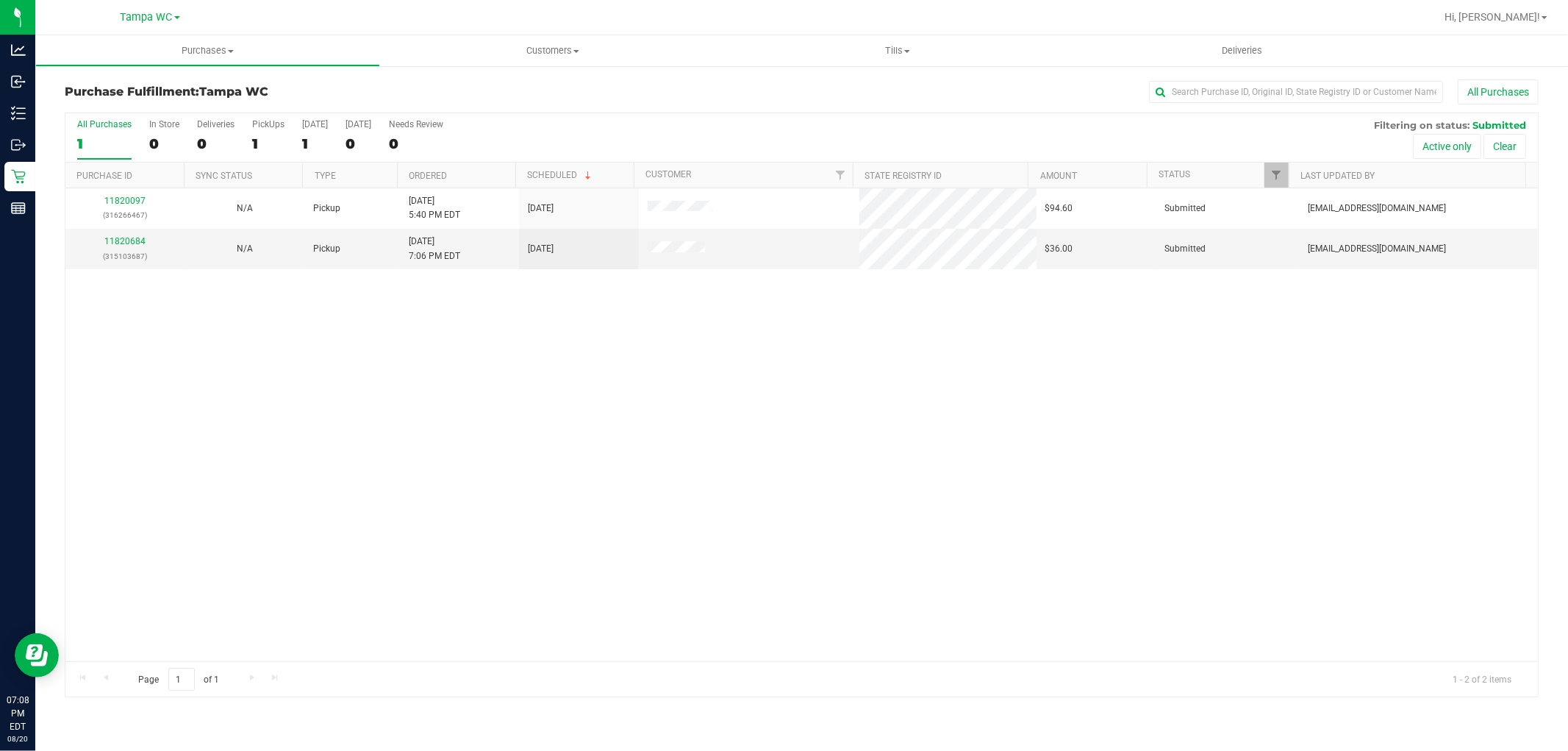
click at [101, 128] on div "All Purchases" at bounding box center [104, 124] width 54 height 10
click at [0, 0] on input "All Purchases 1" at bounding box center [0, 0] width 0 height 0
click at [123, 245] on link "11820684" at bounding box center [125, 241] width 41 height 10
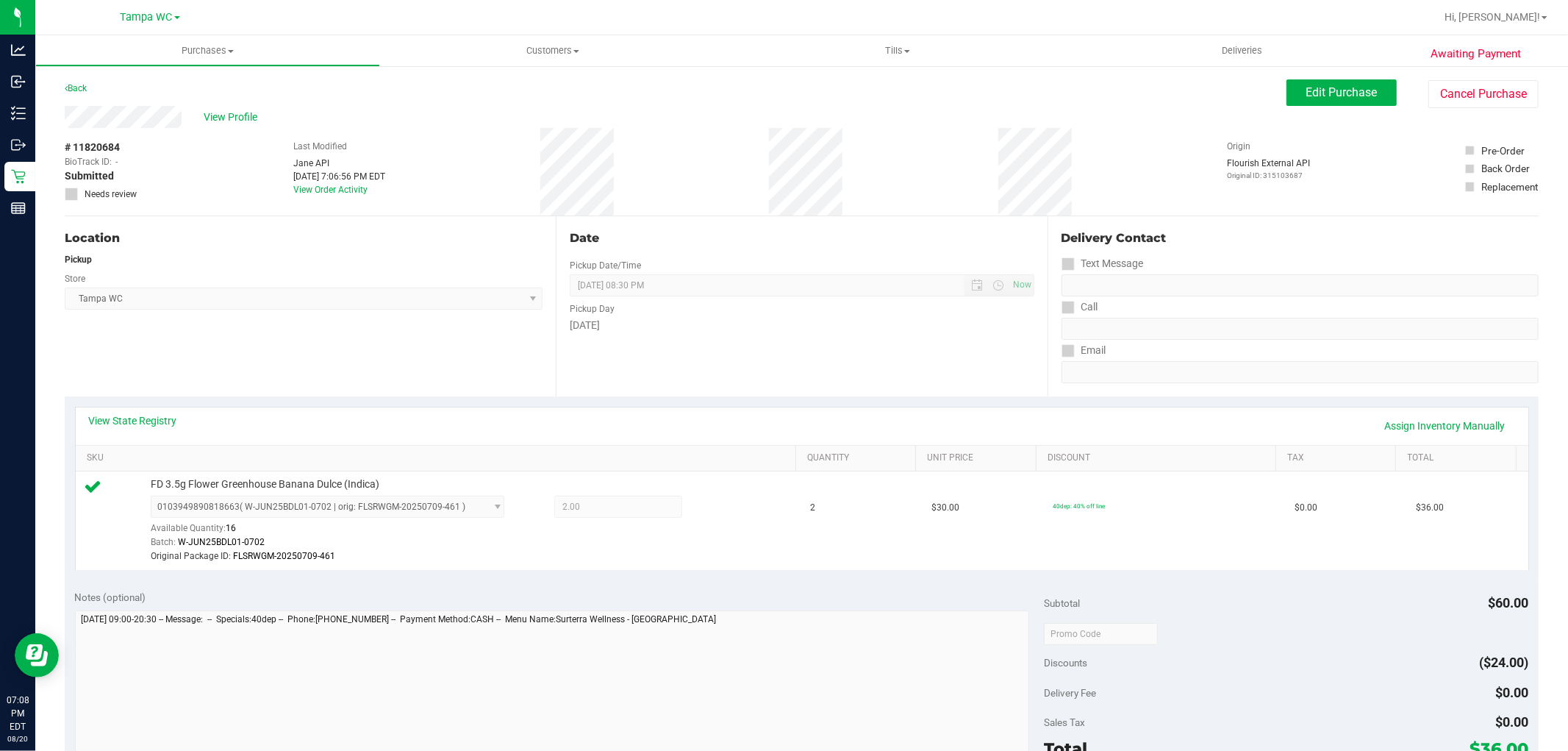
click at [76, 79] on div "Back" at bounding box center [76, 88] width 22 height 17
click at [78, 86] on link "Back" at bounding box center [76, 88] width 22 height 10
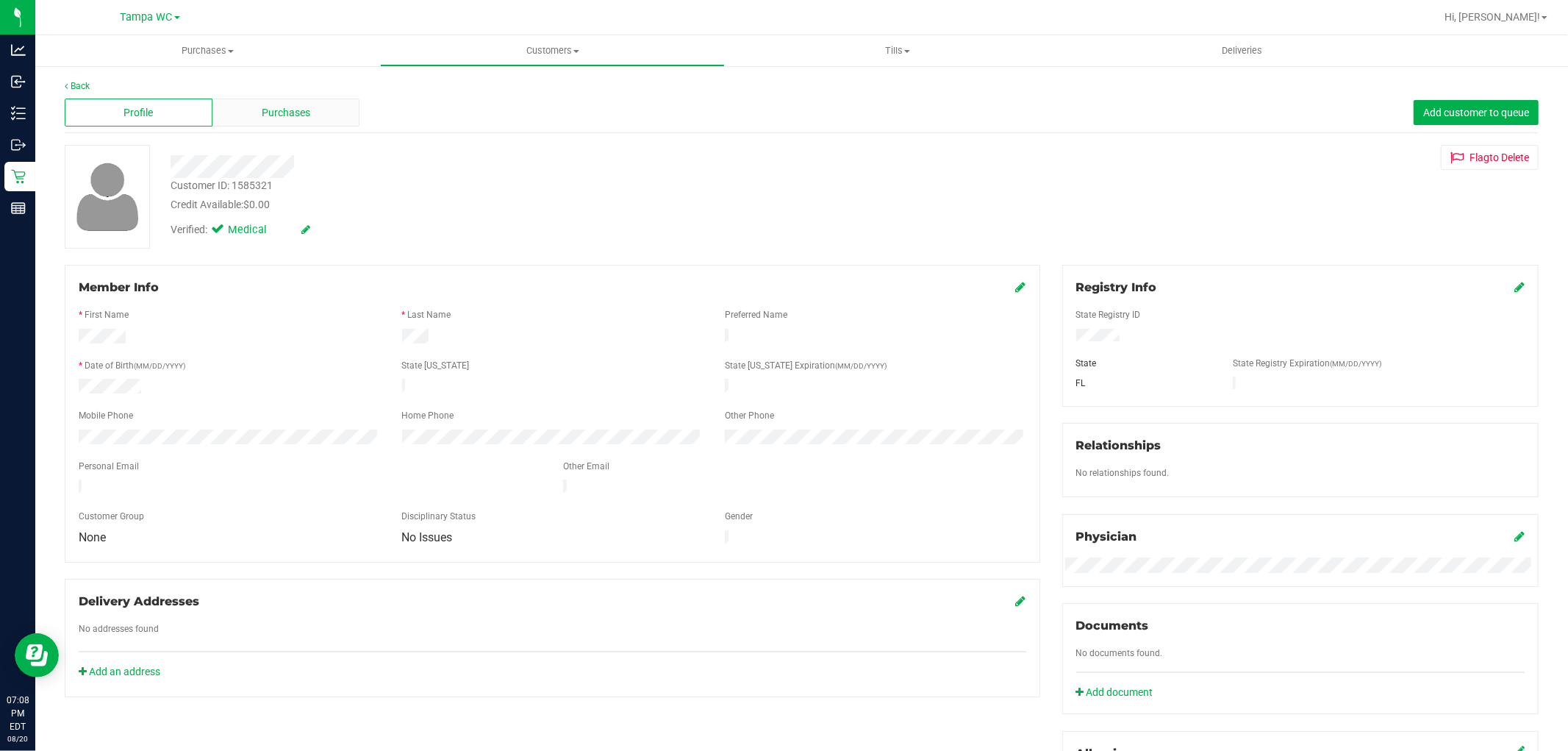
click at [270, 101] on div "Purchases" at bounding box center [286, 112] width 148 height 28
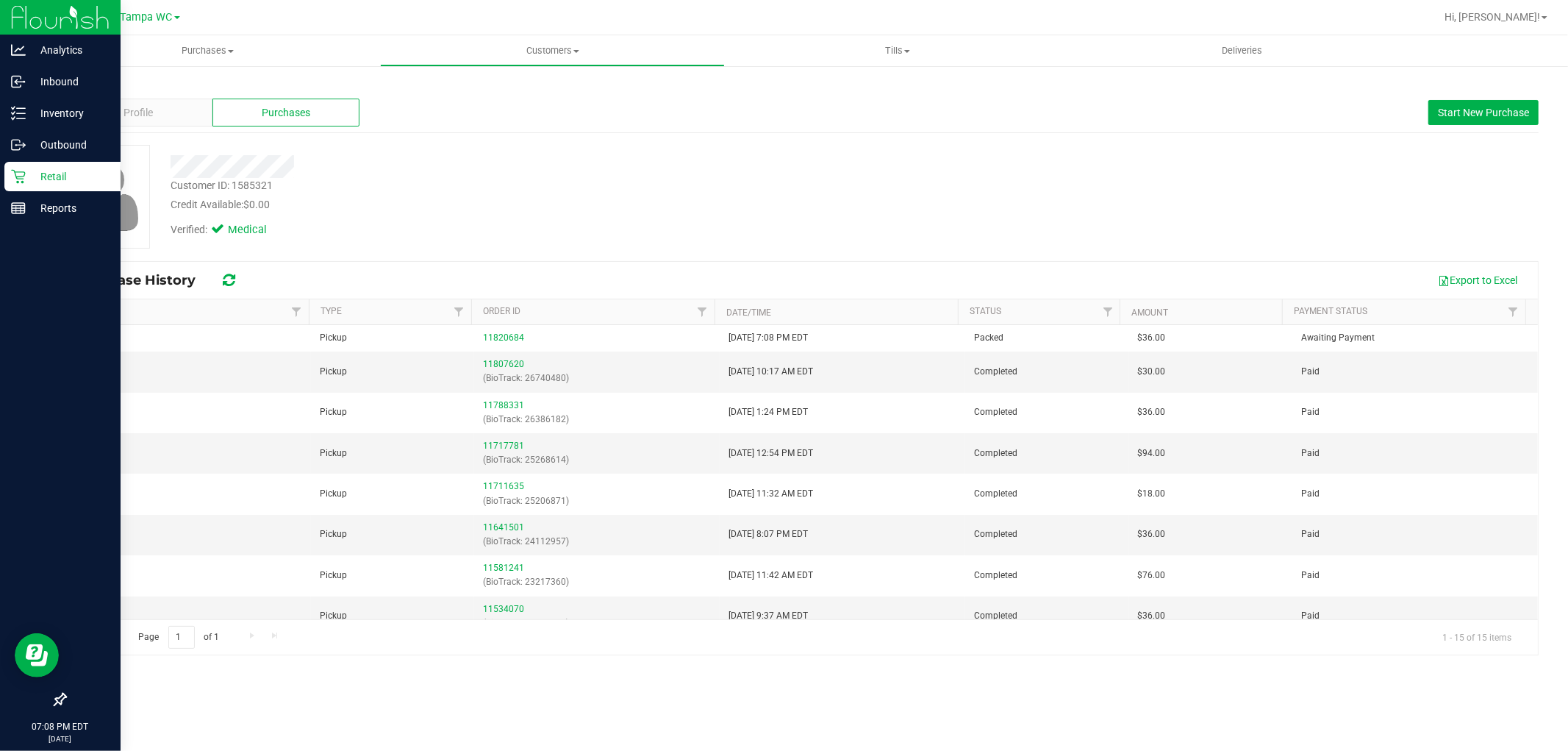
click at [26, 173] on p "Retail" at bounding box center [70, 176] width 88 height 17
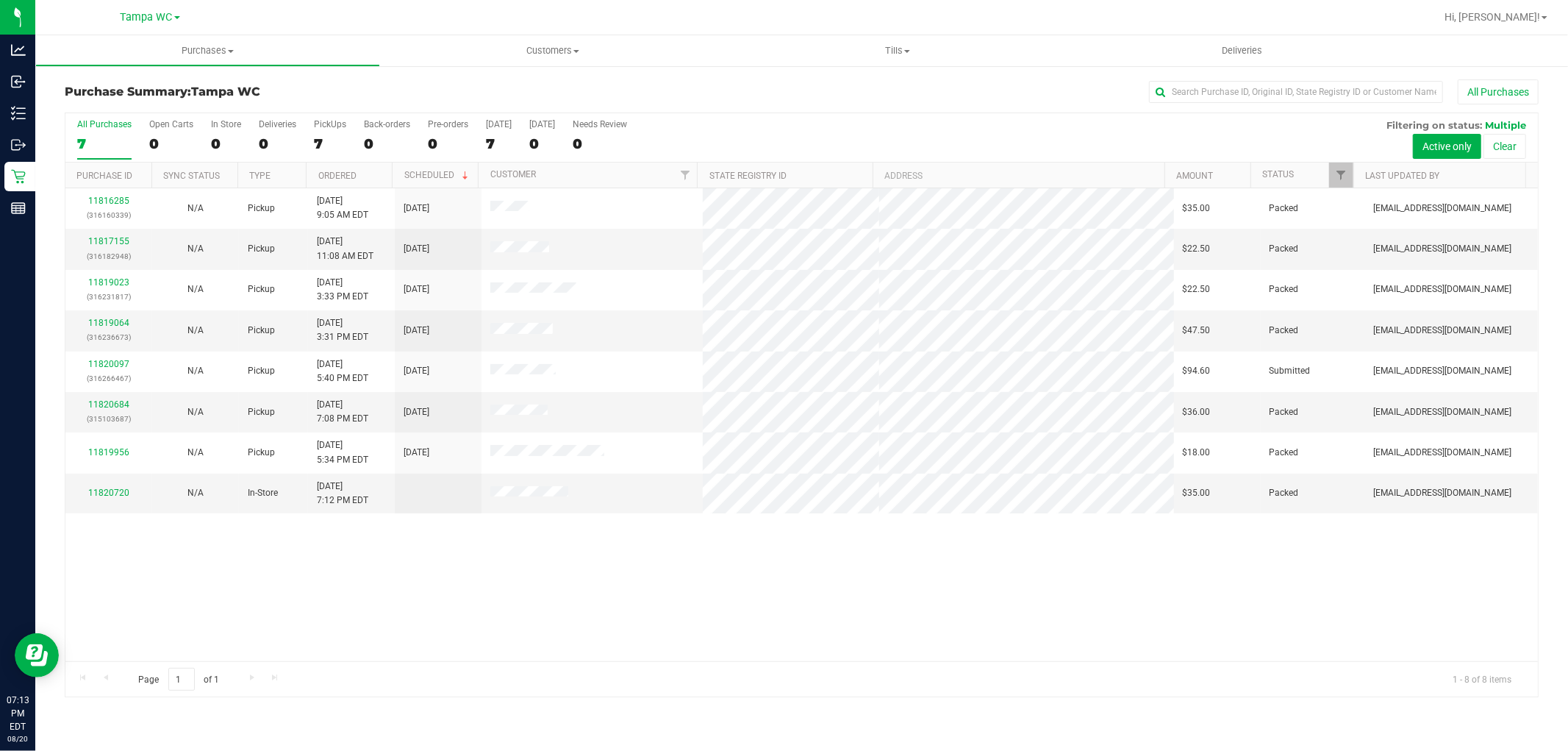
click at [109, 129] on div "All Purchases" at bounding box center [104, 124] width 54 height 10
click at [0, 0] on input "All Purchases 7" at bounding box center [0, 0] width 0 height 0
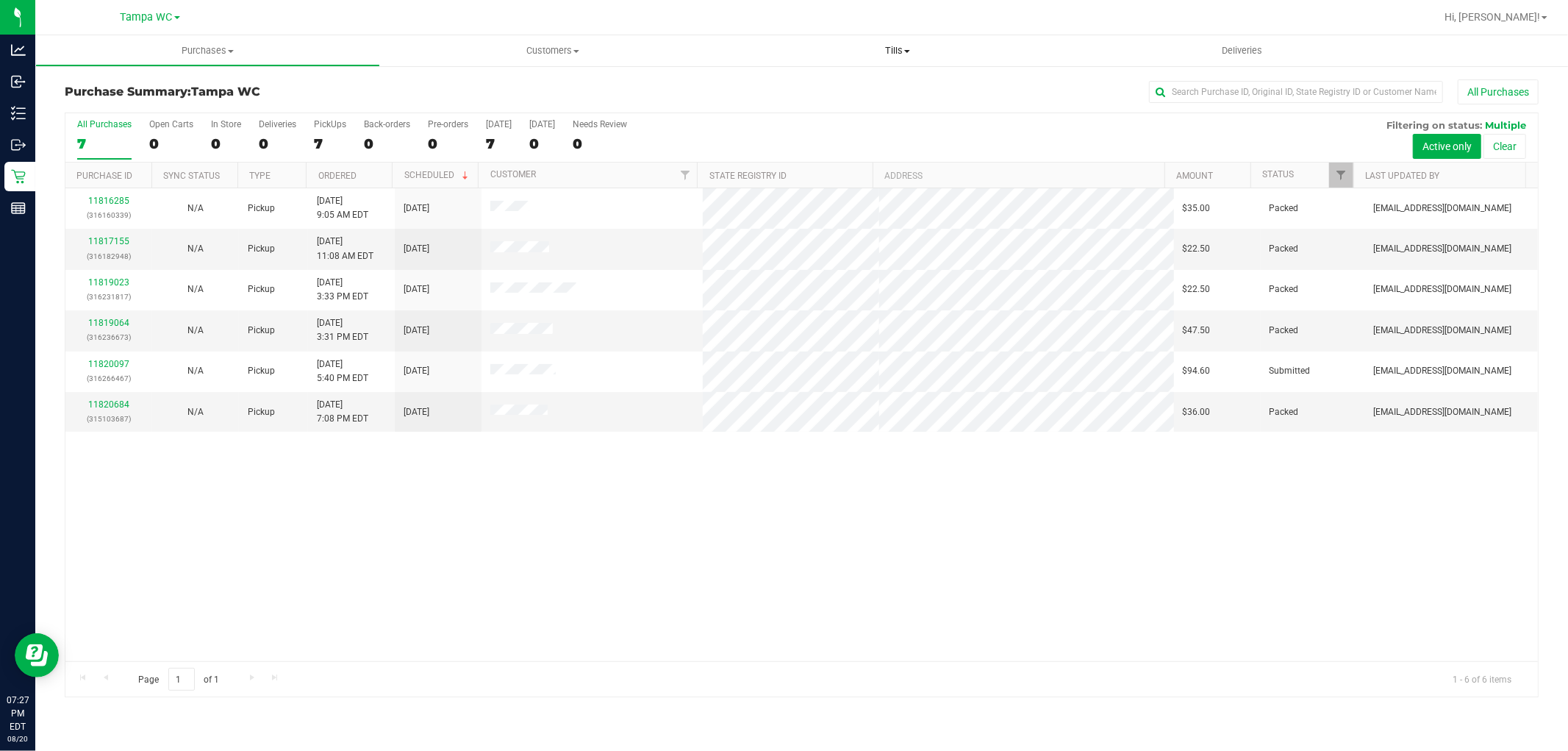
click at [905, 54] on span "Tills" at bounding box center [897, 50] width 344 height 13
click at [840, 82] on li "Manage tills" at bounding box center [897, 89] width 344 height 17
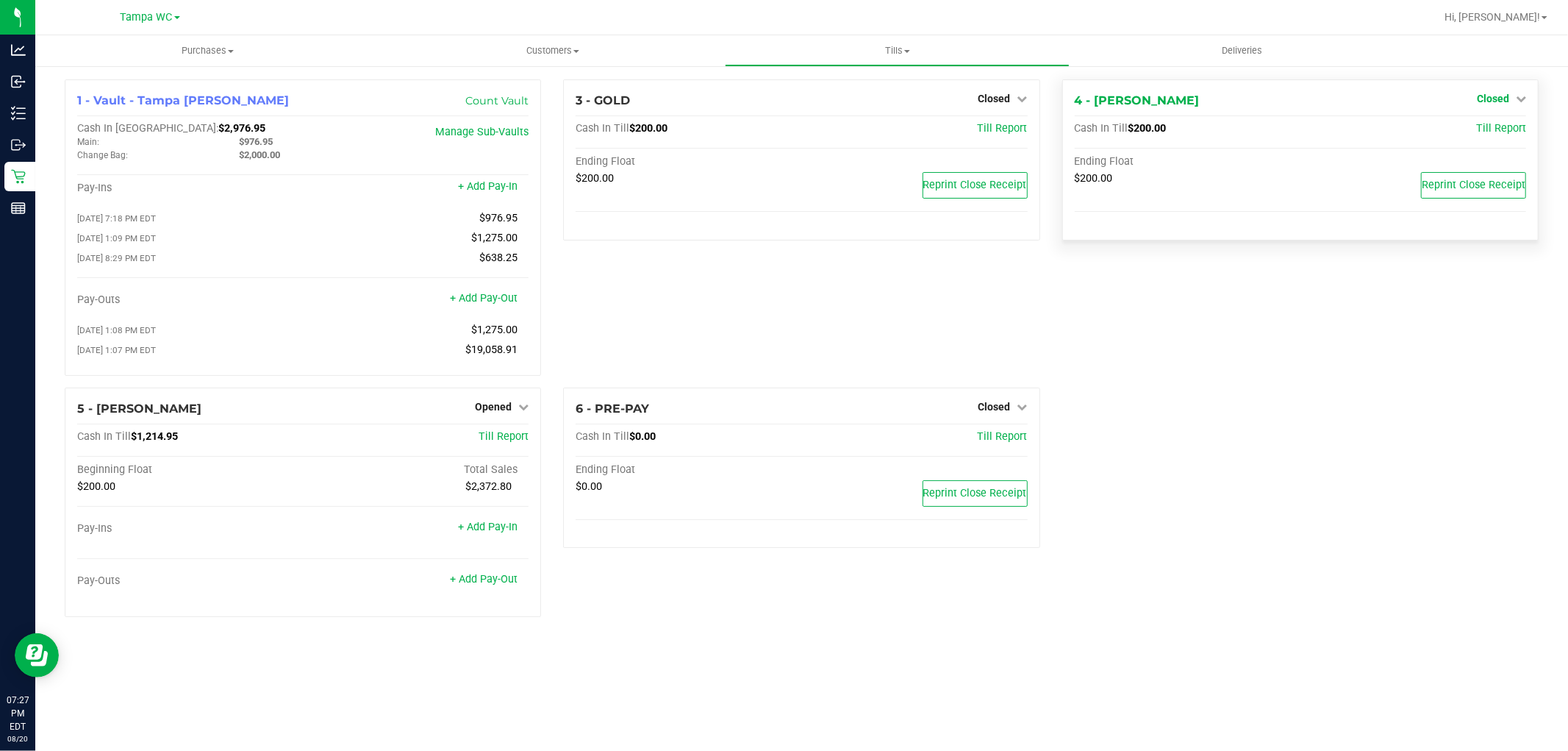
click at [1497, 98] on span "Closed" at bounding box center [1492, 98] width 32 height 12
click at [508, 413] on span "Opened" at bounding box center [493, 407] width 37 height 12
click at [1502, 94] on span "Closed" at bounding box center [1492, 98] width 32 height 12
click at [512, 409] on link "Opened" at bounding box center [501, 407] width 54 height 12
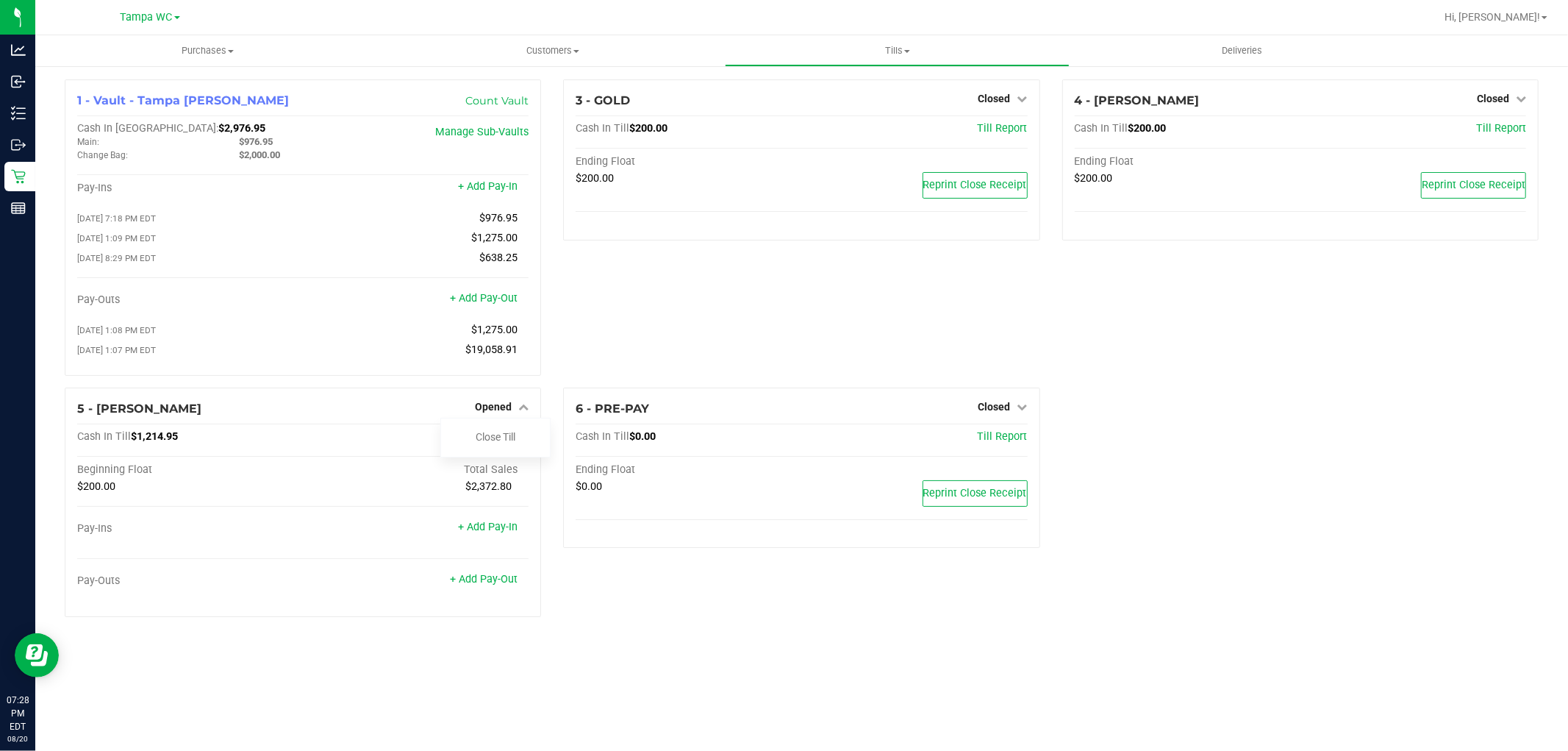
click at [851, 304] on div "3 - GOLD Closed Open Till Cash In Till $200.00 Till Report Ending Float $200.00…" at bounding box center [801, 233] width 498 height 308
click at [731, 285] on div "3 - GOLD Closed Open Till Cash In Till $200.00 Till Report Ending Float $200.00…" at bounding box center [801, 233] width 498 height 308
click at [419, 706] on div "Purchases Summary of purchases Fulfillment All purchases Customers All customer…" at bounding box center [802, 393] width 1533 height 716
click at [449, 643] on div "1 - Vault - Tampa Fowler Count Vault Cash In Vault: $2,976.95 Main: $976.95 Cha…" at bounding box center [802, 354] width 1533 height 578
click at [508, 402] on div "5 - WILLOW-SMITH Opened Close Till Cash In Till $1,214.95 Till Report Beginning…" at bounding box center [303, 502] width 476 height 230
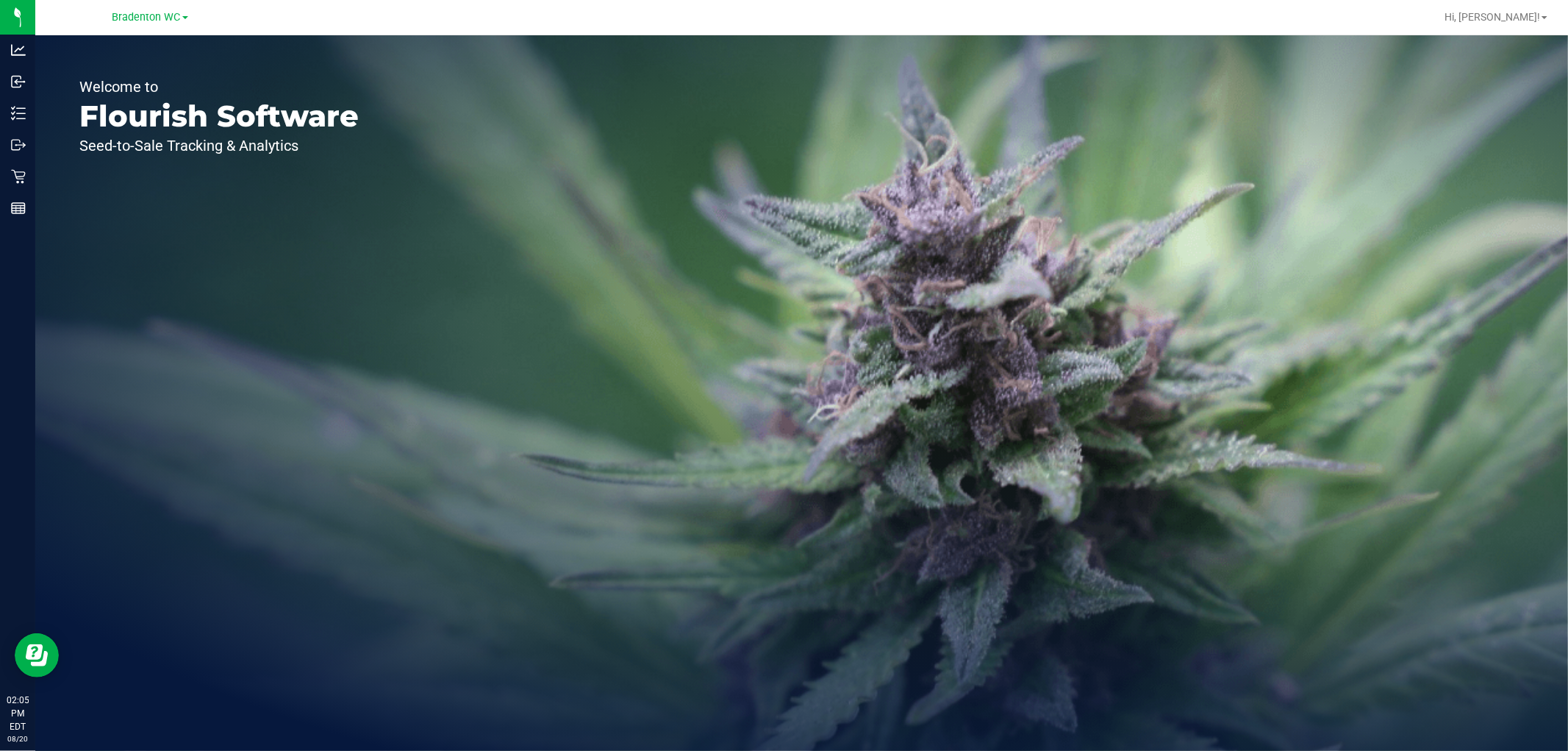
click at [156, 22] on link "Bradenton WC" at bounding box center [150, 16] width 76 height 14
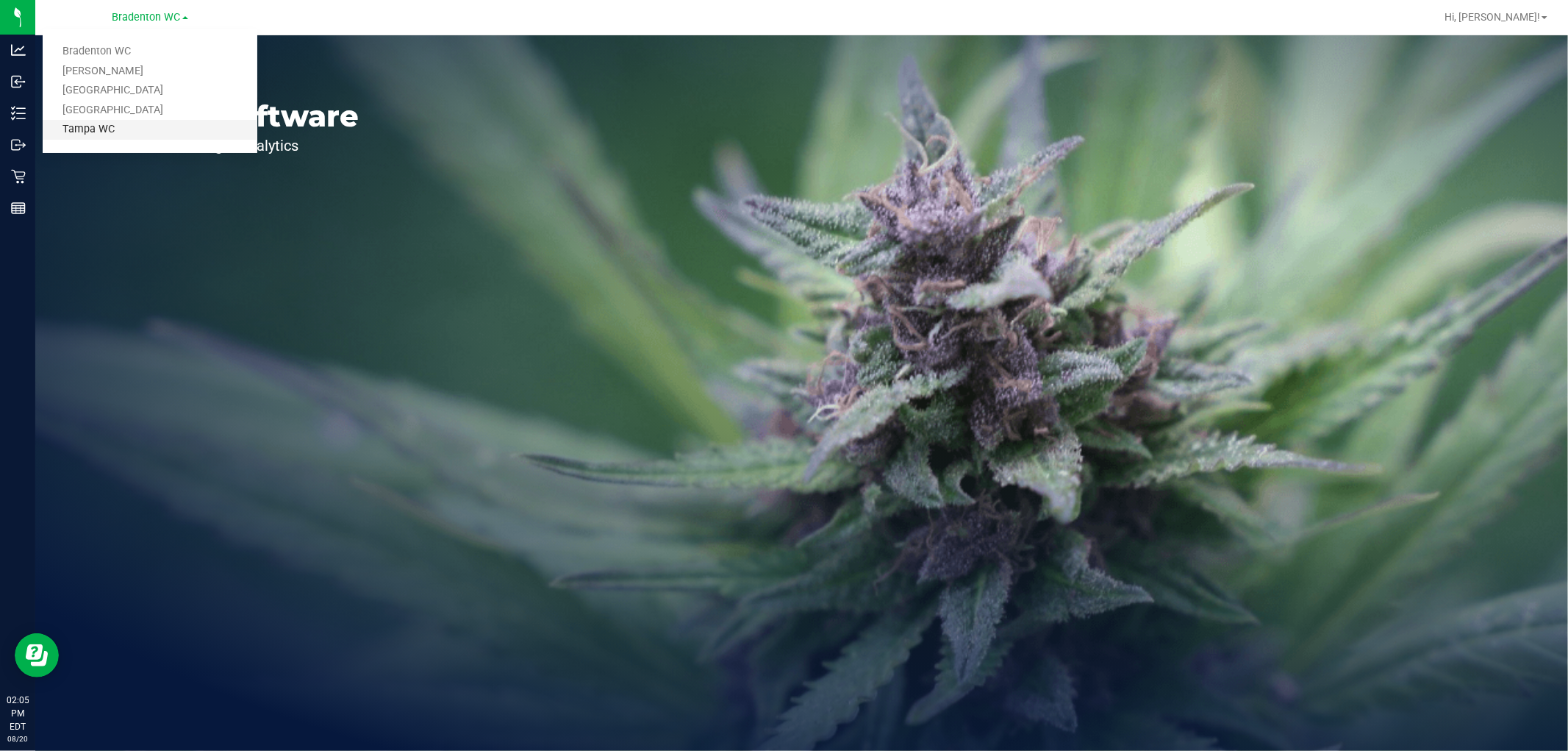
click at [122, 121] on link "Tampa WC" at bounding box center [149, 129] width 215 height 20
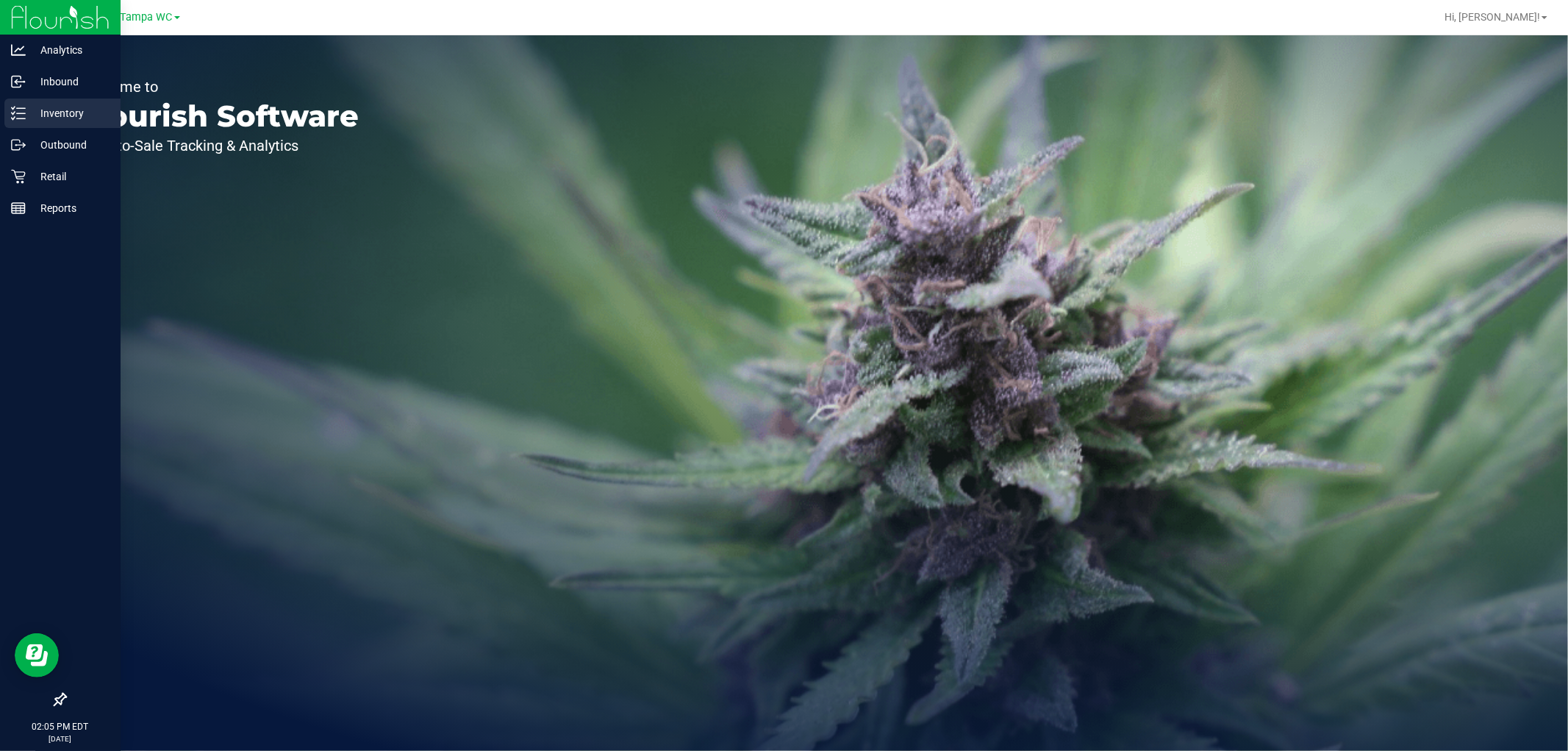
click at [32, 115] on p "Inventory" at bounding box center [70, 113] width 88 height 17
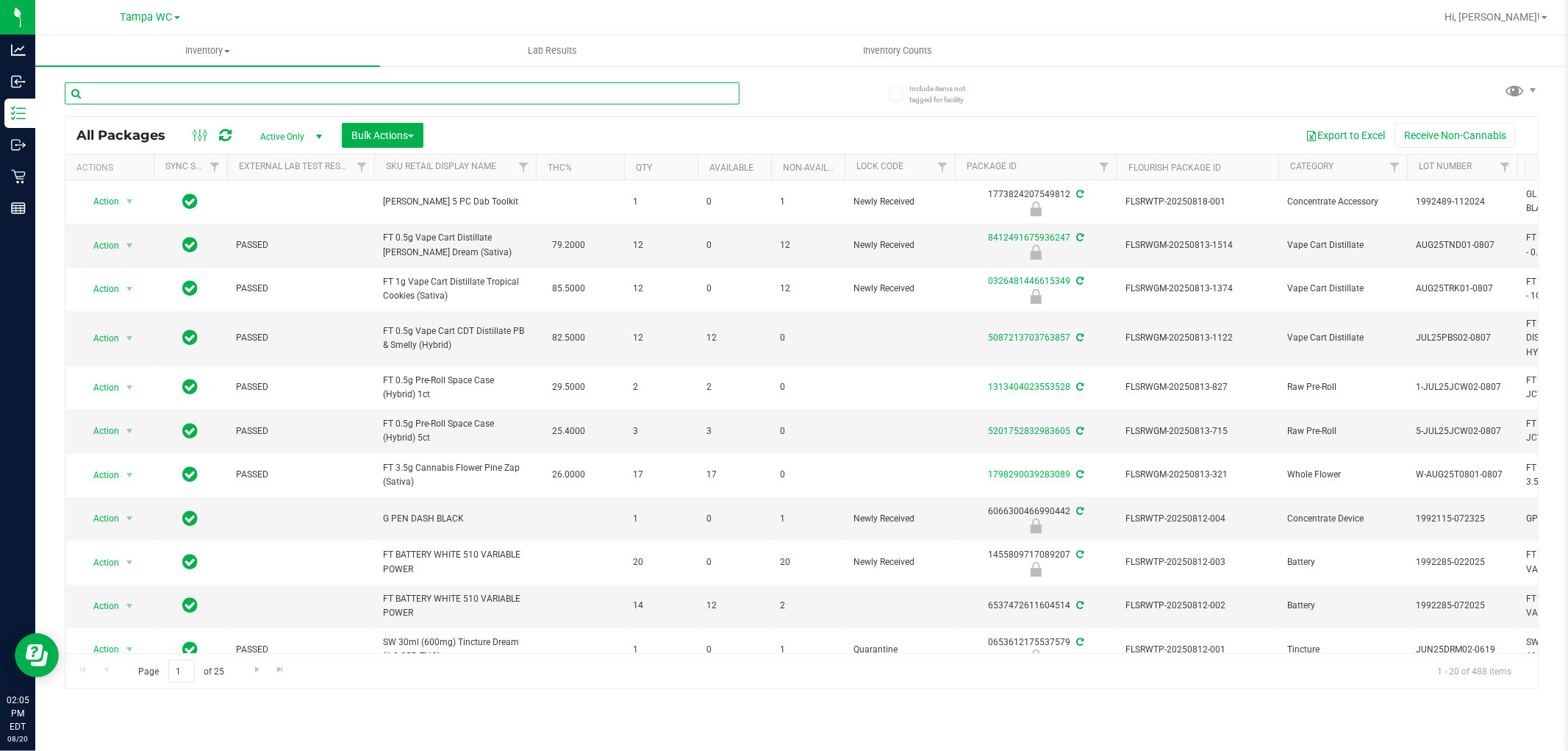
click at [172, 97] on input "text" at bounding box center [402, 93] width 675 height 22
type input "r"
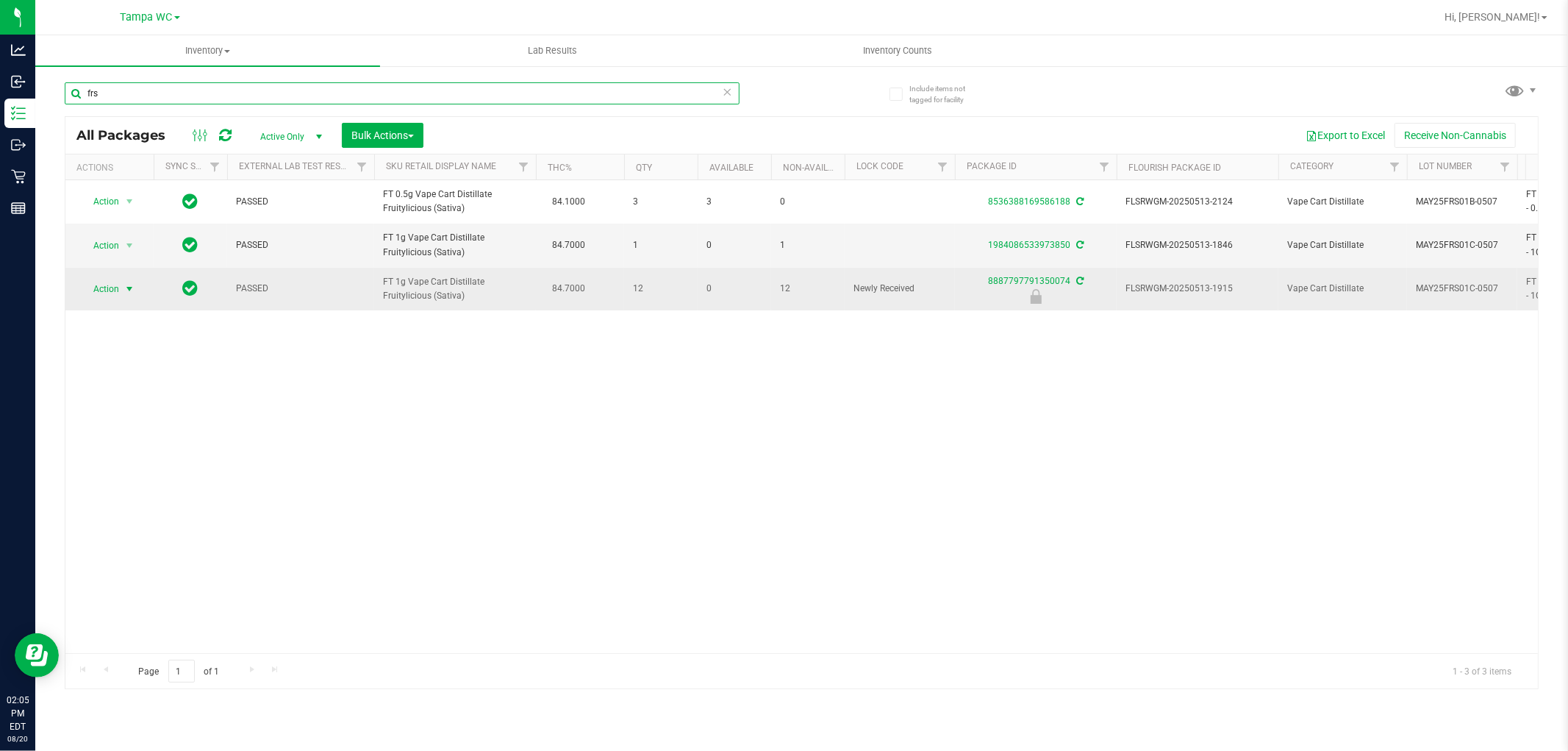
type input "frs"
click at [113, 287] on span "Action" at bounding box center [100, 289] width 40 height 21
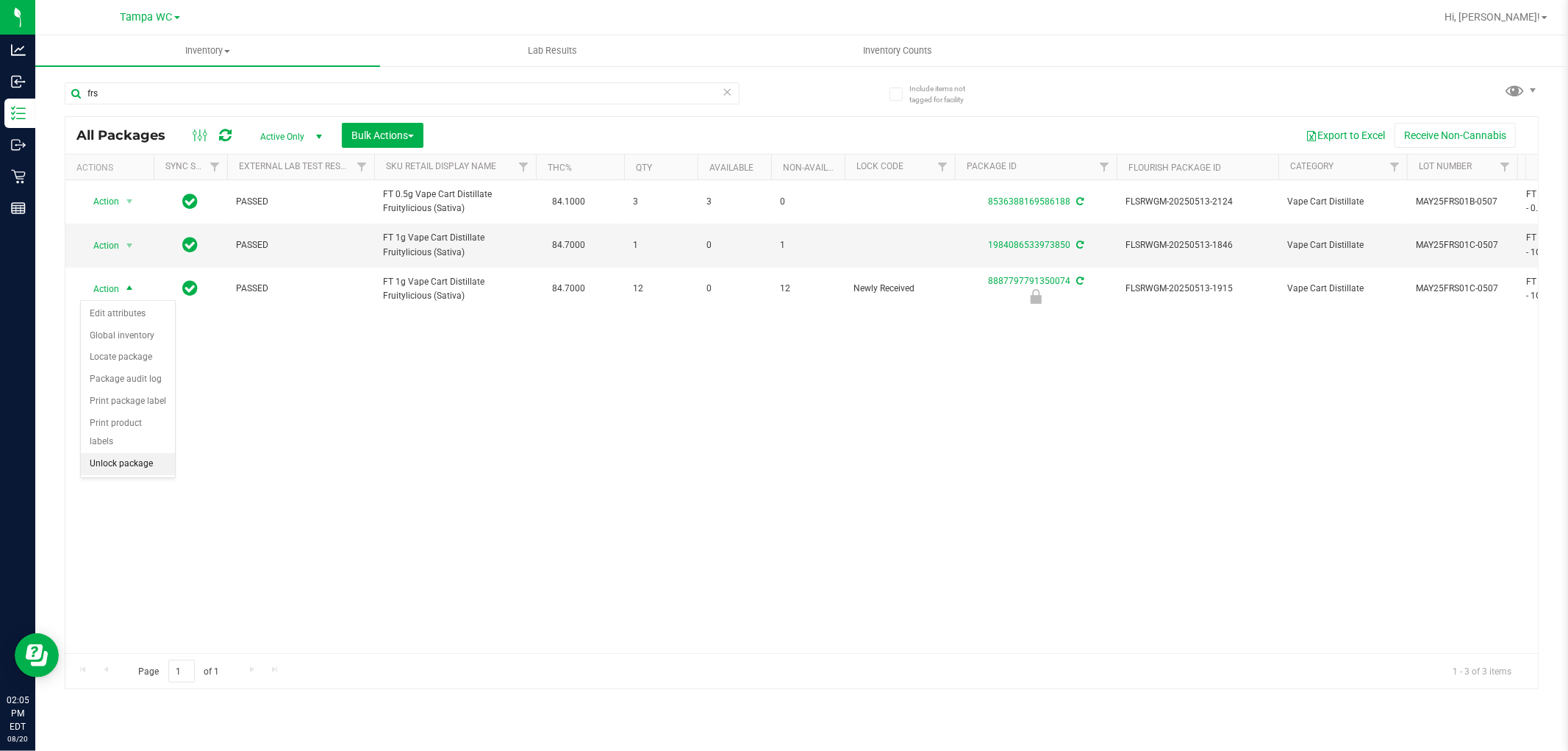
click at [134, 460] on li "Unlock package" at bounding box center [128, 464] width 94 height 22
click at [729, 82] on icon at bounding box center [727, 91] width 10 height 17
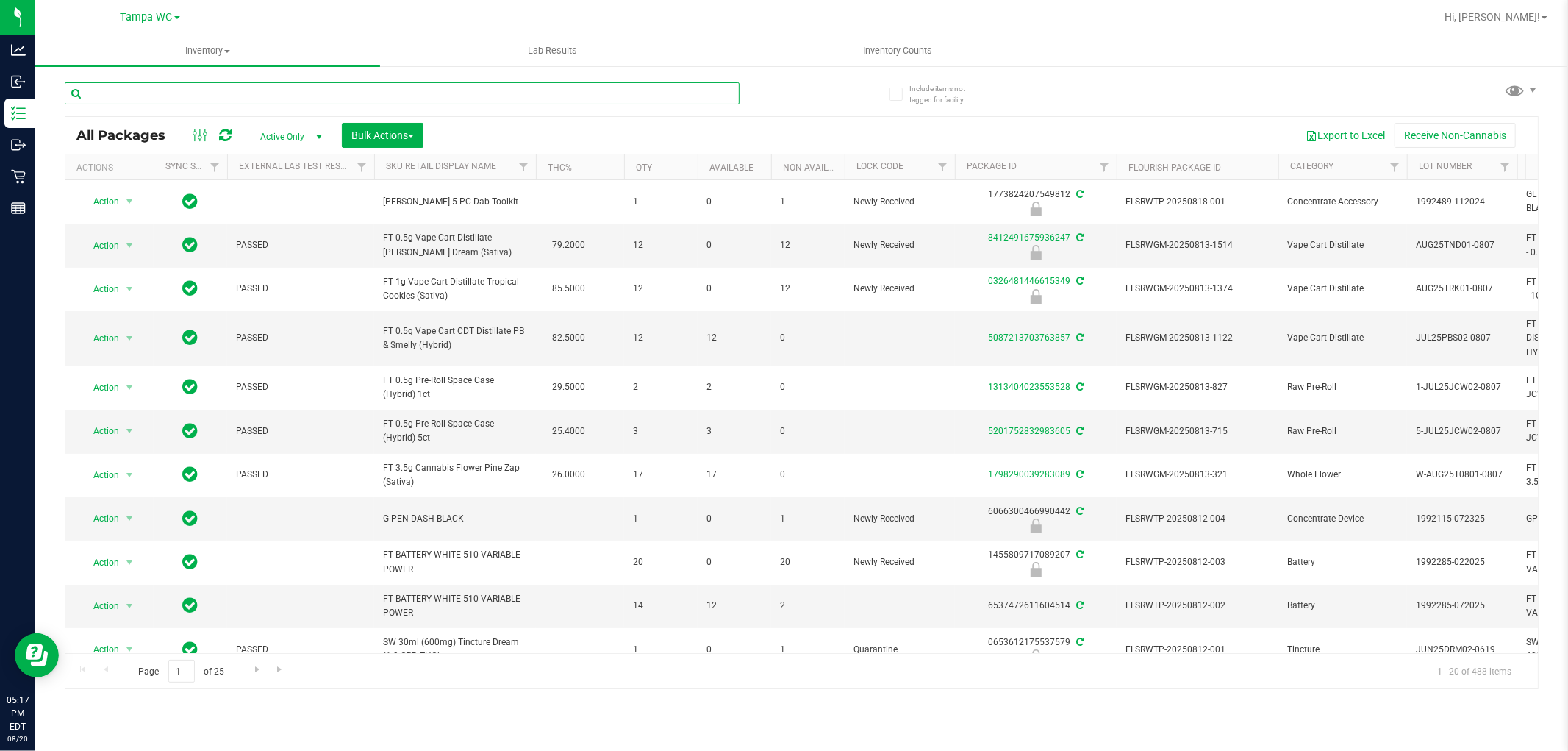
click at [278, 92] on input "text" at bounding box center [402, 93] width 675 height 22
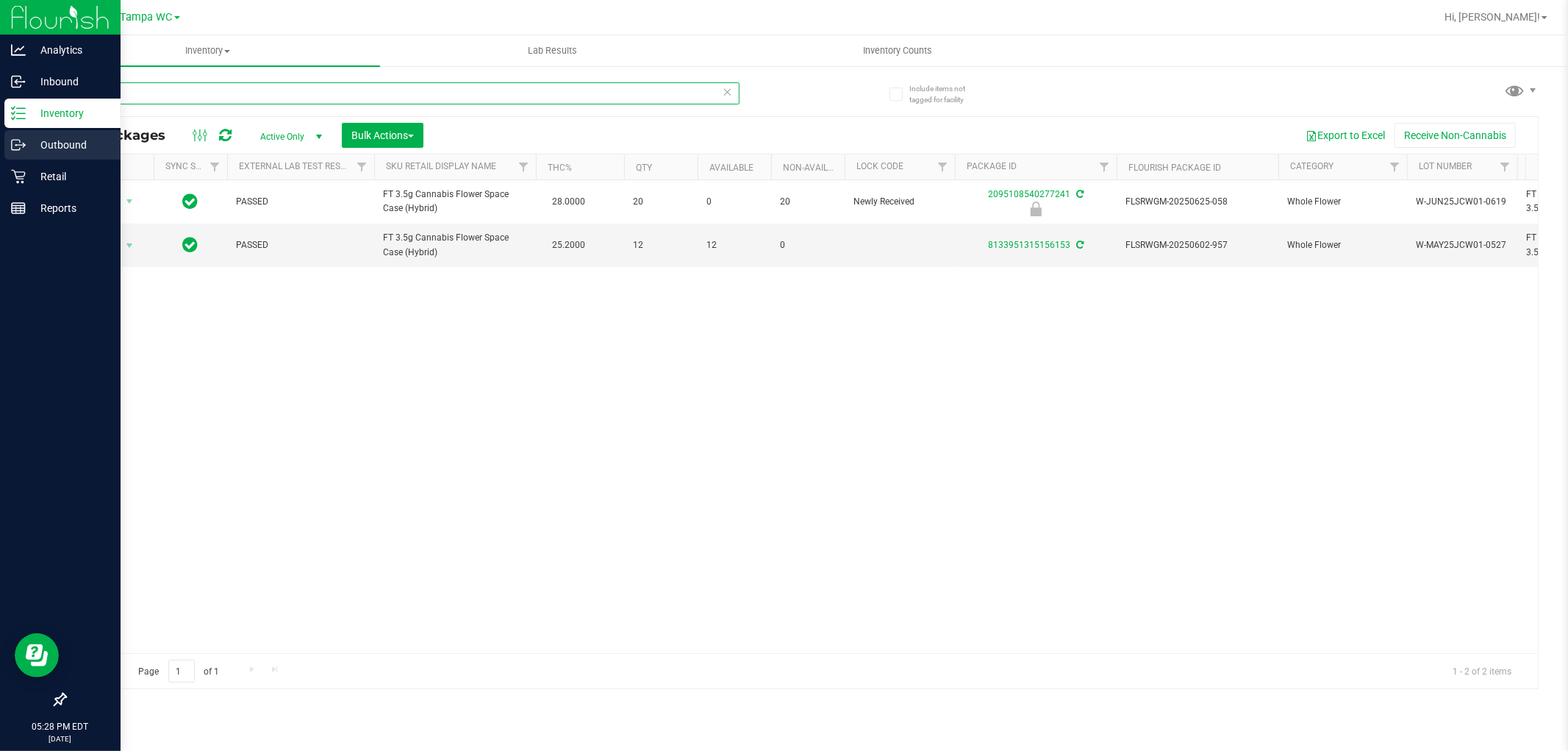
drag, startPoint x: 151, startPoint y: 91, endPoint x: 0, endPoint y: 148, distance: 161.4
click at [0, 149] on div "Analytics Inbound Inventory Outbound Retail Reports 05:28 PM EDT 08/20/2025 08/…" at bounding box center [784, 376] width 1568 height 751
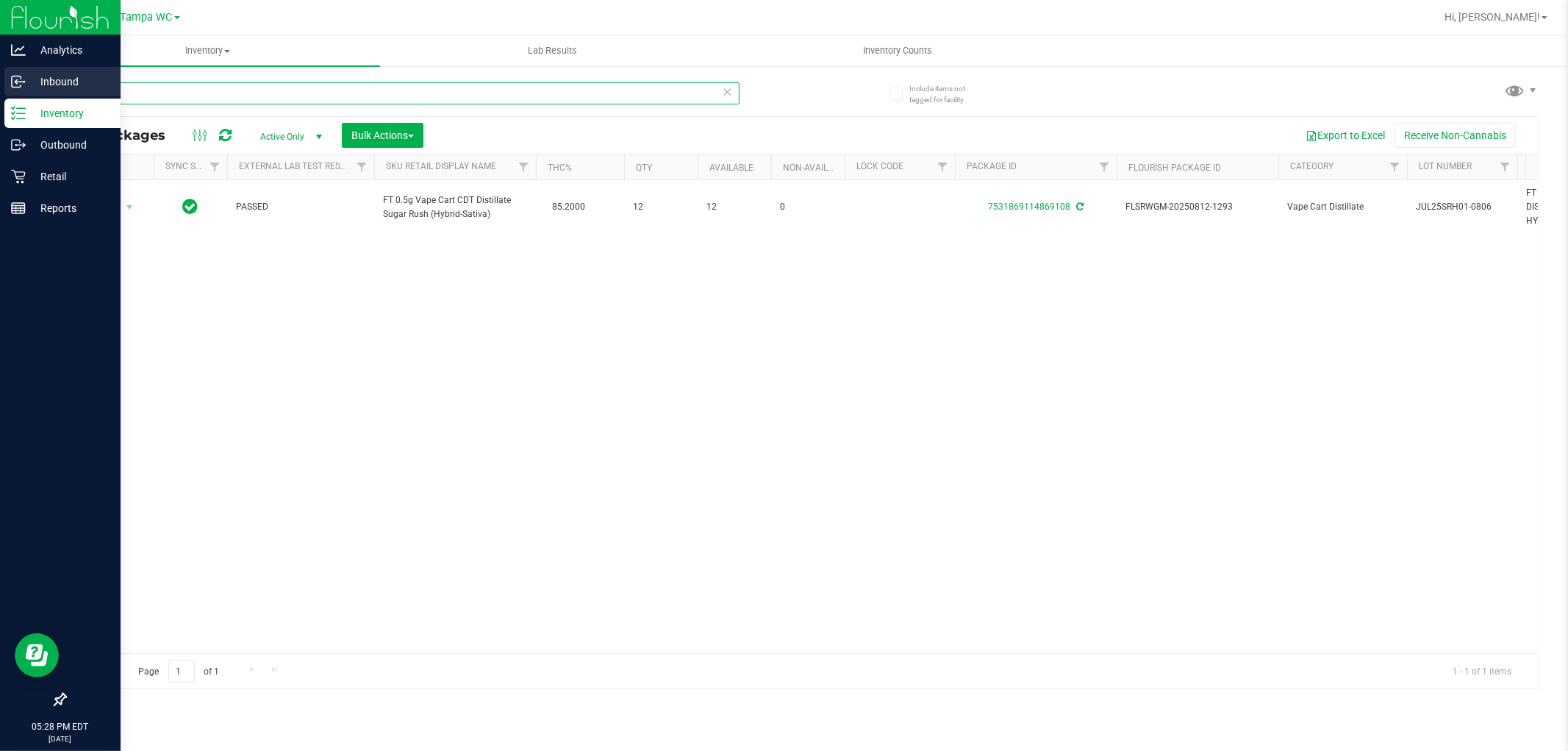
drag, startPoint x: 127, startPoint y: 99, endPoint x: 9, endPoint y: 78, distance: 119.9
click at [0, 86] on div "Analytics Inbound Inventory Outbound Retail Reports 05:28 PM EDT 08/20/2025 08/…" at bounding box center [784, 376] width 1568 height 751
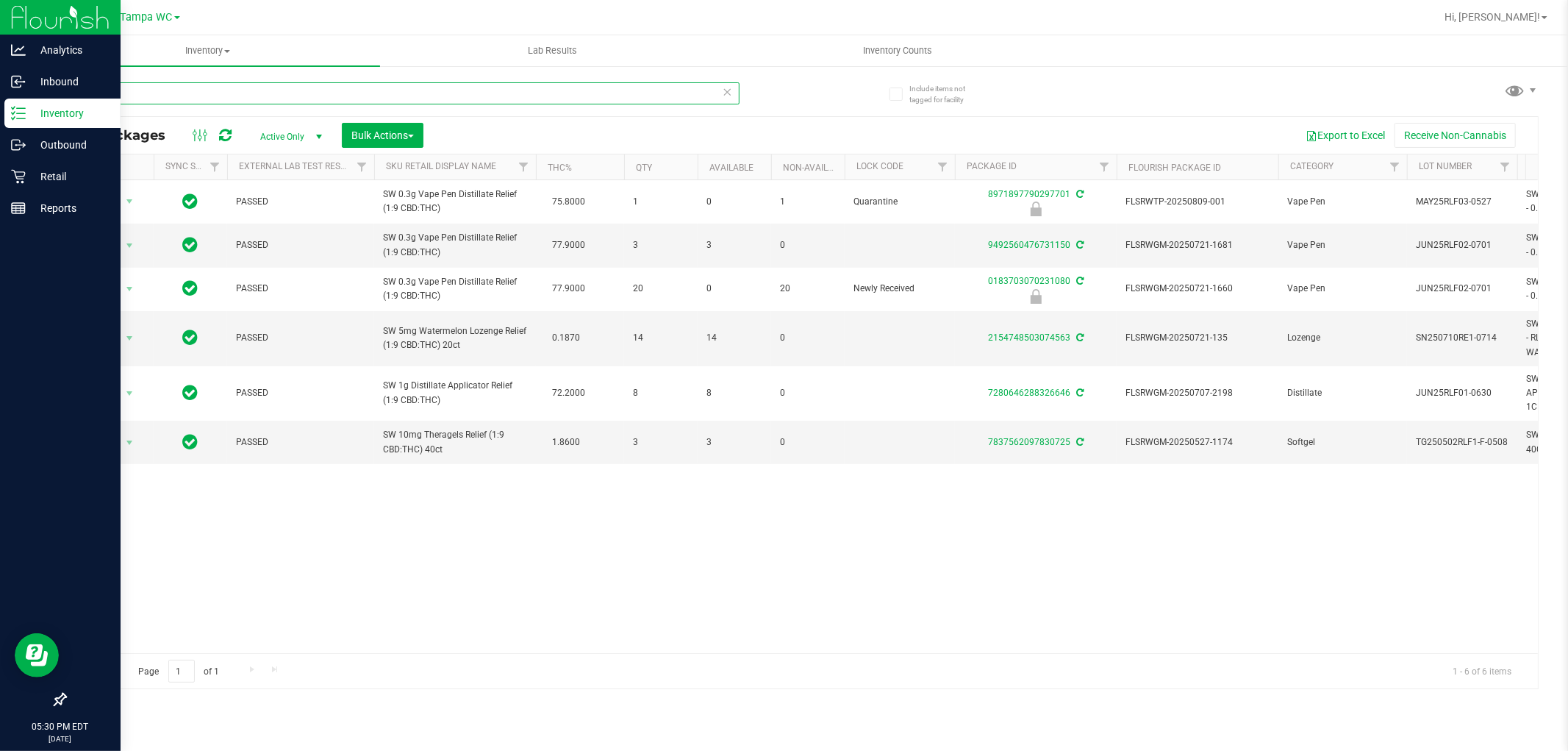
drag, startPoint x: 156, startPoint y: 97, endPoint x: 0, endPoint y: 118, distance: 157.4
click at [0, 118] on div "Analytics Inbound Inventory Outbound Retail Reports 05:30 PM EDT 08/20/2025 08/…" at bounding box center [784, 376] width 1568 height 751
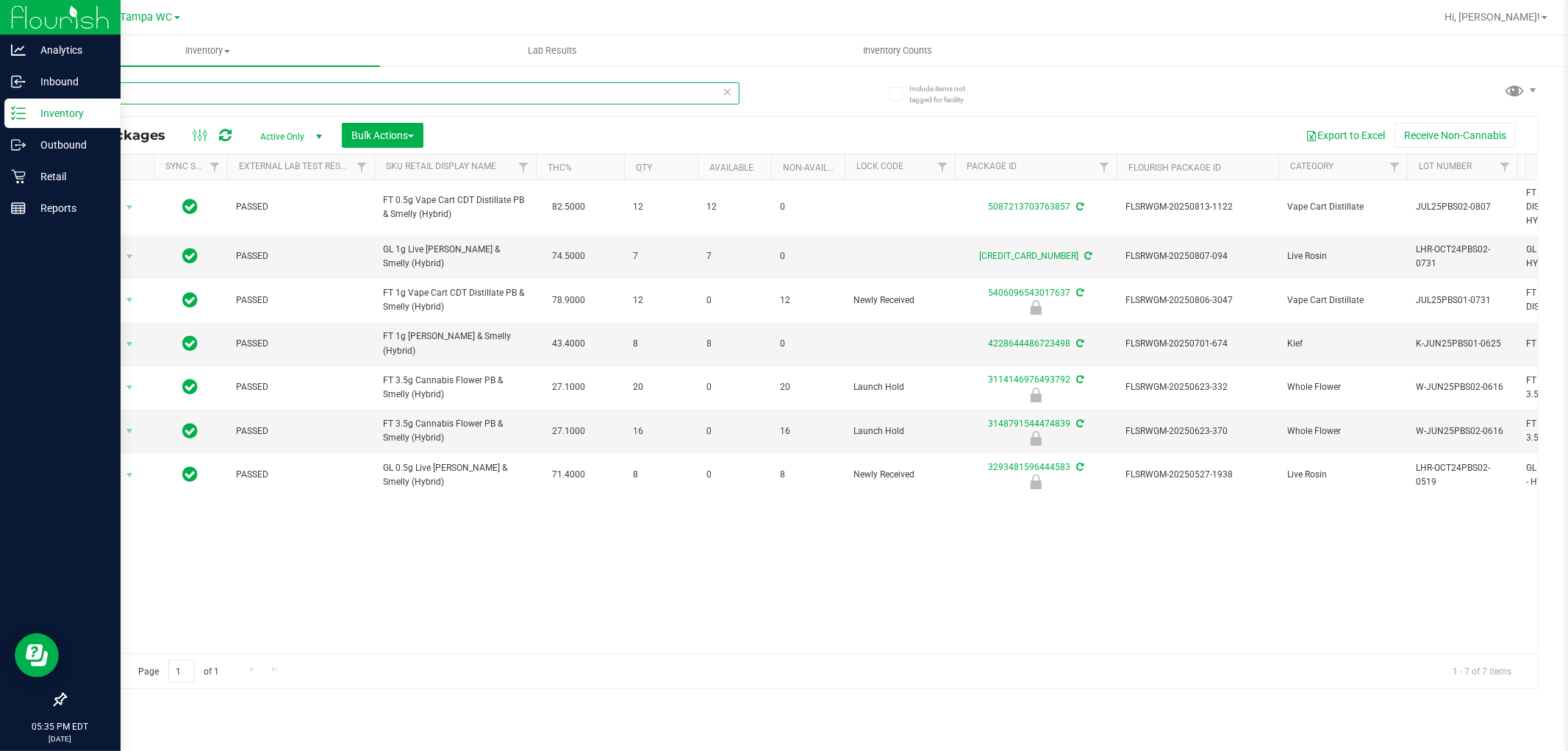
drag, startPoint x: 248, startPoint y: 98, endPoint x: 21, endPoint y: 115, distance: 227.6
click at [0, 114] on div "Analytics Inbound Inventory Outbound Retail Reports 05:35 PM EDT 08/20/2025 08/…" at bounding box center [784, 376] width 1568 height 751
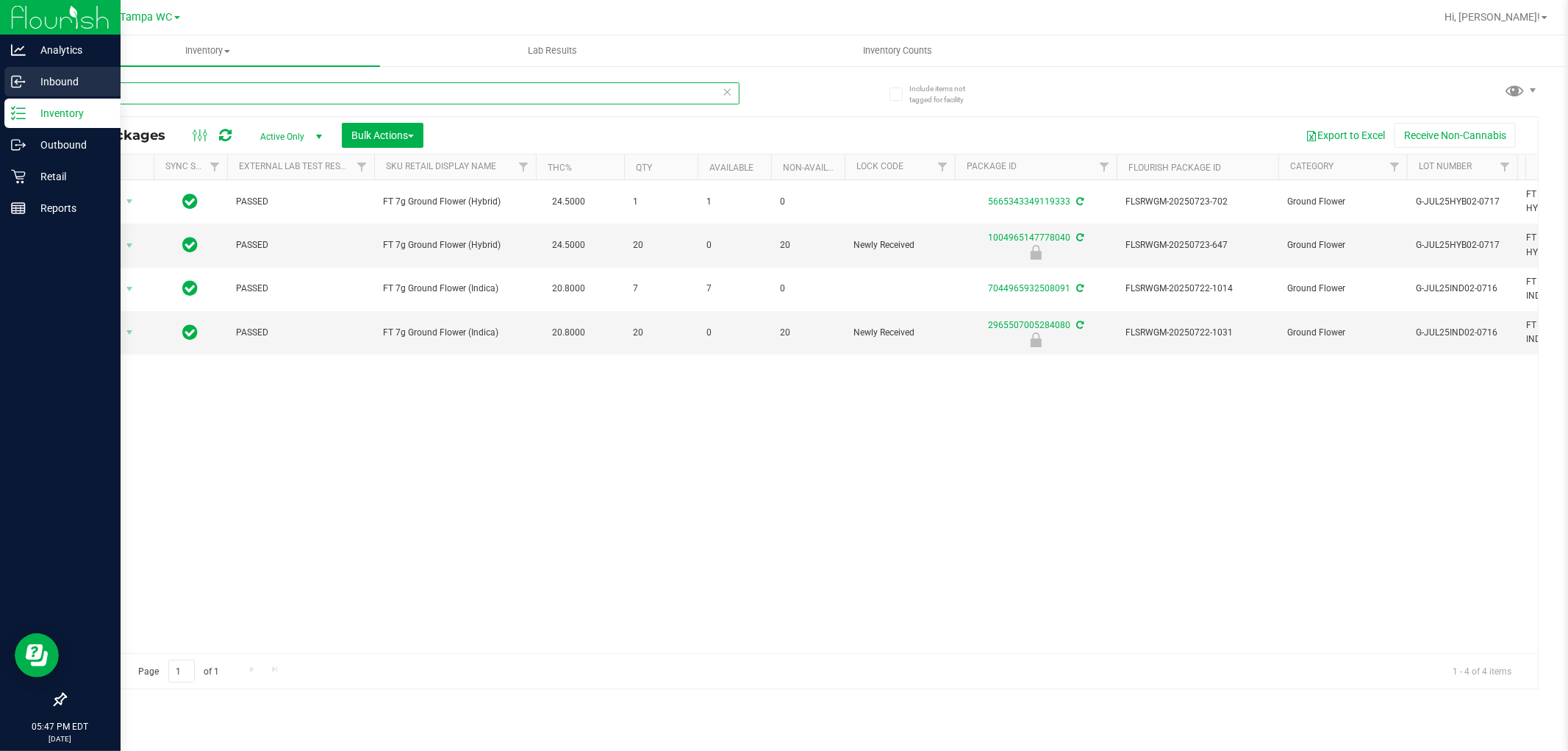
drag, startPoint x: 47, startPoint y: 91, endPoint x: 0, endPoint y: 91, distance: 47.0
click at [0, 91] on div "Analytics Inbound Inventory Outbound Retail Reports 05:47 PM EDT 08/20/2025 08/…" at bounding box center [784, 376] width 1568 height 751
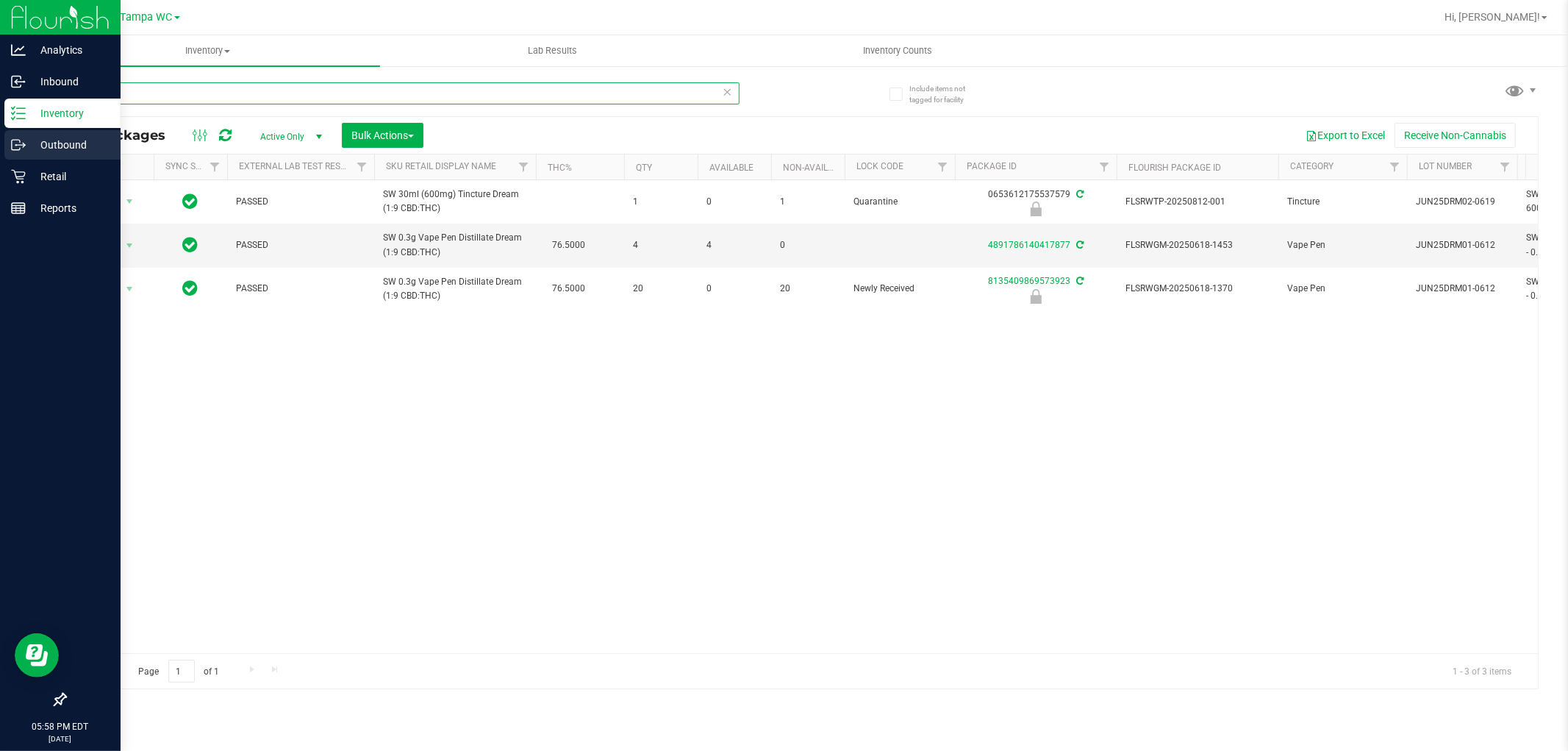
drag, startPoint x: 130, startPoint y: 86, endPoint x: 0, endPoint y: 132, distance: 137.9
click at [0, 132] on div "Analytics Inbound Inventory Outbound Retail Reports 05:58 PM EDT 08/20/2025 08/…" at bounding box center [784, 376] width 1568 height 751
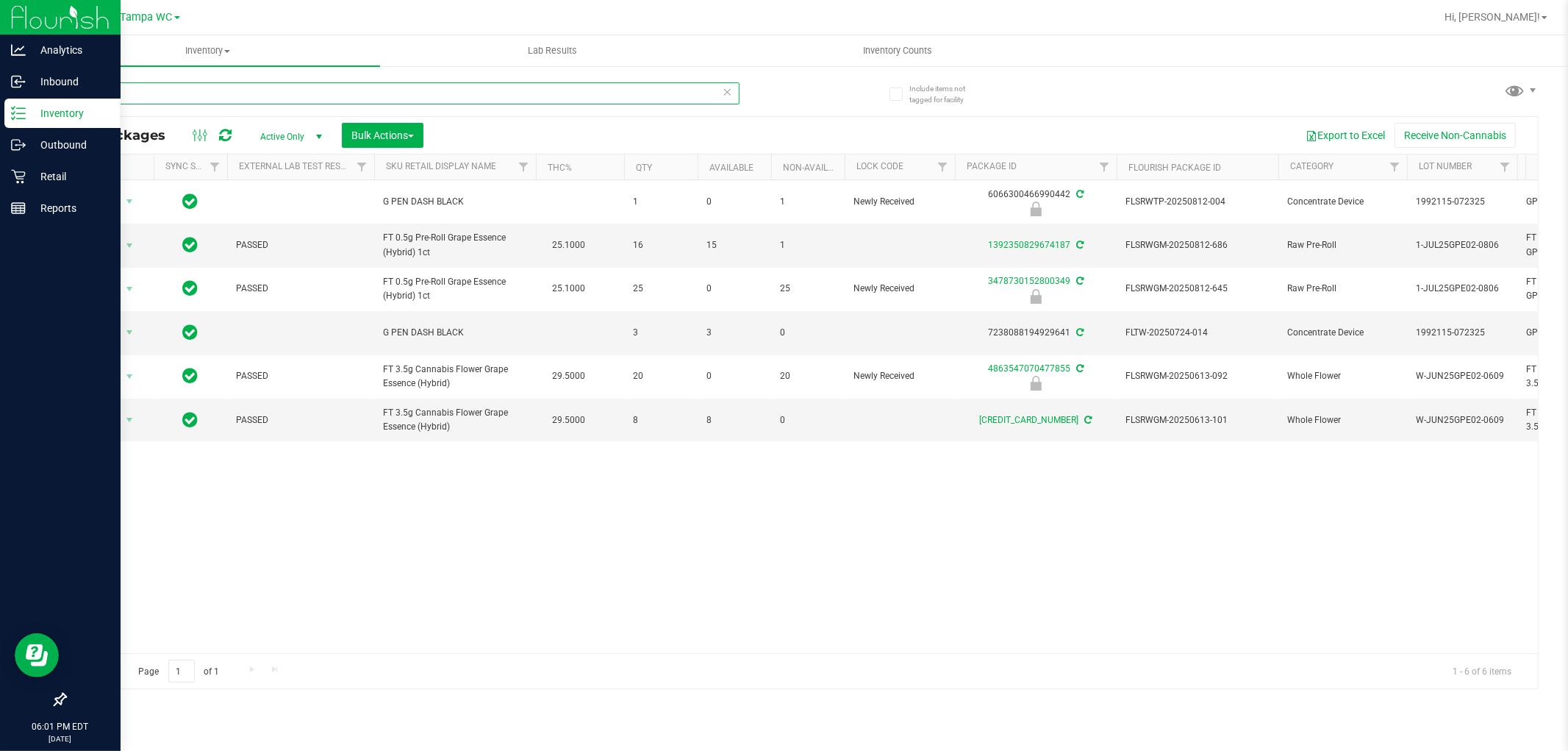
drag, startPoint x: 327, startPoint y: 89, endPoint x: 0, endPoint y: 111, distance: 327.7
click at [0, 111] on div "Analytics Inbound Inventory Outbound Retail Reports 06:01 PM EDT 08/20/2025 08/…" at bounding box center [784, 376] width 1568 height 751
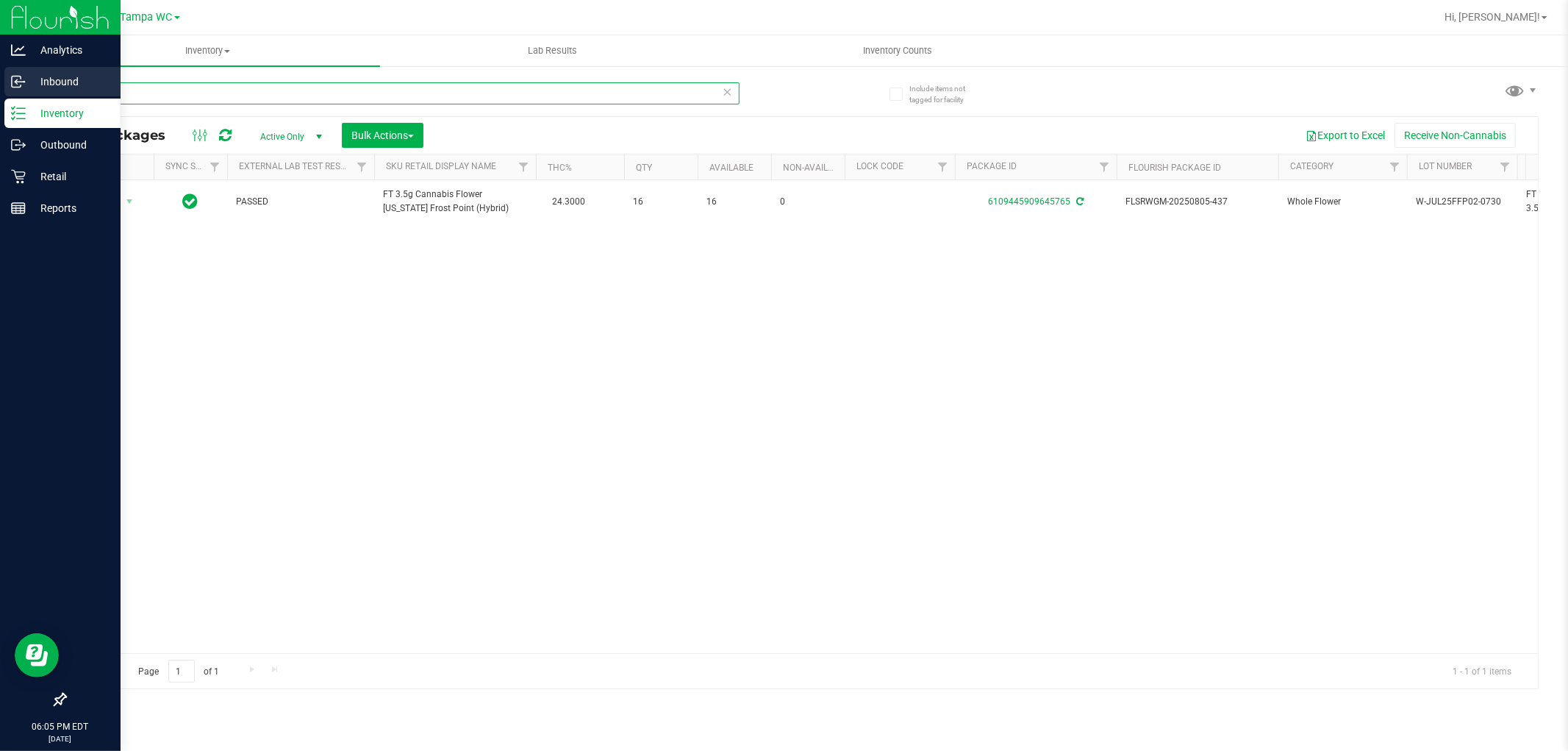
drag, startPoint x: 210, startPoint y: 94, endPoint x: 0, endPoint y: 94, distance: 210.0
click at [0, 94] on div "Analytics Inbound Inventory Outbound Retail Reports 06:05 PM EDT 08/20/2025 08/…" at bounding box center [784, 376] width 1568 height 751
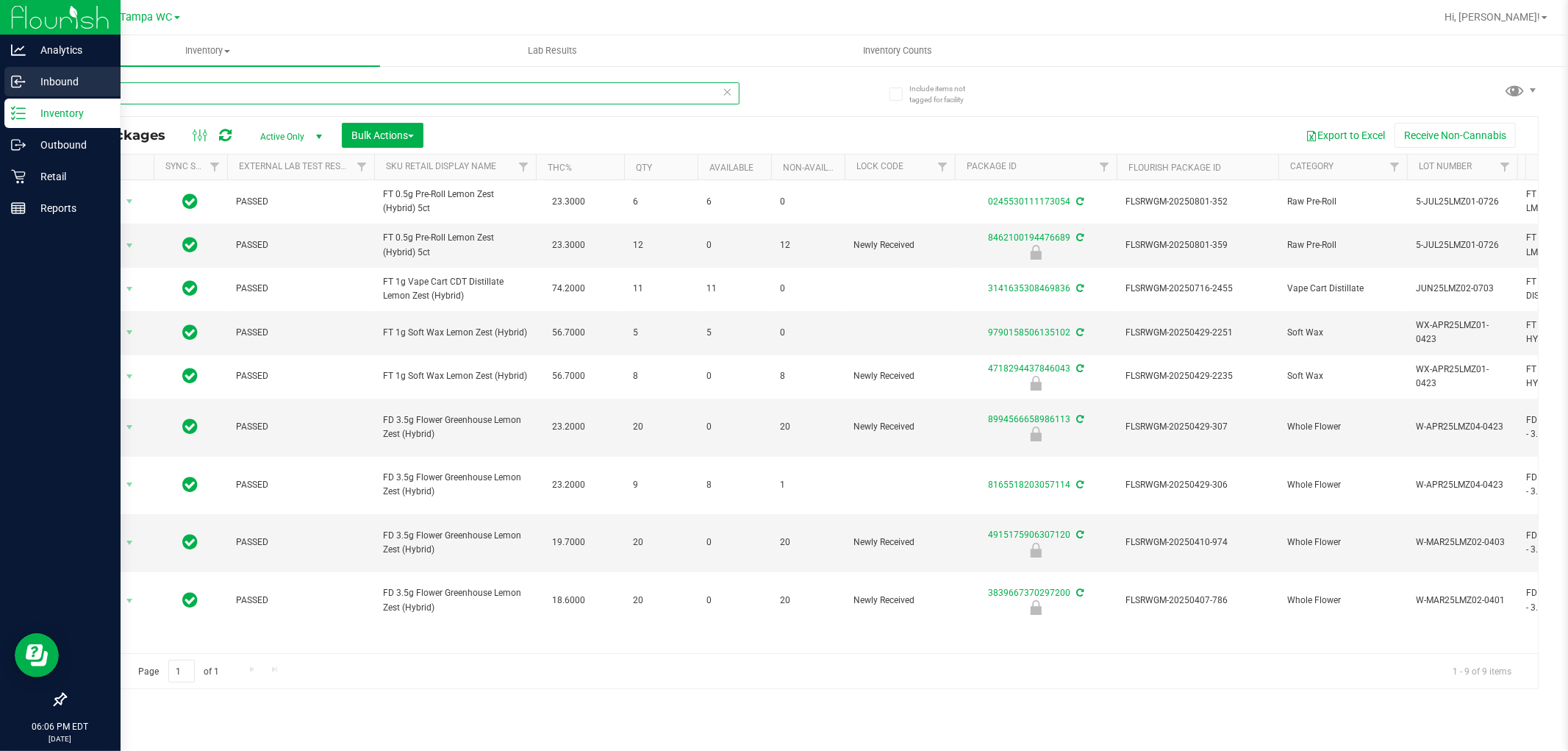
drag, startPoint x: 148, startPoint y: 89, endPoint x: 0, endPoint y: 89, distance: 148.0
click at [0, 89] on div "Analytics Inbound Inventory Outbound Retail Reports 06:06 PM EDT 08/20/2025 08/…" at bounding box center [784, 376] width 1568 height 751
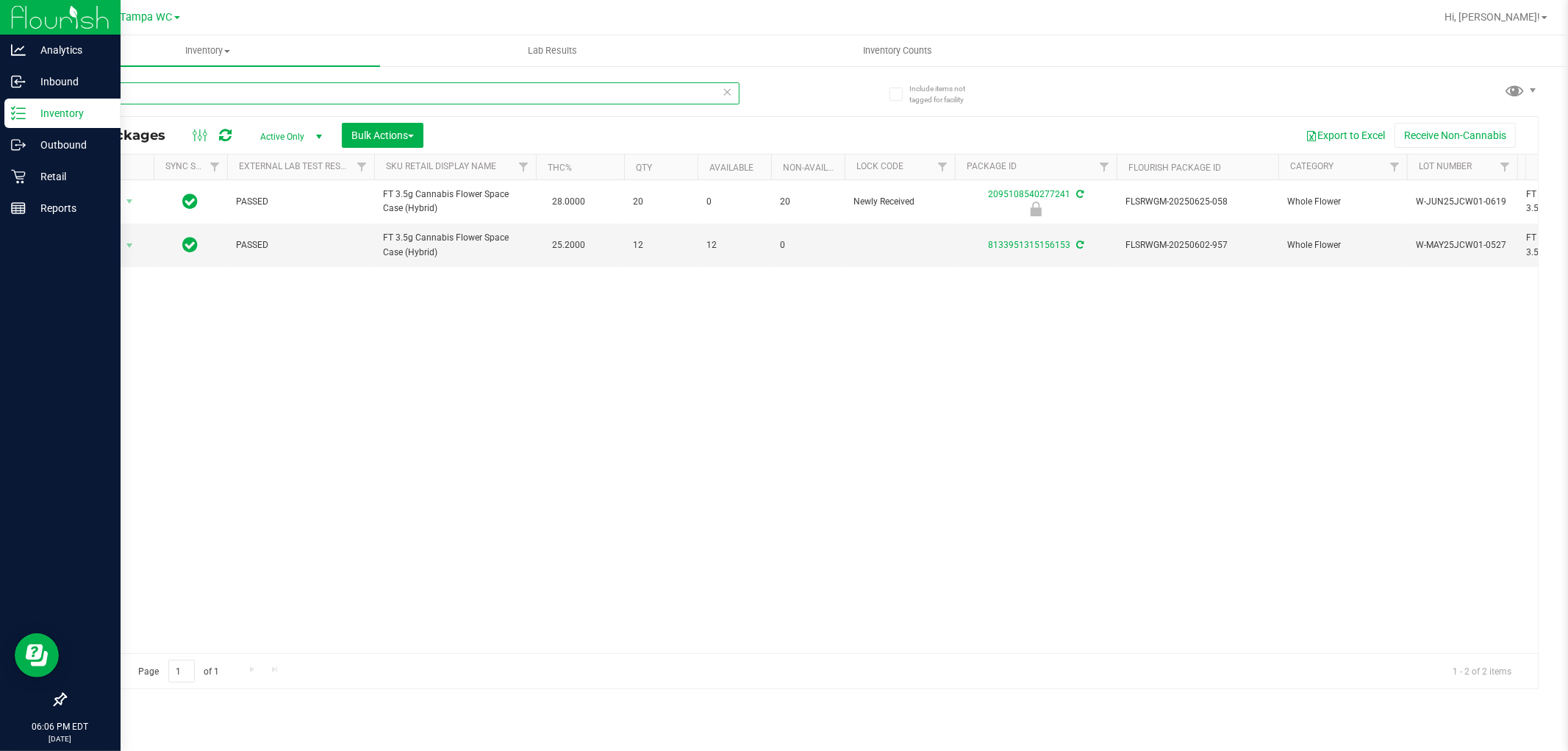
drag, startPoint x: 0, startPoint y: 93, endPoint x: 29, endPoint y: 108, distance: 32.6
click at [0, 108] on div "Analytics Inbound Inventory Outbound Retail Reports 06:06 PM EDT 08/20/2025 08/…" at bounding box center [784, 376] width 1568 height 751
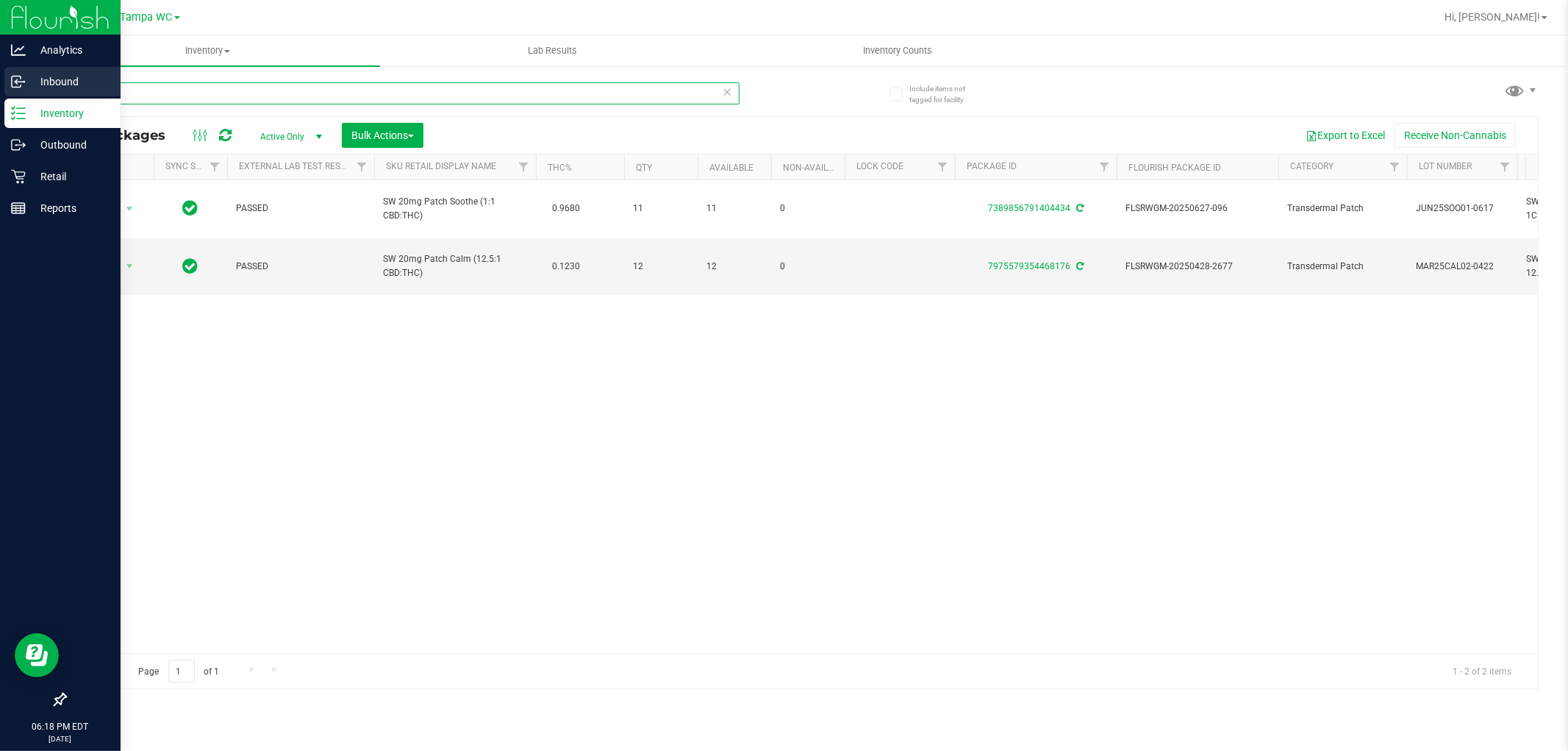
click at [0, 89] on div "Analytics Inbound Inventory Outbound Retail Reports 06:18 PM EDT 08/20/2025 08/…" at bounding box center [784, 376] width 1568 height 751
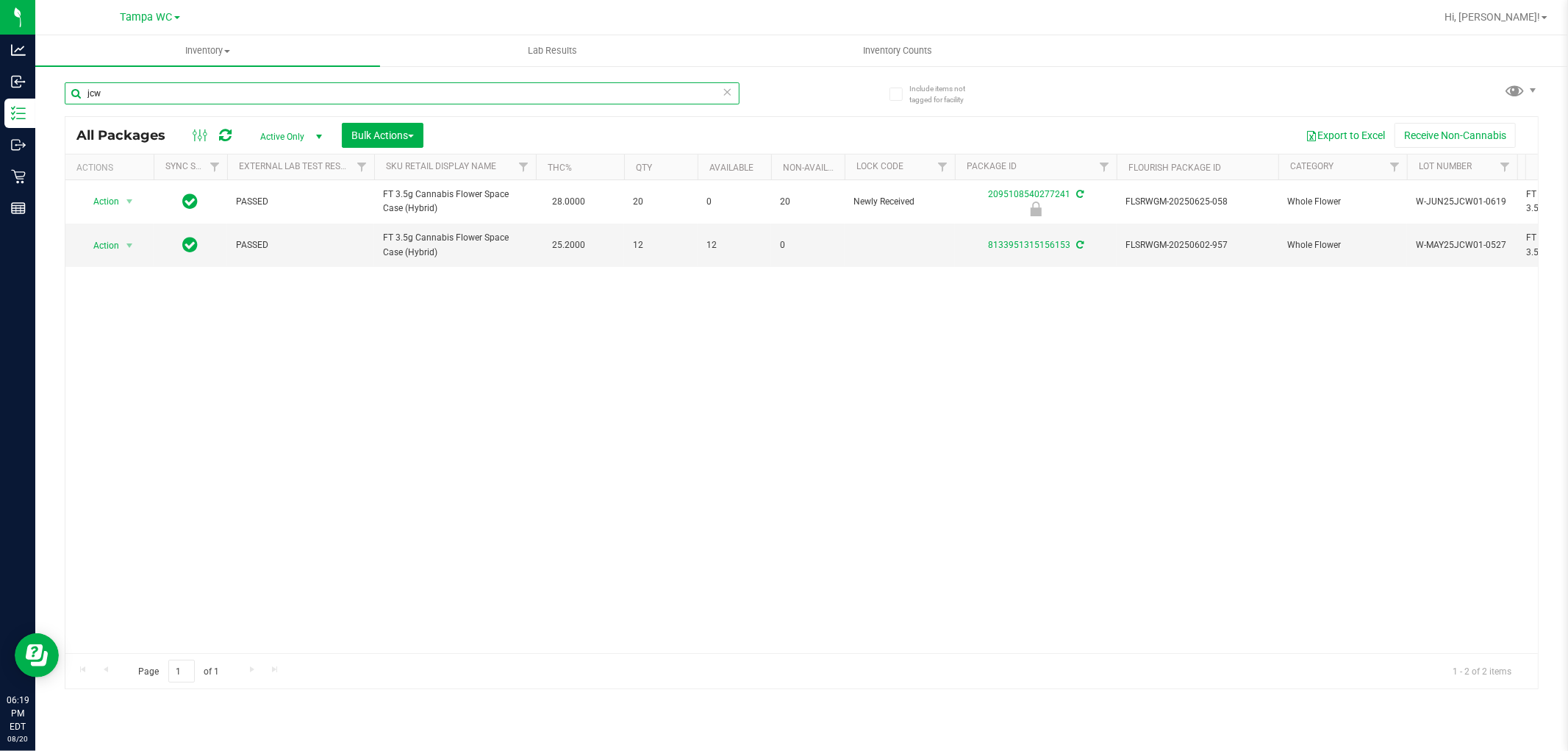
type input "jcw"
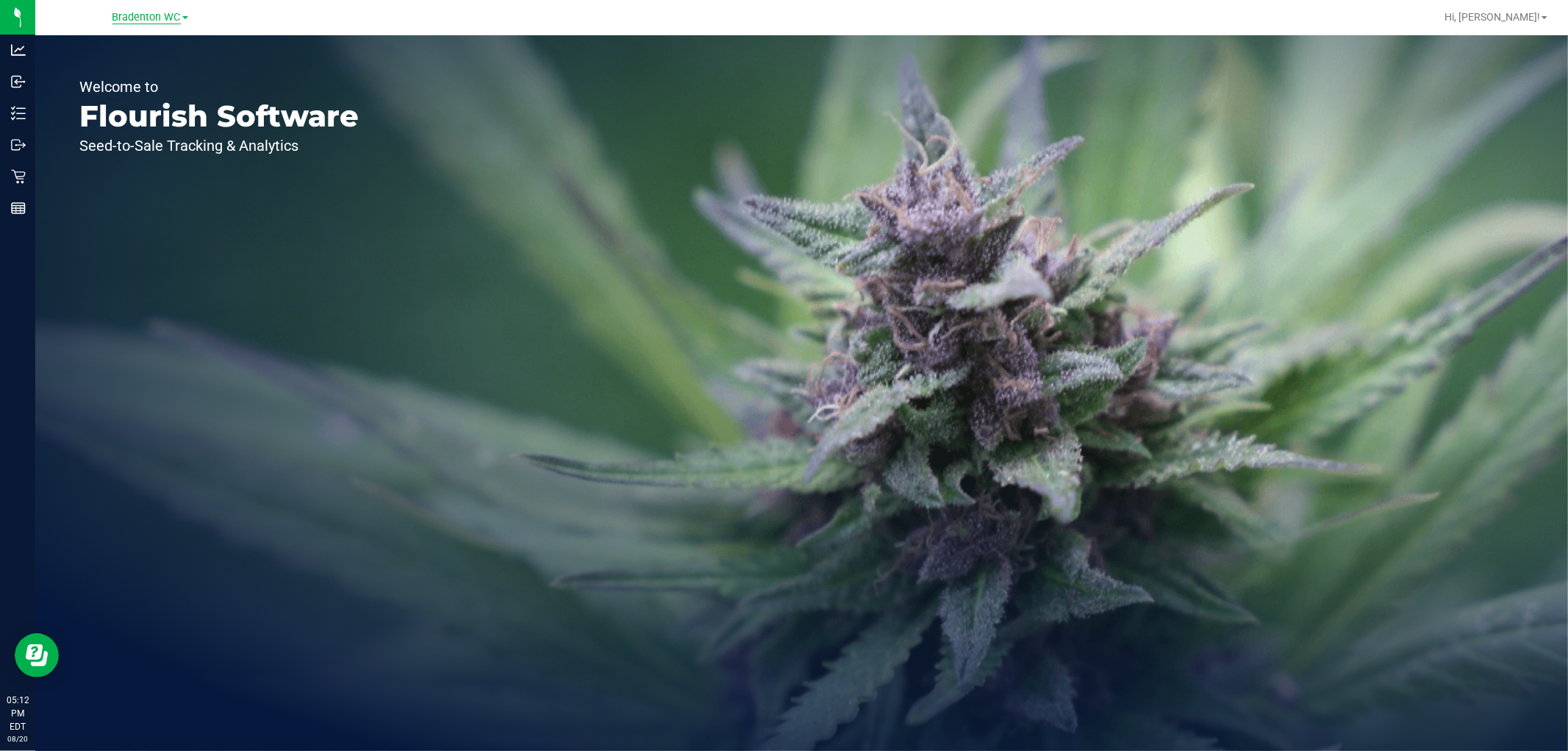
click at [170, 20] on span "Bradenton WC" at bounding box center [146, 17] width 68 height 13
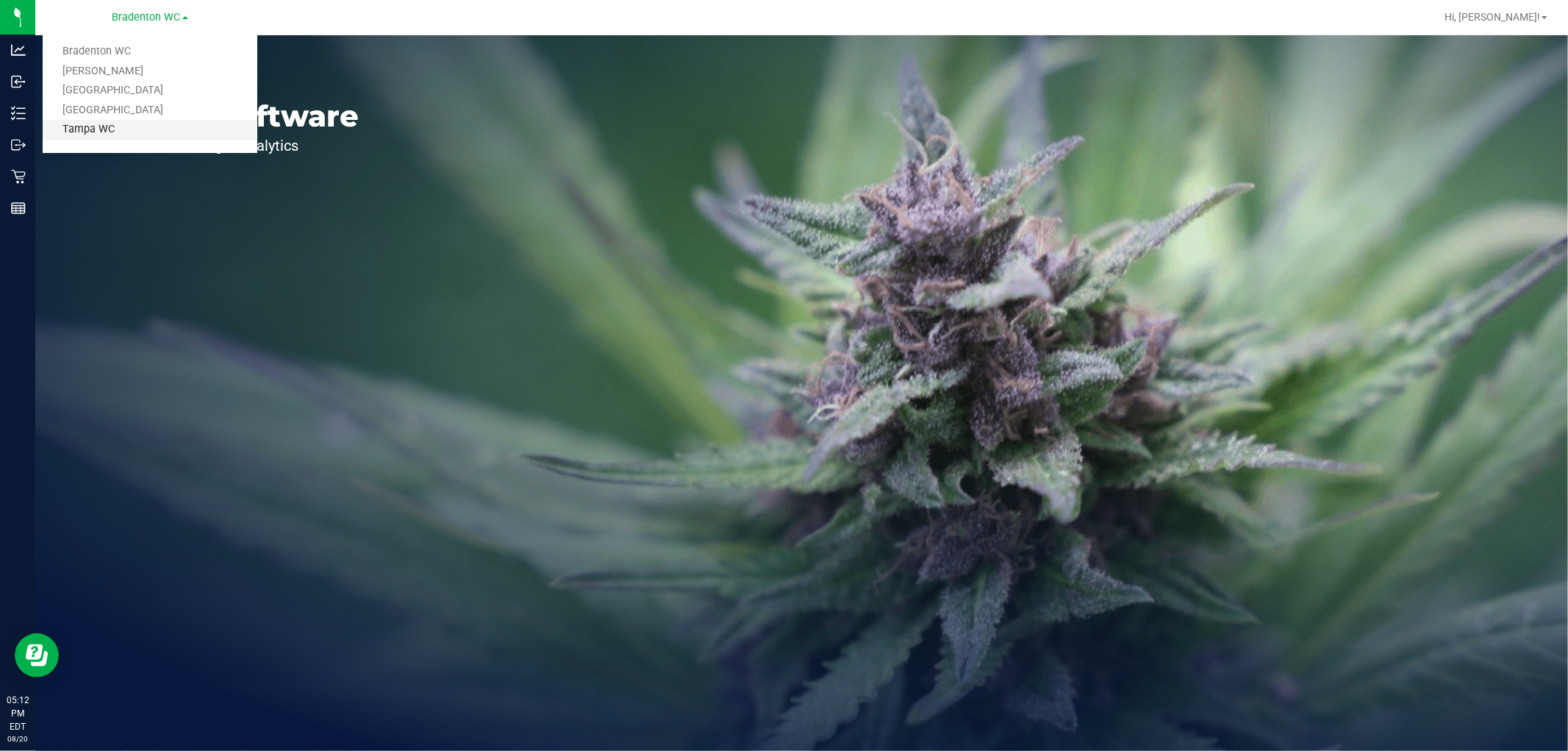
click at [122, 129] on link "Tampa WC" at bounding box center [149, 129] width 215 height 20
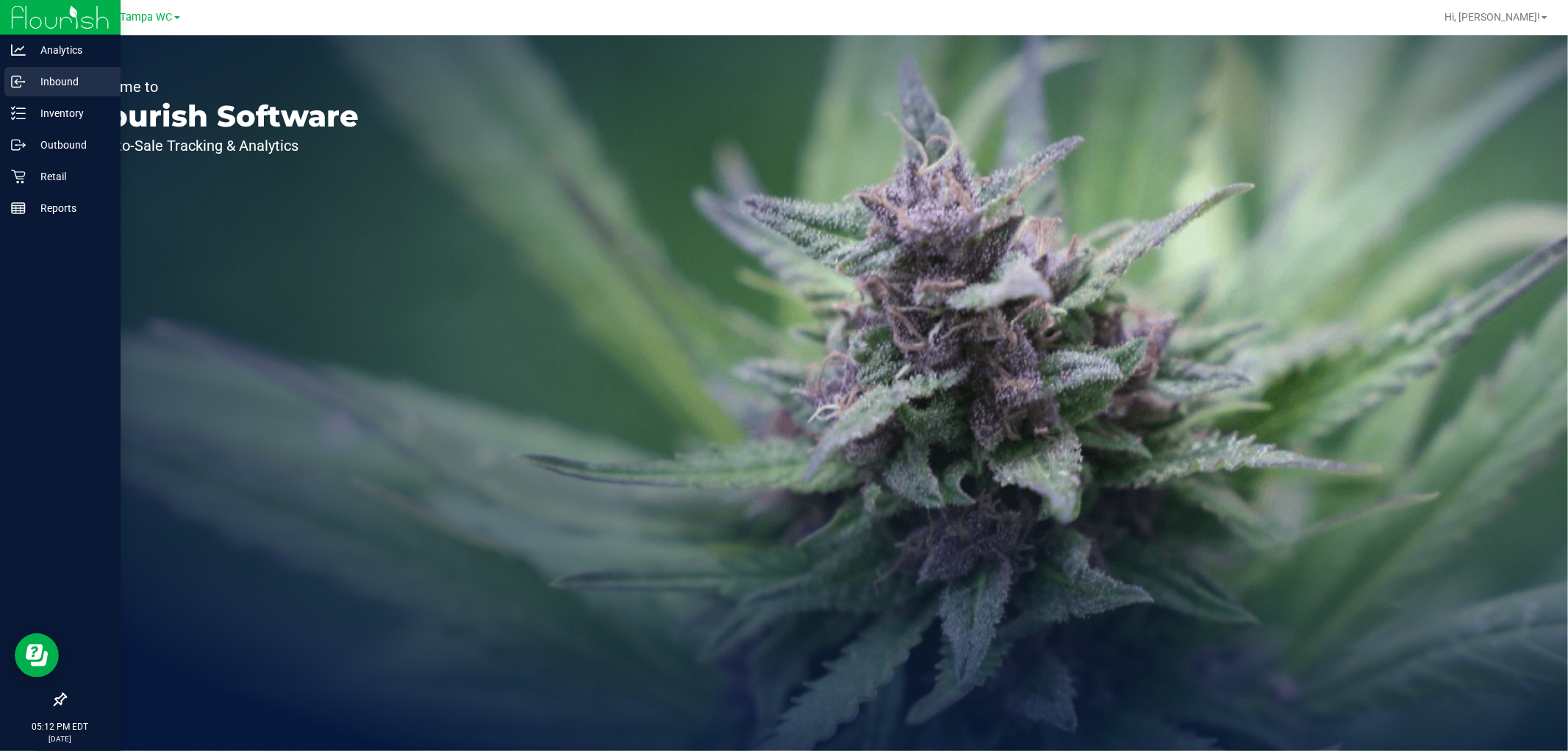
click at [33, 82] on p "Inbound" at bounding box center [70, 81] width 88 height 17
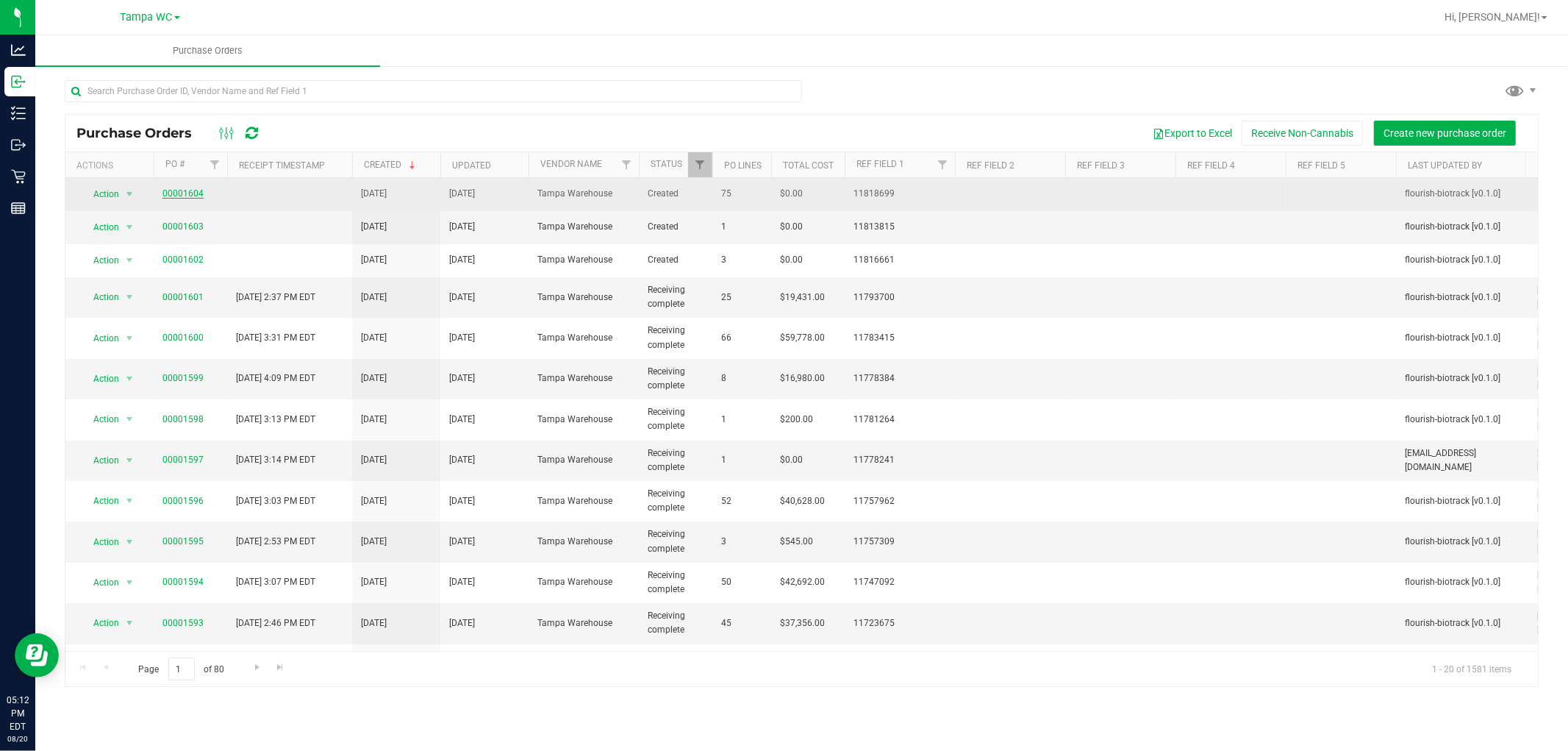
click at [175, 193] on link "00001604" at bounding box center [183, 193] width 41 height 10
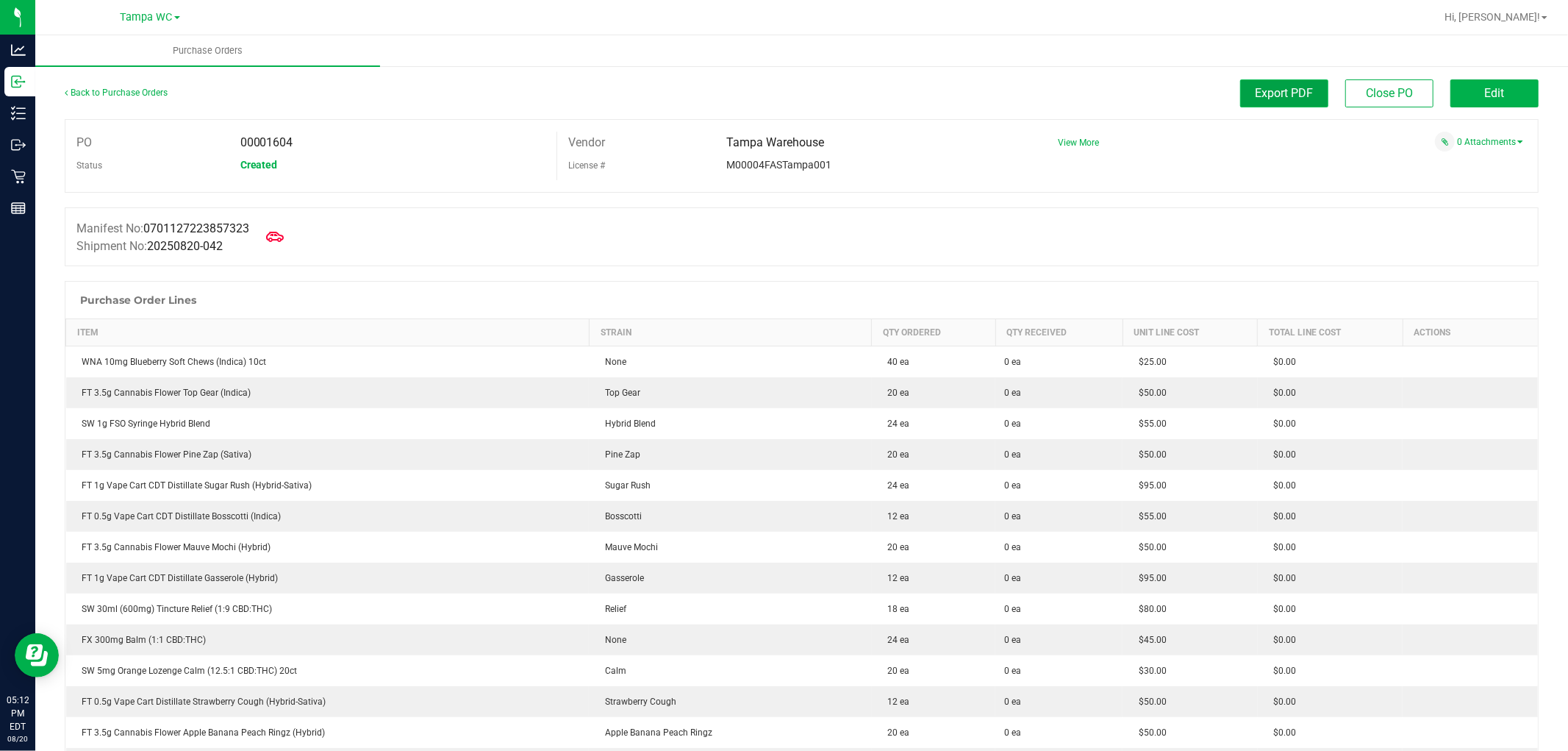
click at [1292, 97] on span "Export PDF" at bounding box center [1284, 93] width 58 height 14
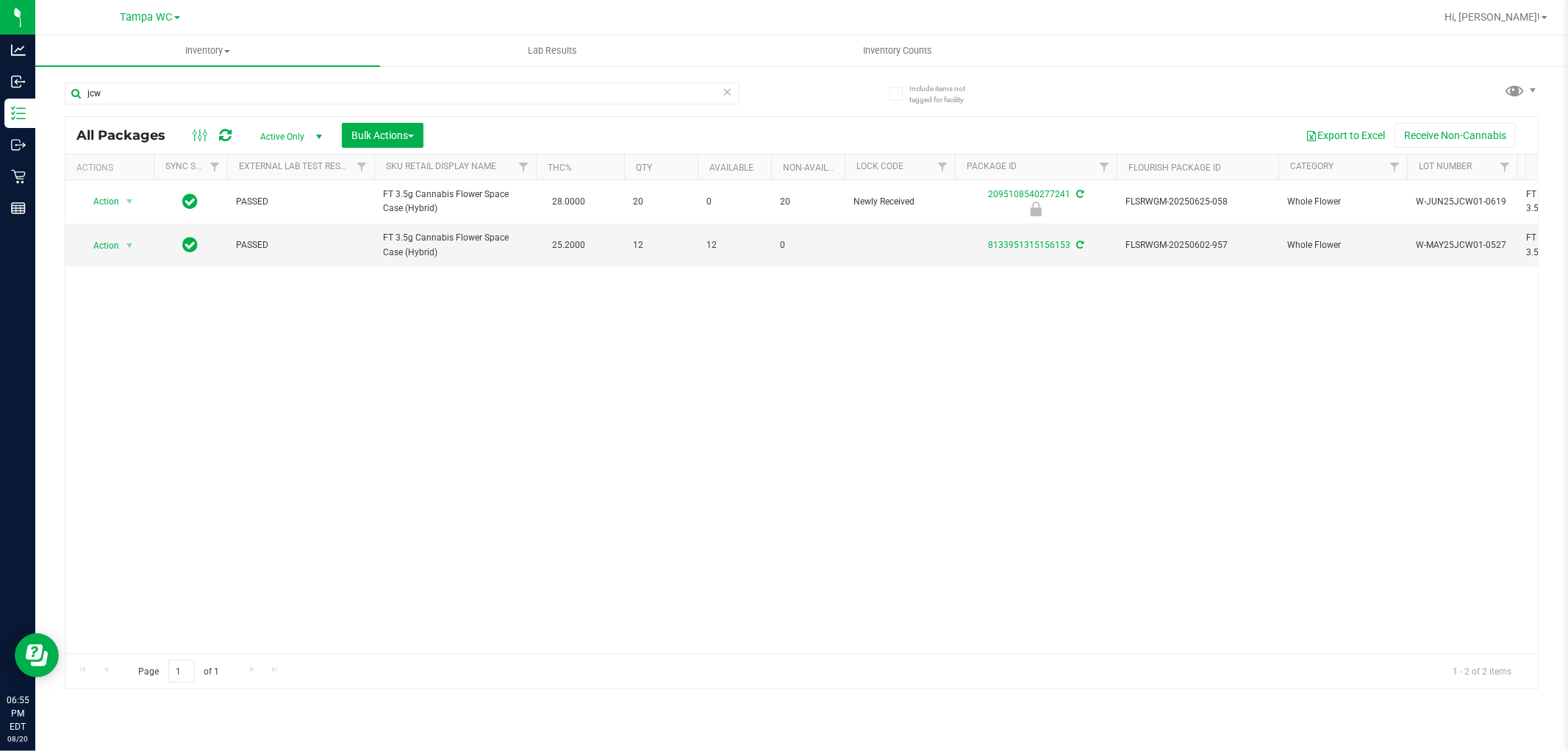
click at [729, 88] on icon at bounding box center [727, 91] width 10 height 17
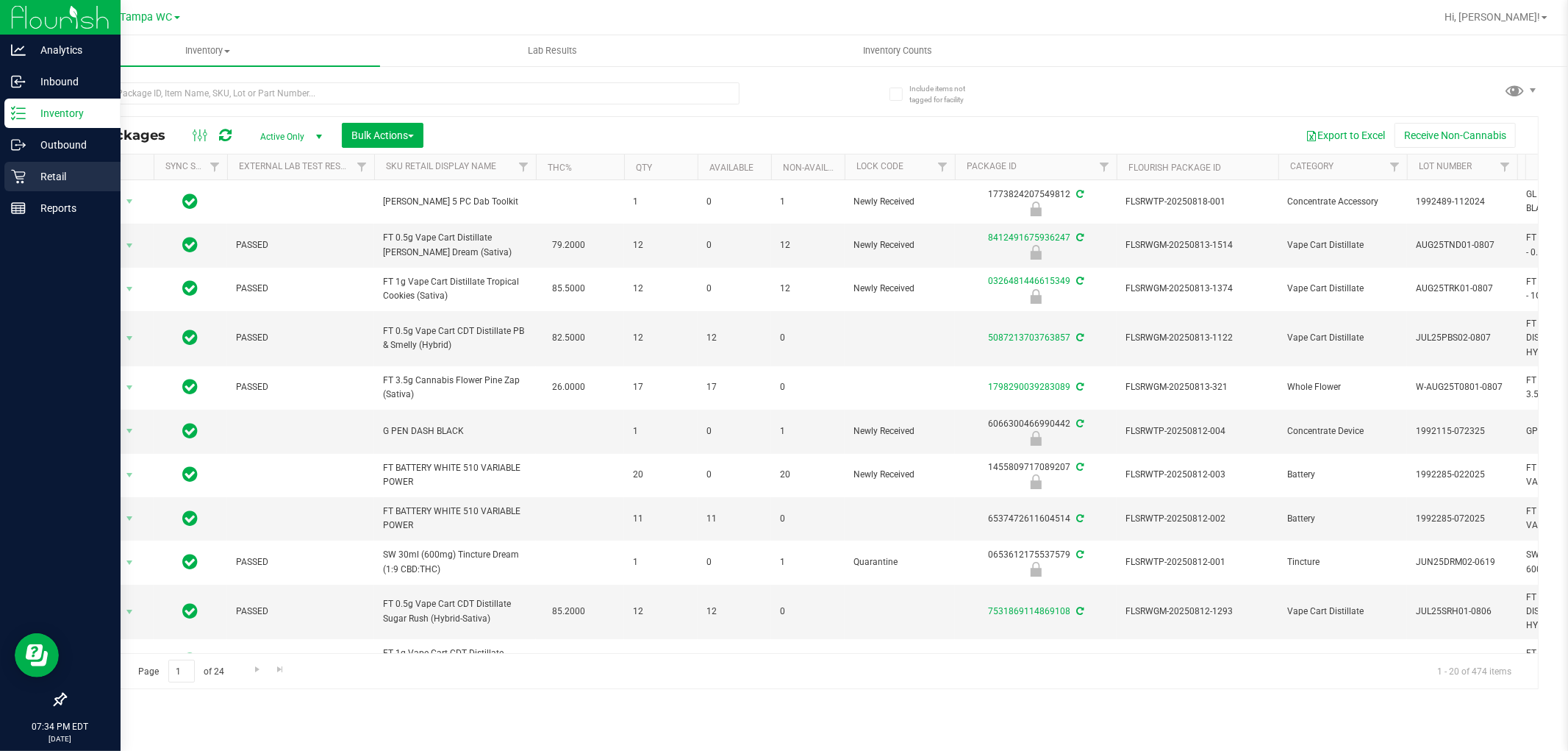
click at [21, 181] on icon at bounding box center [18, 177] width 14 height 14
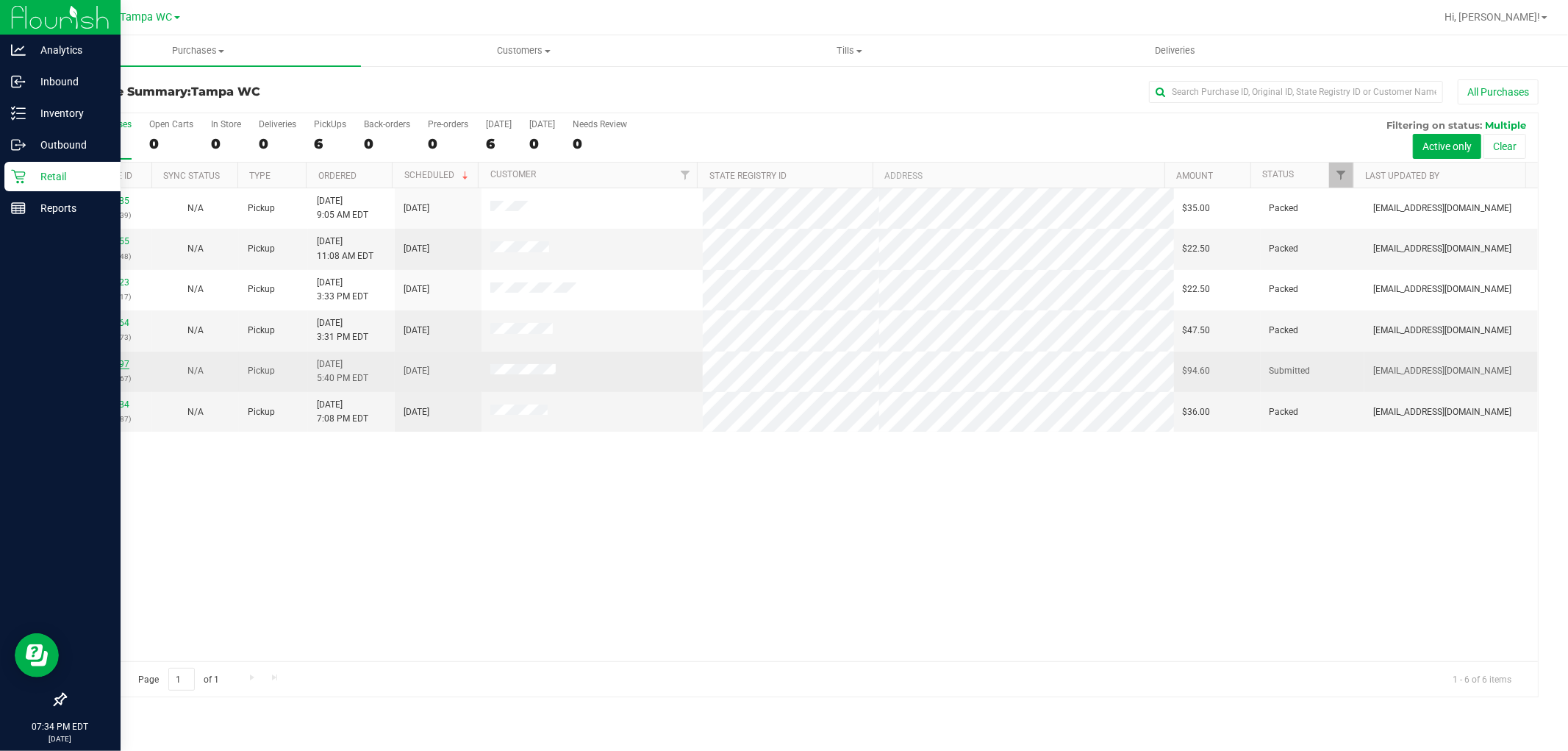
click at [111, 360] on link "11820097" at bounding box center [109, 364] width 41 height 10
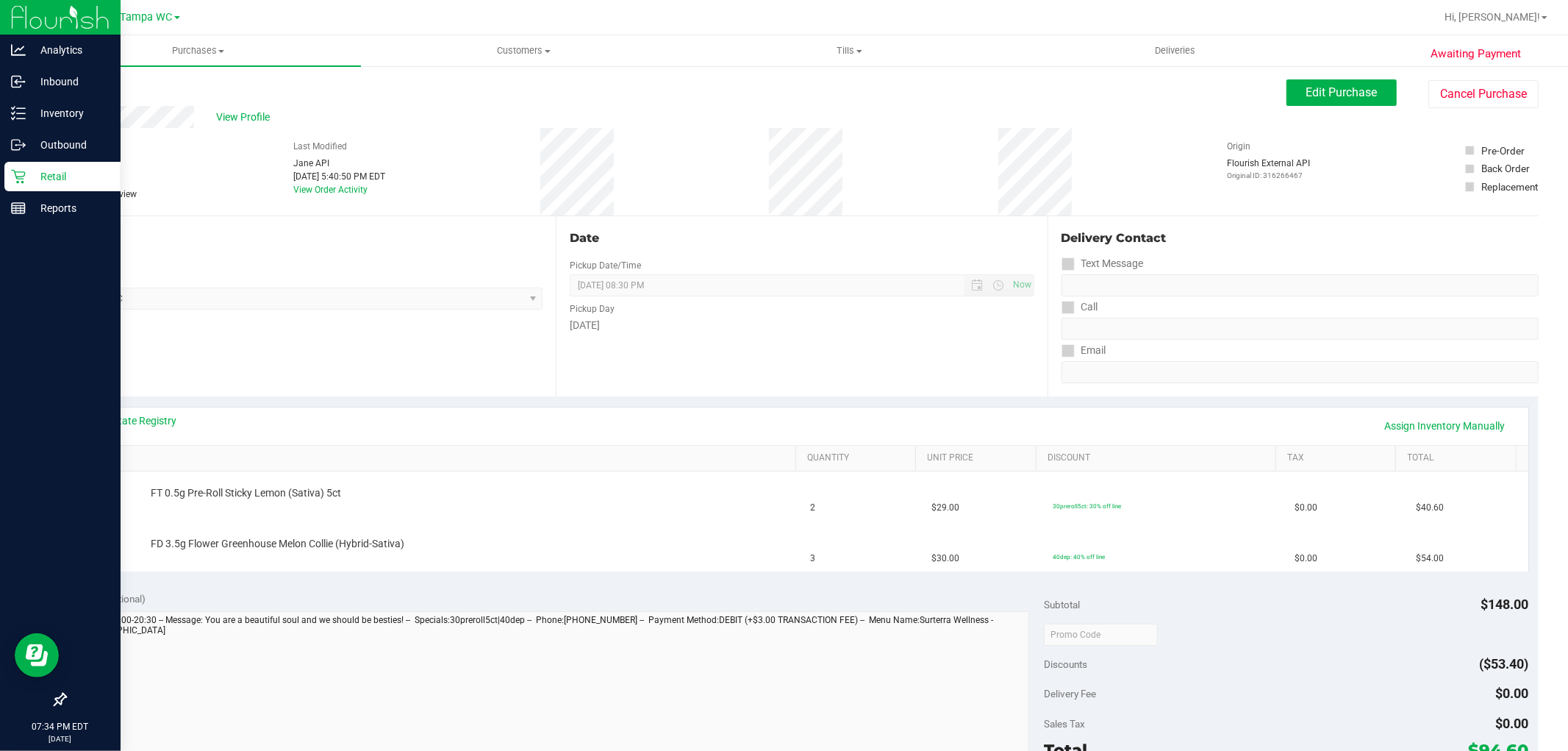
click at [216, 454] on link "SKU" at bounding box center [438, 458] width 703 height 12
click at [428, 342] on div "Location Pickup Store Tampa WC Select Store Bonita Springs WC Boynton Beach WC …" at bounding box center [310, 306] width 491 height 180
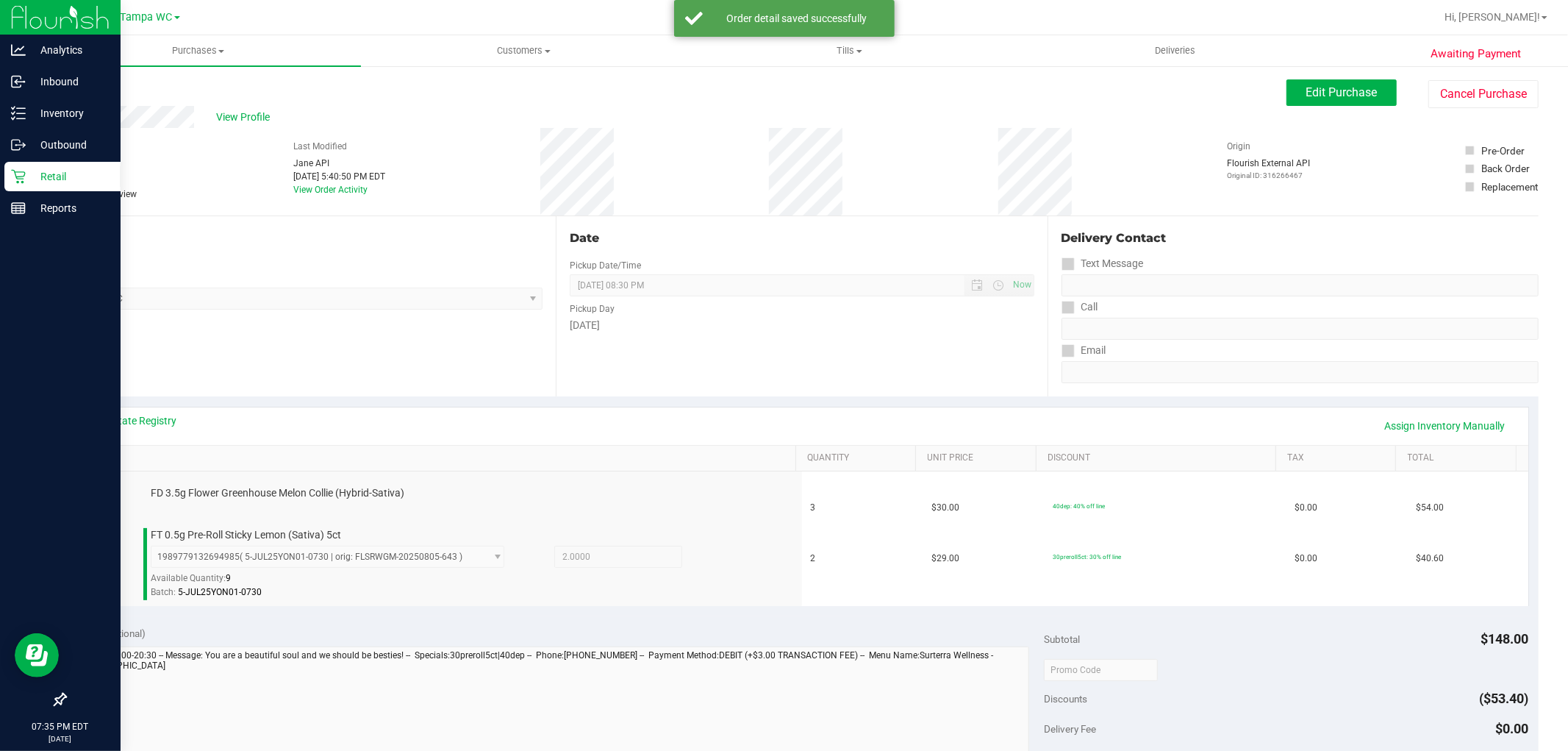
click at [714, 349] on div "Date Pickup Date/Time 08/20/2025 Now 08/20/2025 08:30 PM Now Pickup Day Wednesd…" at bounding box center [801, 306] width 491 height 180
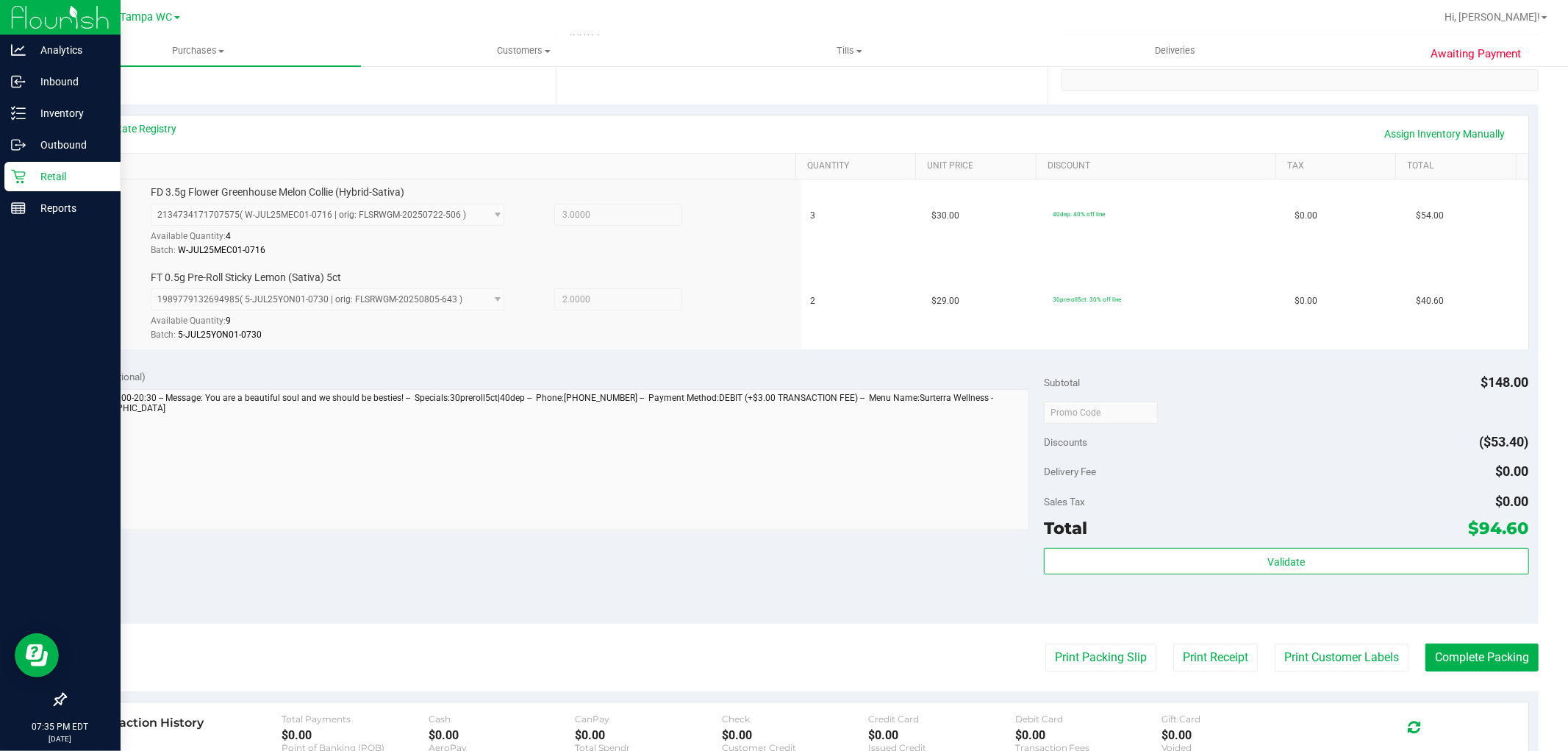
scroll to position [326, 0]
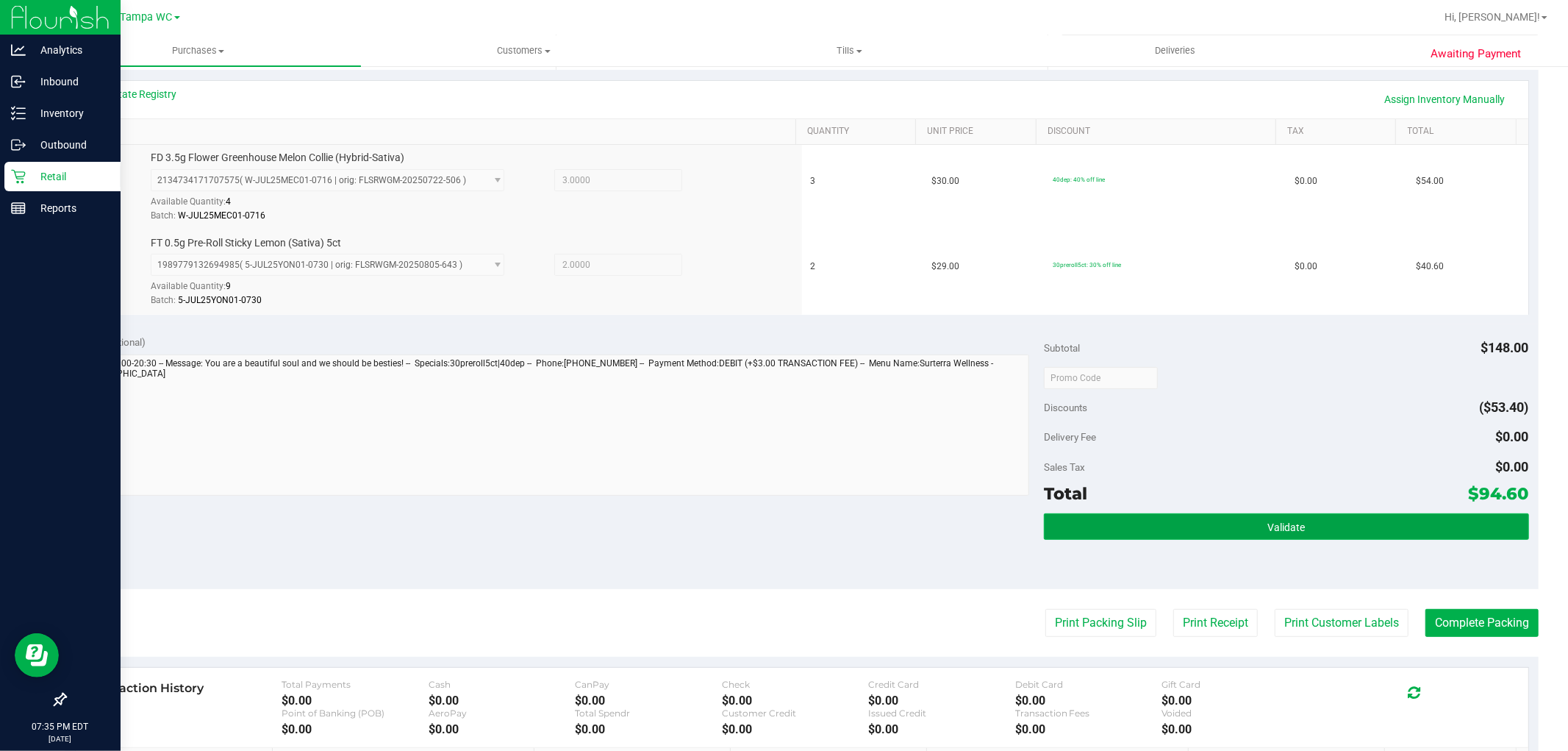
click at [1348, 532] on button "Validate" at bounding box center [1285, 526] width 484 height 27
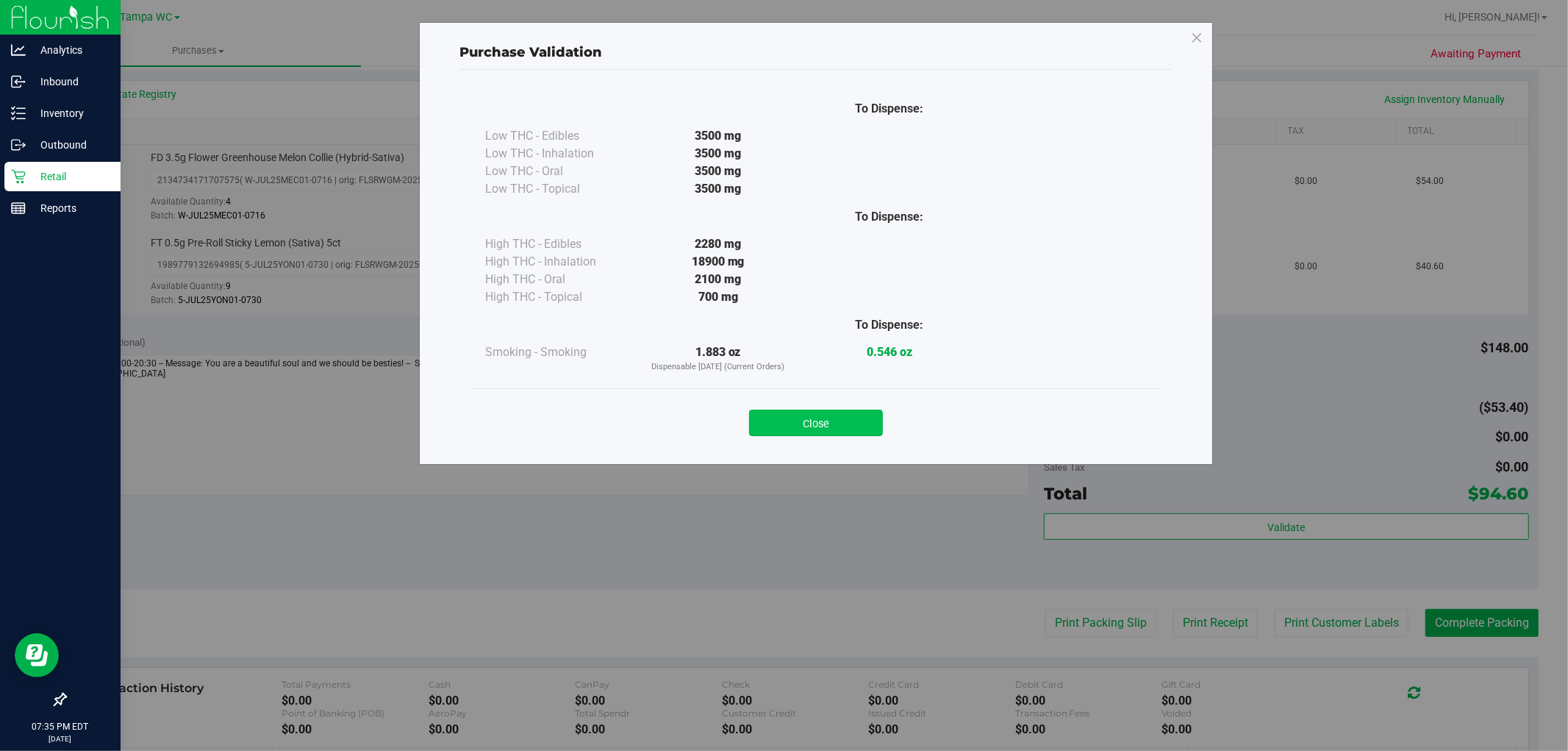
click at [824, 414] on button "Close" at bounding box center [815, 422] width 134 height 27
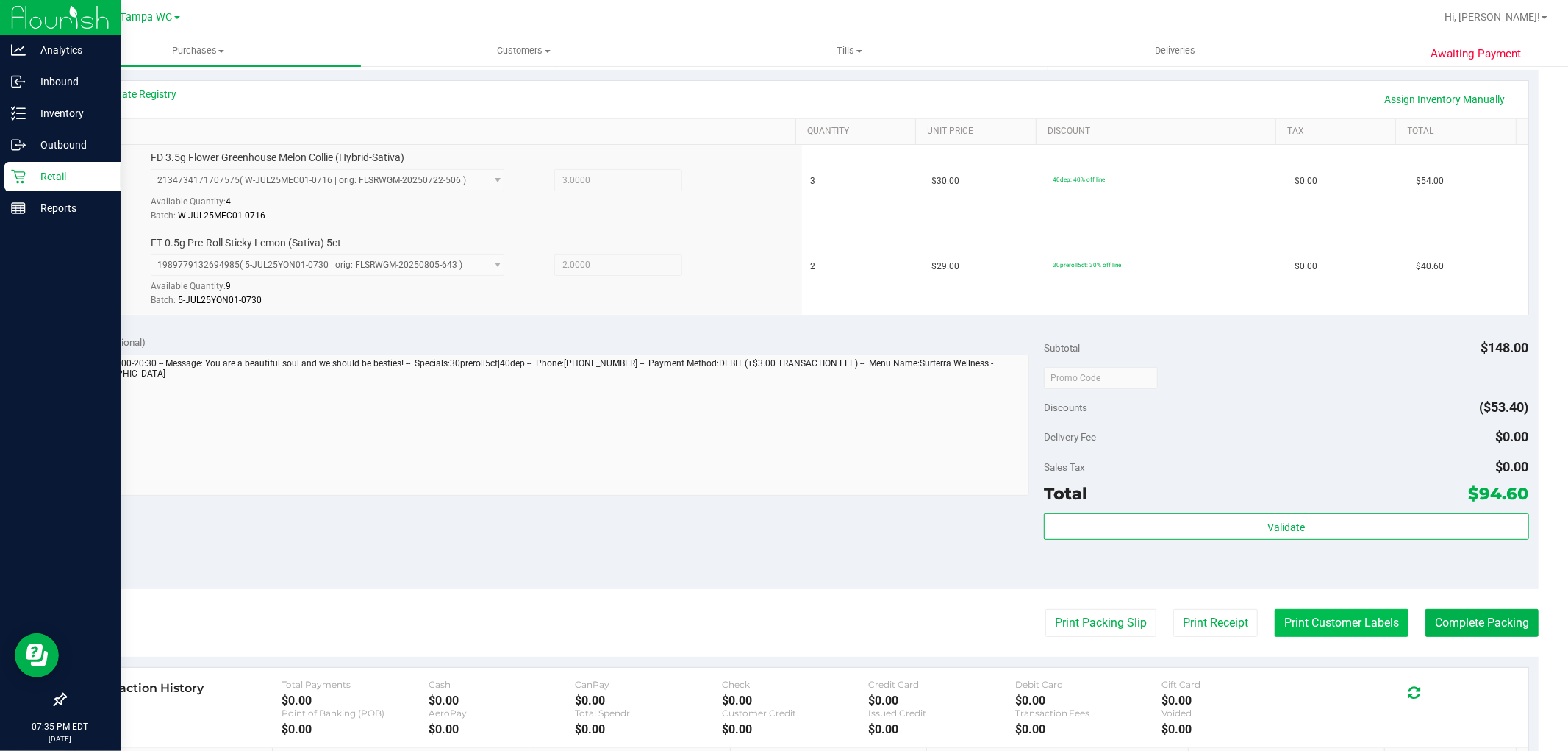
click at [1326, 621] on button "Print Customer Labels" at bounding box center [1341, 622] width 134 height 28
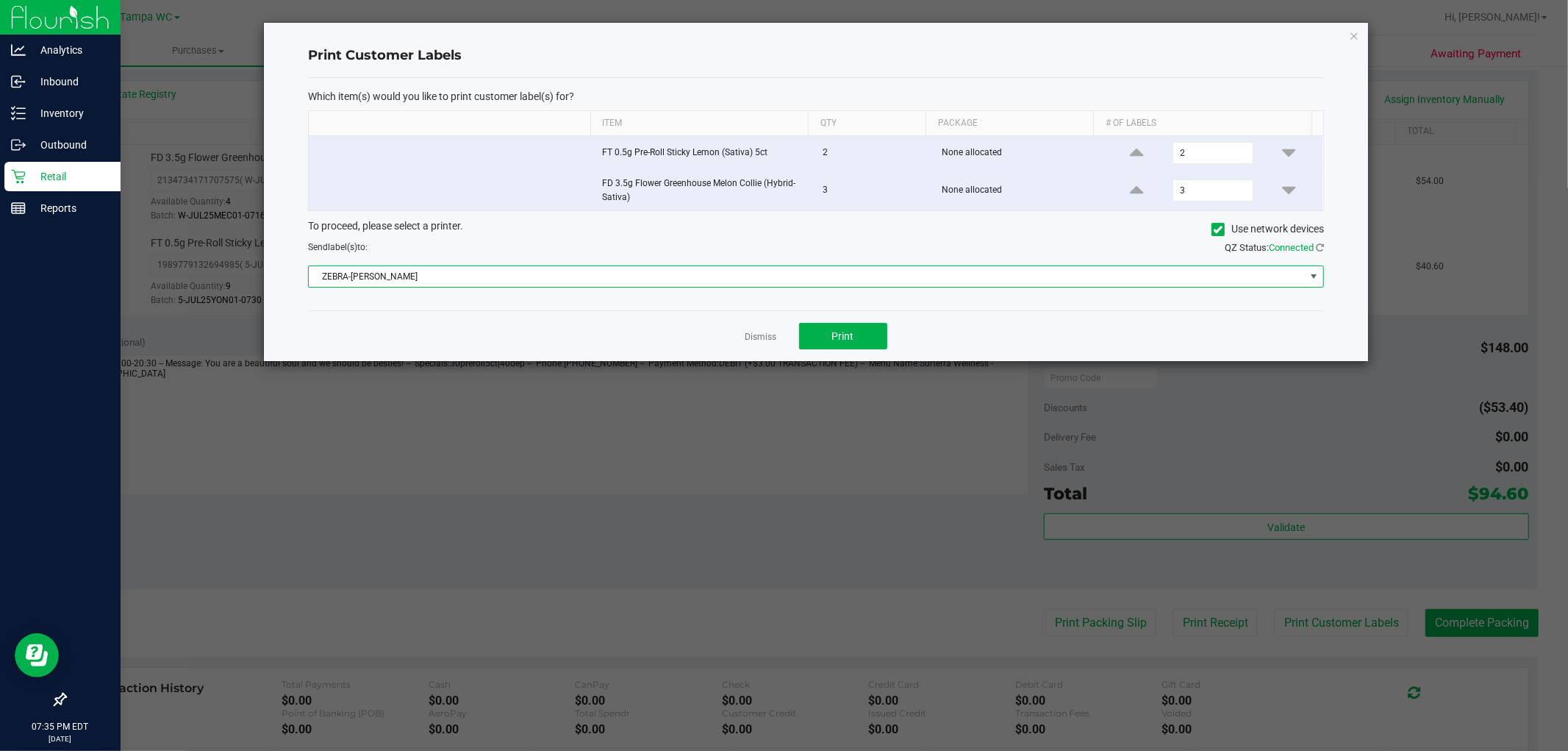
click at [689, 284] on span "ZEBRA-DAVID-BISBAL" at bounding box center [807, 276] width 996 height 21
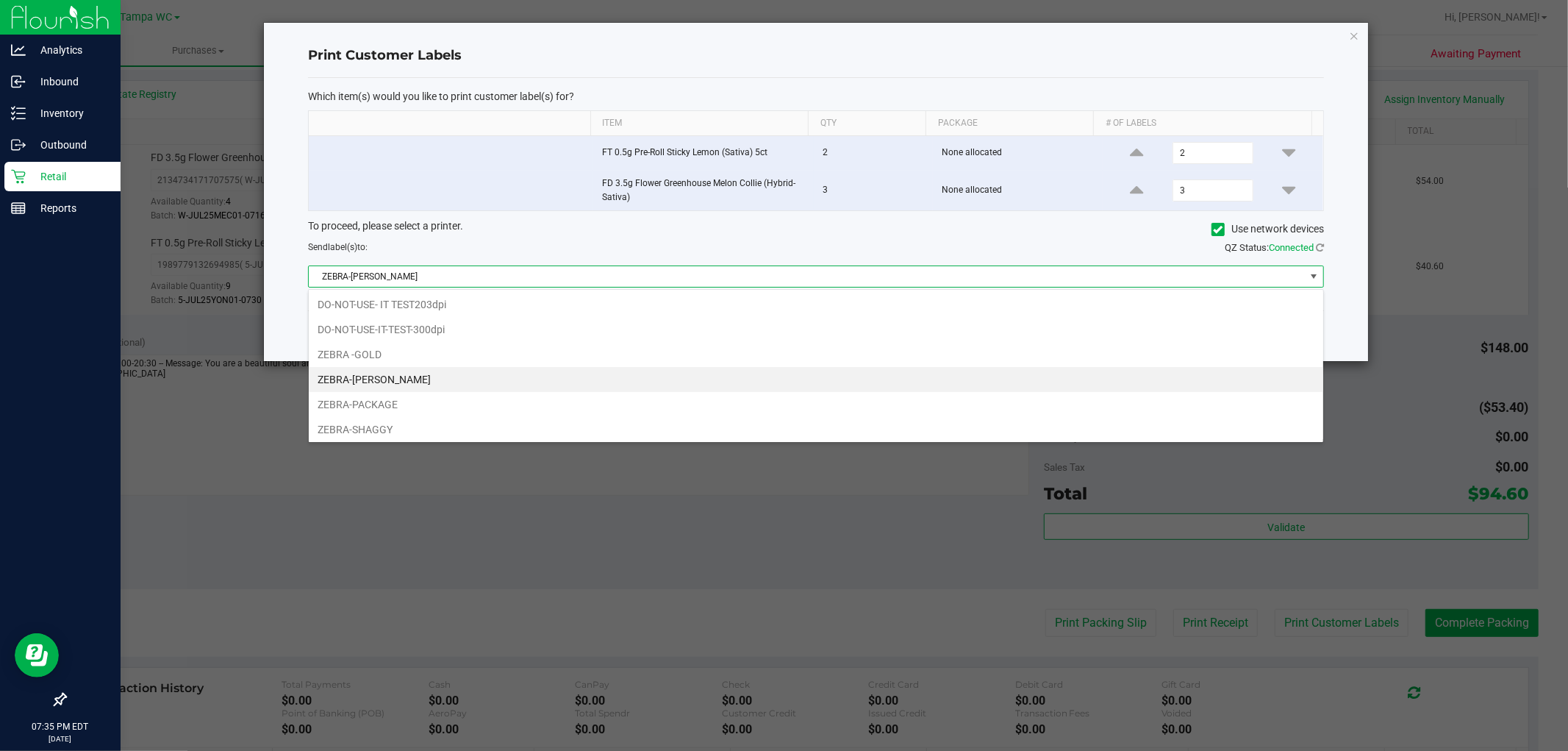
scroll to position [22, 1016]
click at [684, 278] on span "ZEBRA-DAVID-BISBAL" at bounding box center [807, 276] width 996 height 21
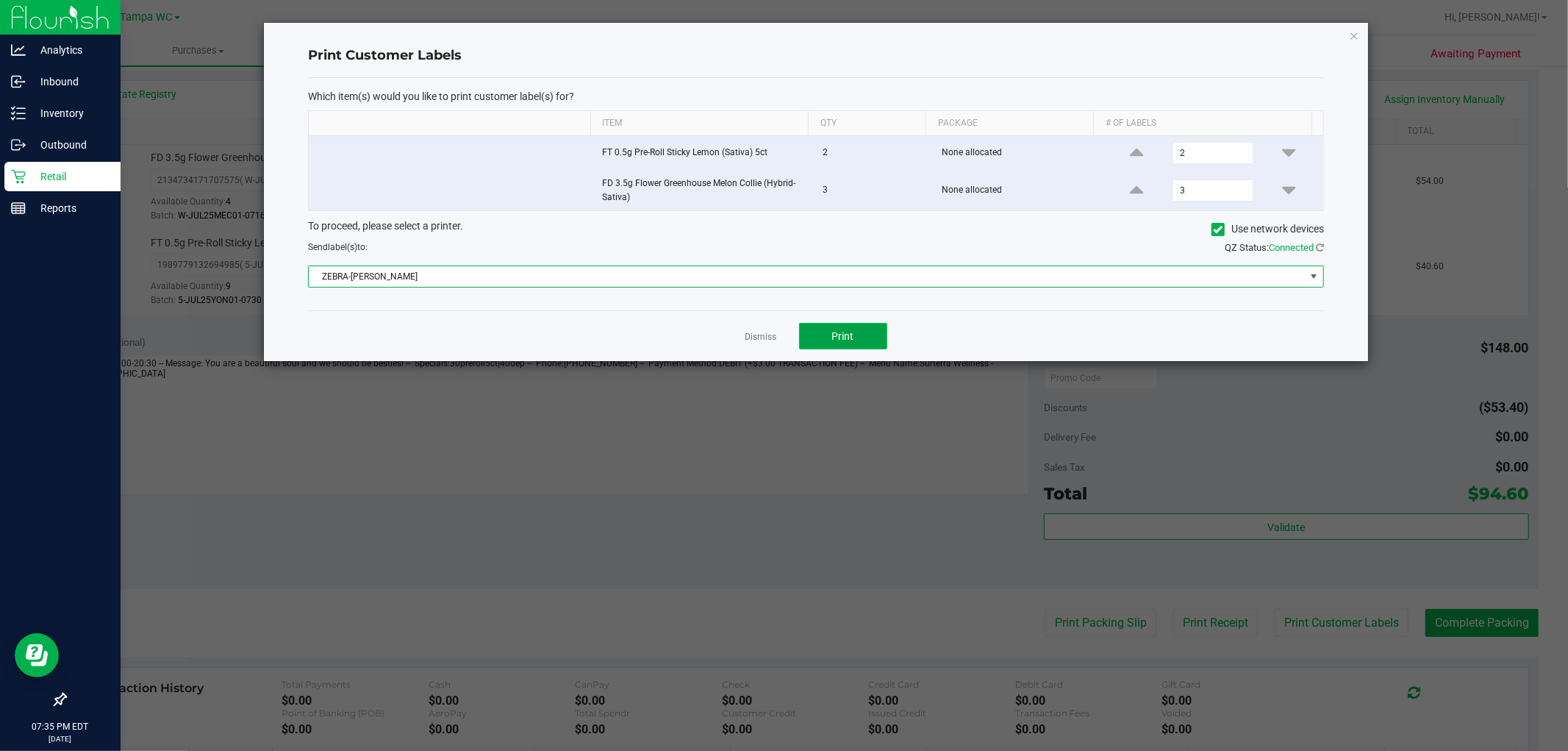
click at [830, 335] on button "Print" at bounding box center [843, 336] width 88 height 27
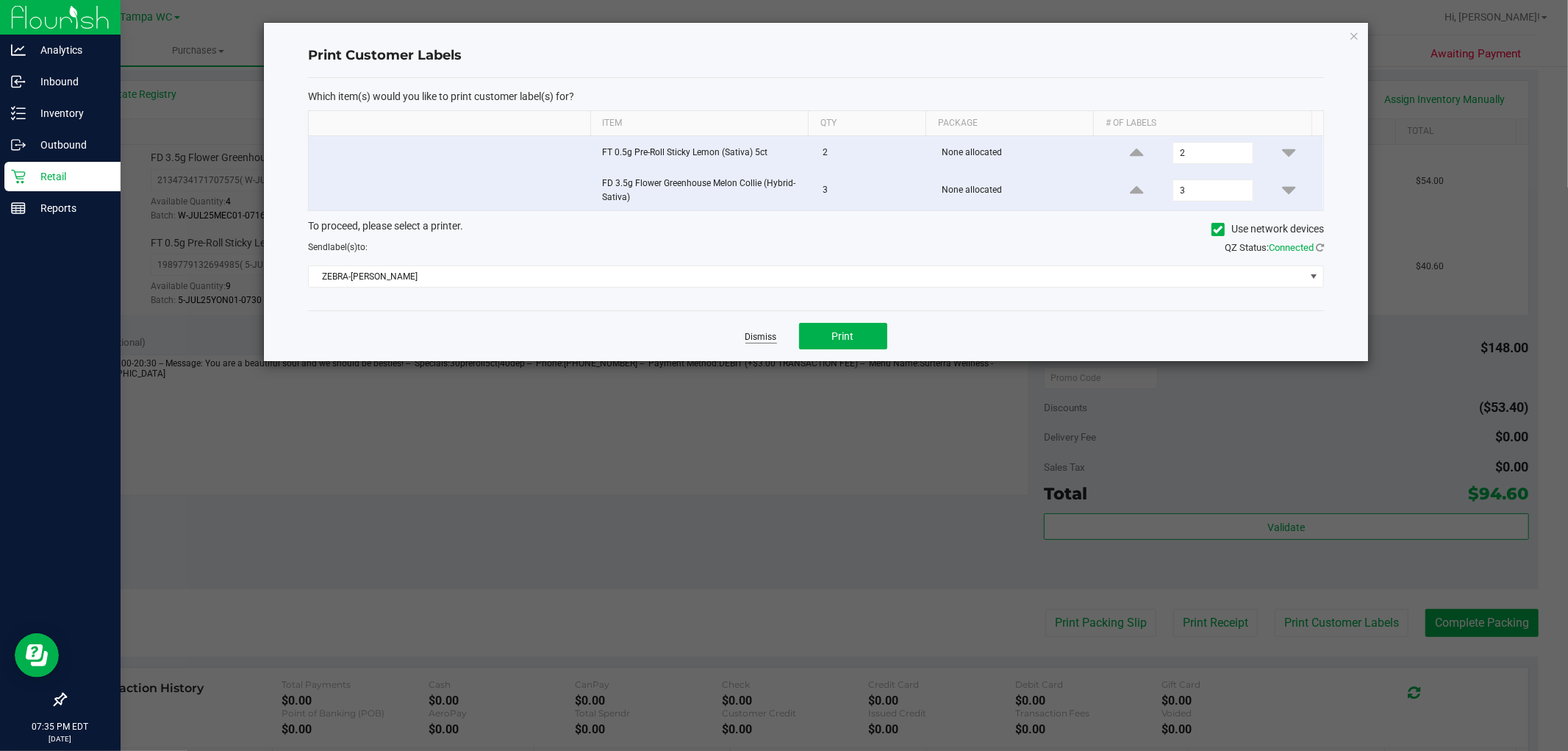
click at [748, 340] on link "Dismiss" at bounding box center [761, 337] width 32 height 12
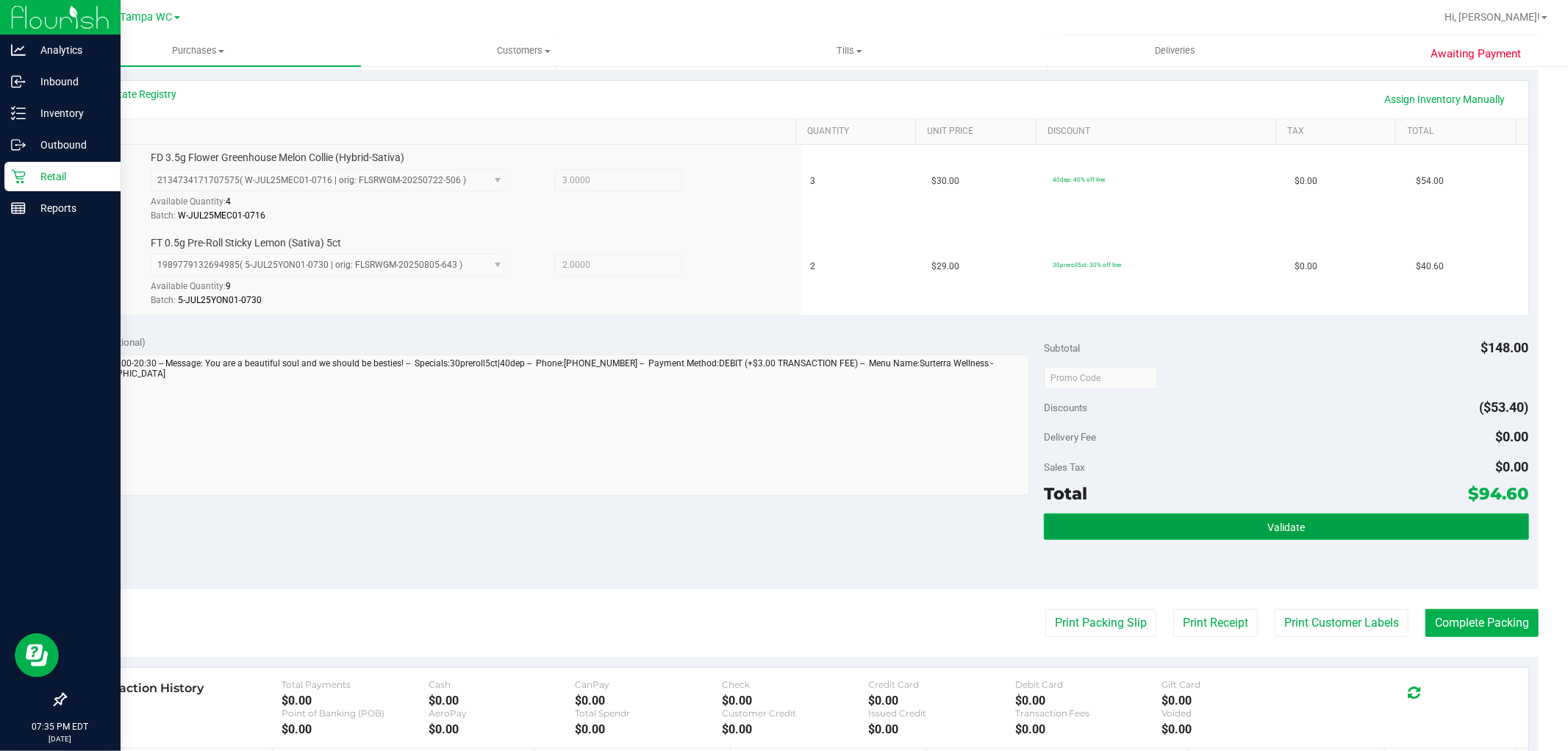
click at [1127, 522] on button "Validate" at bounding box center [1285, 526] width 484 height 27
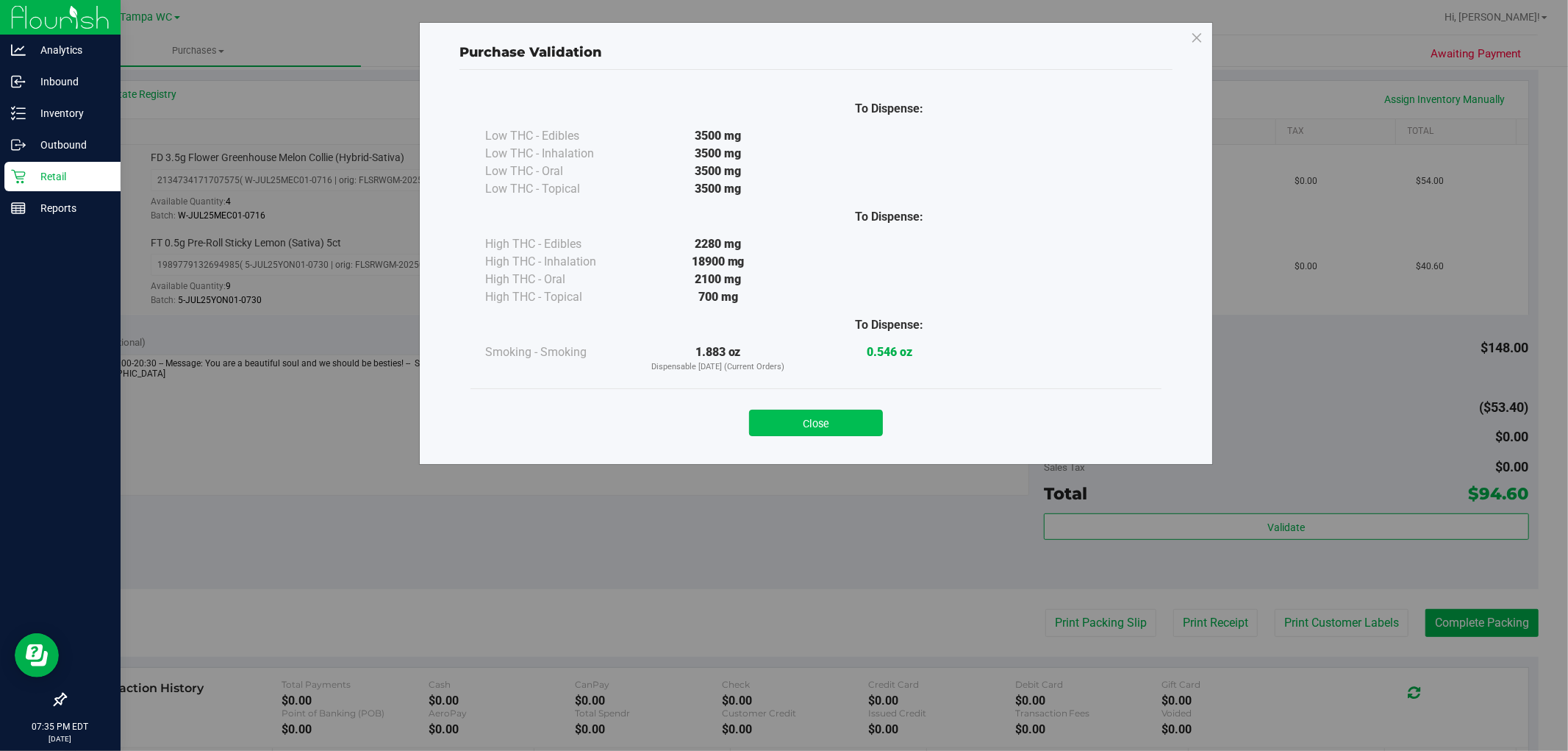
click at [855, 424] on button "Close" at bounding box center [815, 422] width 134 height 27
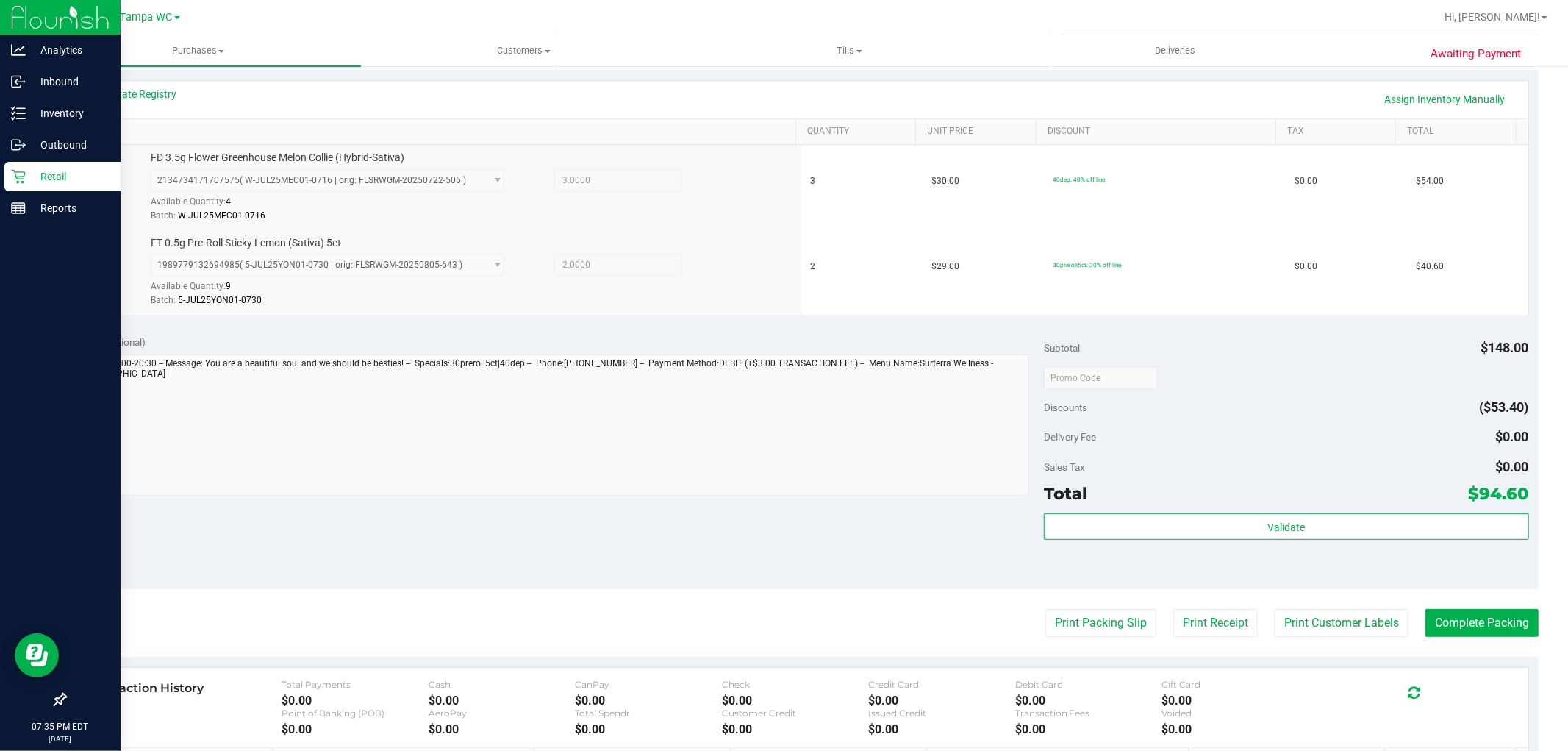
click at [1513, 641] on purchase-details "Back Edit Purchase Cancel Purchase View Profile # 11820097 BioTrack ID: - Submi…" at bounding box center [802, 342] width 1474 height 1178
drag, startPoint x: 1508, startPoint y: 637, endPoint x: 1503, endPoint y: 622, distance: 15.8
click at [1505, 633] on purchase-details "Back Edit Purchase Cancel Purchase View Profile # 11820097 BioTrack ID: - Submi…" at bounding box center [802, 342] width 1474 height 1178
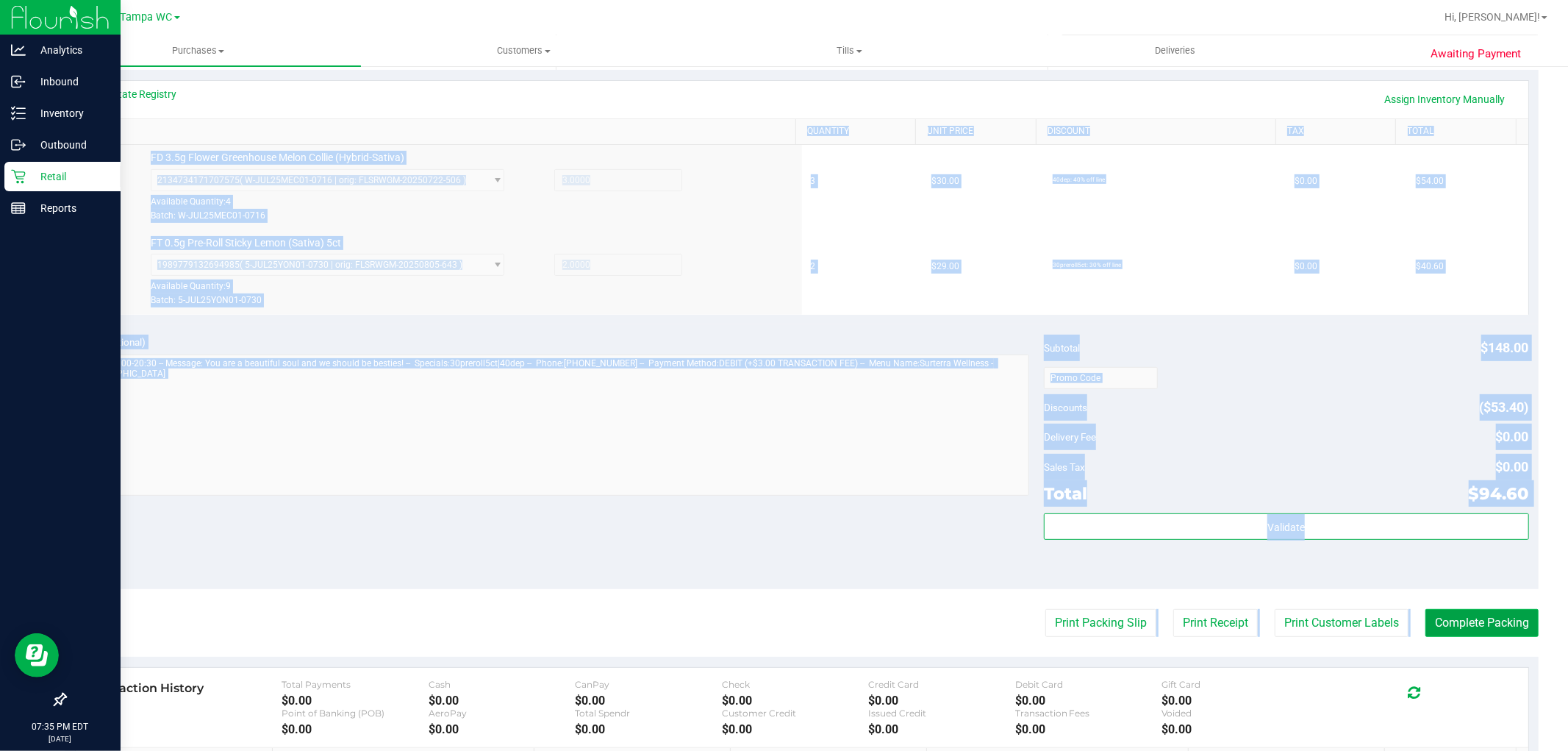
click at [1503, 622] on button "Complete Packing" at bounding box center [1481, 622] width 113 height 28
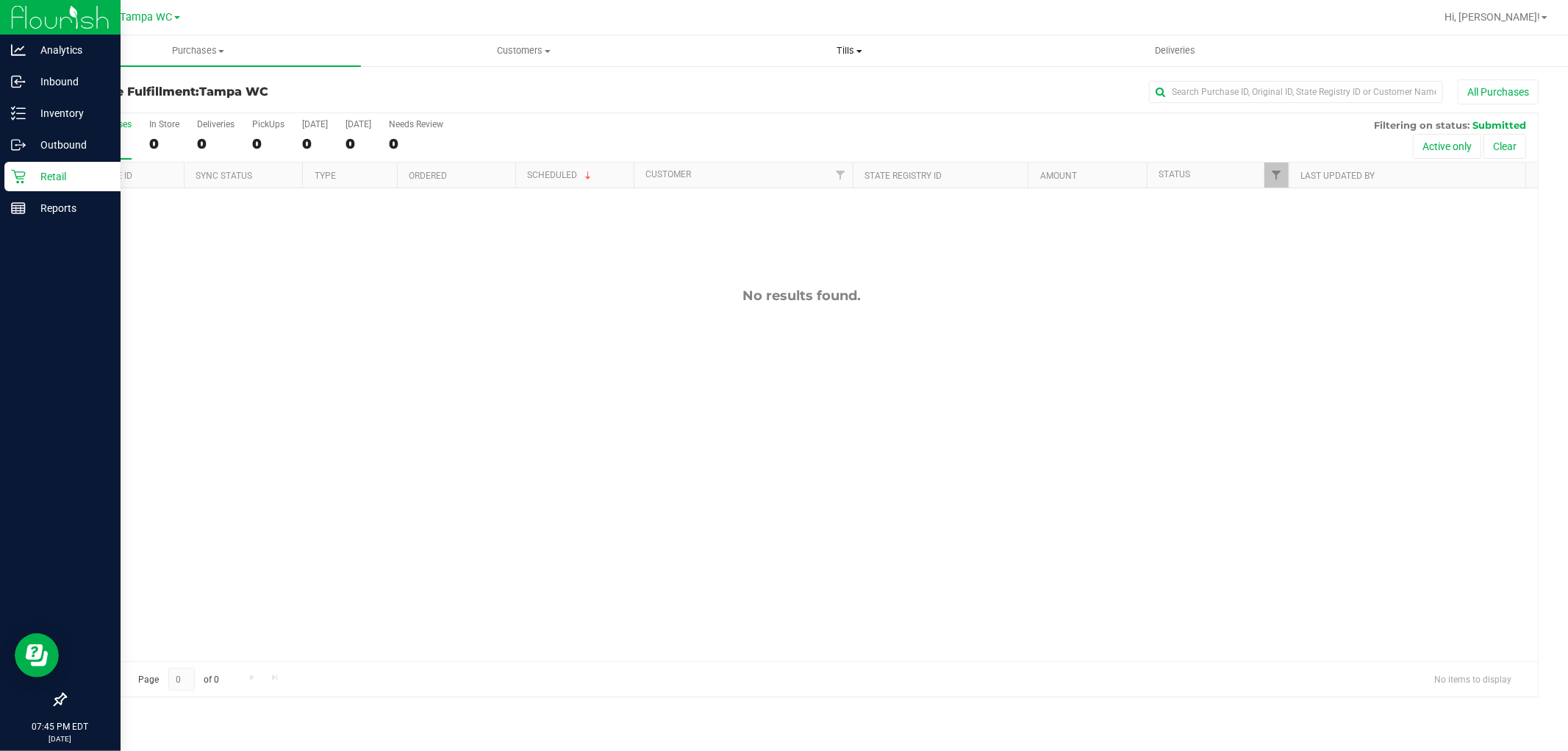
click at [847, 57] on span "Tills" at bounding box center [849, 50] width 324 height 13
click at [818, 90] on li "Manage tills" at bounding box center [848, 89] width 325 height 17
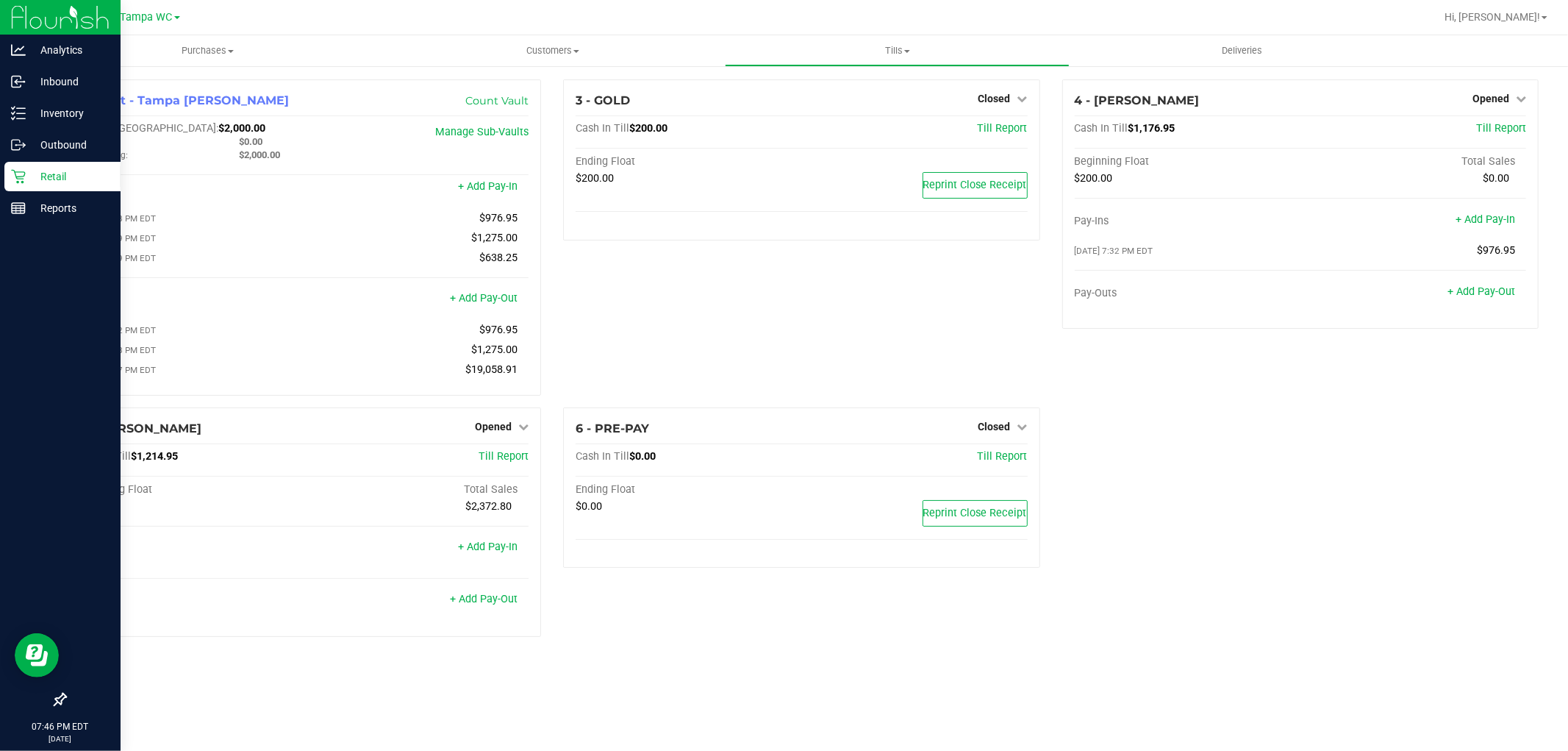
click at [67, 169] on p "Retail" at bounding box center [70, 176] width 88 height 17
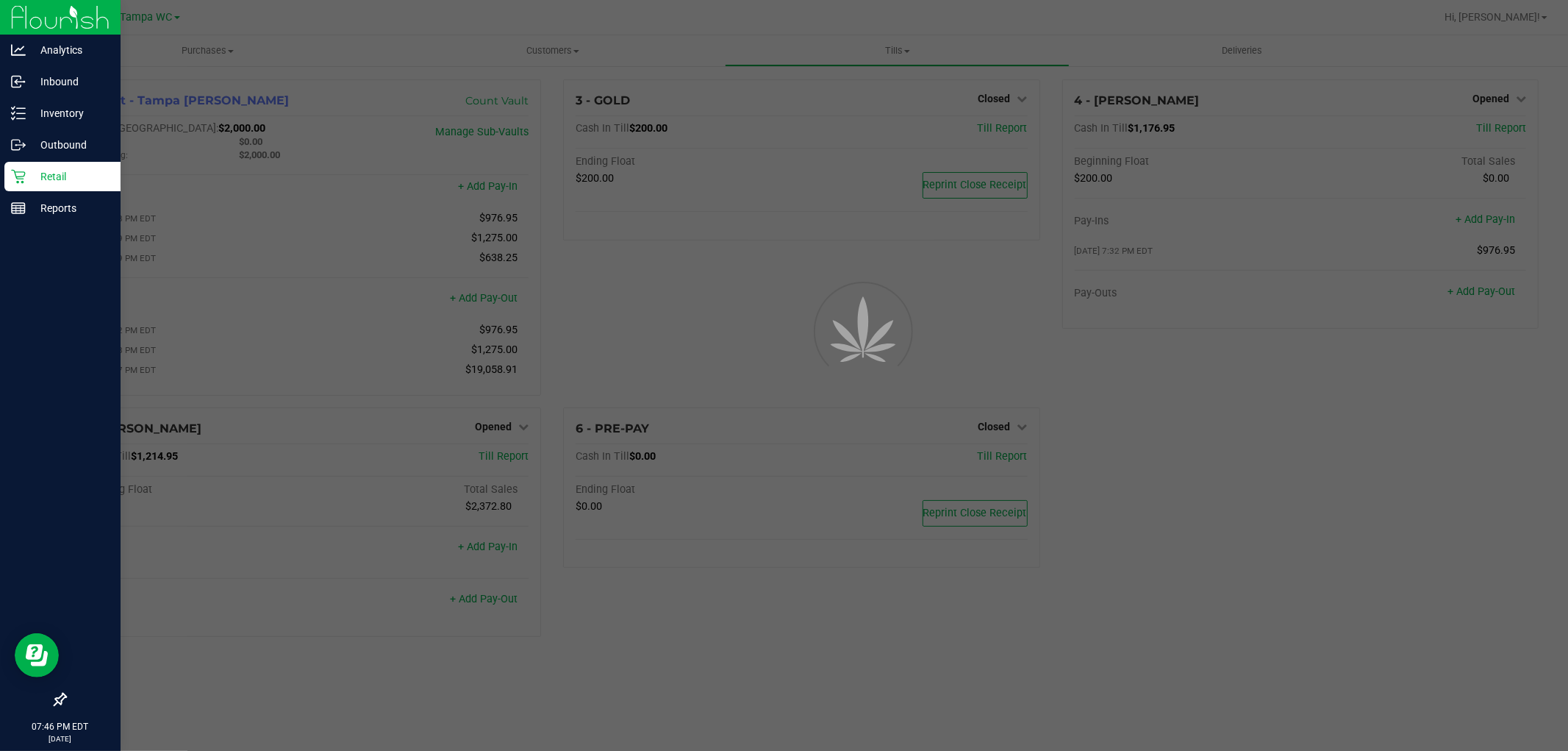
click at [67, 169] on p "Retail" at bounding box center [70, 176] width 88 height 17
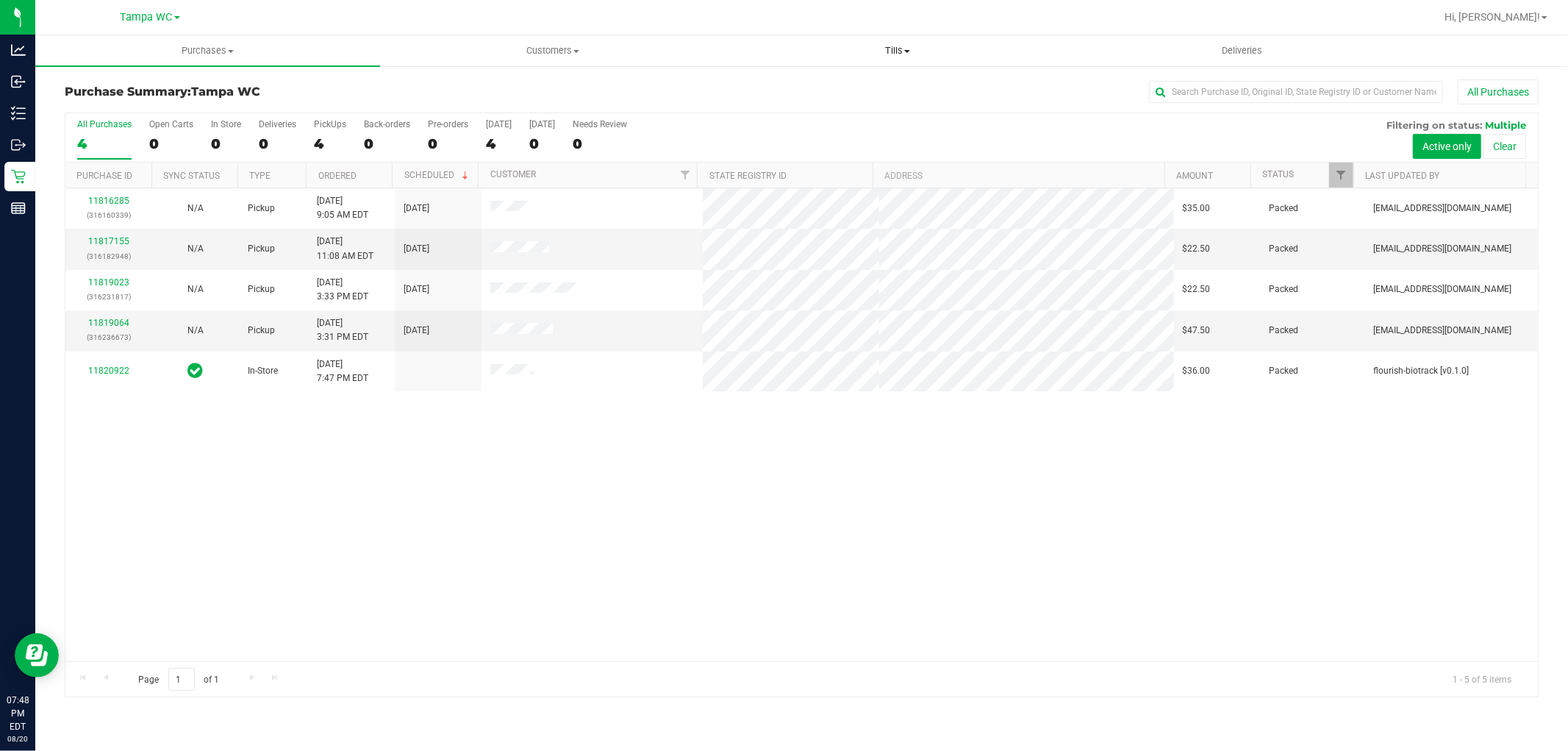
click at [914, 39] on uib-tab-heading "Tills Manage tills Reconcile e-payments" at bounding box center [897, 51] width 343 height 29
click at [842, 86] on li "Manage tills" at bounding box center [897, 89] width 344 height 17
